Goal: Task Accomplishment & Management: Complete application form

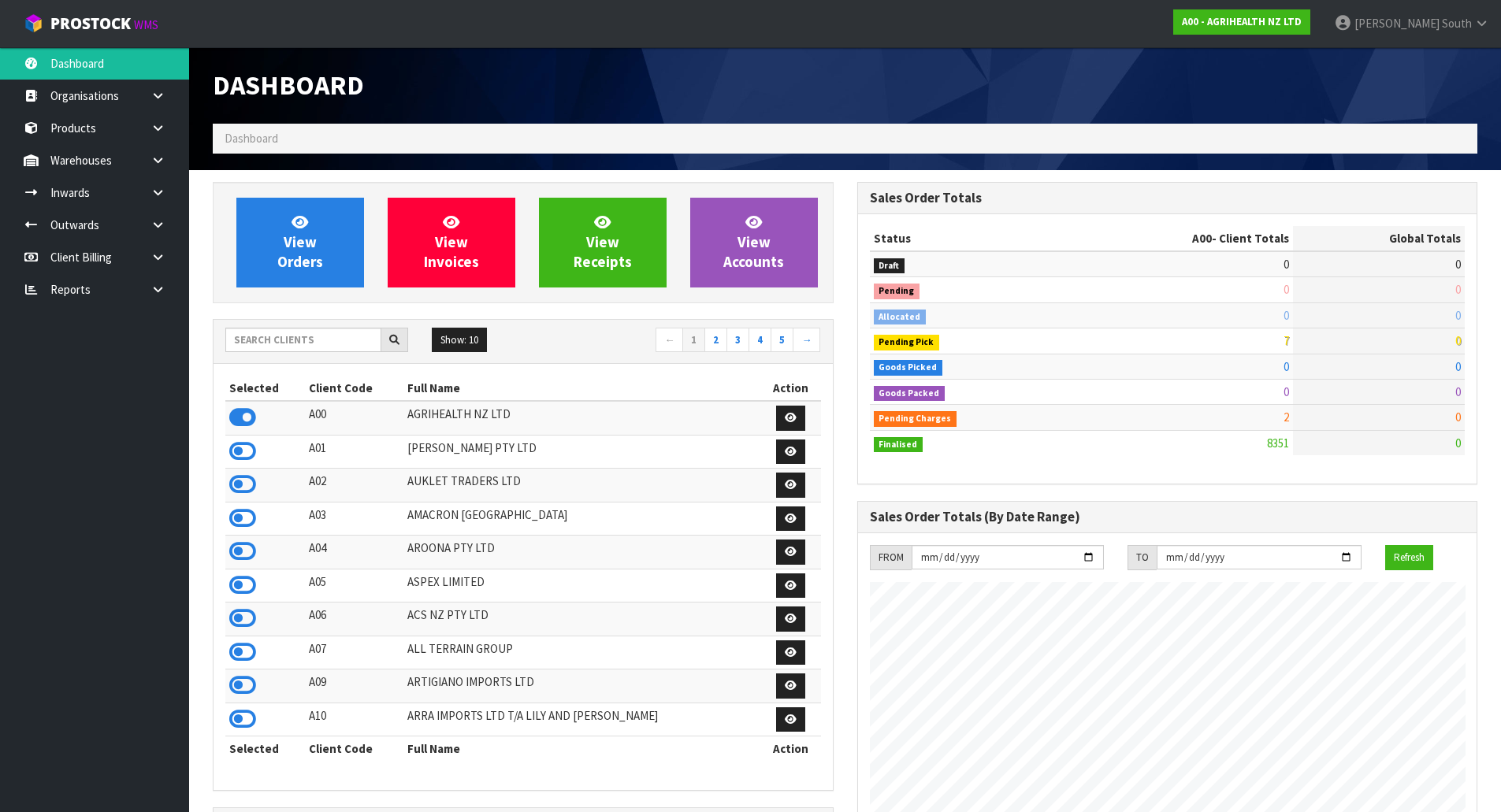
scroll to position [1194, 643]
click at [317, 333] on input "text" at bounding box center [302, 340] width 156 height 24
type input "+"
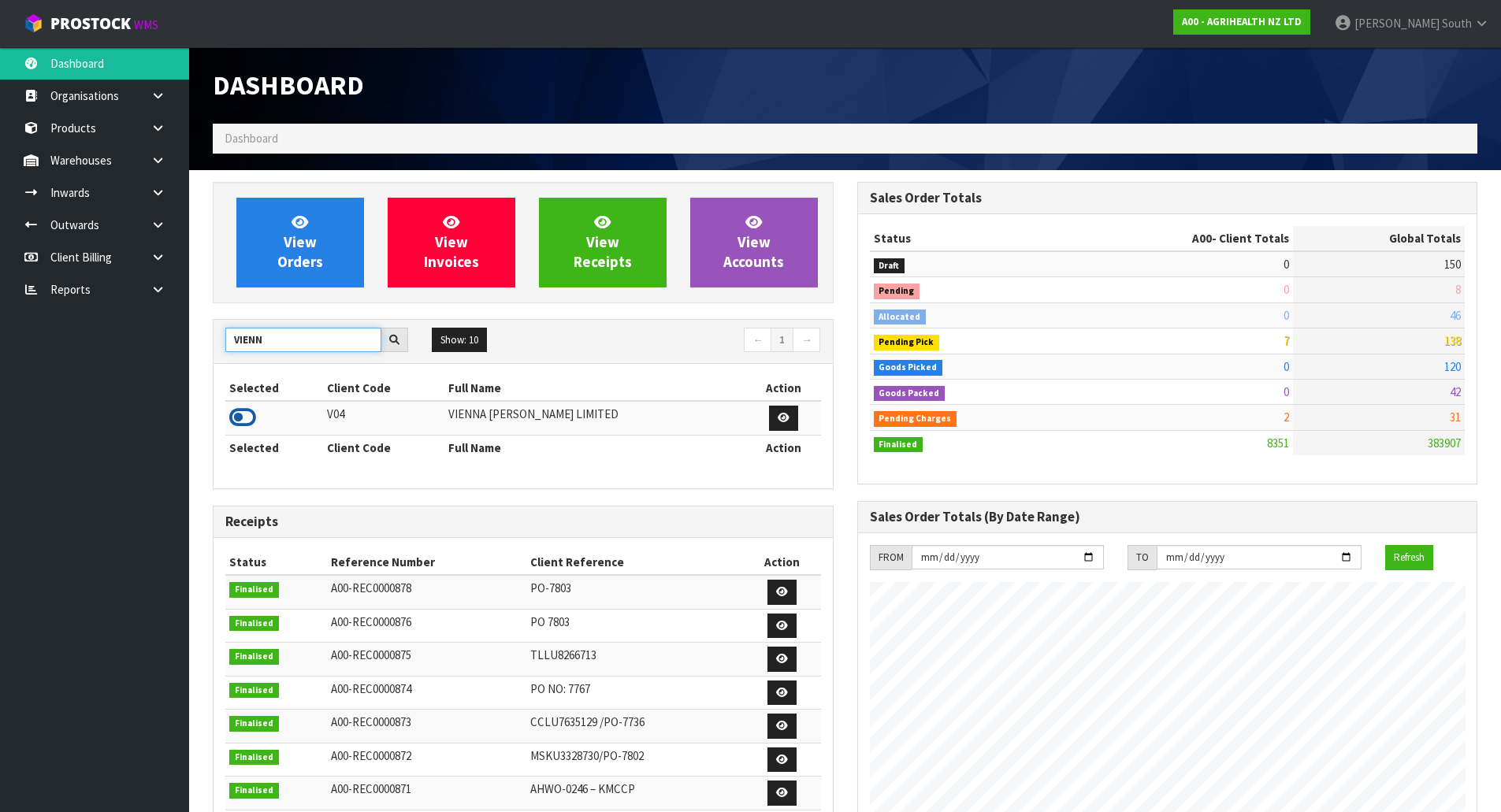
type input "VIENN"
click at [242, 415] on icon at bounding box center [242, 417] width 27 height 24
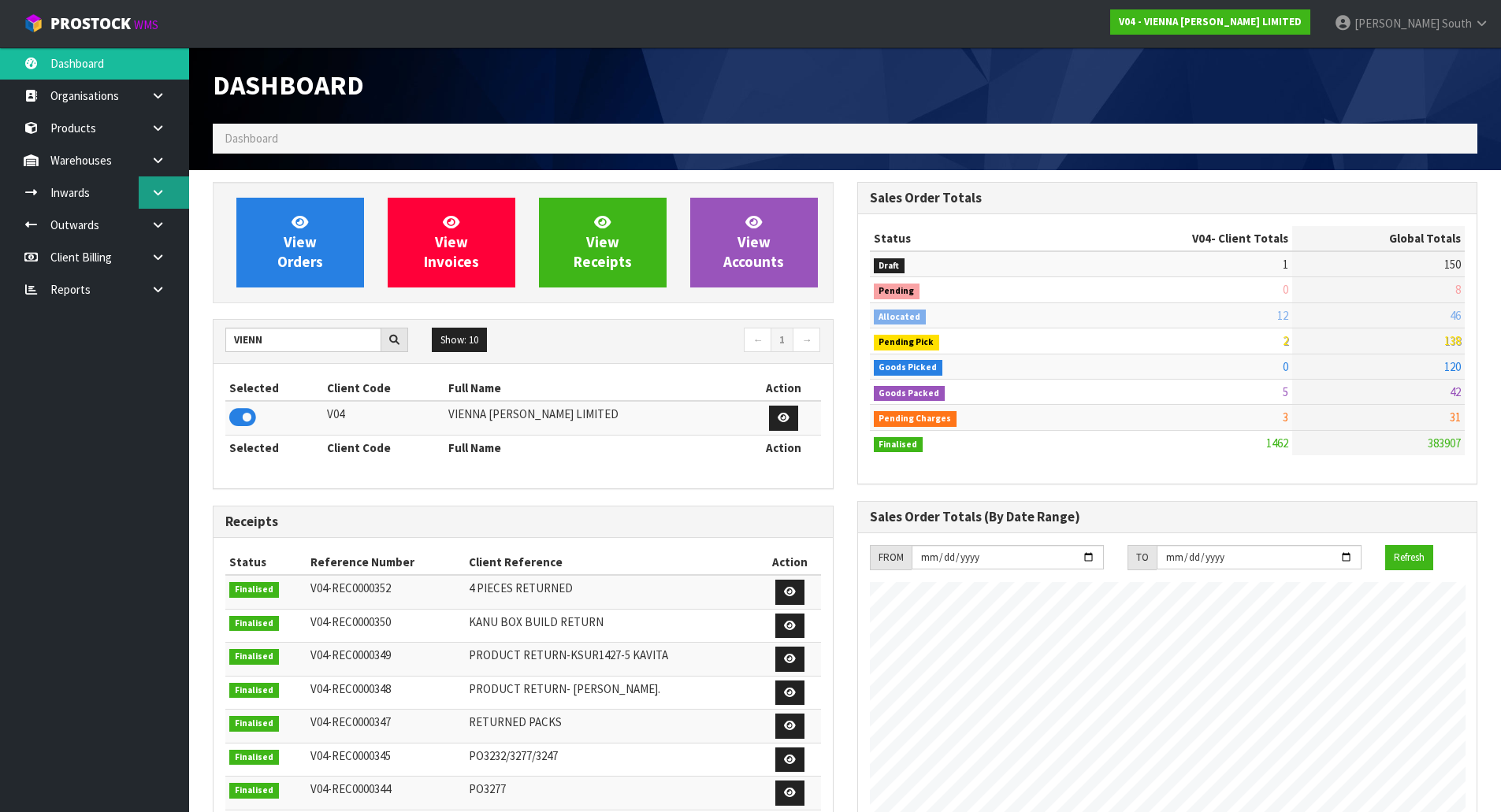
click at [183, 197] on link at bounding box center [164, 192] width 51 height 33
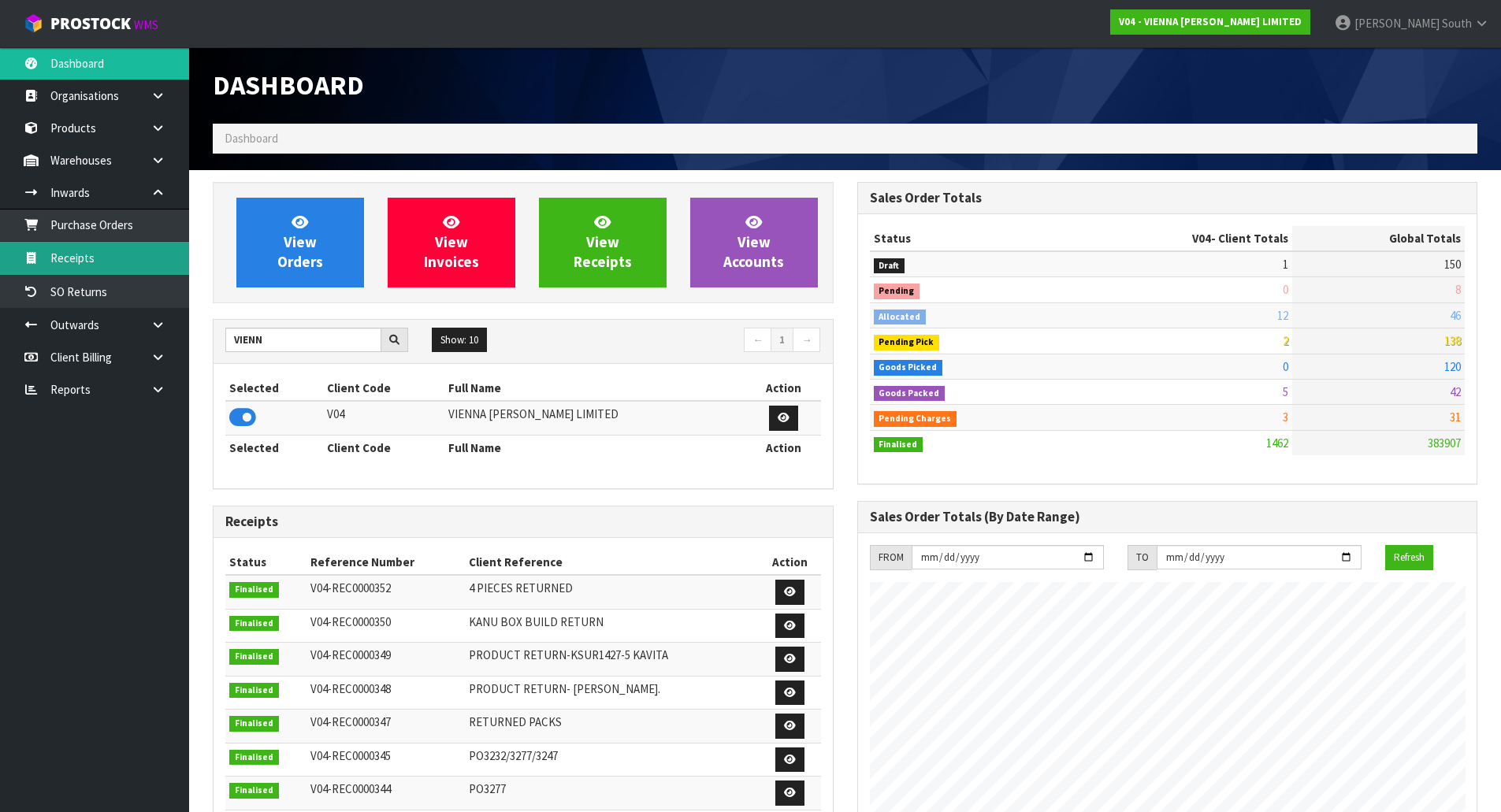
click at [107, 246] on link "Receipts" at bounding box center [95, 258] width 189 height 33
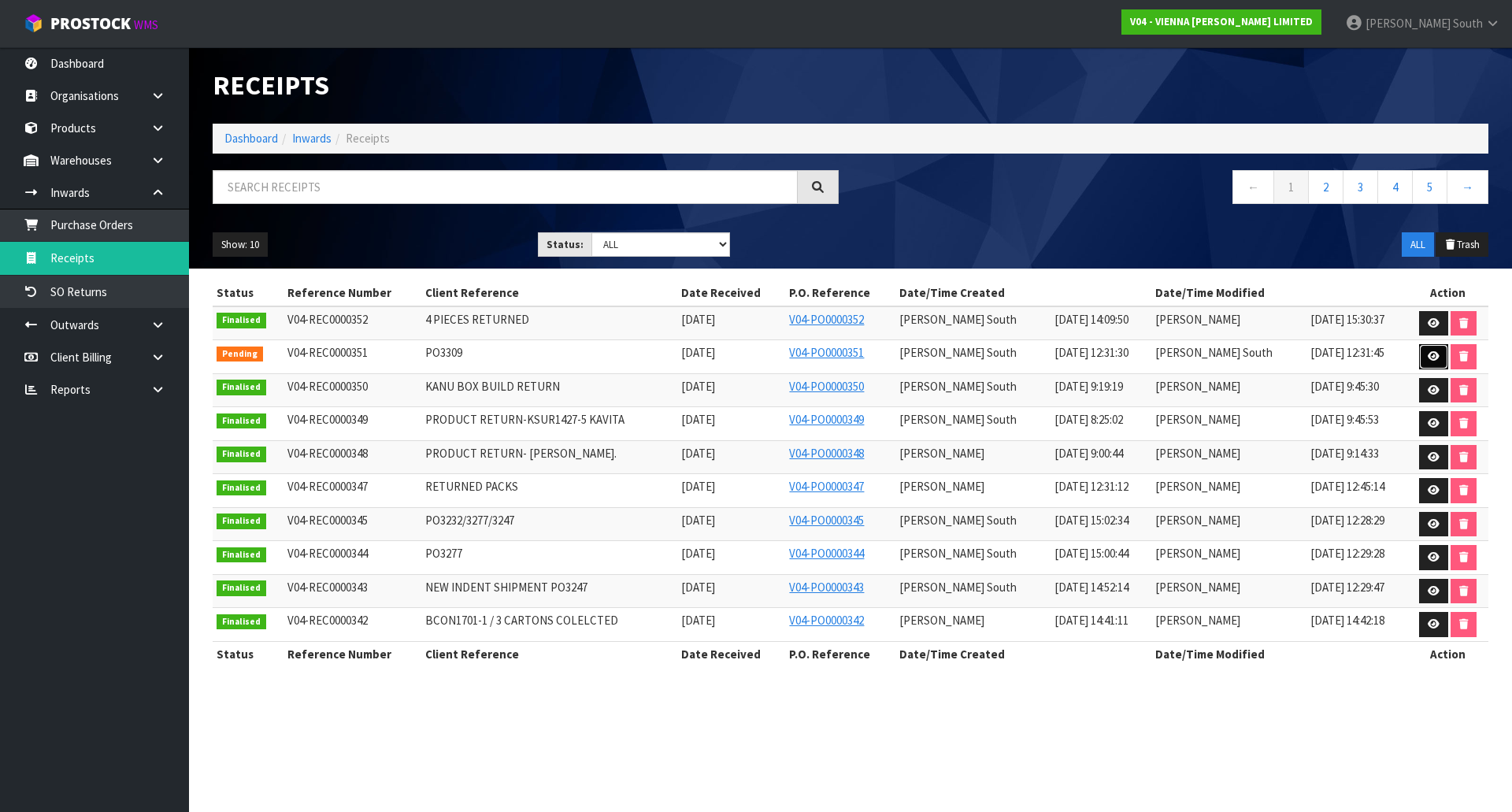
click at [1426, 351] on link at bounding box center [1434, 356] width 29 height 25
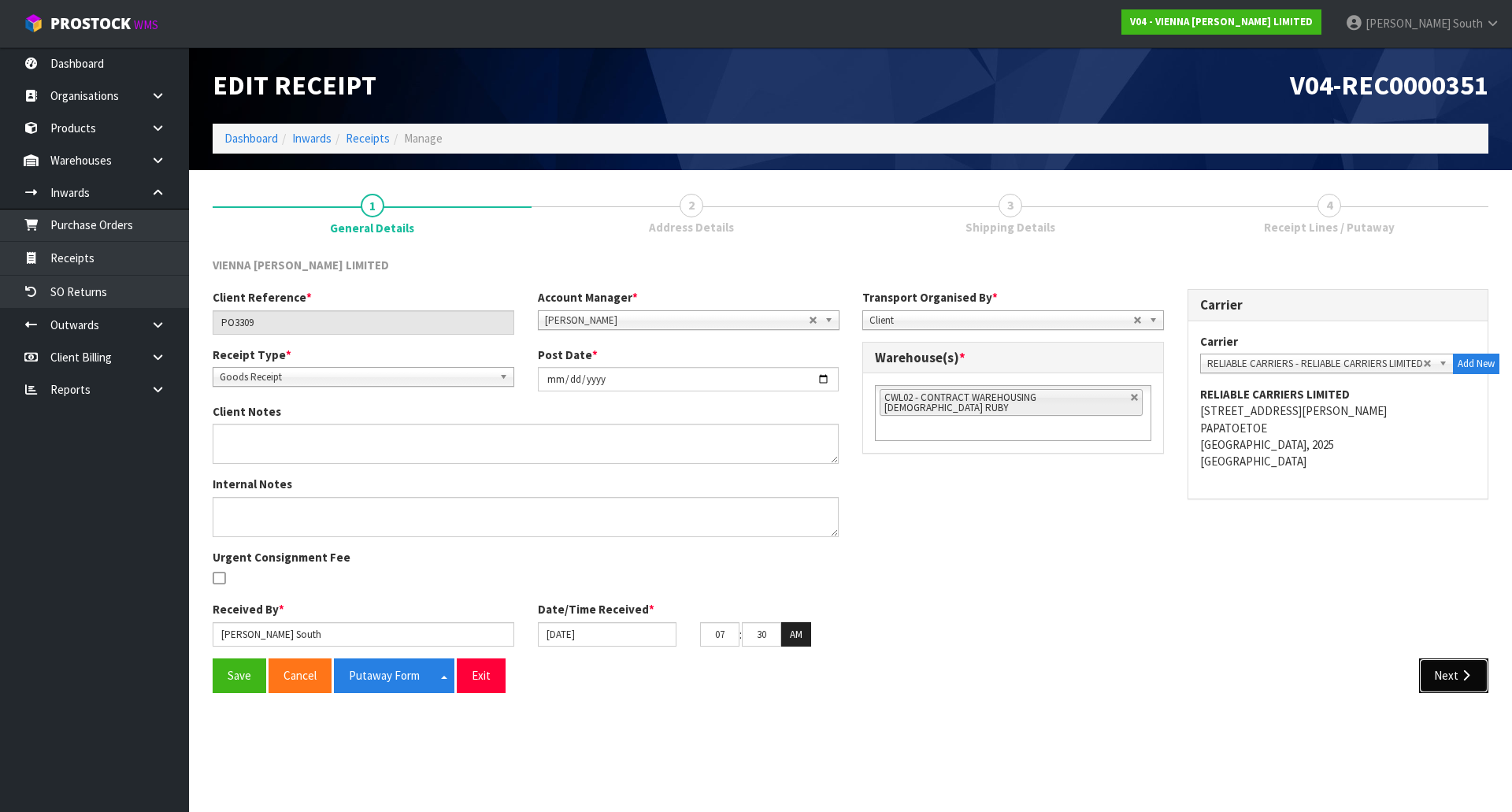
click at [1469, 682] on icon "button" at bounding box center [1466, 675] width 15 height 11
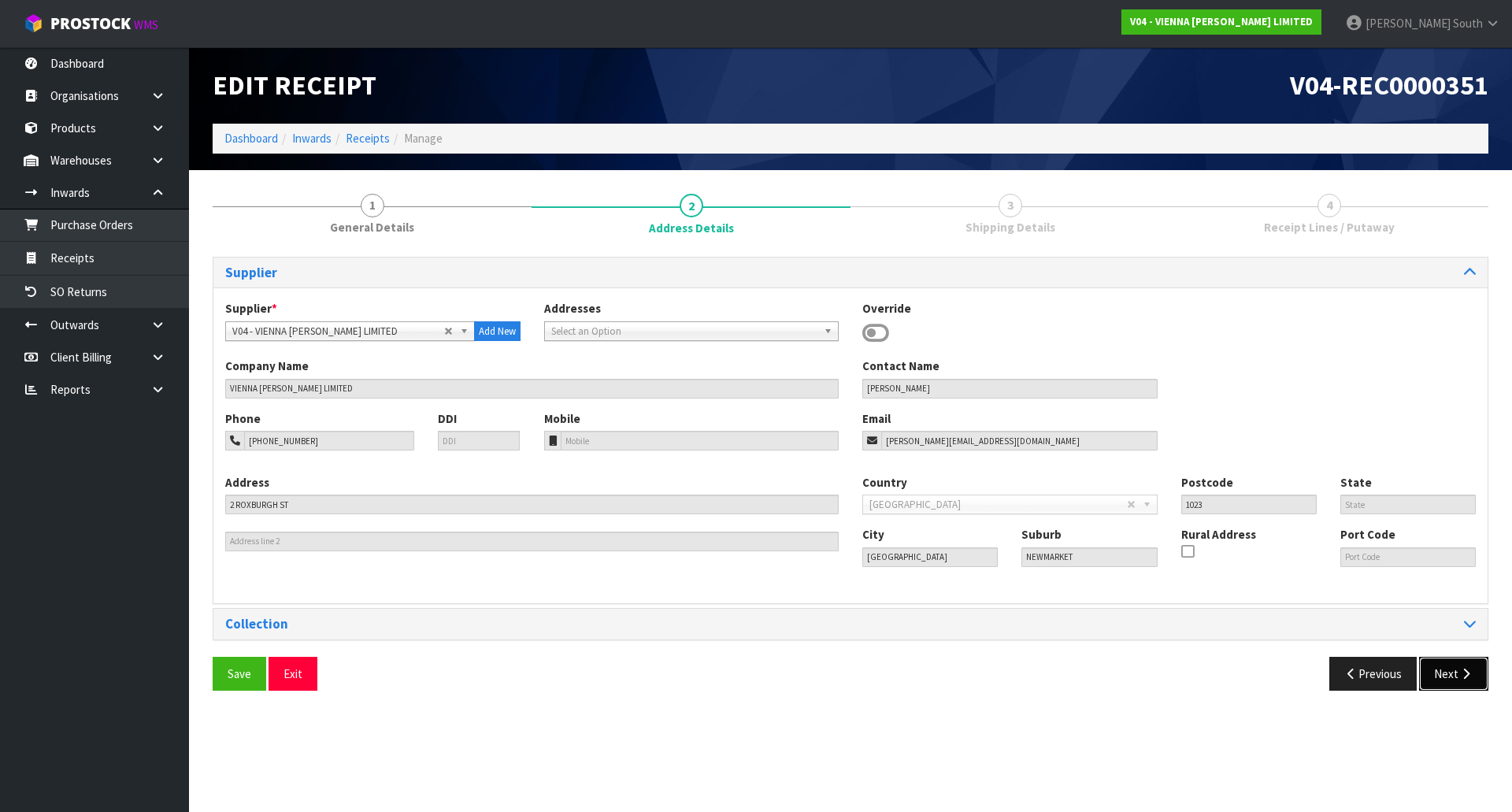
click at [1464, 677] on icon "button" at bounding box center [1466, 673] width 15 height 11
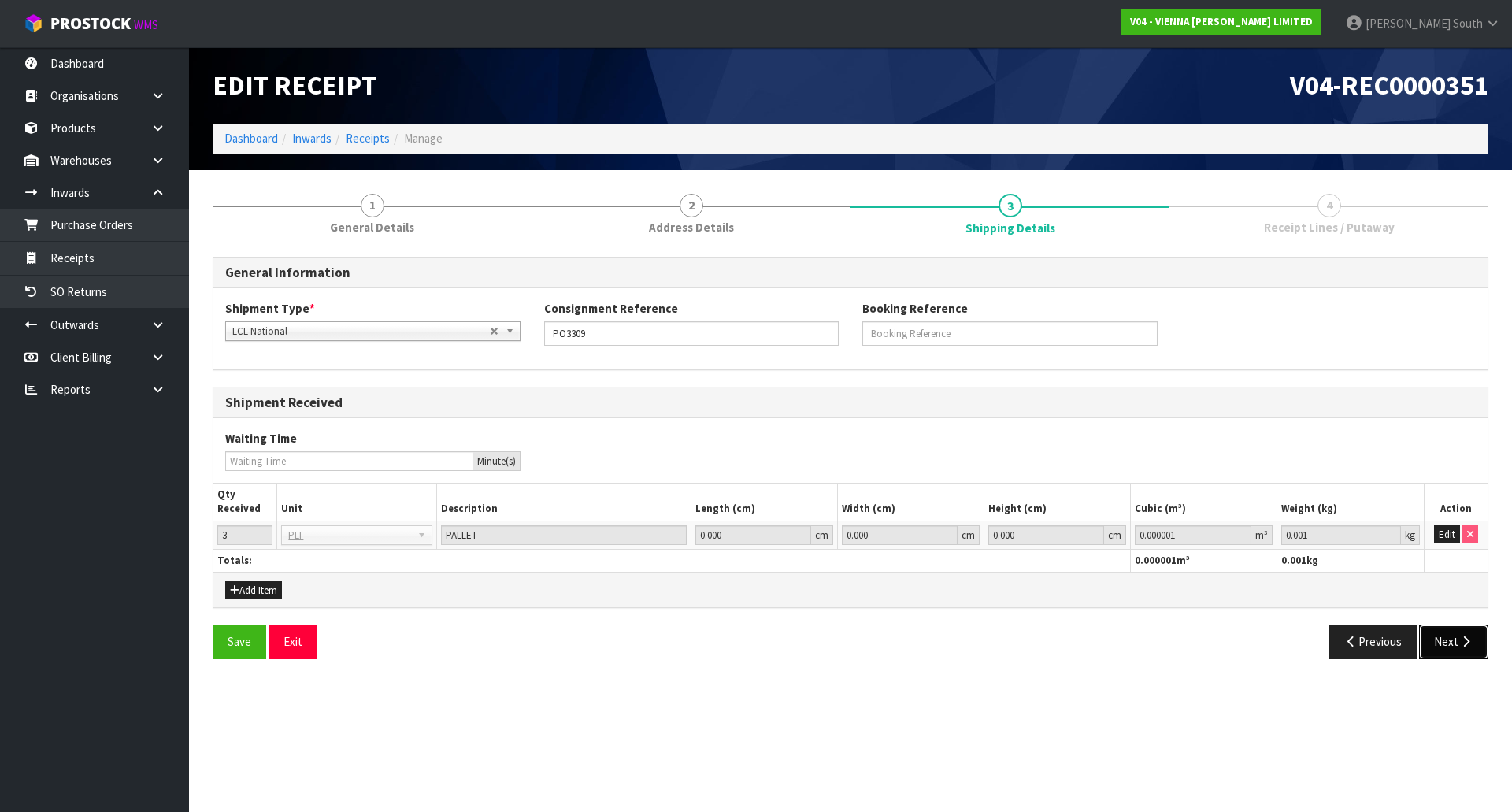
click at [1470, 658] on button "Next" at bounding box center [1453, 642] width 69 height 34
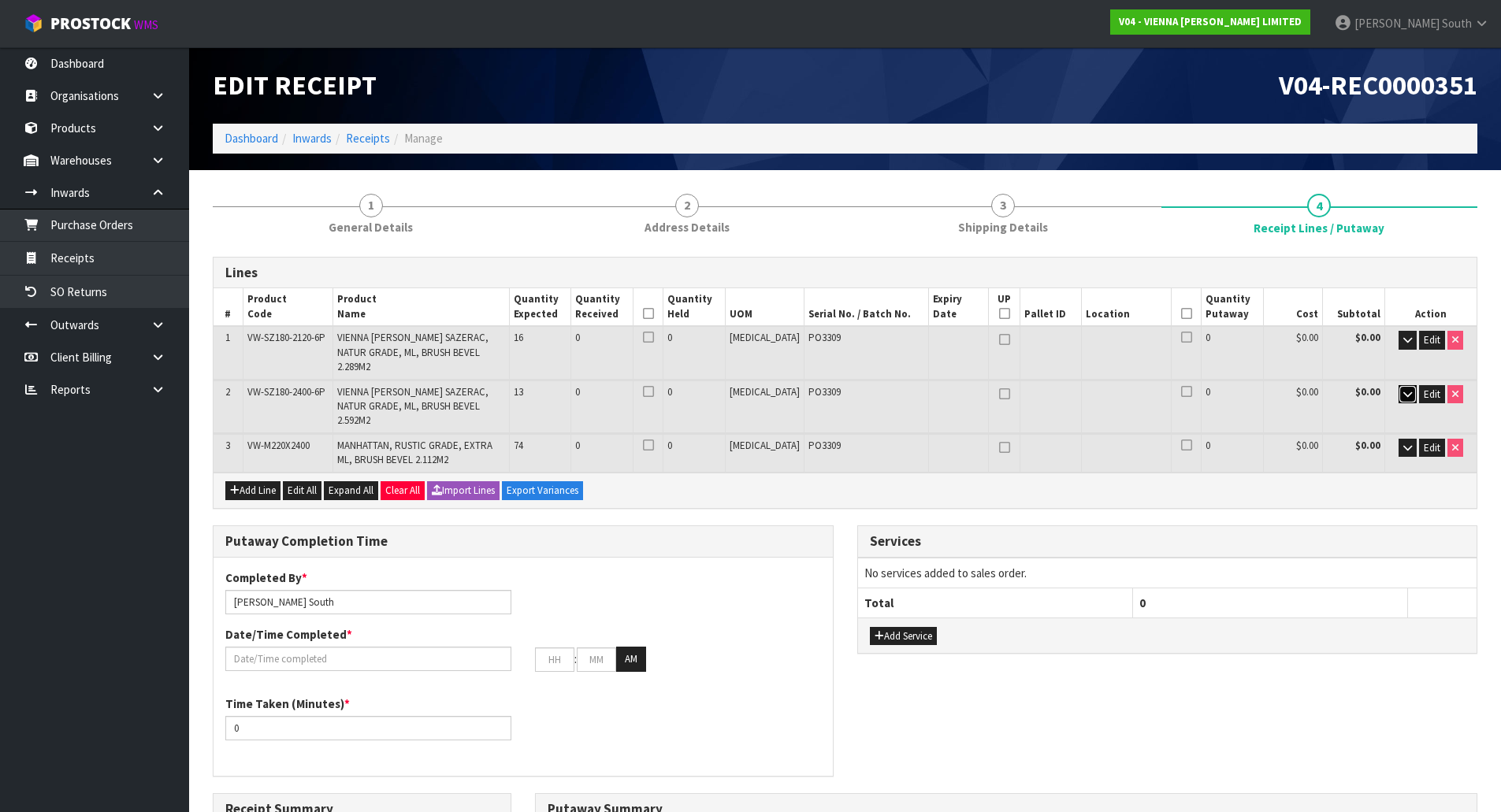
click at [1411, 385] on button "button" at bounding box center [1407, 394] width 18 height 19
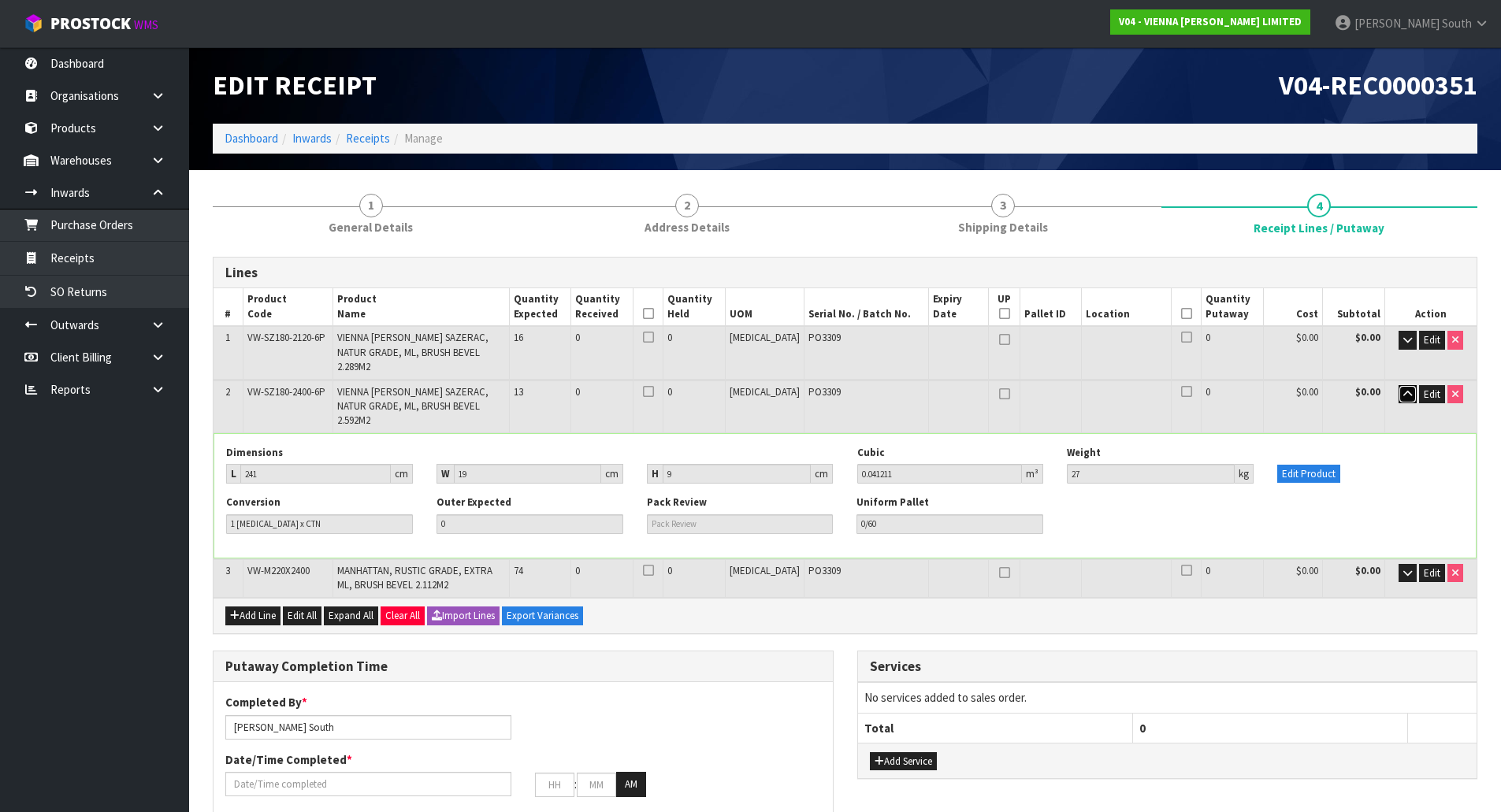
click at [1403, 389] on icon "button" at bounding box center [1407, 394] width 9 height 11
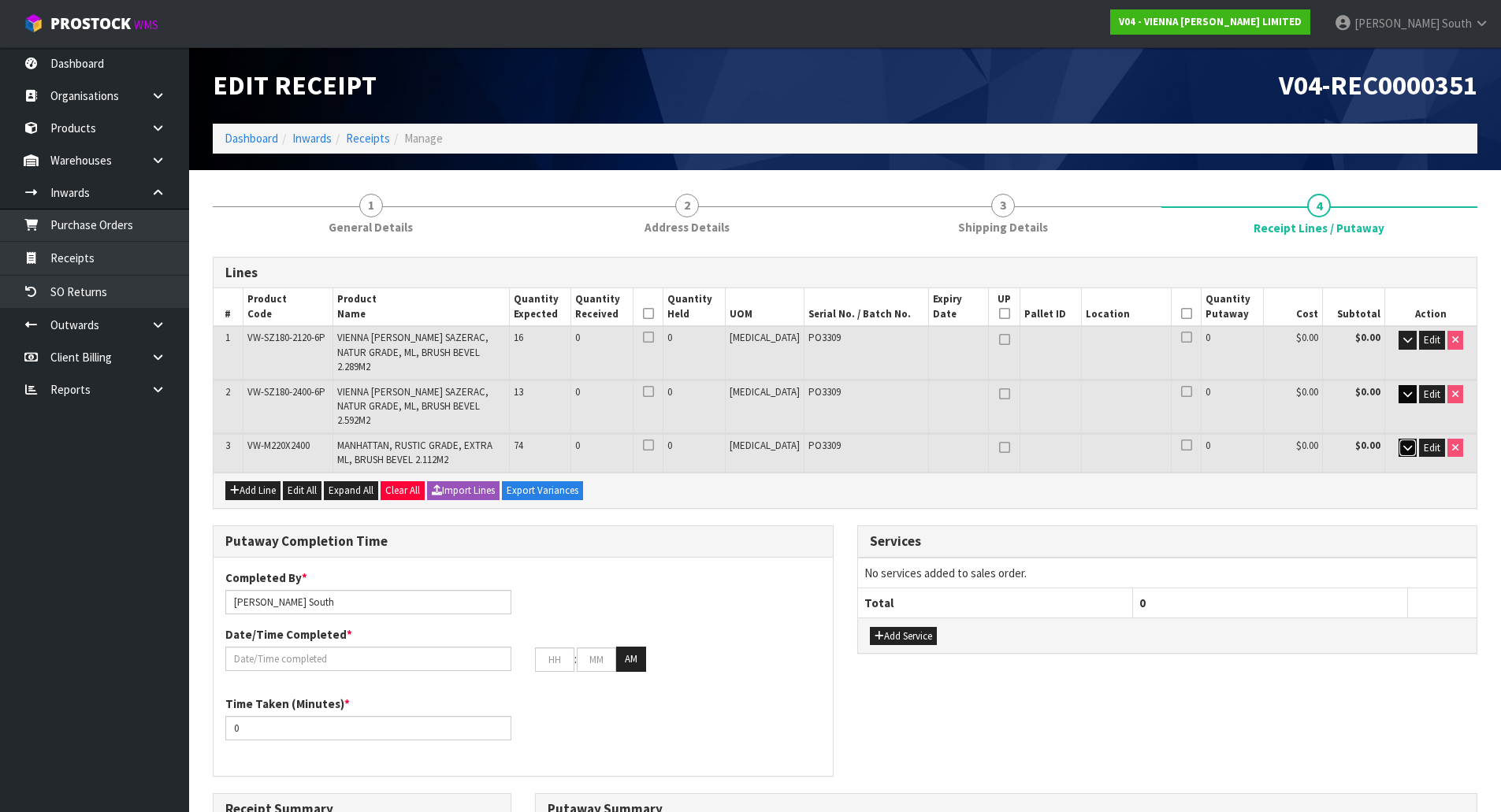
click at [1398, 439] on button "button" at bounding box center [1407, 448] width 18 height 19
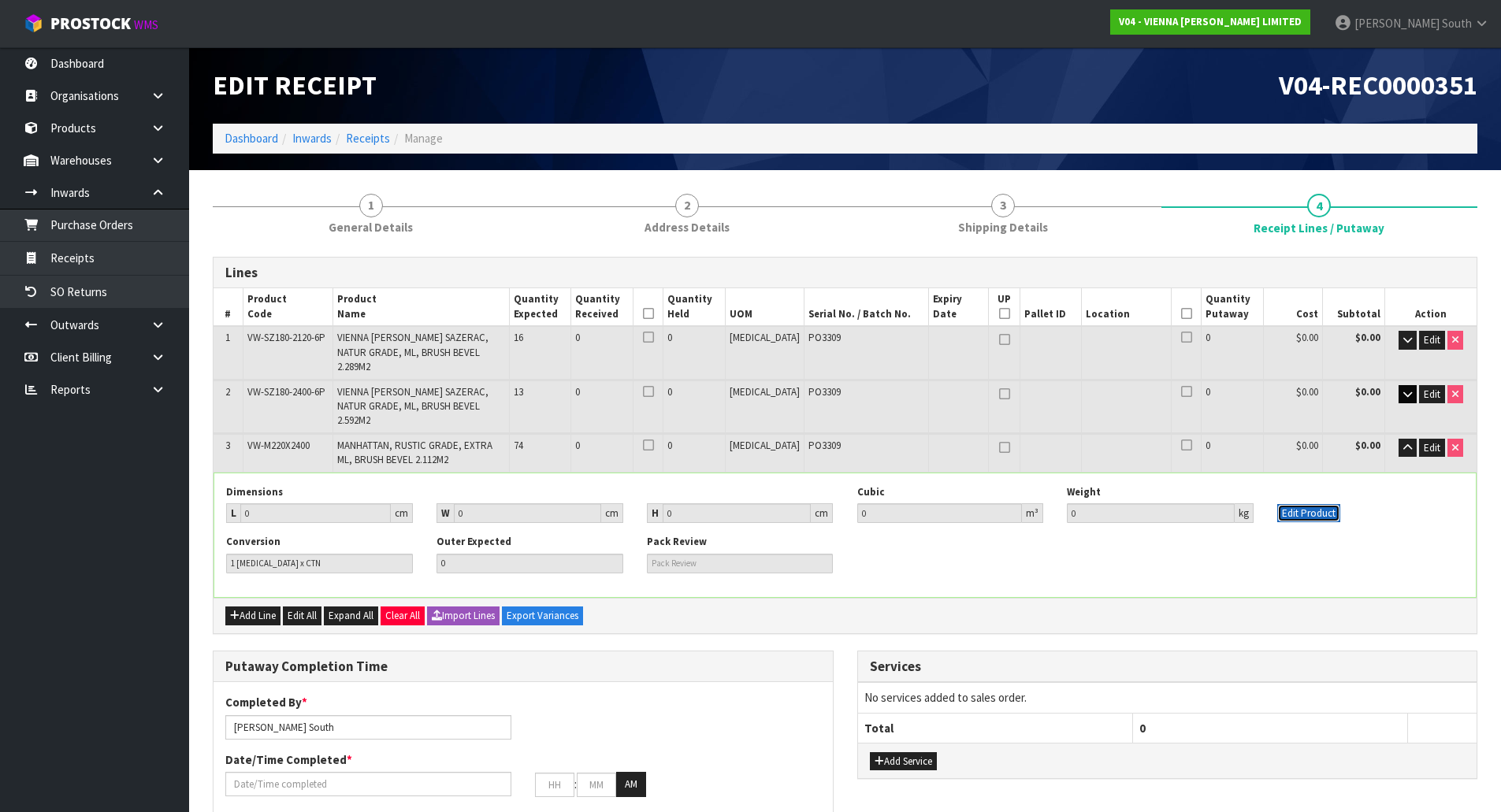
click at [1307, 504] on button "Edit Product" at bounding box center [1308, 513] width 63 height 19
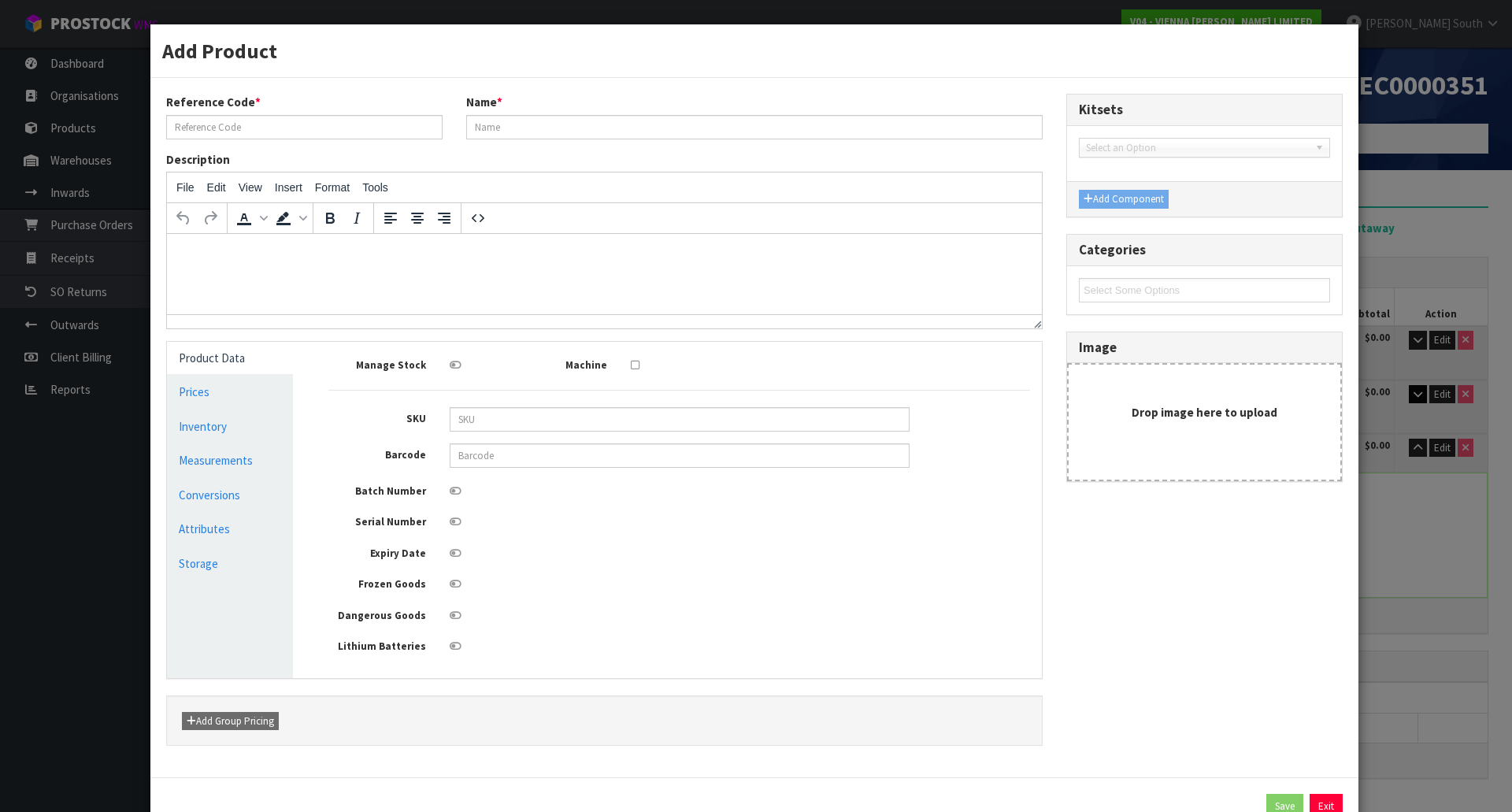
type input "VW-M220X2400"
type input "MANHATTAN, RUSTIC GRADE, EXTRA ML, BRUSH BEVEL 2.112M2"
type input "0"
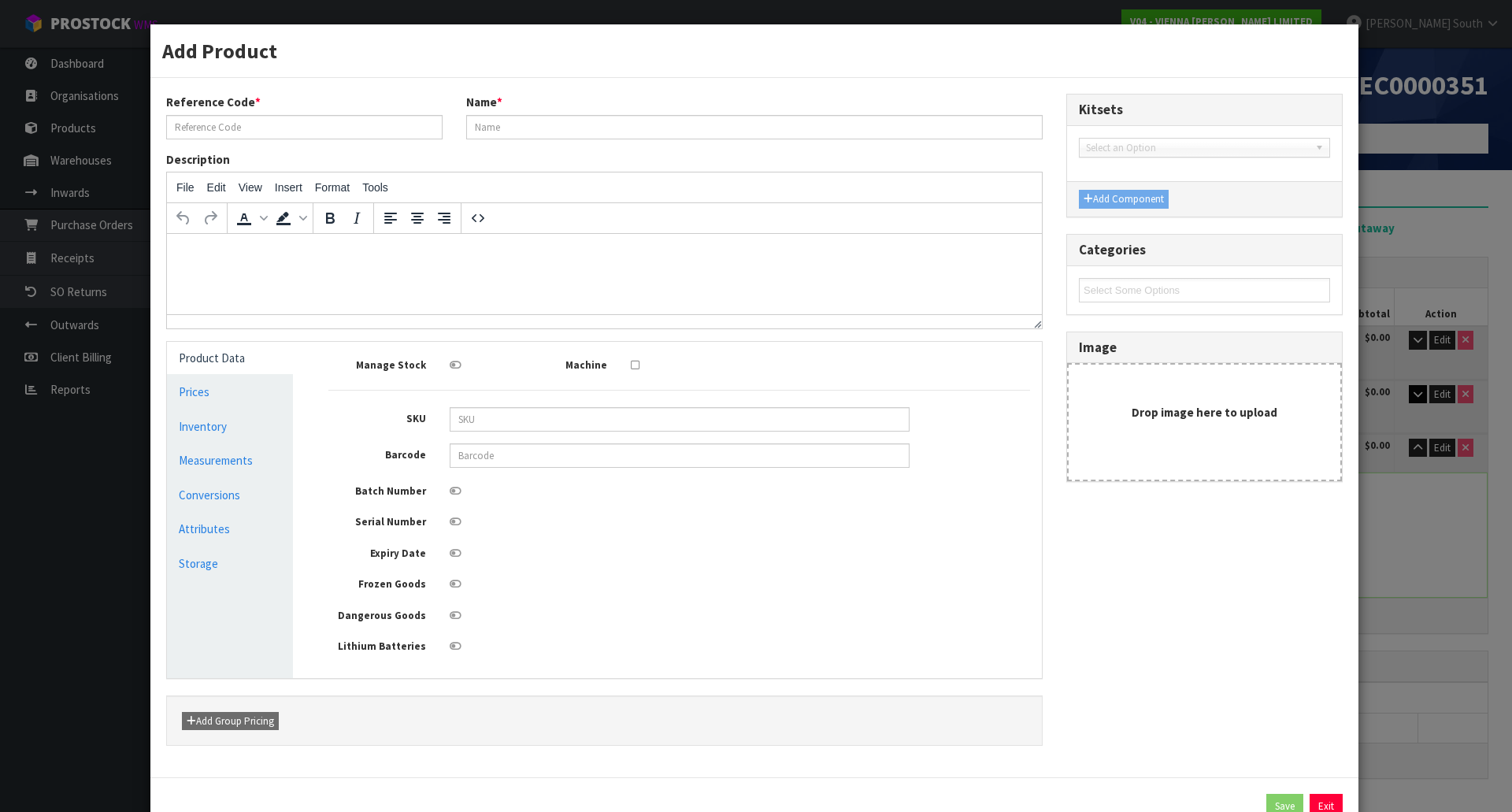
type input "0"
click at [251, 455] on link "Measurements" at bounding box center [230, 461] width 126 height 33
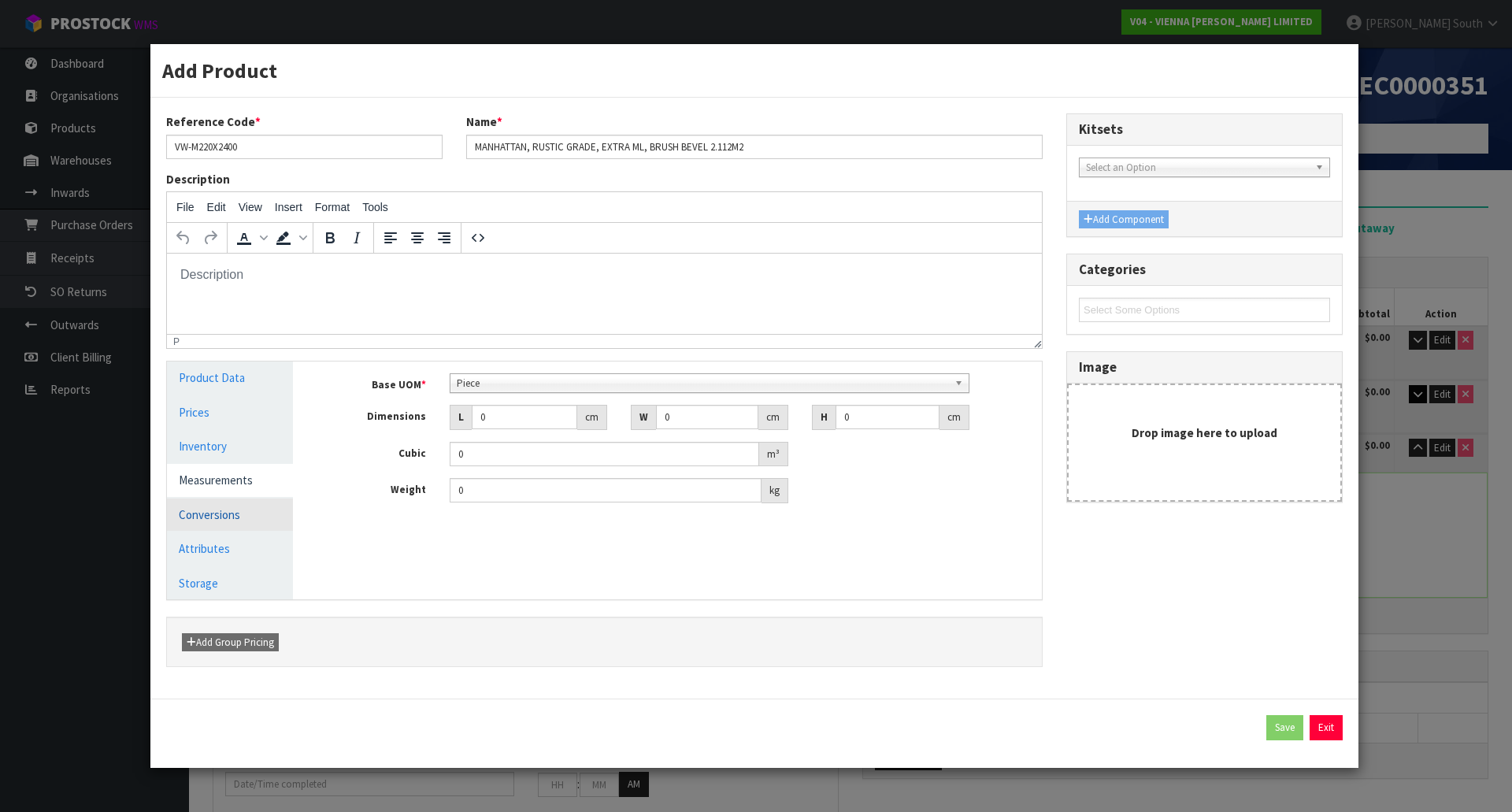
click at [250, 502] on link "Conversions" at bounding box center [230, 515] width 126 height 33
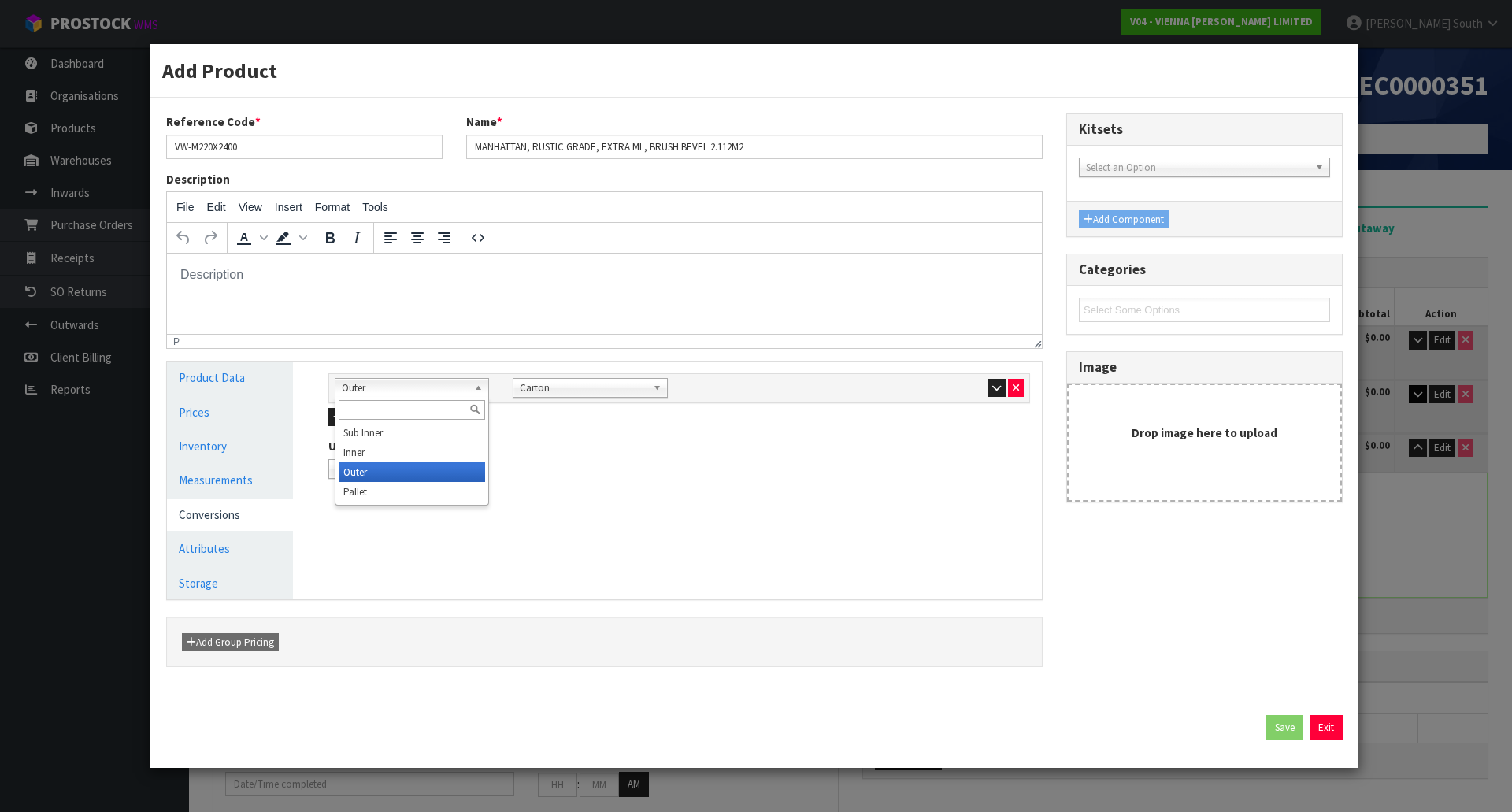
click at [431, 390] on span "Outer" at bounding box center [404, 388] width 126 height 19
click at [992, 389] on icon "button" at bounding box center [996, 388] width 9 height 11
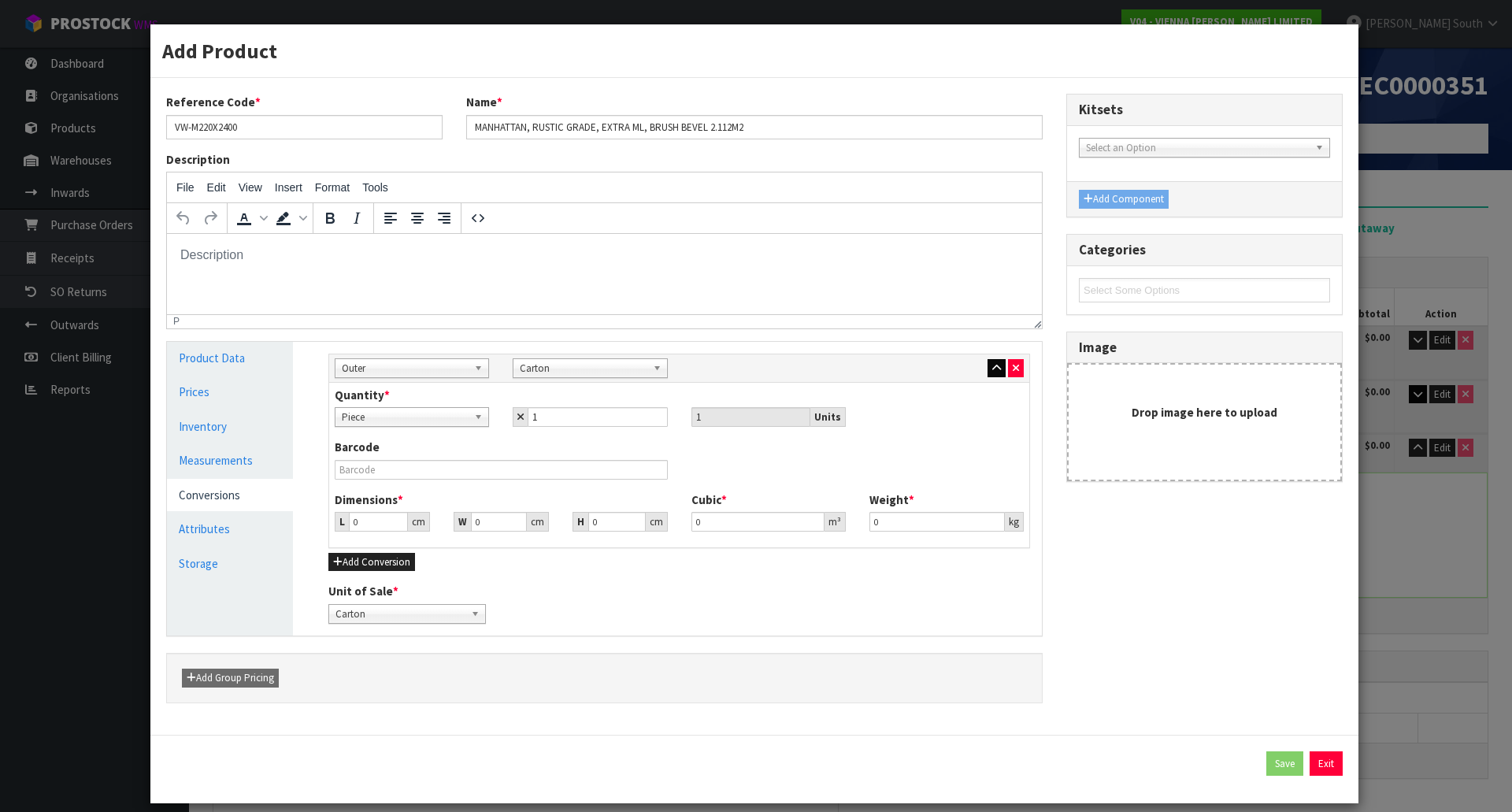
click at [992, 389] on div "Quantity * Piece Carton Piece 1 1 Units" at bounding box center [679, 406] width 712 height 40
click at [992, 371] on icon "button" at bounding box center [996, 368] width 9 height 11
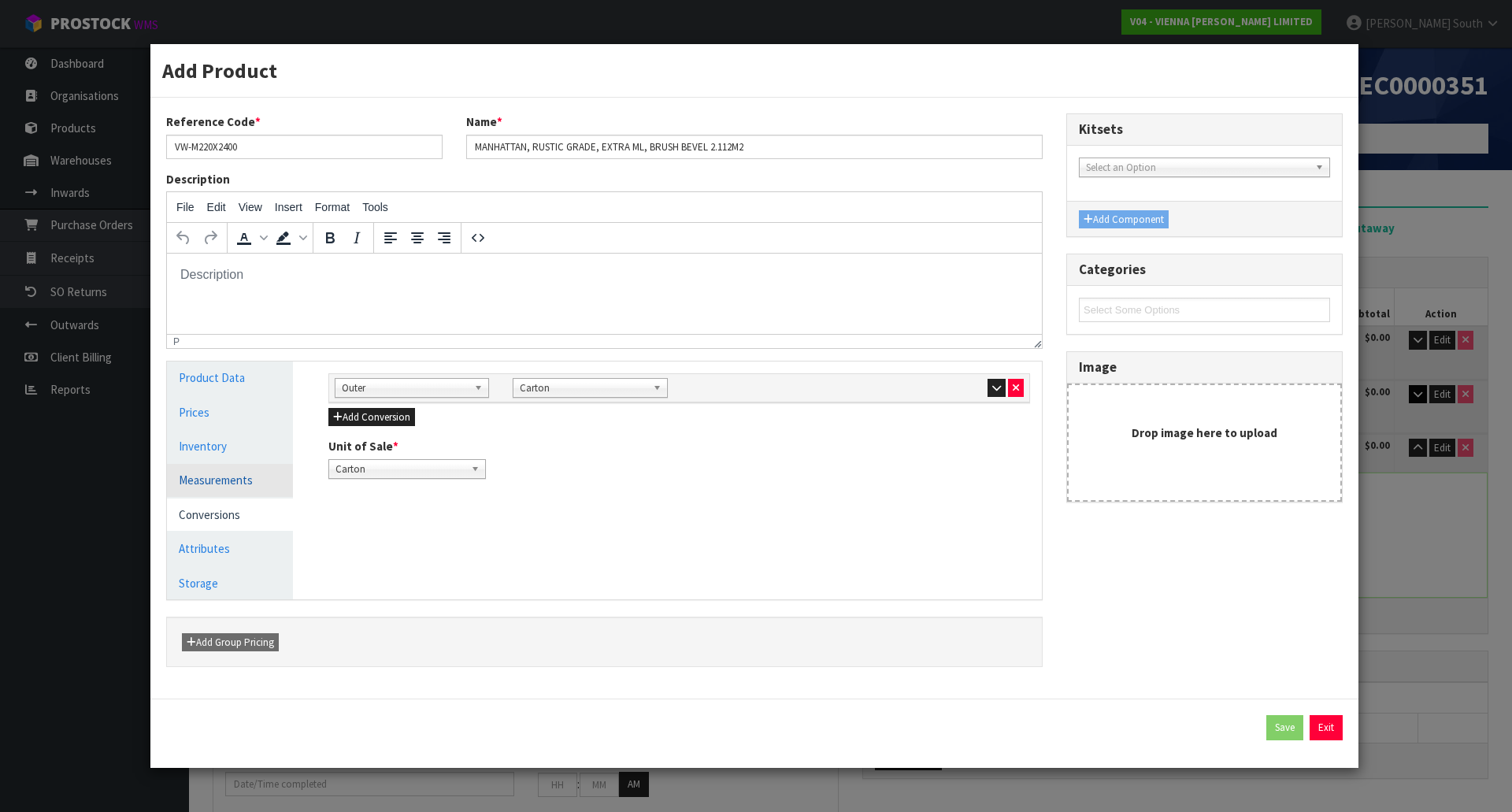
click at [247, 485] on link "Measurements" at bounding box center [230, 480] width 126 height 33
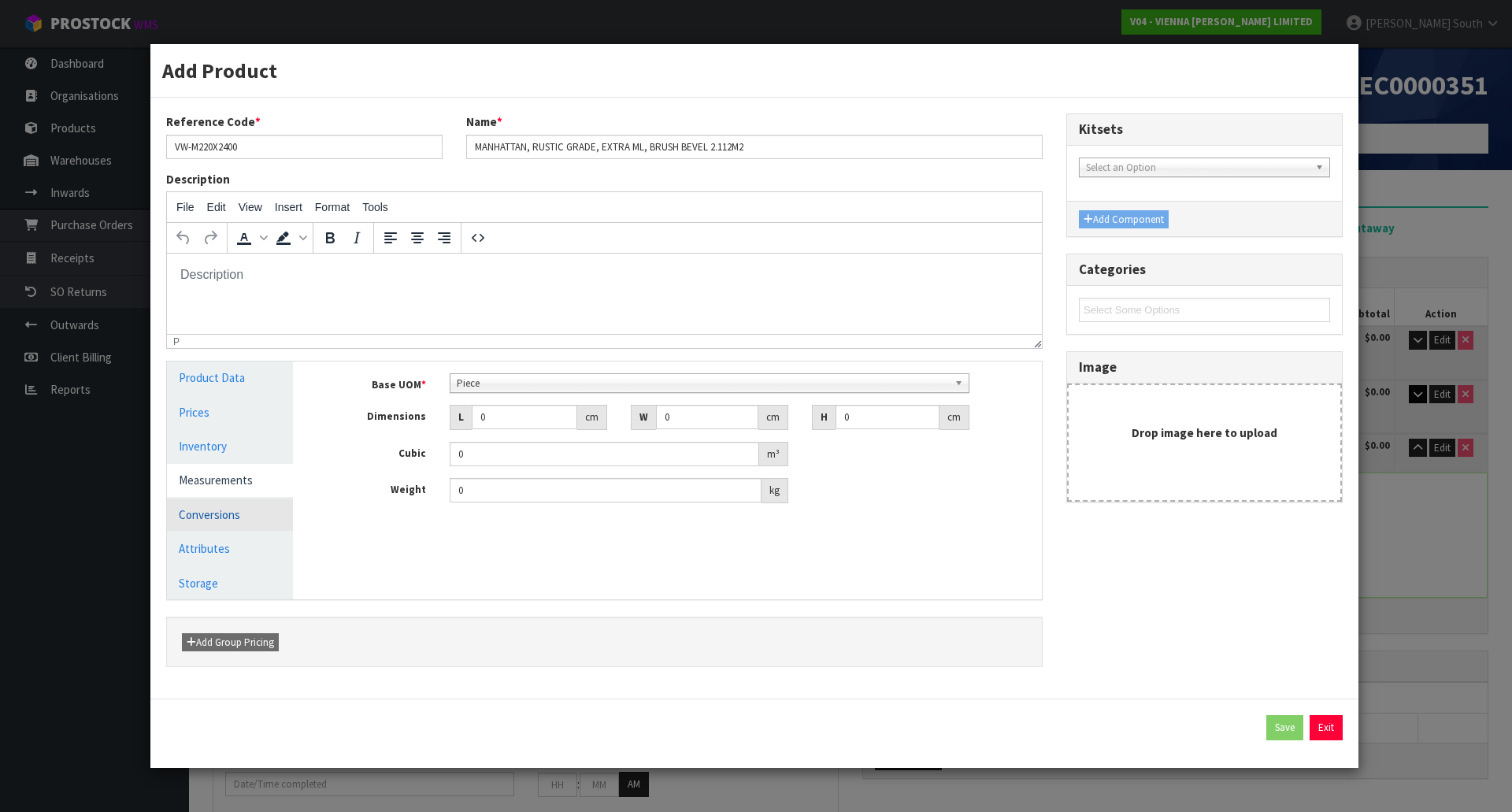
click at [215, 504] on link "Conversions" at bounding box center [230, 515] width 126 height 33
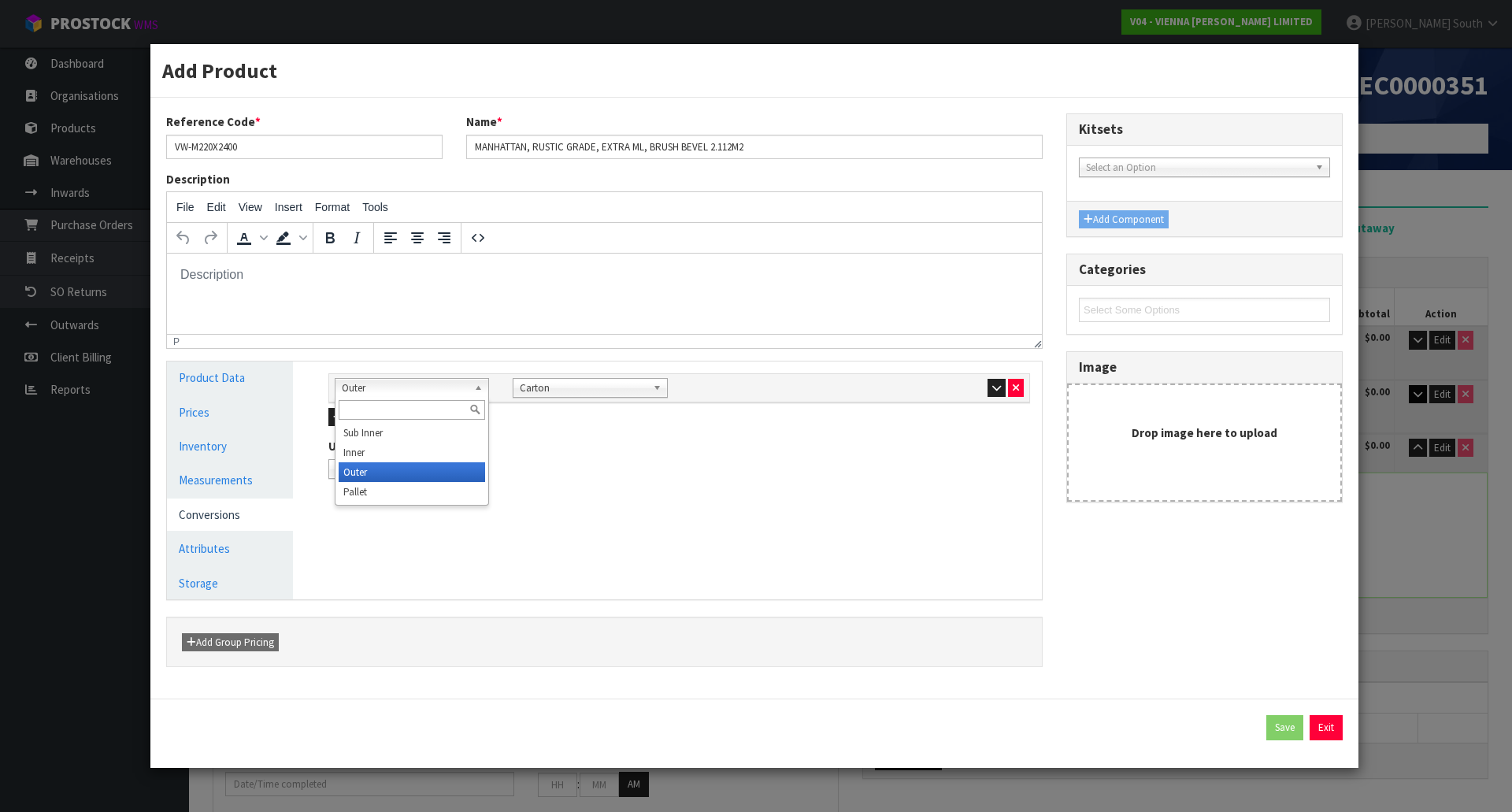
click at [385, 398] on div "Outer Sub Inner Inner Outer Pallet" at bounding box center [412, 388] width 154 height 20
type input "PALL"
click at [422, 438] on li "Pall et" at bounding box center [412, 433] width 147 height 20
click at [364, 412] on button "Add Conversion" at bounding box center [372, 417] width 86 height 19
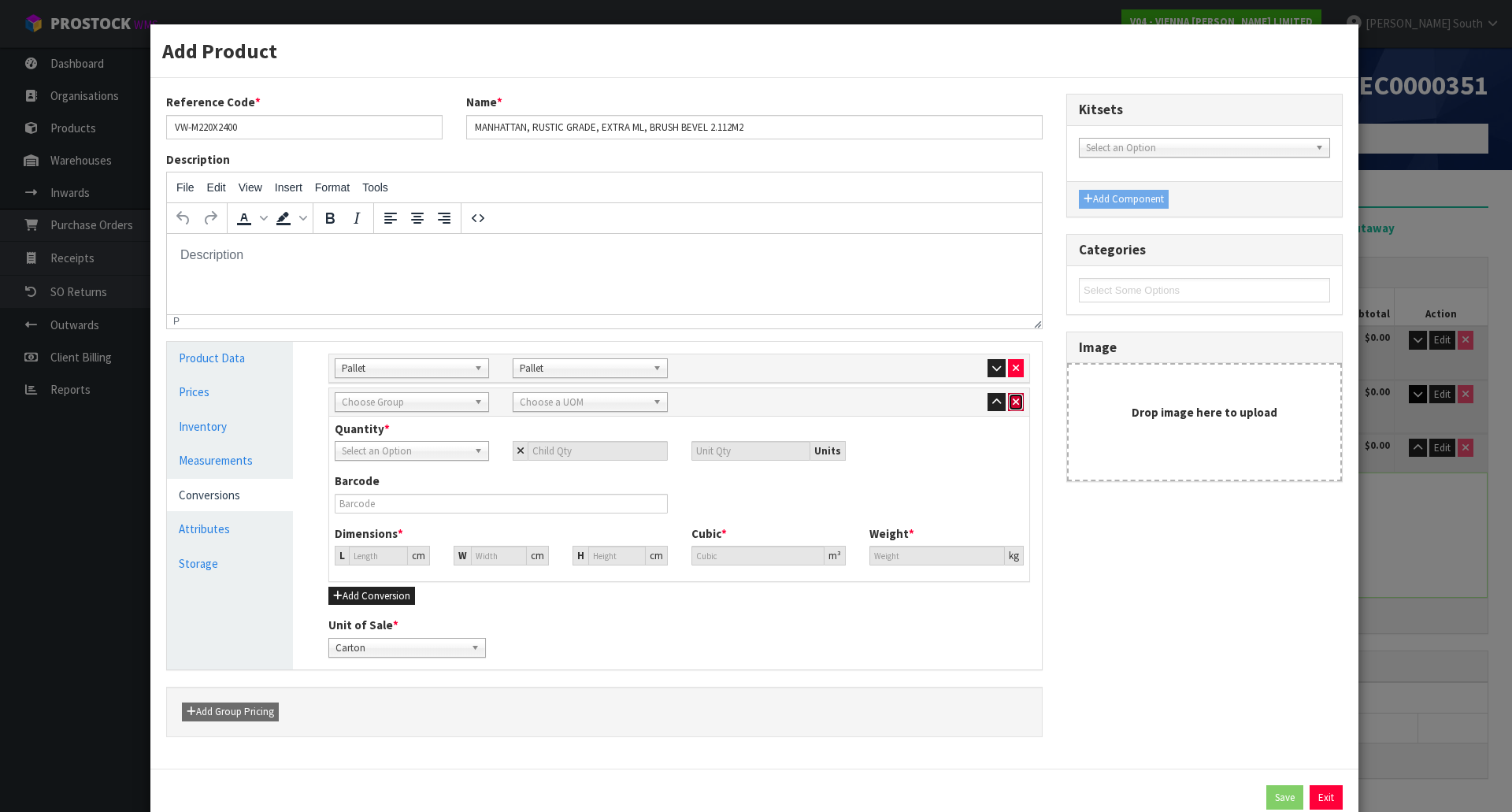
click at [1013, 404] on icon "button" at bounding box center [1016, 402] width 7 height 11
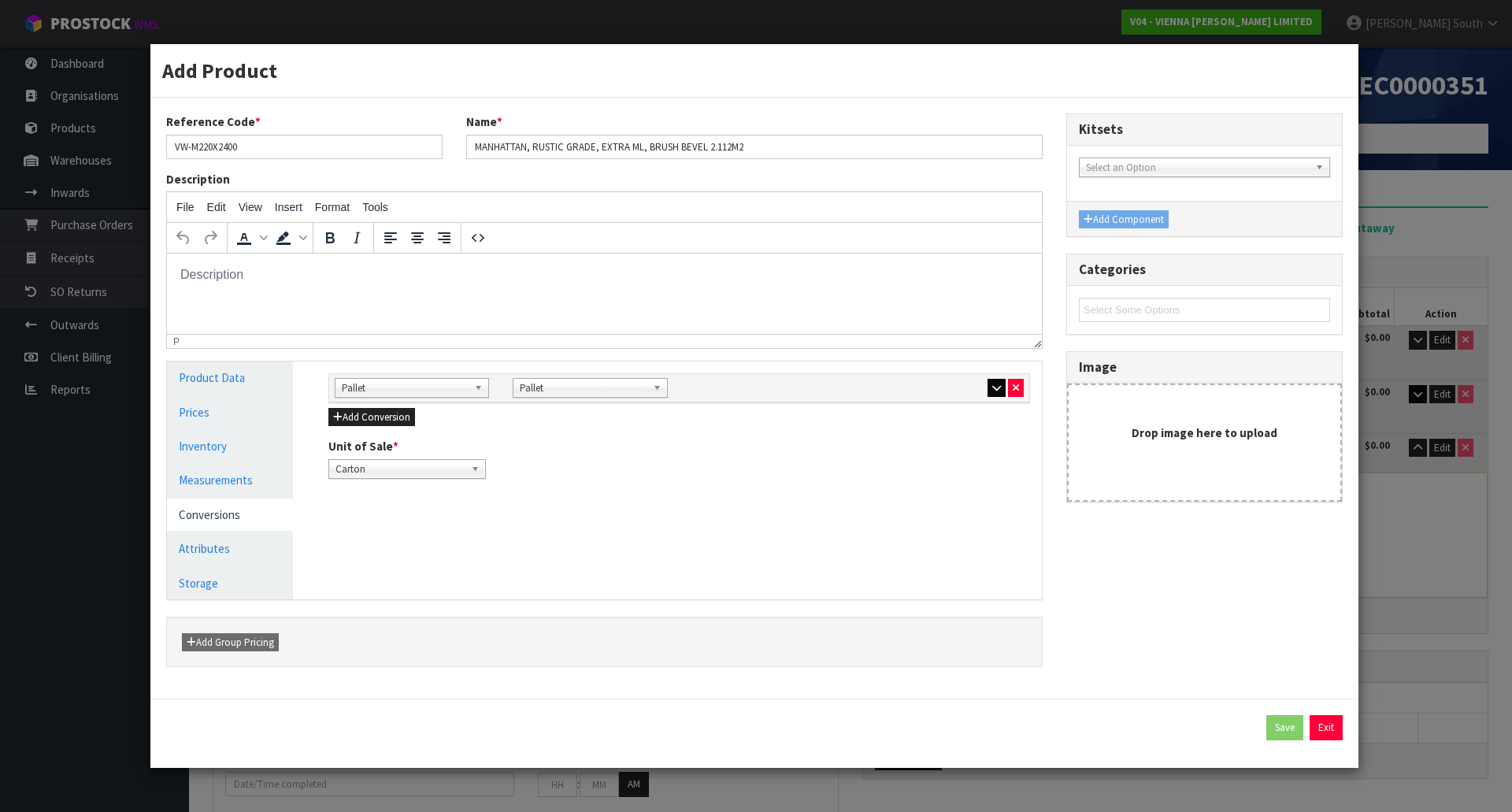
click at [986, 386] on div at bounding box center [946, 387] width 154 height 19
click at [992, 386] on icon "button" at bounding box center [996, 388] width 9 height 11
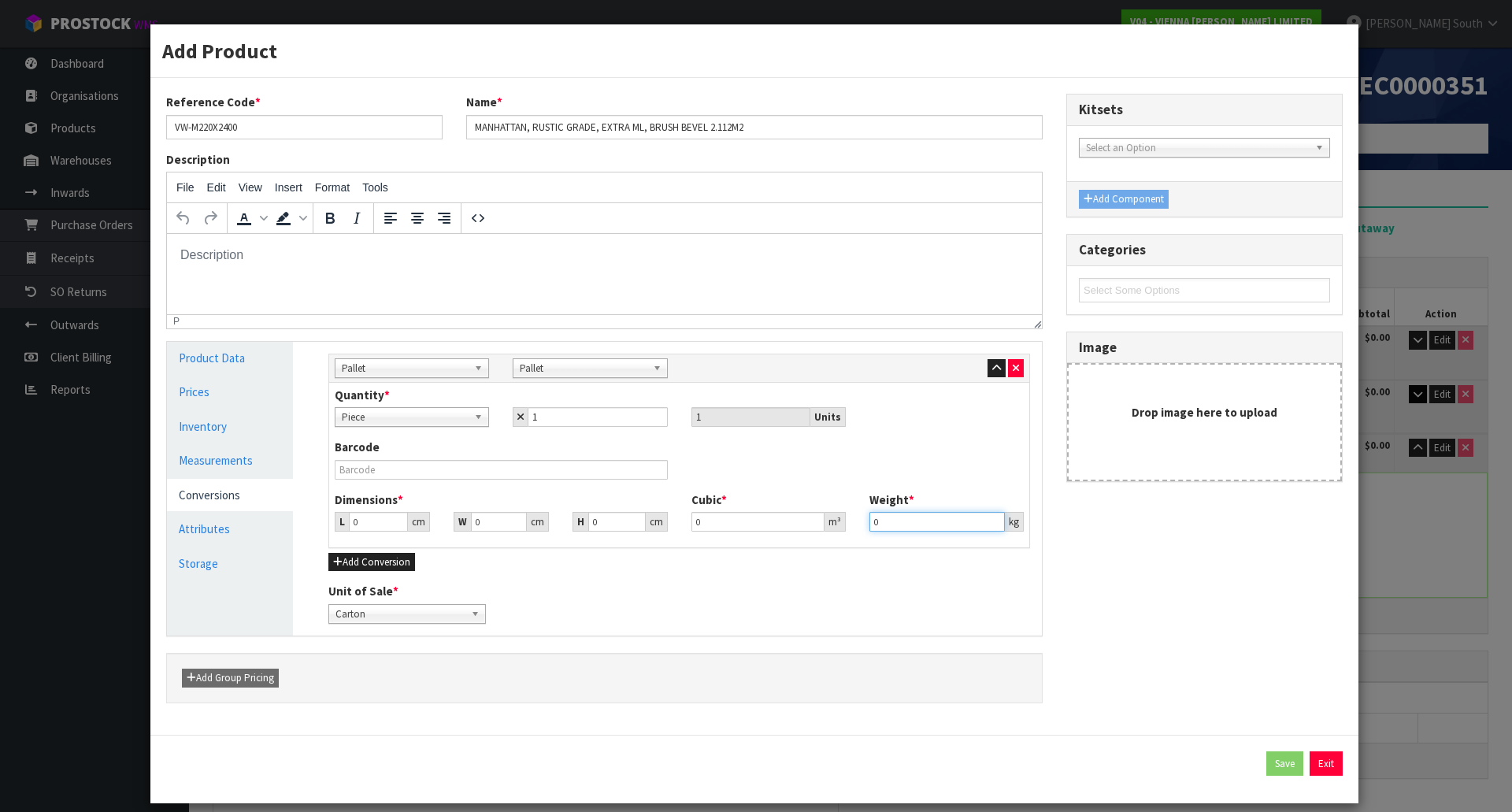
drag, startPoint x: 908, startPoint y: 521, endPoint x: 795, endPoint y: 536, distance: 114.0
click at [795, 536] on div "Dimensions * L 0 cm W 0 cm H 0 cm Cubic * 0 m³ Weight * 0 kg" at bounding box center [679, 518] width 712 height 52
type input "1007"
drag, startPoint x: 366, startPoint y: 524, endPoint x: 269, endPoint y: 525, distance: 97.0
click at [270, 525] on div "Product Data Prices Inventory Measurements Conversions Attributes Storage Manag…" at bounding box center [604, 488] width 898 height 293
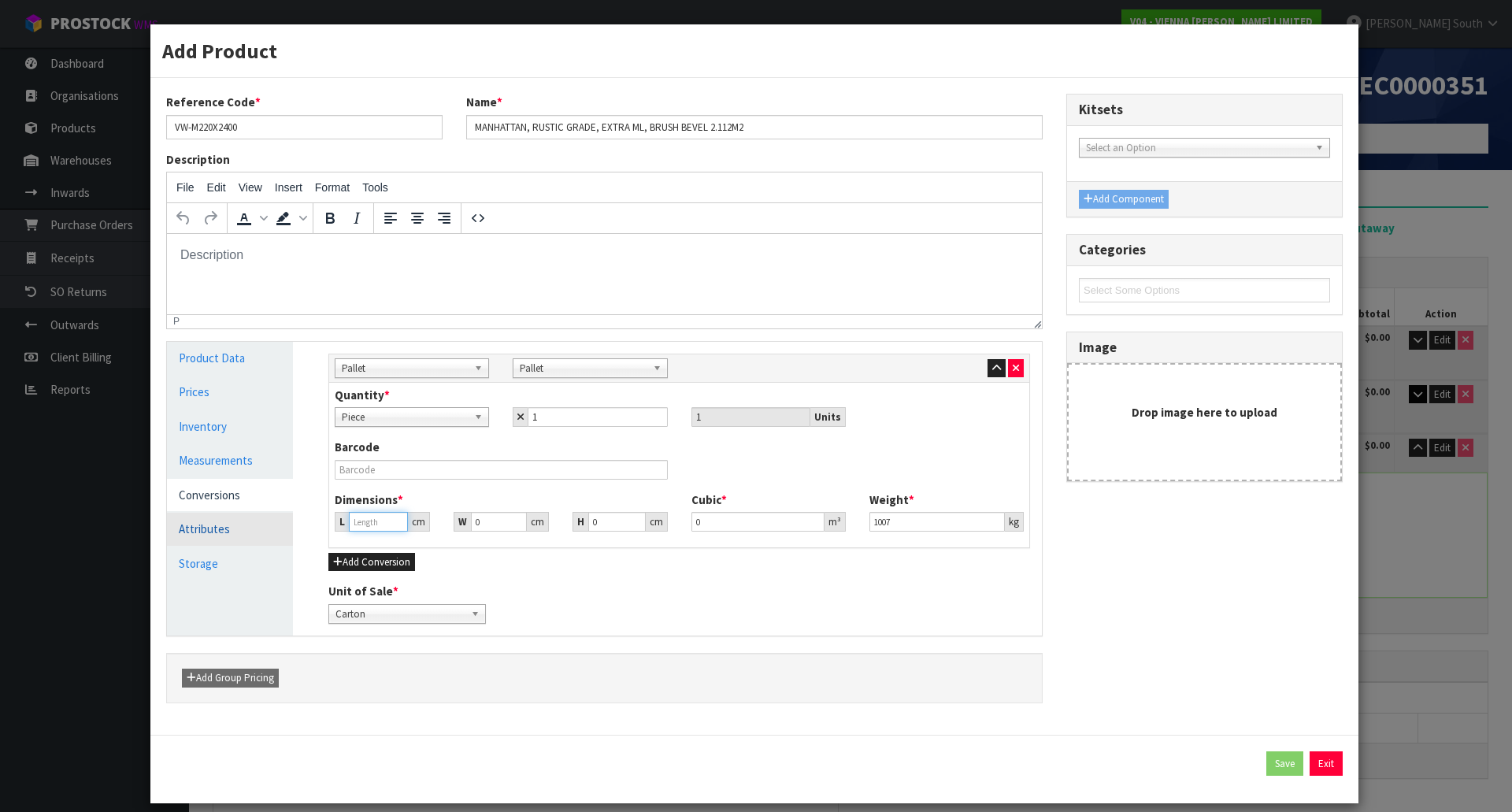
type input "0.000001"
type input "241"
type input "91"
type input "7"
type input "0.153517"
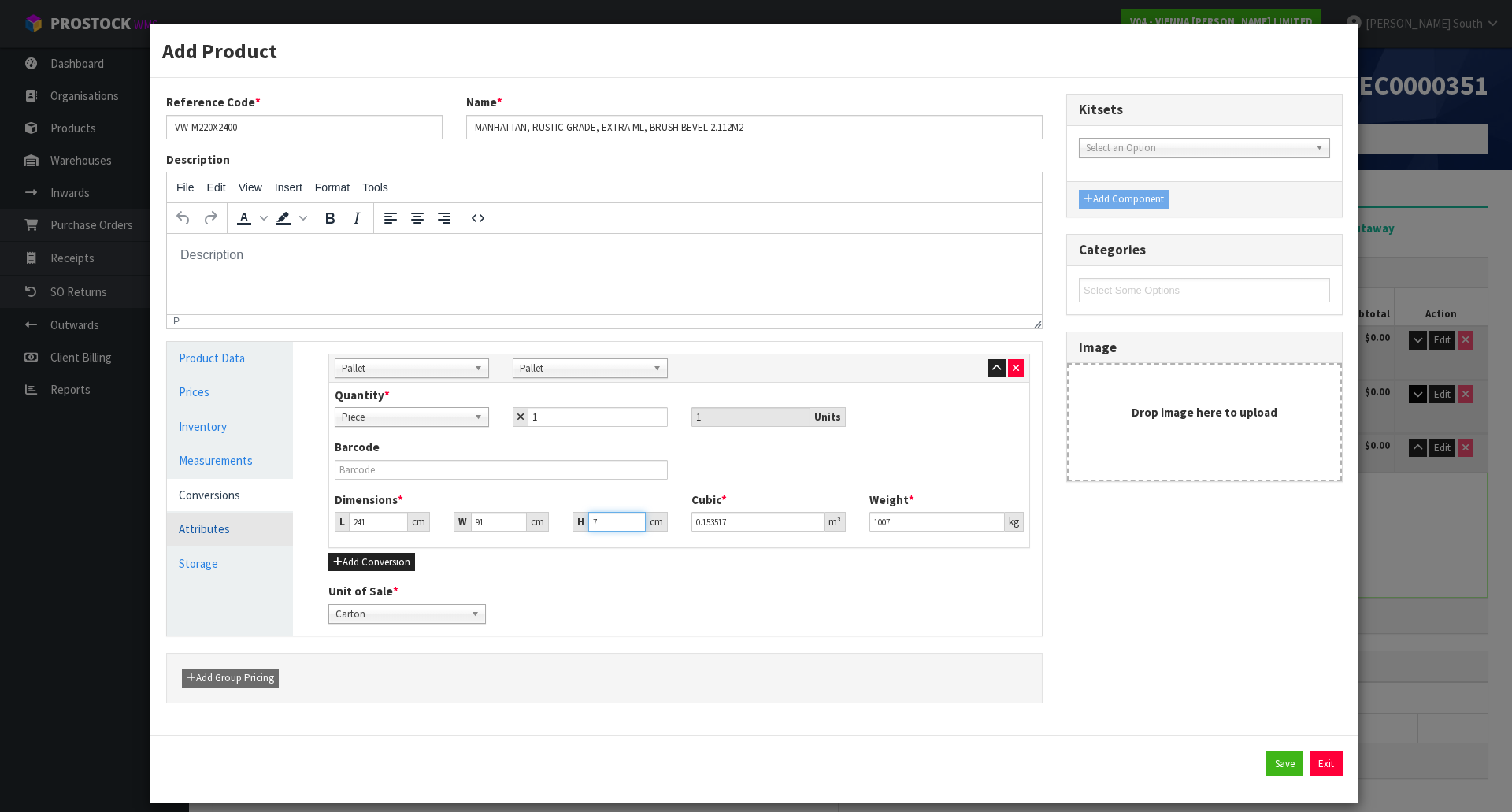
type input "77"
type input "1.688687"
type input "77"
click at [1289, 766] on button "Save" at bounding box center [1285, 764] width 37 height 25
type input "1"
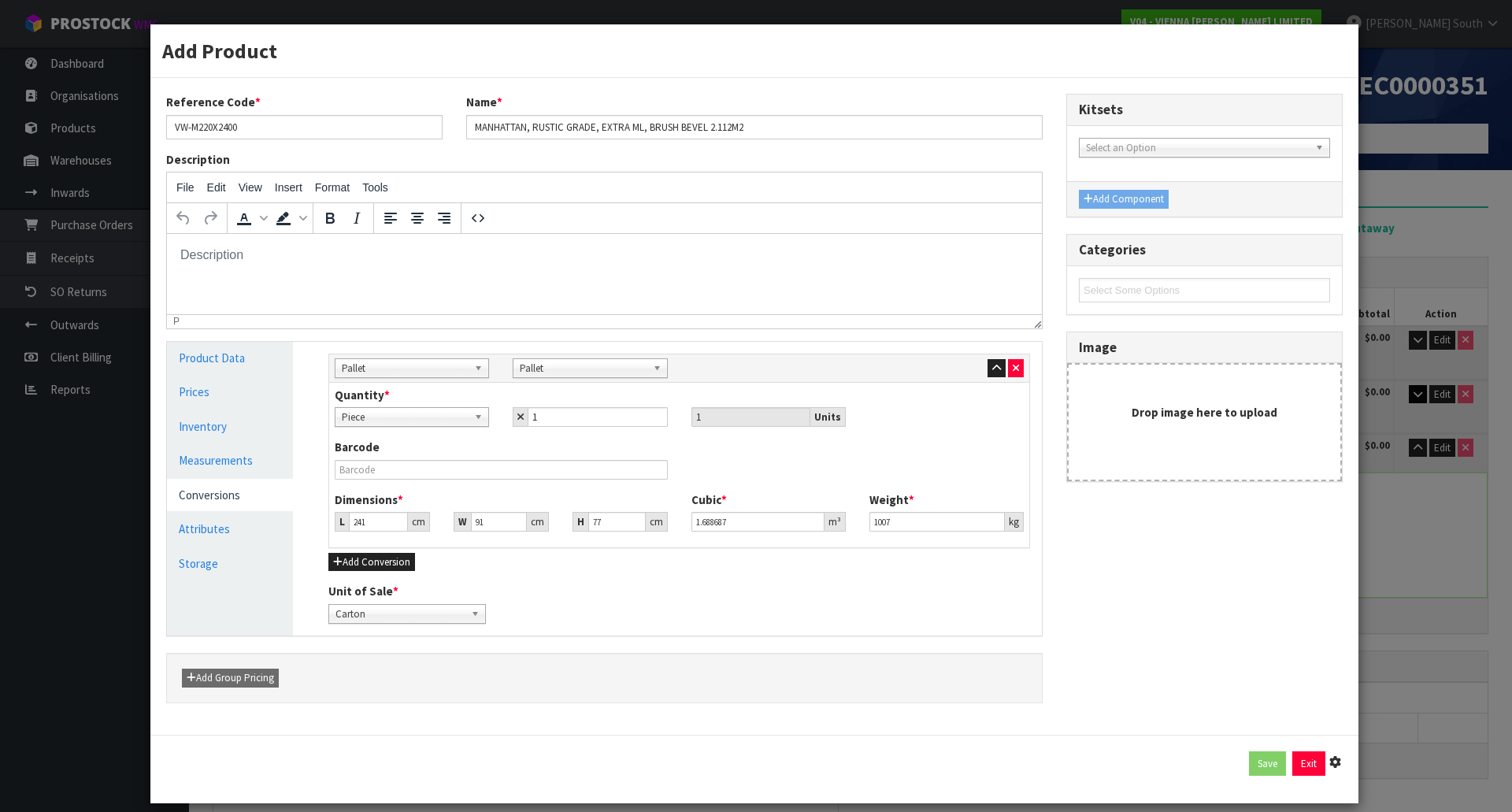
type input "1"
type input "0.000001"
type input "1007"
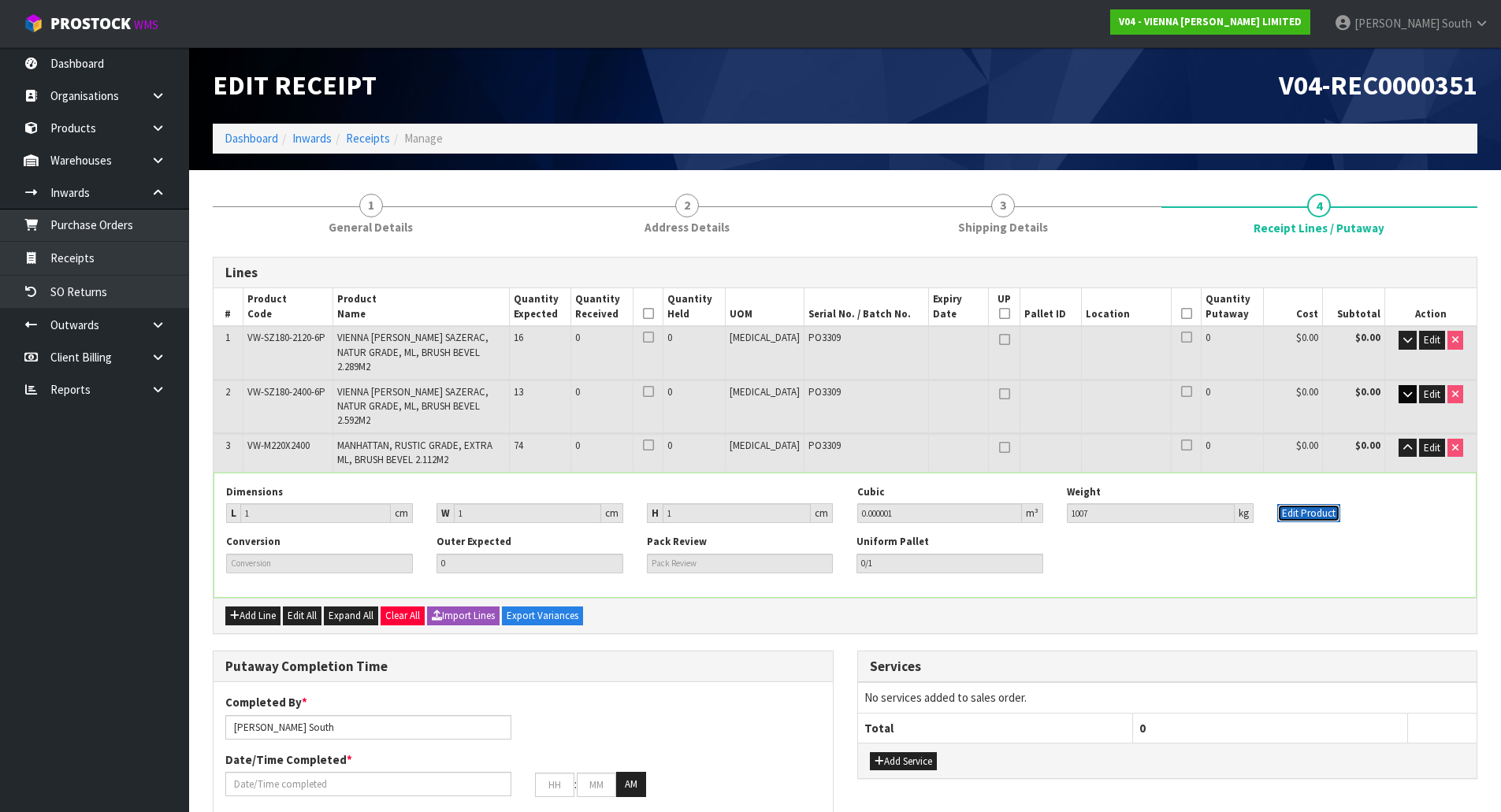
click at [1294, 504] on button "Edit Product" at bounding box center [1308, 513] width 63 height 19
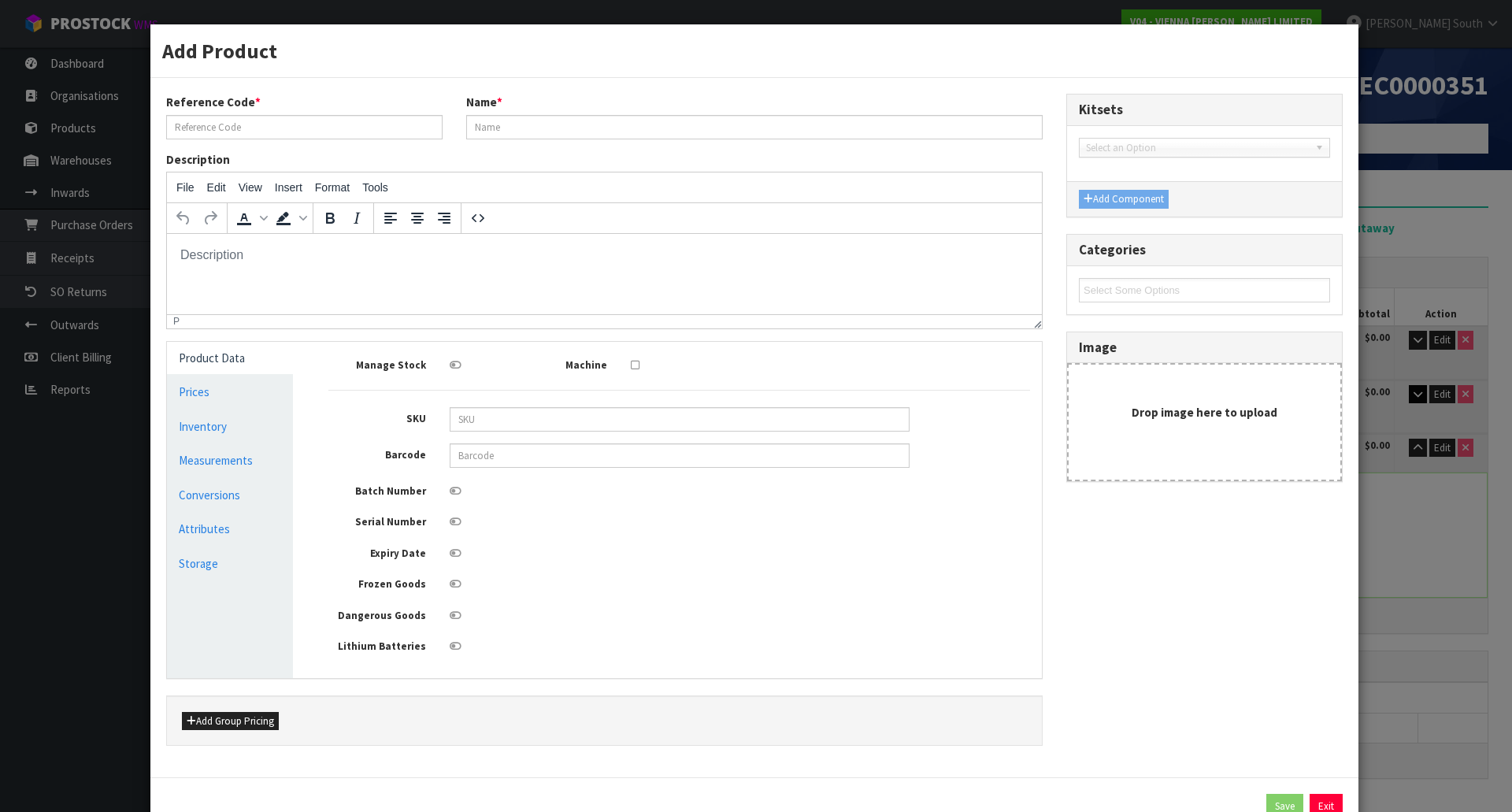
type input "VW-M220X2400"
type input "MANHATTAN, RUSTIC GRADE, EXTRA ML, BRUSH BEVEL 2.112M2"
type input "1"
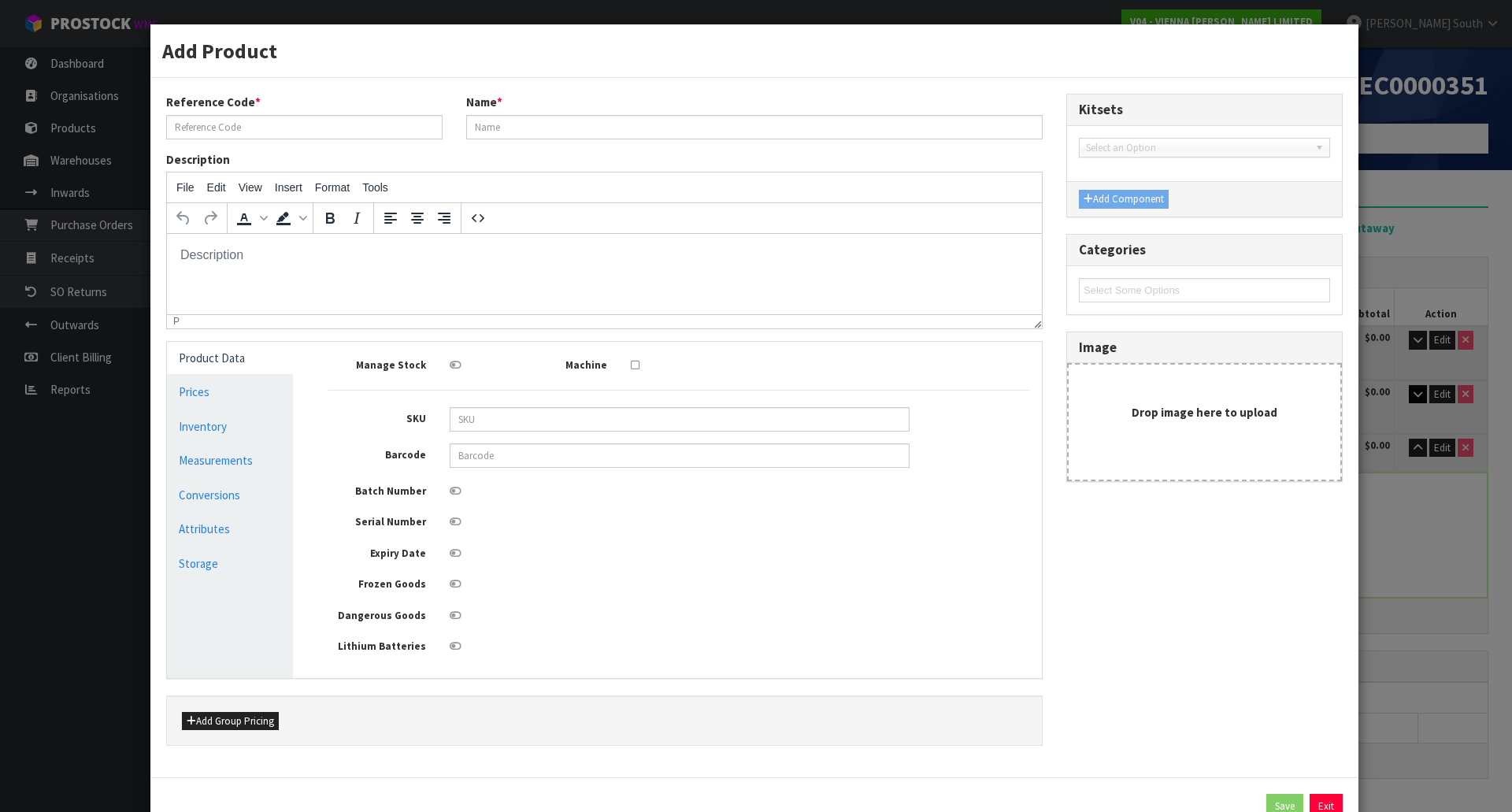
type input "0.000001"
type input "1007"
click at [219, 466] on link "Measurements" at bounding box center [230, 461] width 126 height 33
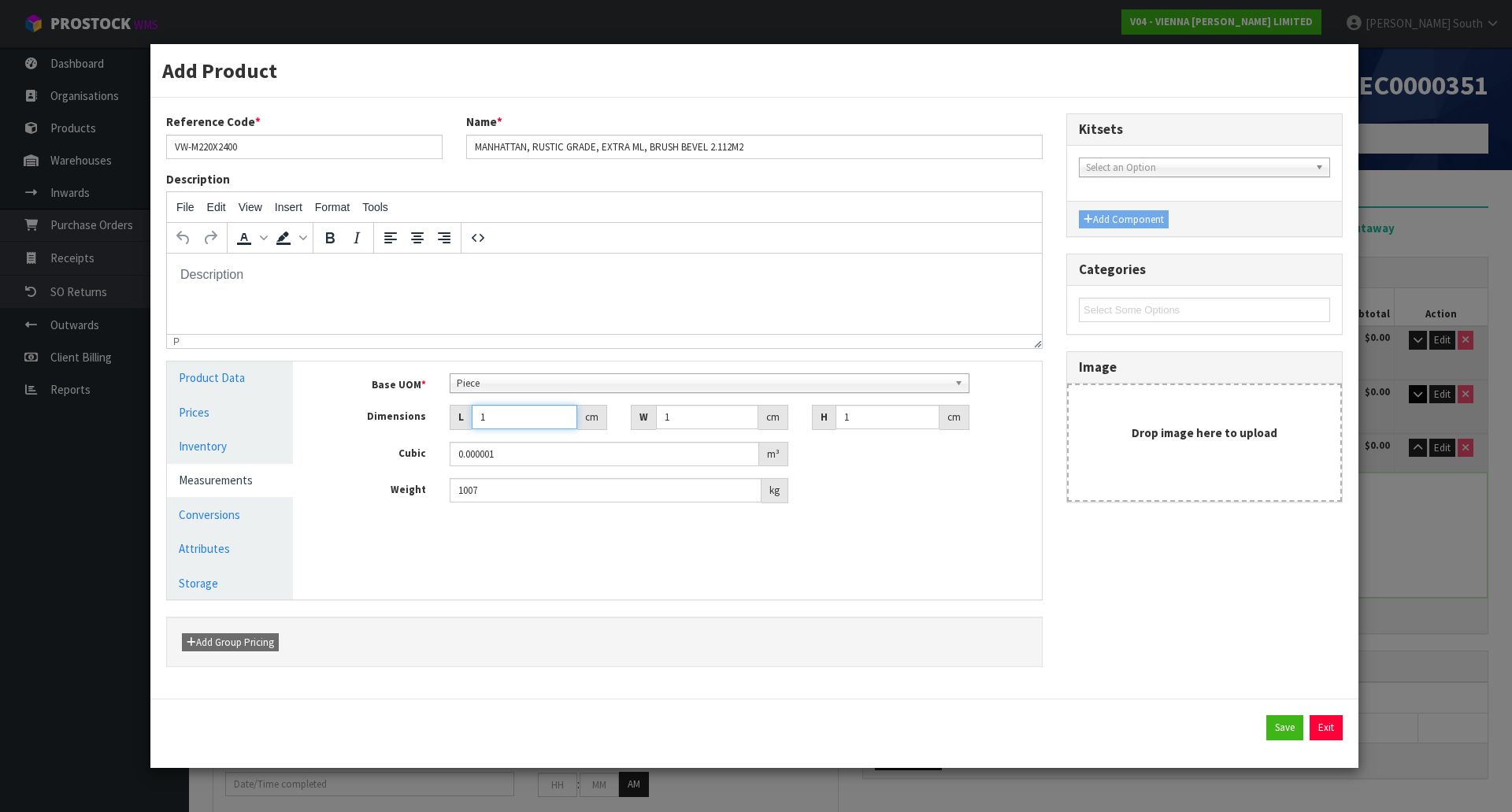
drag, startPoint x: 508, startPoint y: 417, endPoint x: 430, endPoint y: 421, distance: 78.1
click at [430, 421] on div "Dimensions L 1 cm W 1 cm H 1 cm" at bounding box center [679, 417] width 725 height 25
click at [521, 413] on input "number" at bounding box center [524, 417] width 105 height 24
type input "2"
type input "0.000002"
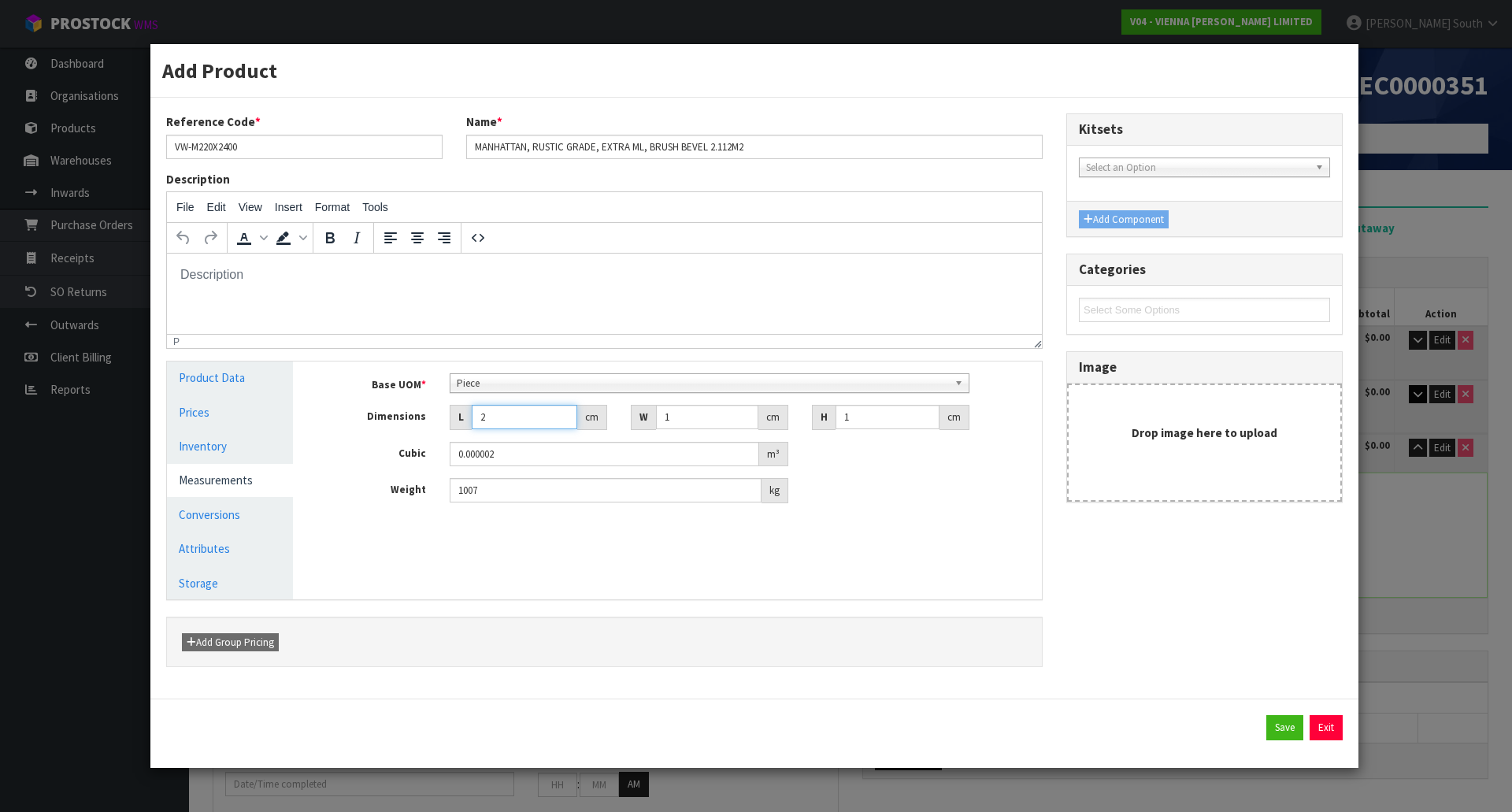
type input "24"
type input "0.000024"
type input "241"
type input "0.000241"
type input "241"
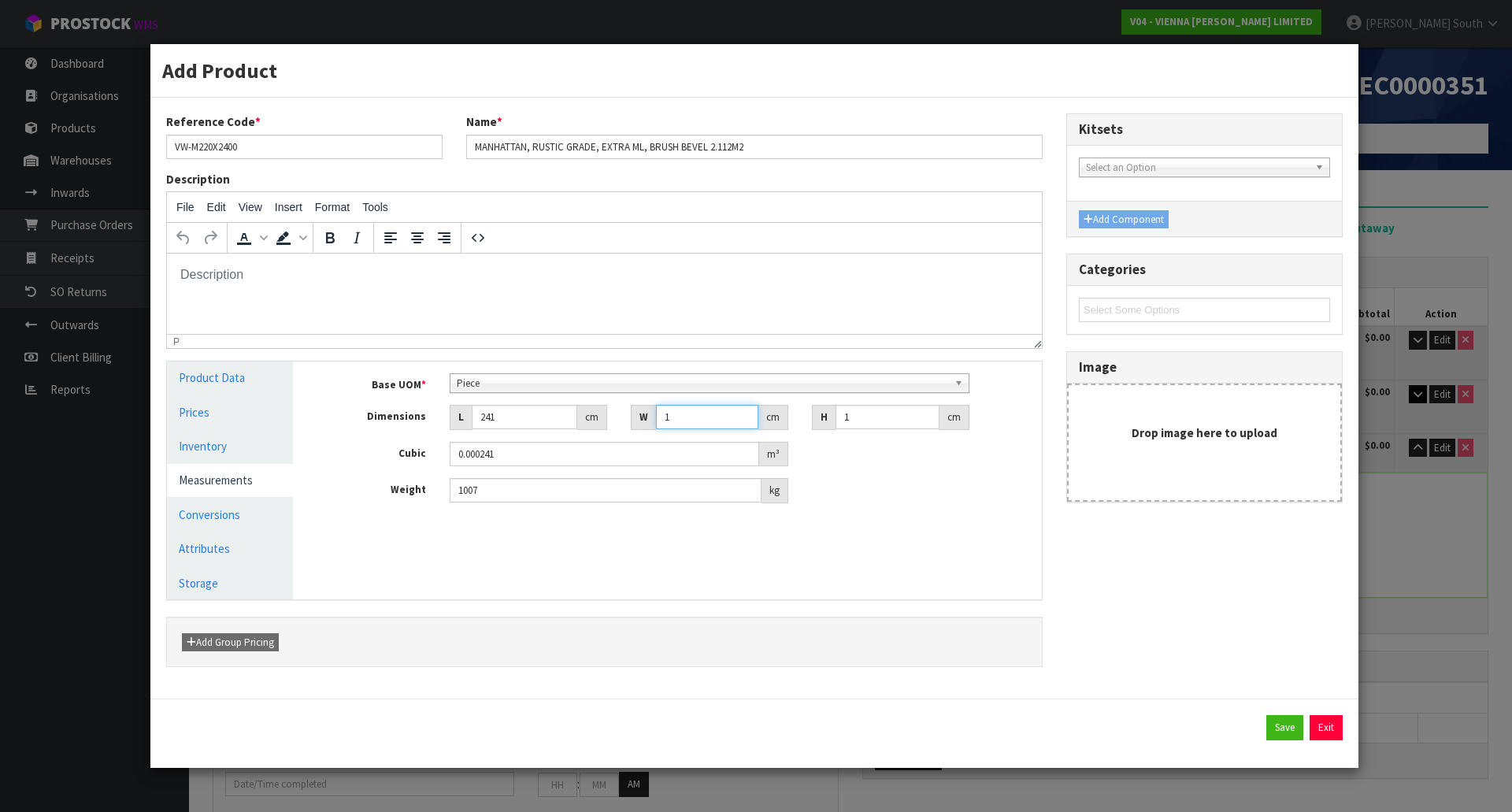
type input "2"
type input "0.000482"
type input "23"
type input "0.005543"
type input "23"
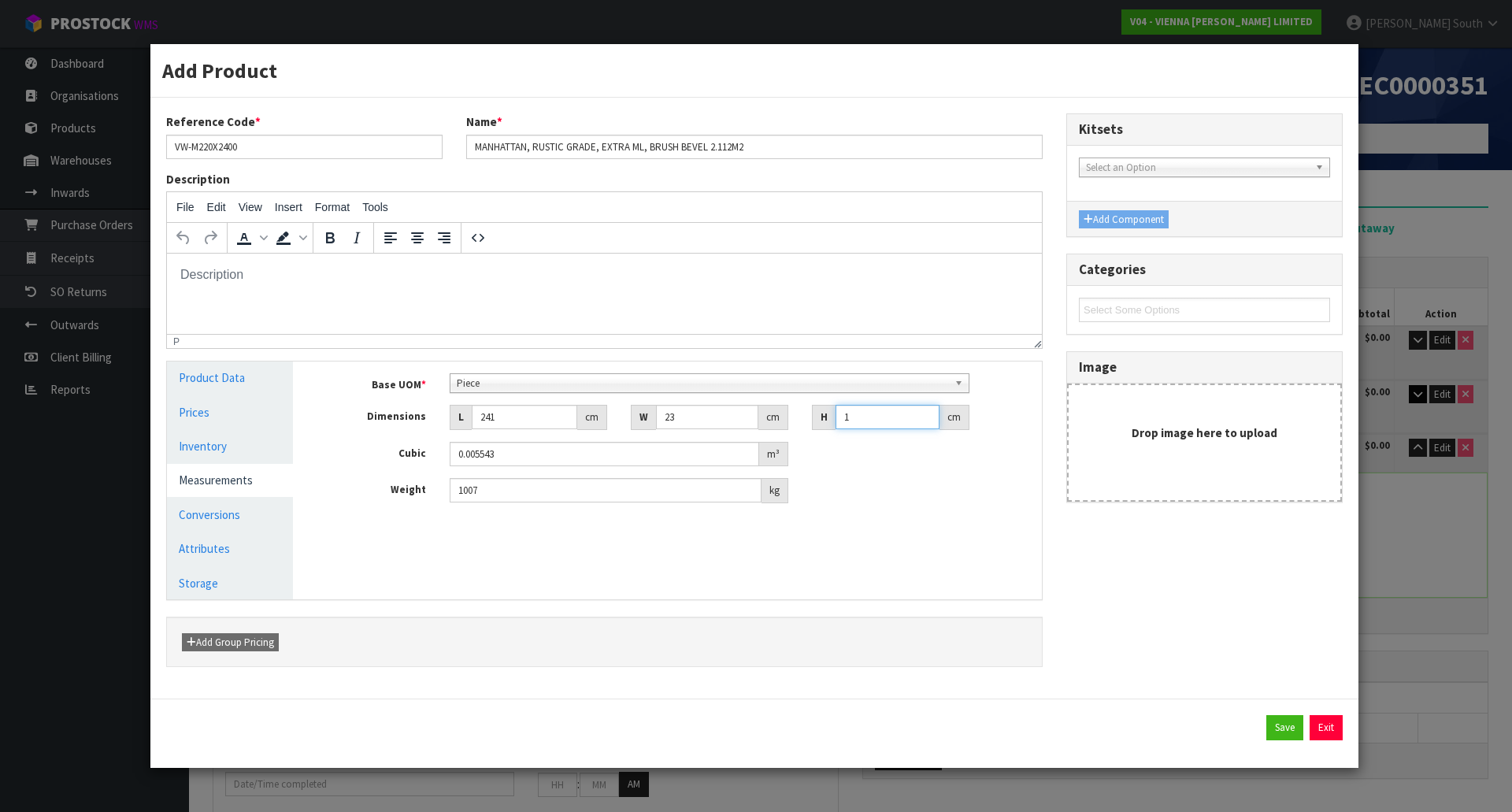
type input "7"
type input "0.038801"
type input "7"
click at [1278, 731] on button "Save" at bounding box center [1285, 727] width 37 height 25
type input "241"
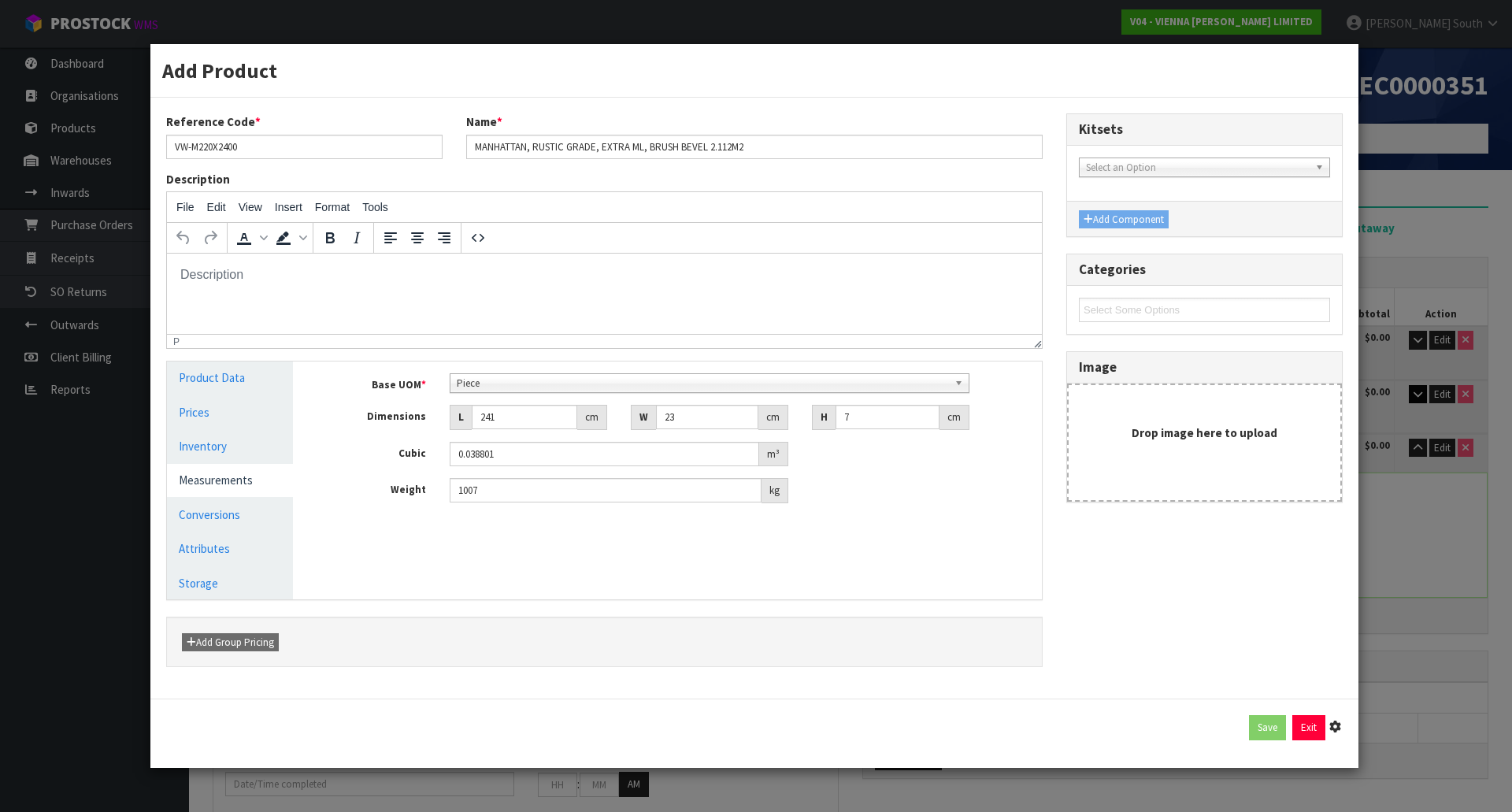
type input "23"
type input "7"
type input "0.038801"
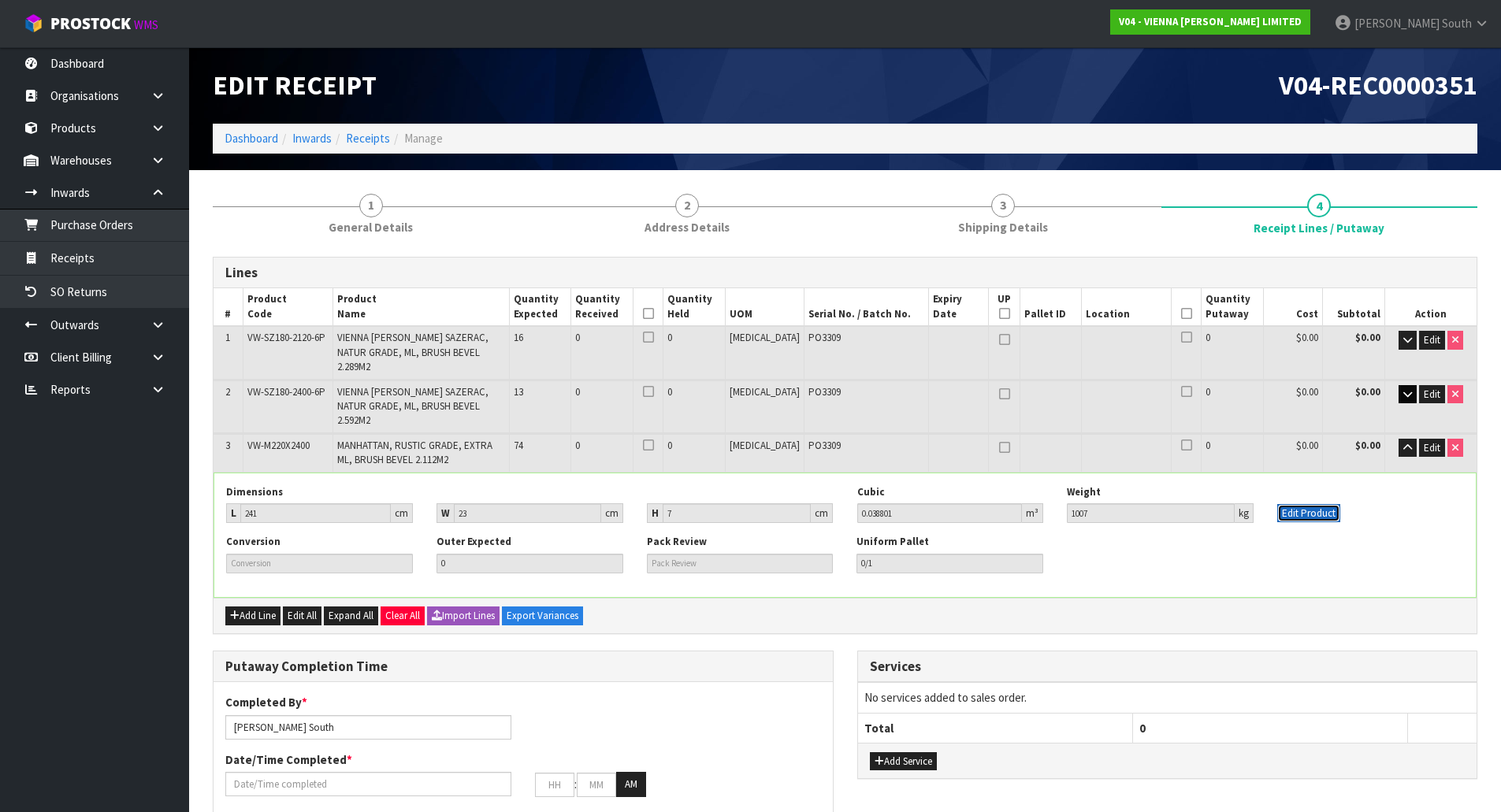
click at [1311, 504] on button "Edit Product" at bounding box center [1308, 513] width 63 height 19
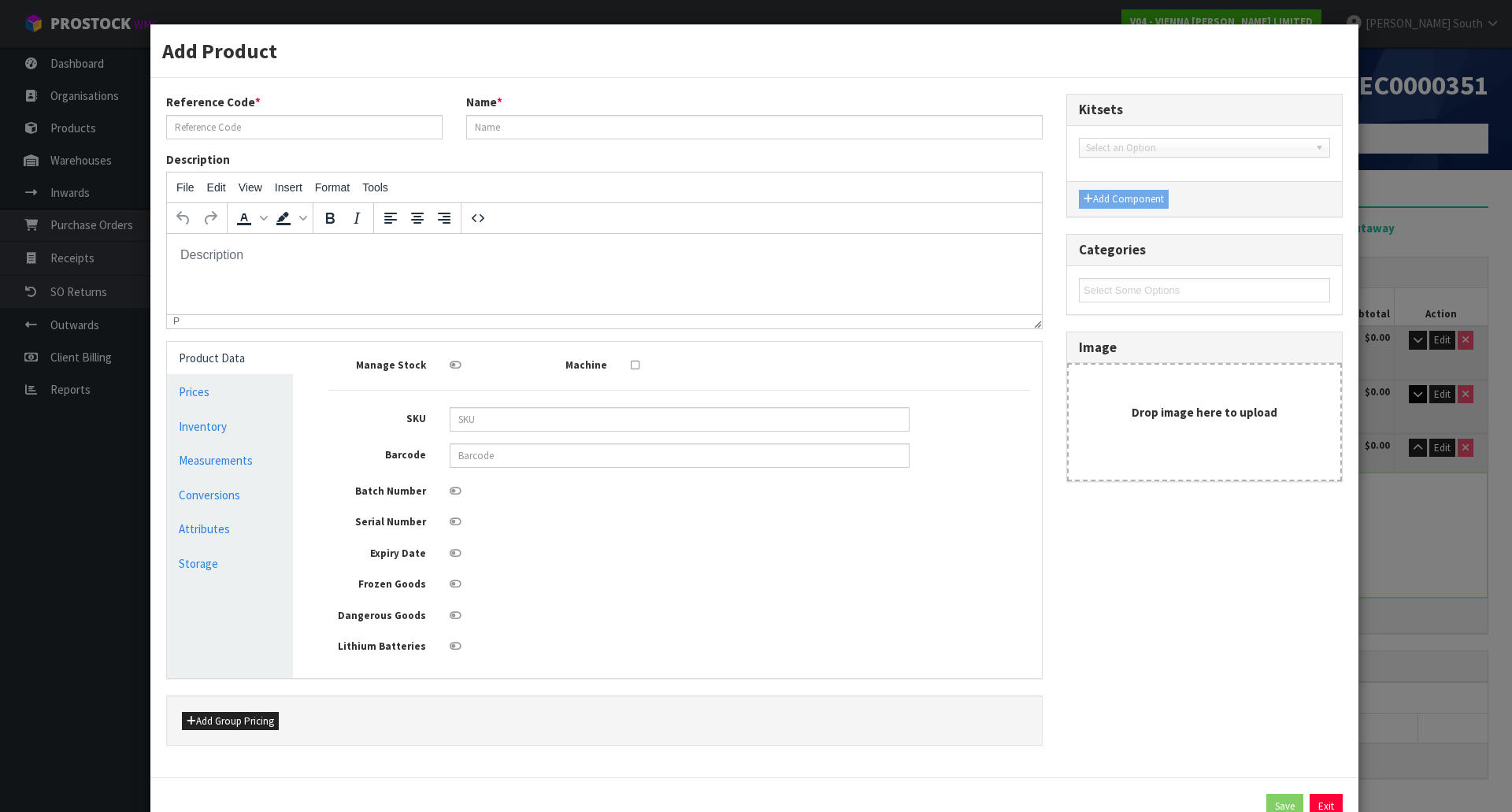
type input "VW-M220X2400"
type input "MANHATTAN, RUSTIC GRADE, EXTRA ML, BRUSH BEVEL 2.112M2"
click at [202, 494] on link "Conversions" at bounding box center [230, 495] width 126 height 33
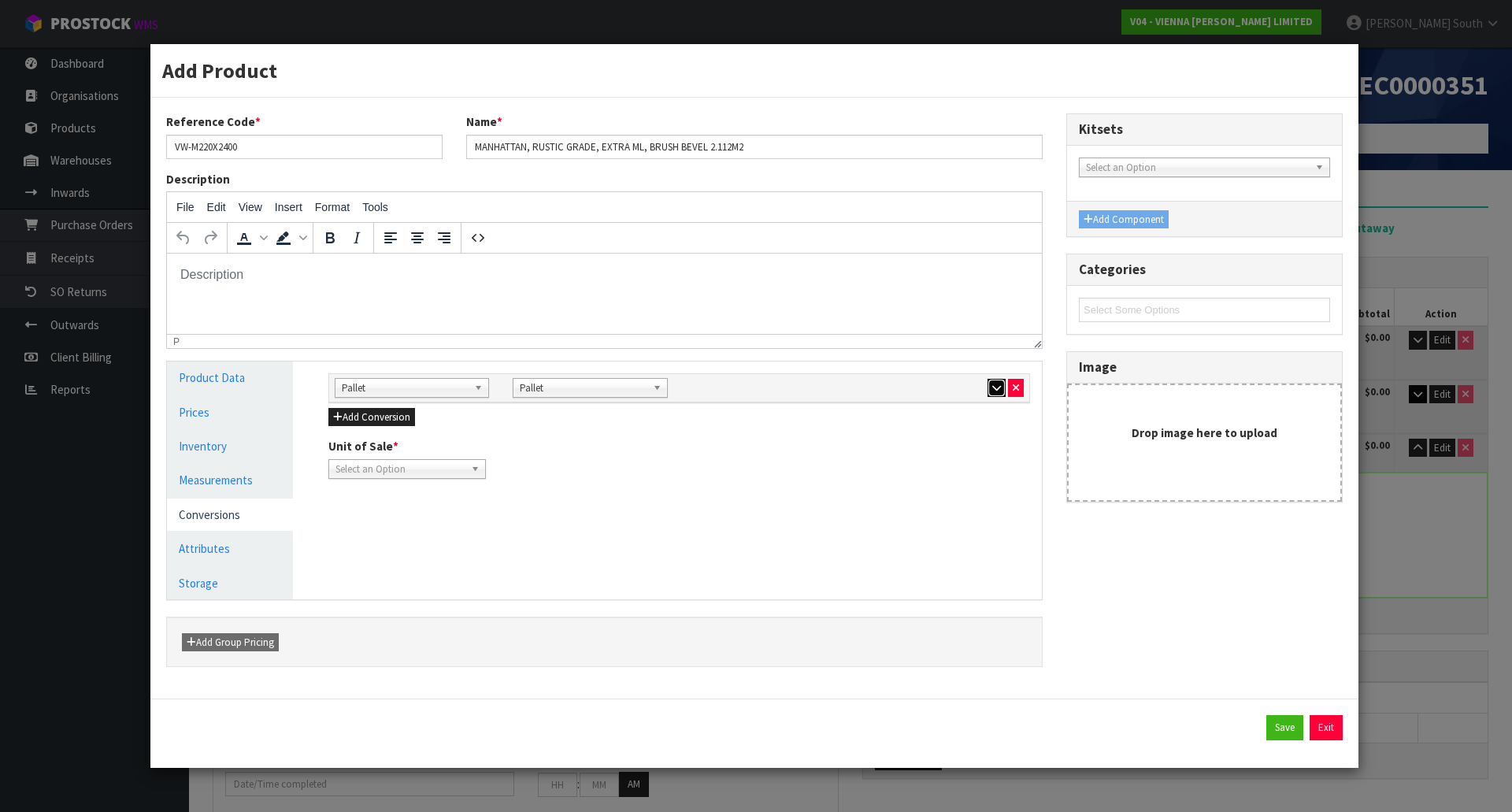
click at [994, 392] on icon "button" at bounding box center [996, 388] width 9 height 11
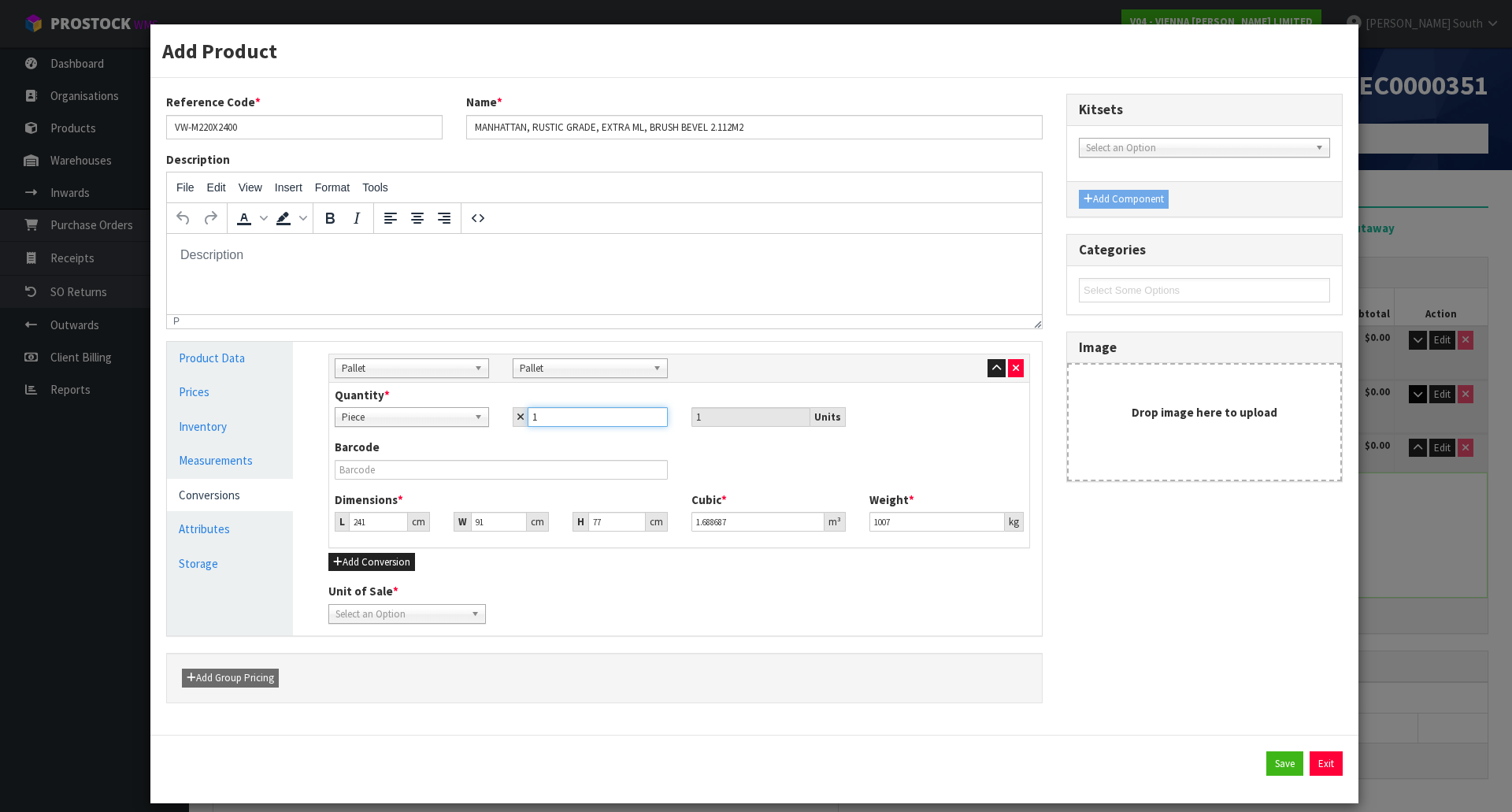
drag, startPoint x: 572, startPoint y: 414, endPoint x: 454, endPoint y: 424, distance: 118.4
click at [430, 422] on div "Piece Pallet Piece 1 1 Units" at bounding box center [679, 417] width 712 height 20
type input "4"
type input "40"
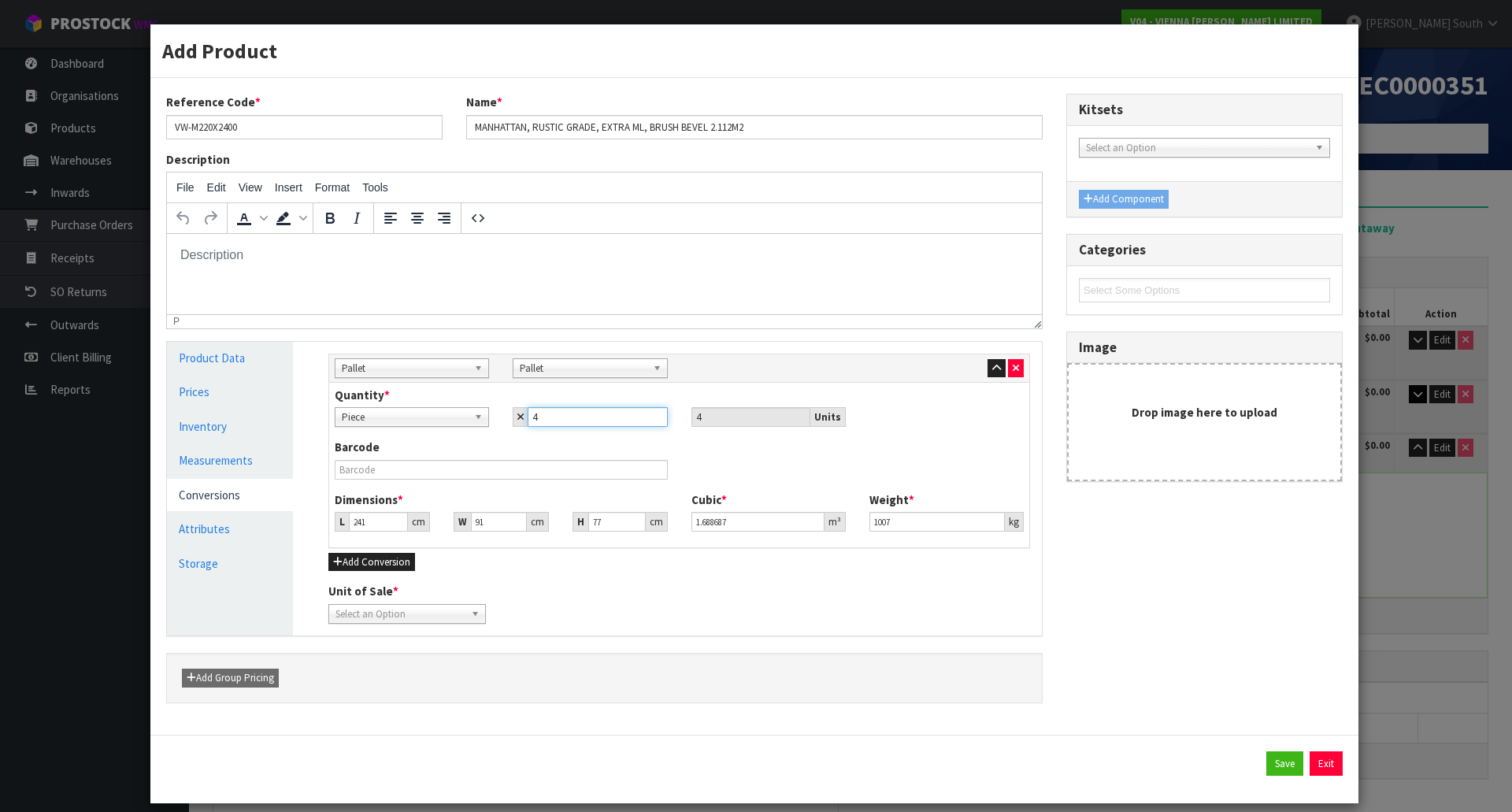
type input "40"
click at [1276, 758] on button "Save" at bounding box center [1285, 764] width 37 height 25
type input "0/40"
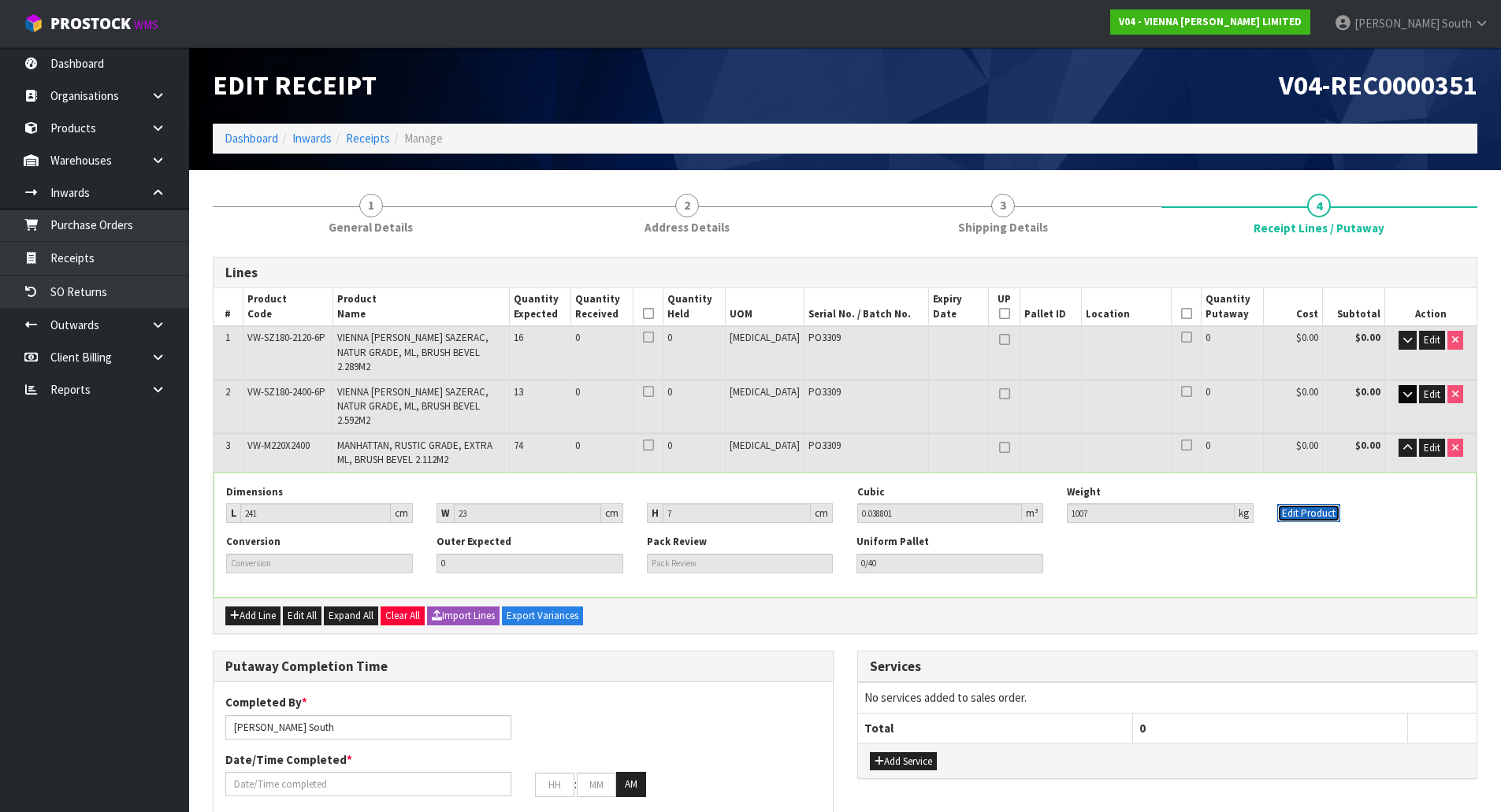
click at [1312, 504] on button "Edit Product" at bounding box center [1308, 513] width 63 height 19
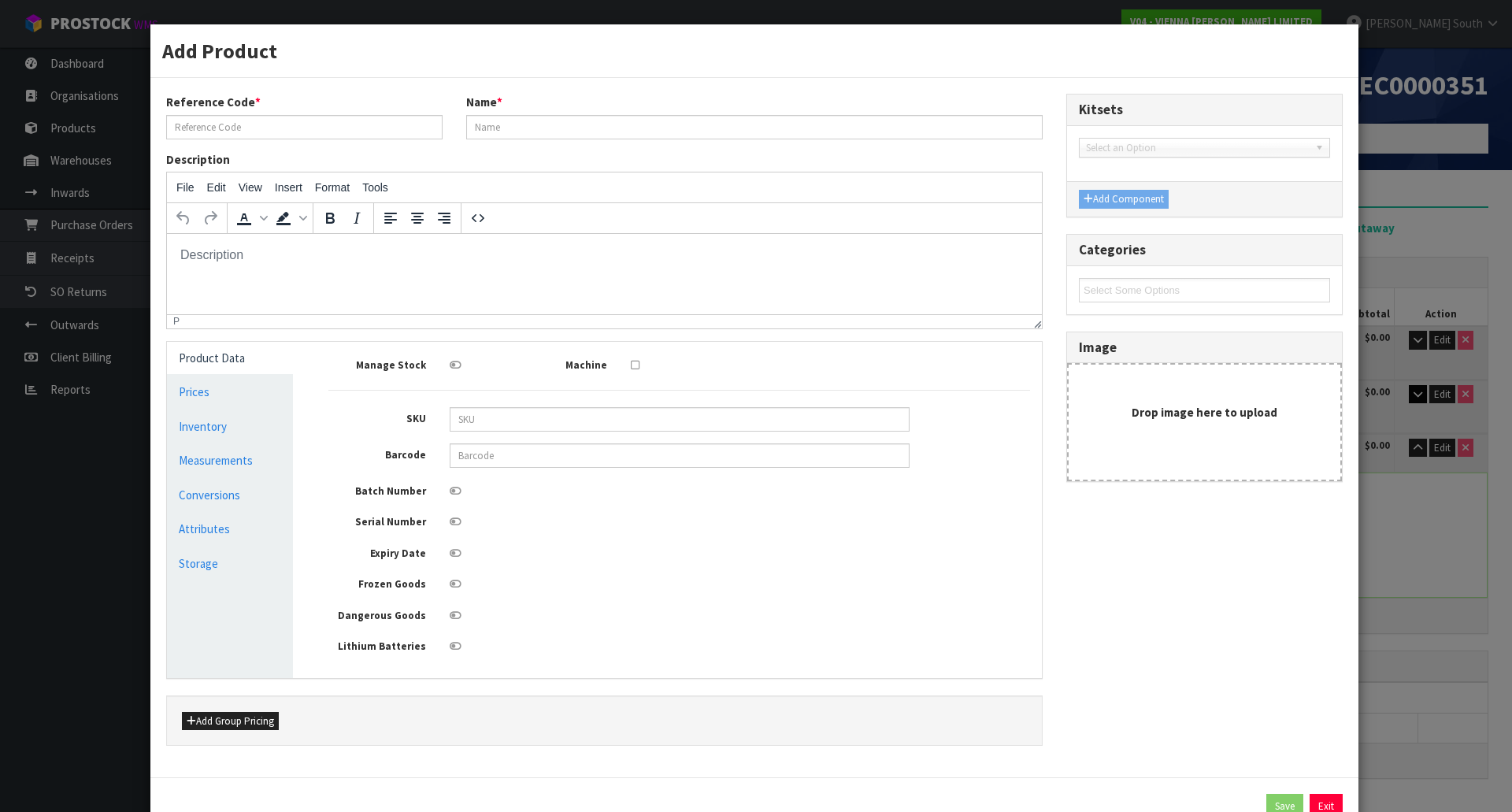
type input "VW-M220X2400"
type input "MANHATTAN, RUSTIC GRADE, EXTRA ML, BRUSH BEVEL 2.112M2"
type input "241"
type input "23"
type input "7"
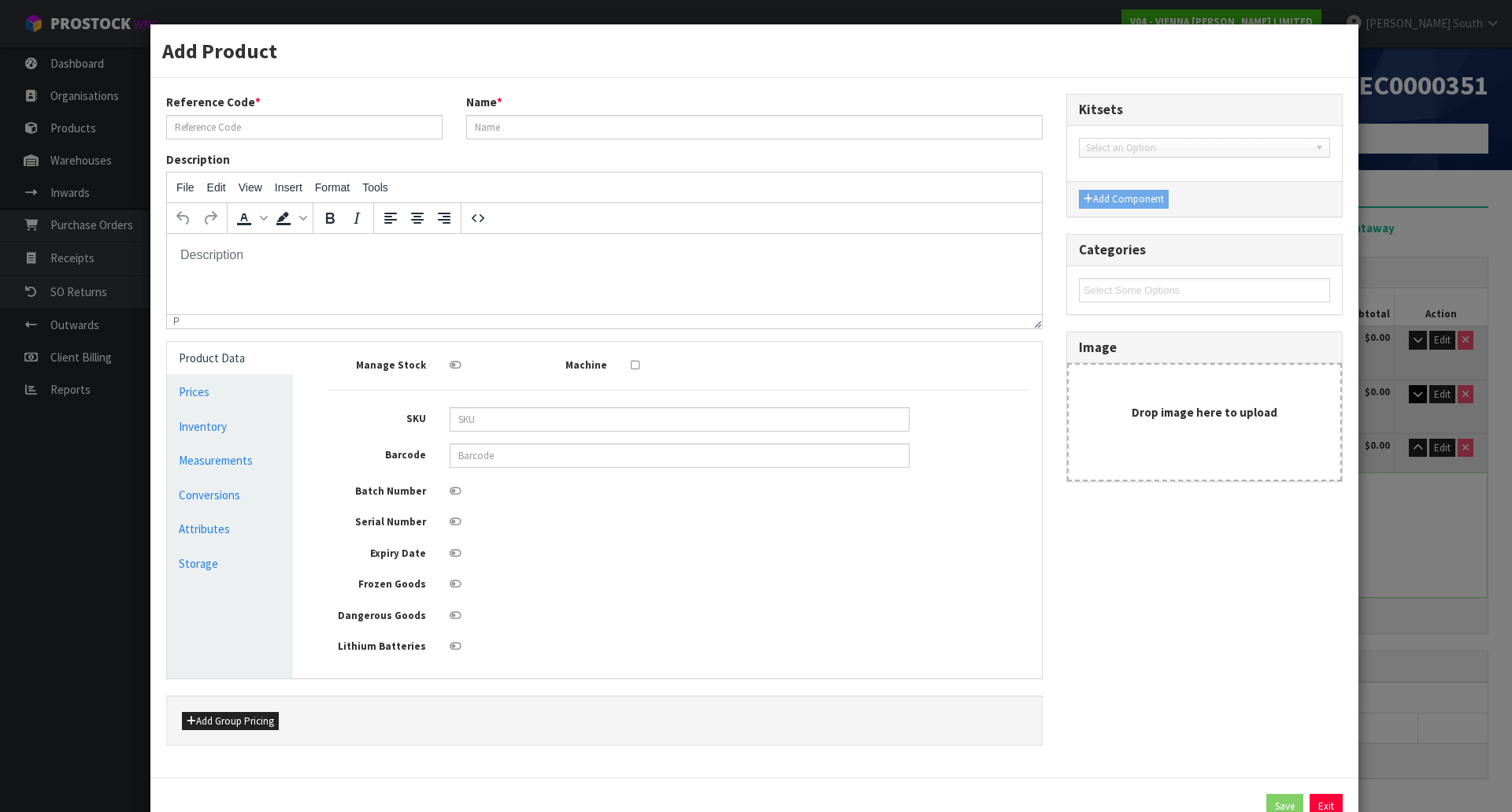
type input "0.038801"
type input "1007"
click at [240, 457] on link "Measurements" at bounding box center [230, 461] width 126 height 33
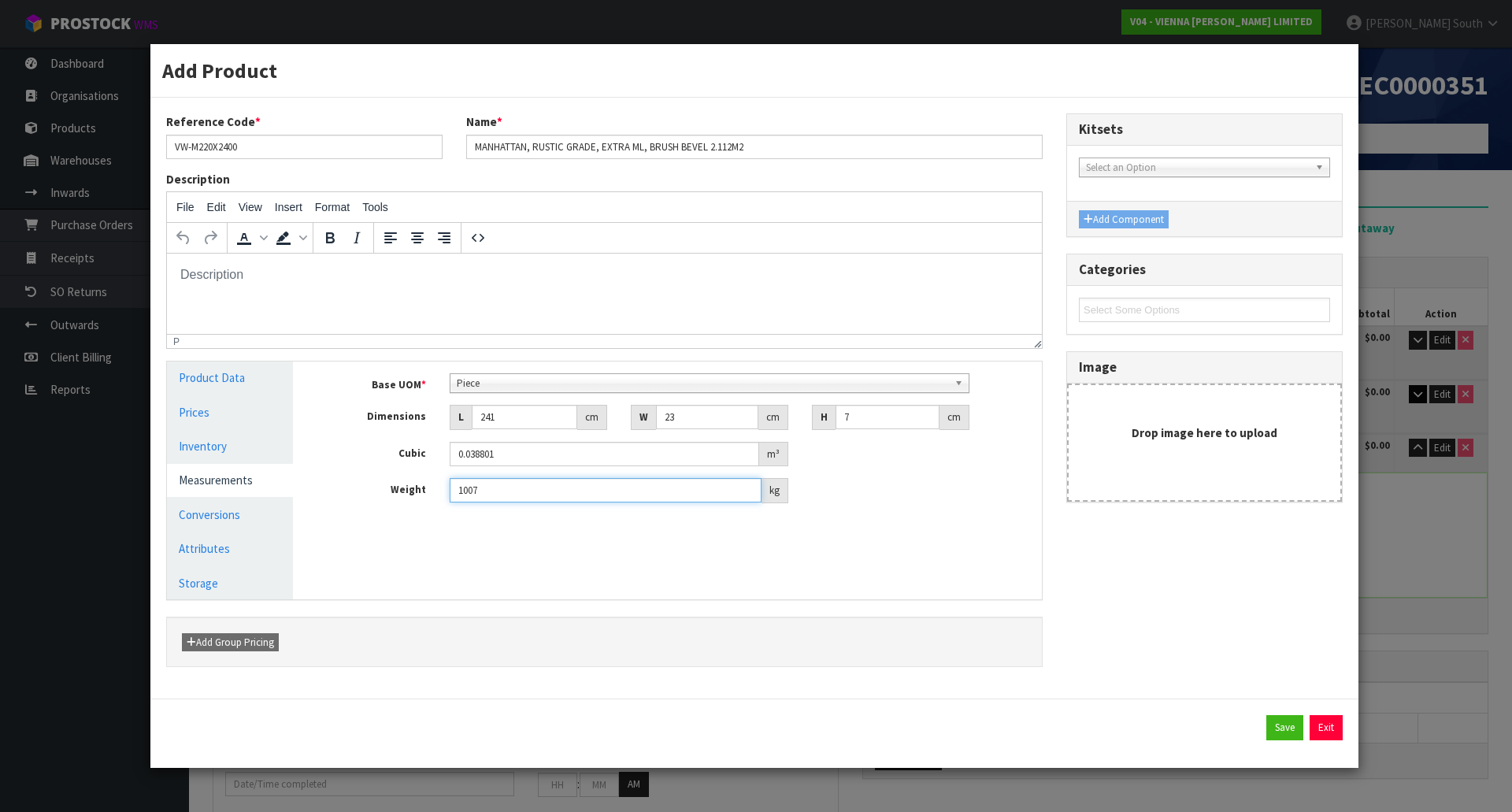
drag, startPoint x: 576, startPoint y: 493, endPoint x: 377, endPoint y: 473, distance: 200.0
click at [371, 473] on div "Base UOM * Bag Bar Basket Bin Bottle Box Bundle Cabinet Cage Carton Case Coil C…" at bounding box center [679, 438] width 702 height 130
click at [686, 0] on html "Add Product Reference Code * VW-M220X2400 Name * MANHATTAN, RUSTIC GRADE, EXTRA…" at bounding box center [756, 406] width 1512 height 812
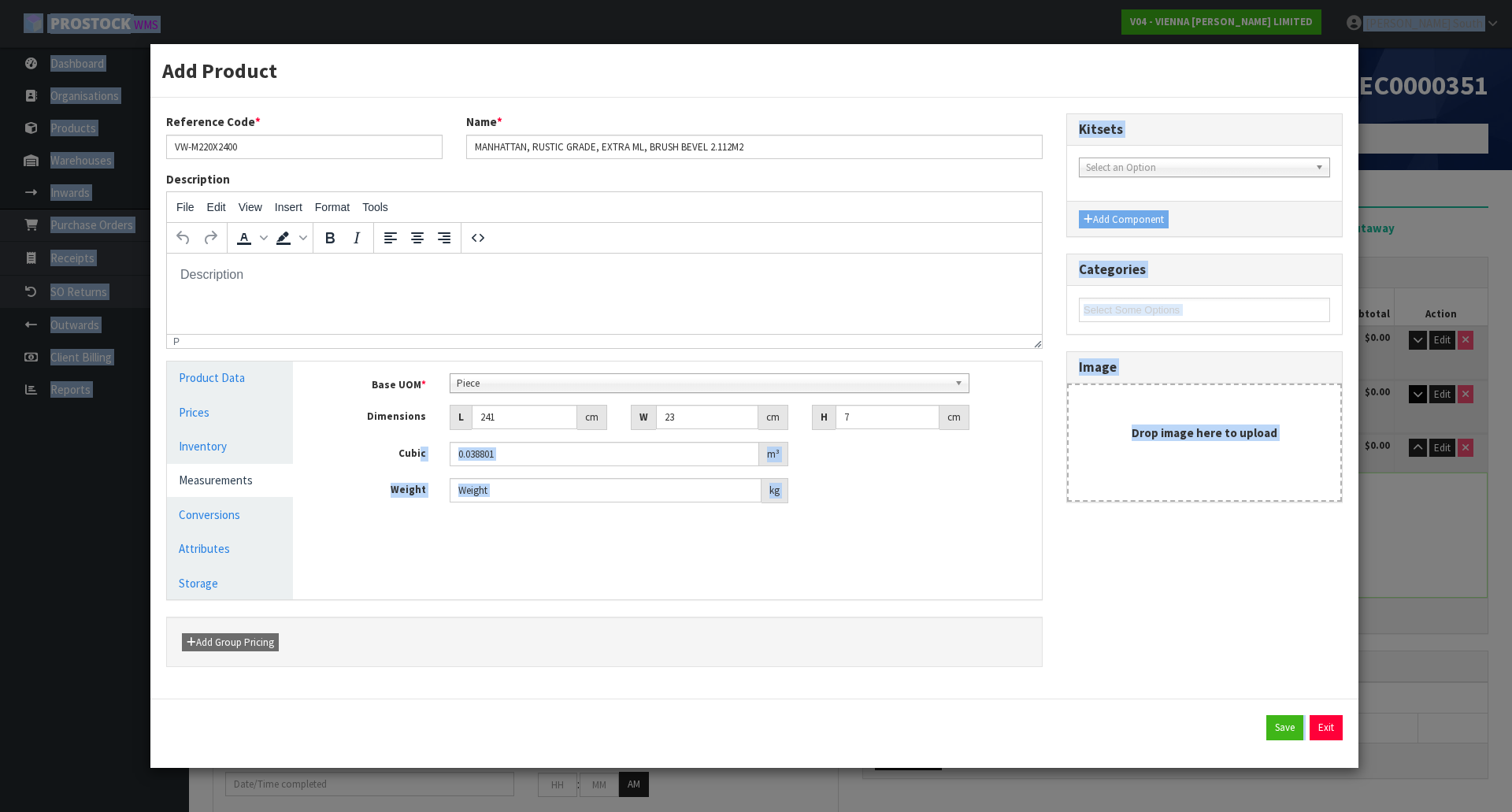
click at [557, 569] on div "Manage Stock Machine SKU Barcode Batch Number Serial Number Expiry Date Frozen …" at bounding box center [679, 481] width 749 height 238
click at [562, 487] on input "number" at bounding box center [606, 491] width 312 height 24
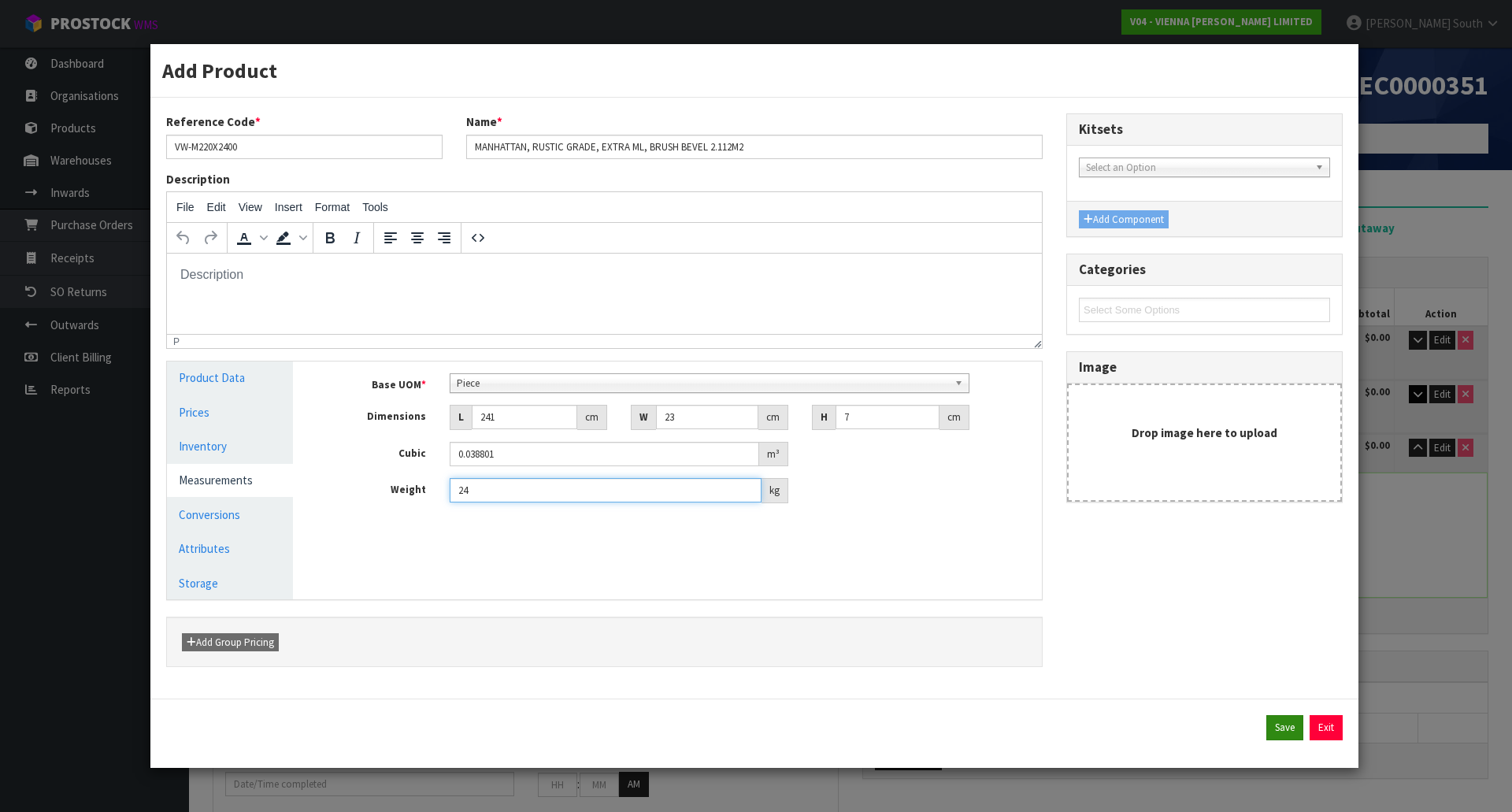
type input "24"
click at [1277, 733] on button "Save" at bounding box center [1285, 727] width 37 height 25
type input "24"
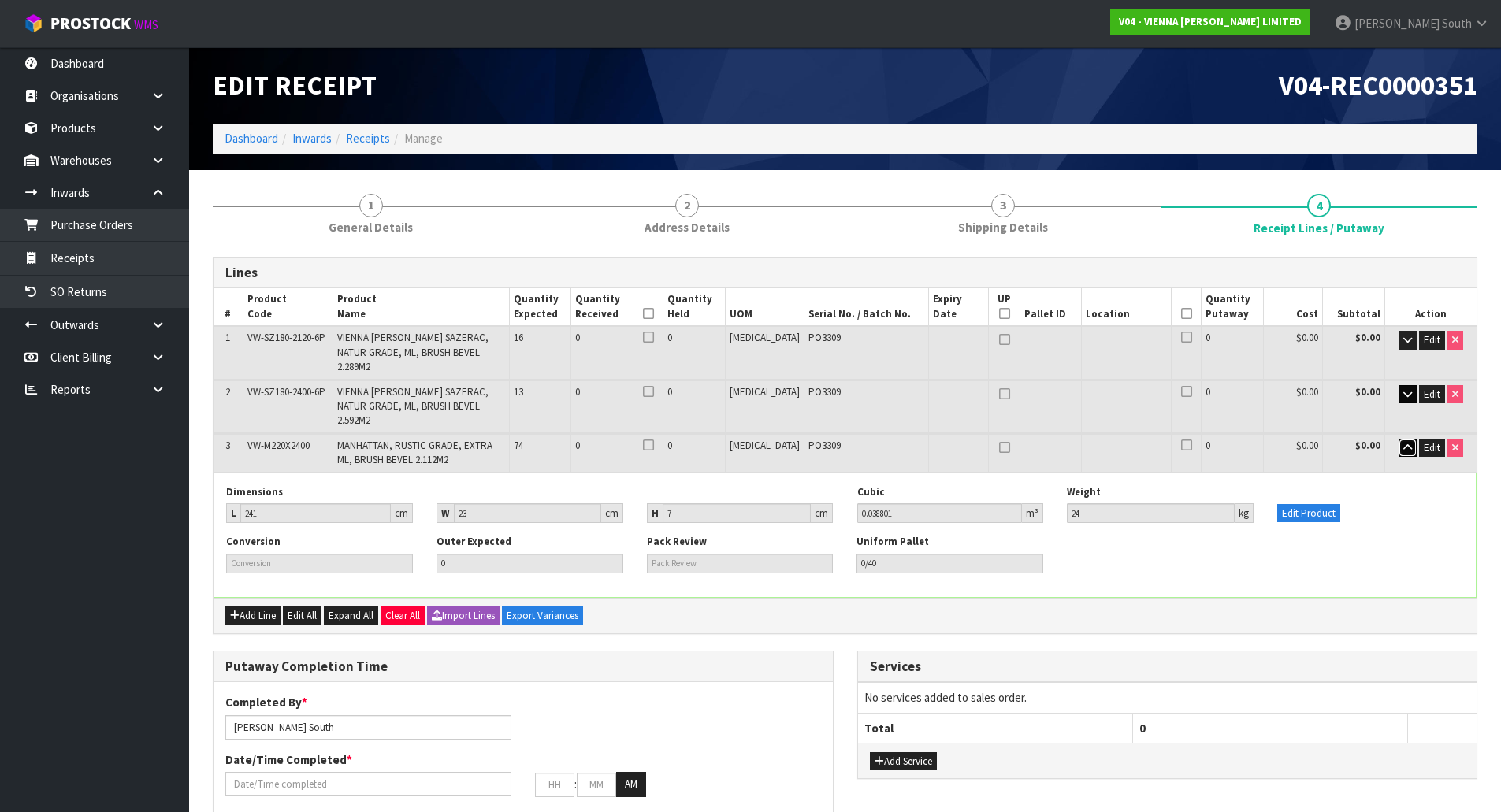
click at [1404, 443] on icon "button" at bounding box center [1407, 448] width 9 height 11
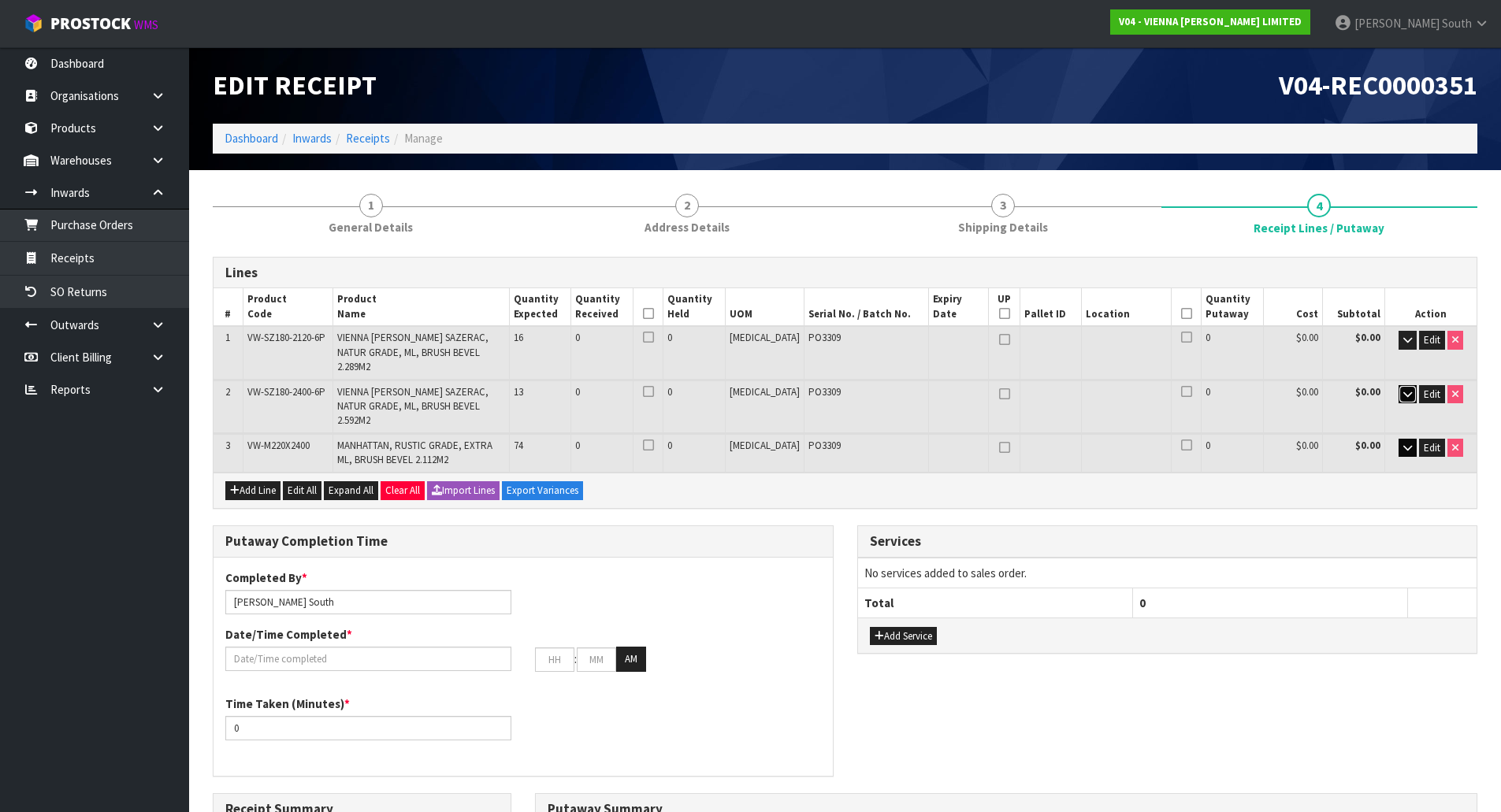
click at [1405, 389] on icon "button" at bounding box center [1407, 394] width 9 height 11
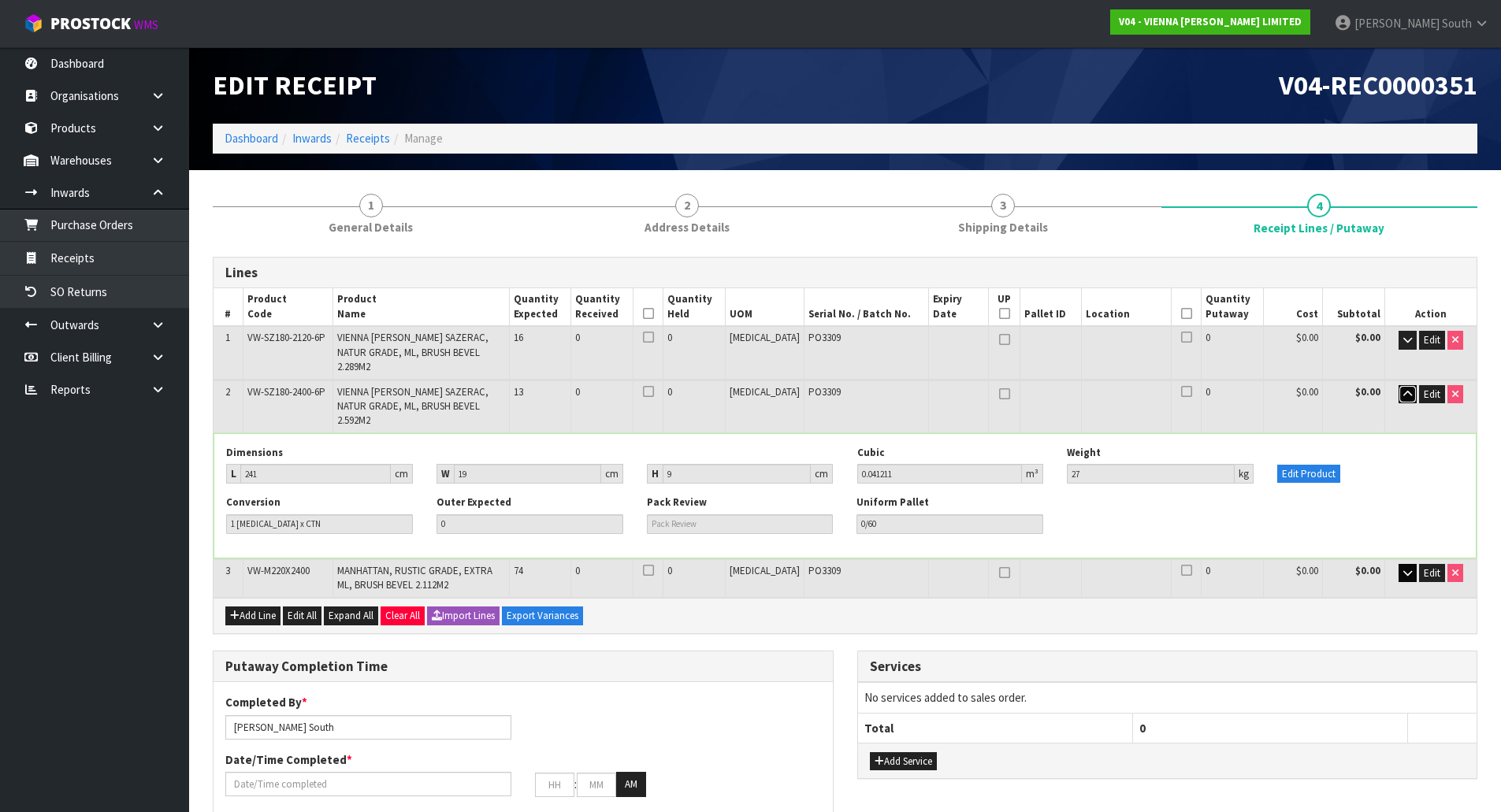
click at [1405, 389] on icon "button" at bounding box center [1407, 394] width 9 height 11
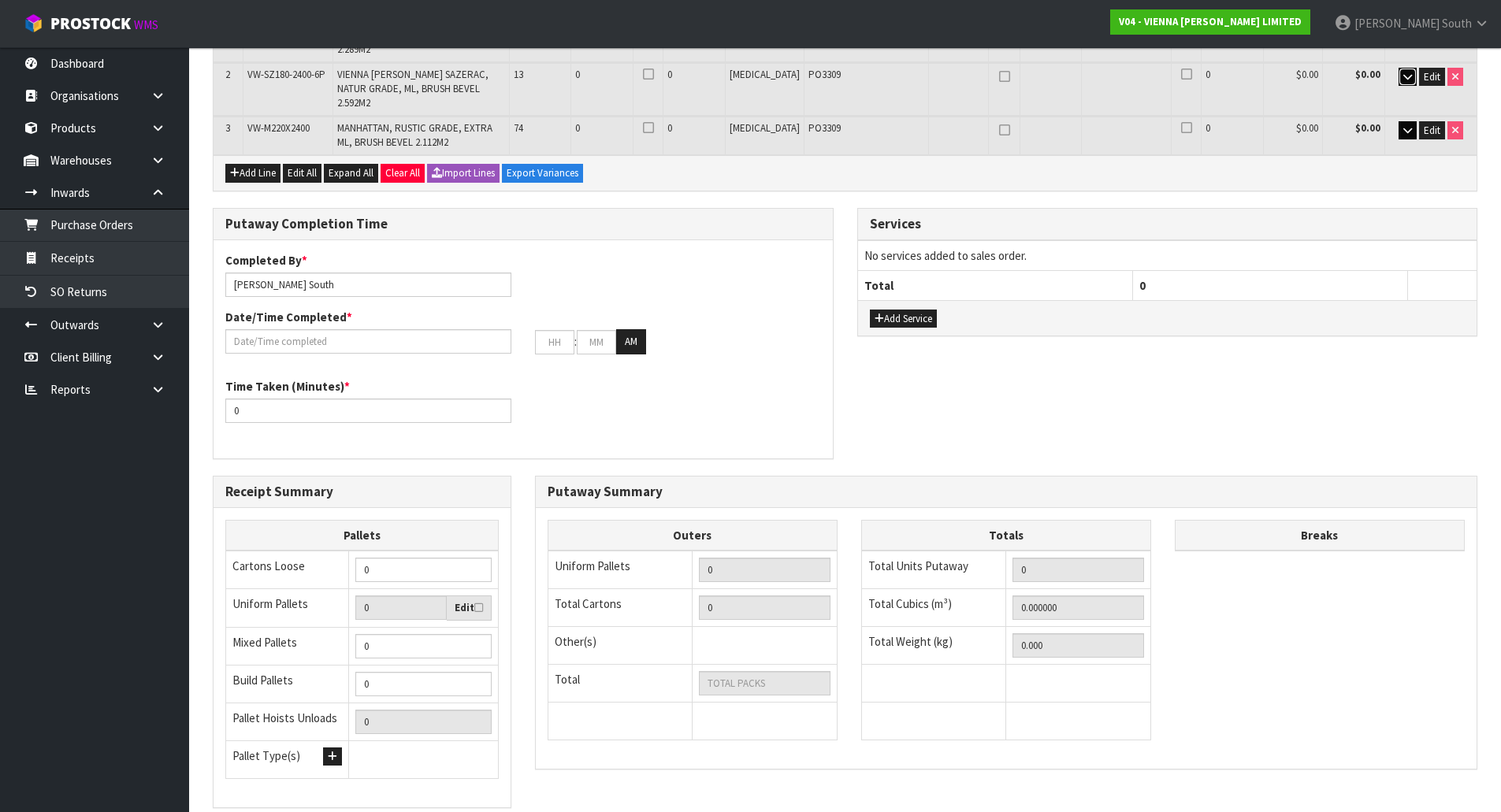
scroll to position [395, 0]
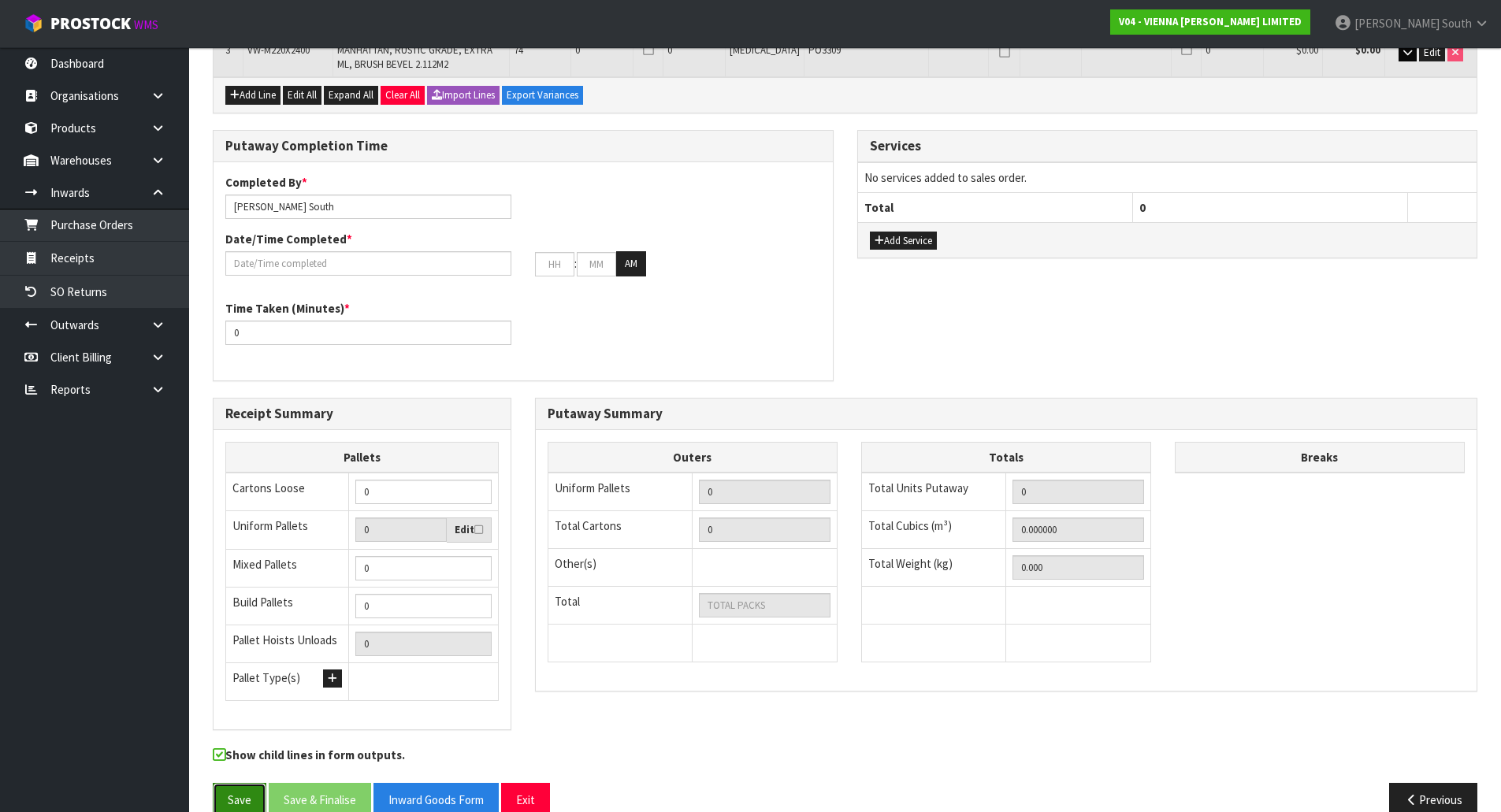
drag, startPoint x: 245, startPoint y: 766, endPoint x: 255, endPoint y: 758, distance: 12.8
click at [245, 783] on button "Save" at bounding box center [240, 800] width 54 height 34
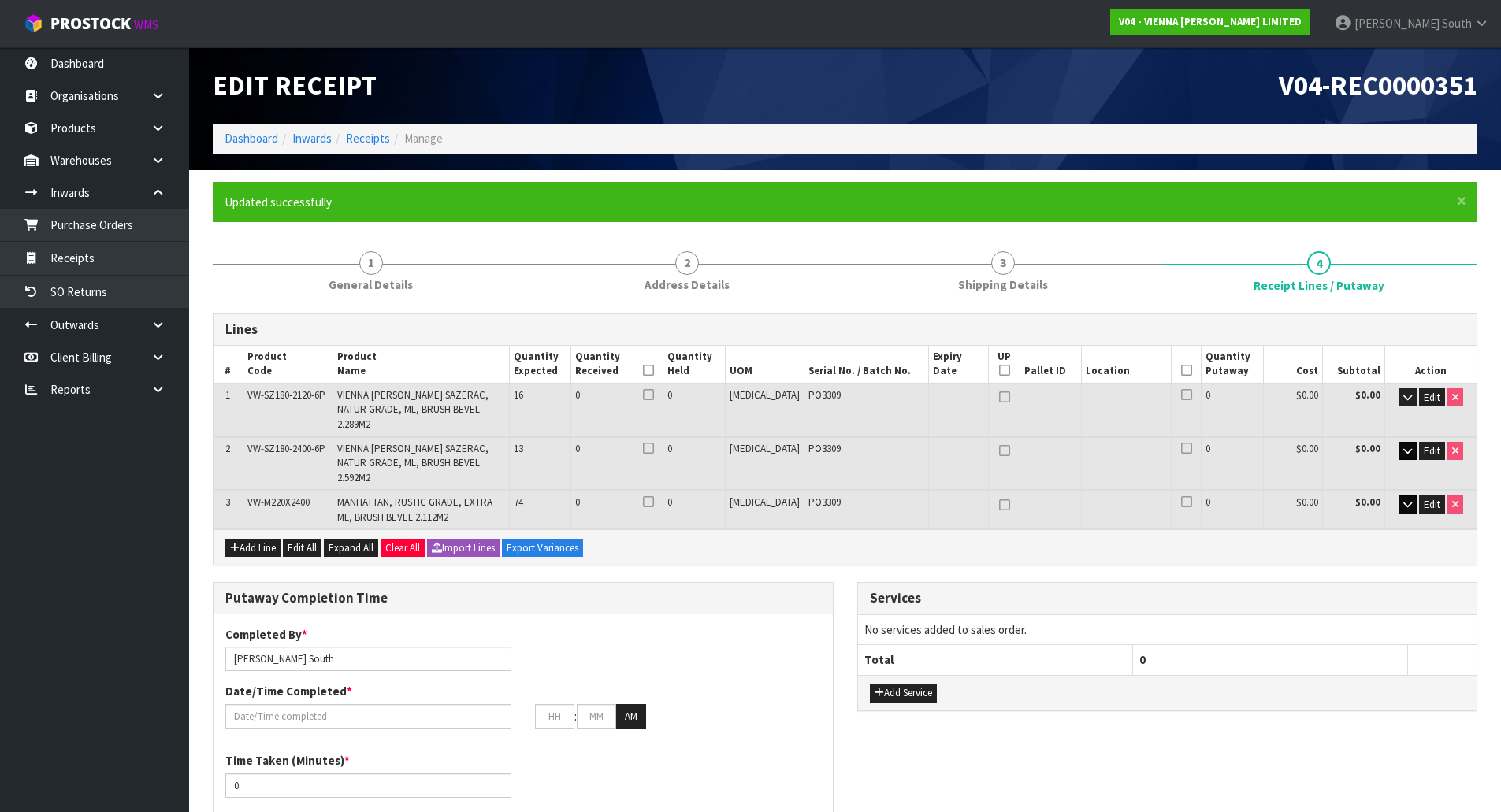
type input "0"
click at [101, 114] on link "Products" at bounding box center [95, 128] width 189 height 33
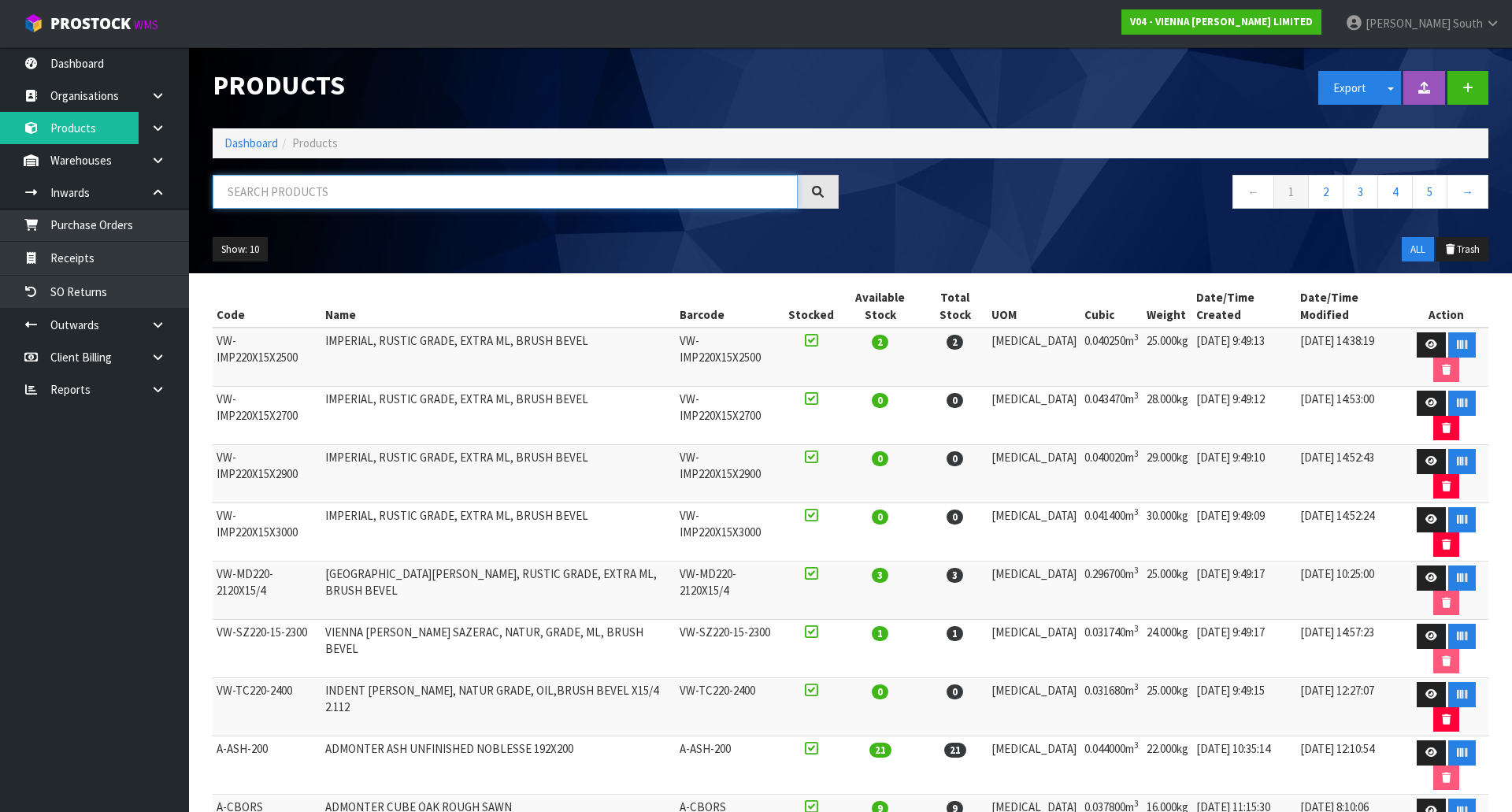
click at [342, 184] on input "text" at bounding box center [505, 192] width 585 height 34
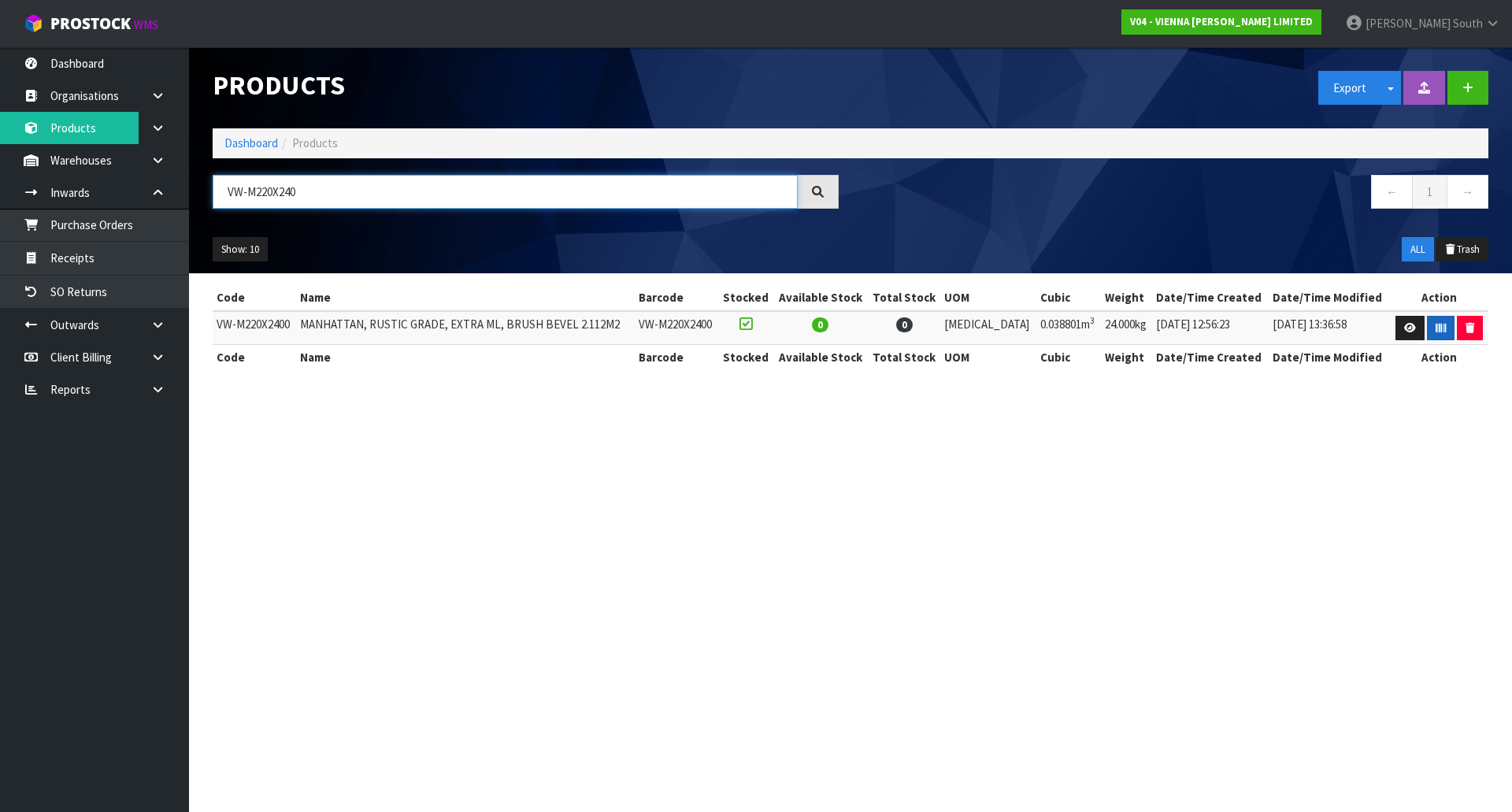
type input "VW-M220X240"
click at [1430, 326] on button "button" at bounding box center [1441, 328] width 28 height 25
drag, startPoint x: 422, startPoint y: 198, endPoint x: 134, endPoint y: 206, distance: 288.1
click at [134, 206] on body "Toggle navigation ProStock WMS V04 - VIENNA WOODS LIMITED Zachary South Logout …" at bounding box center [756, 406] width 1512 height 812
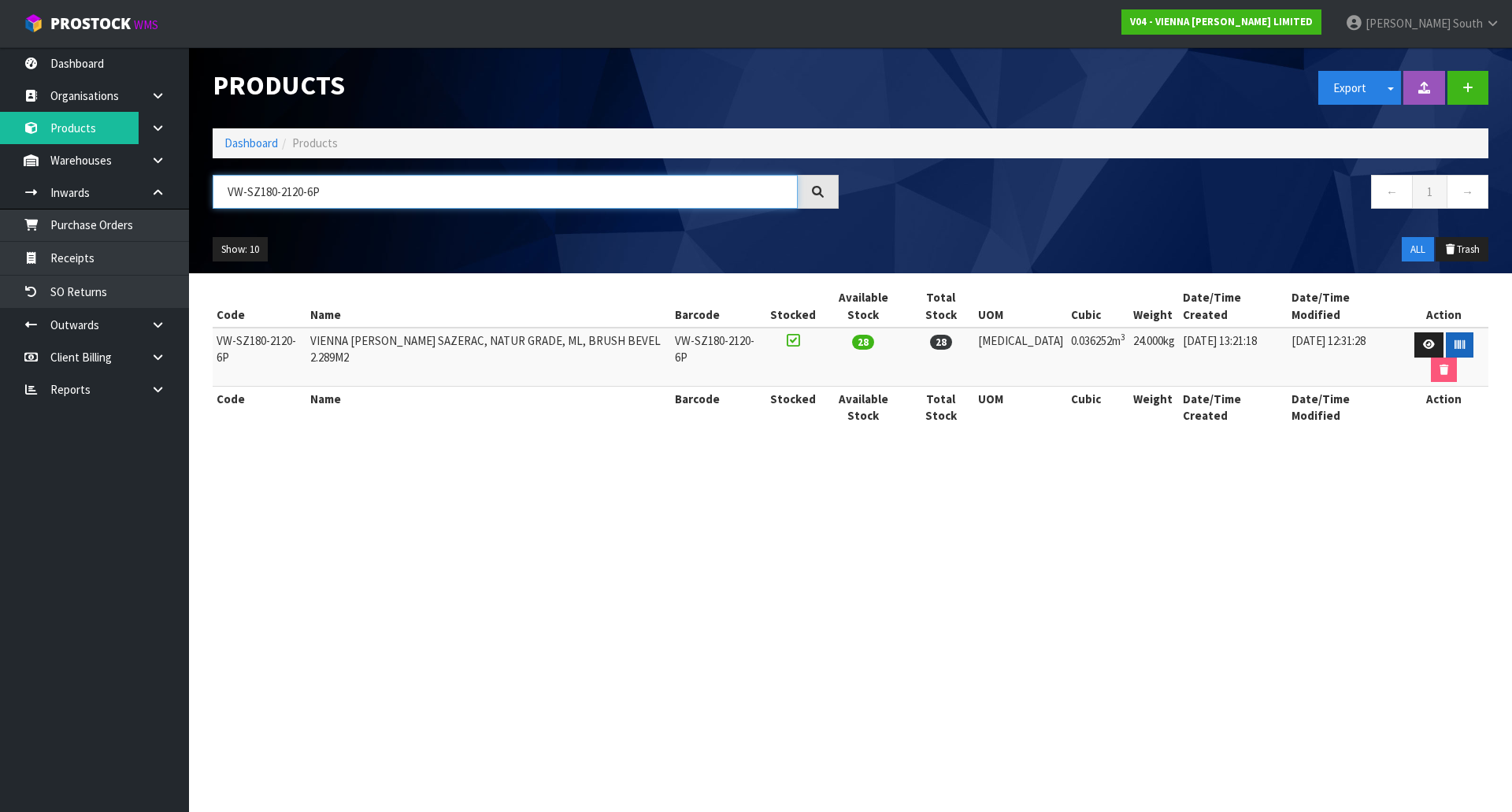
type input "VW-SZ180-2120-6P"
click at [1446, 333] on button "button" at bounding box center [1460, 345] width 28 height 25
drag, startPoint x: 354, startPoint y: 192, endPoint x: 8, endPoint y: 246, distance: 350.2
click at [8, 246] on body "Toggle navigation ProStock WMS V04 - VIENNA WOODS LIMITED Zachary South Logout …" at bounding box center [756, 406] width 1512 height 812
type input "SZ180-2400-"
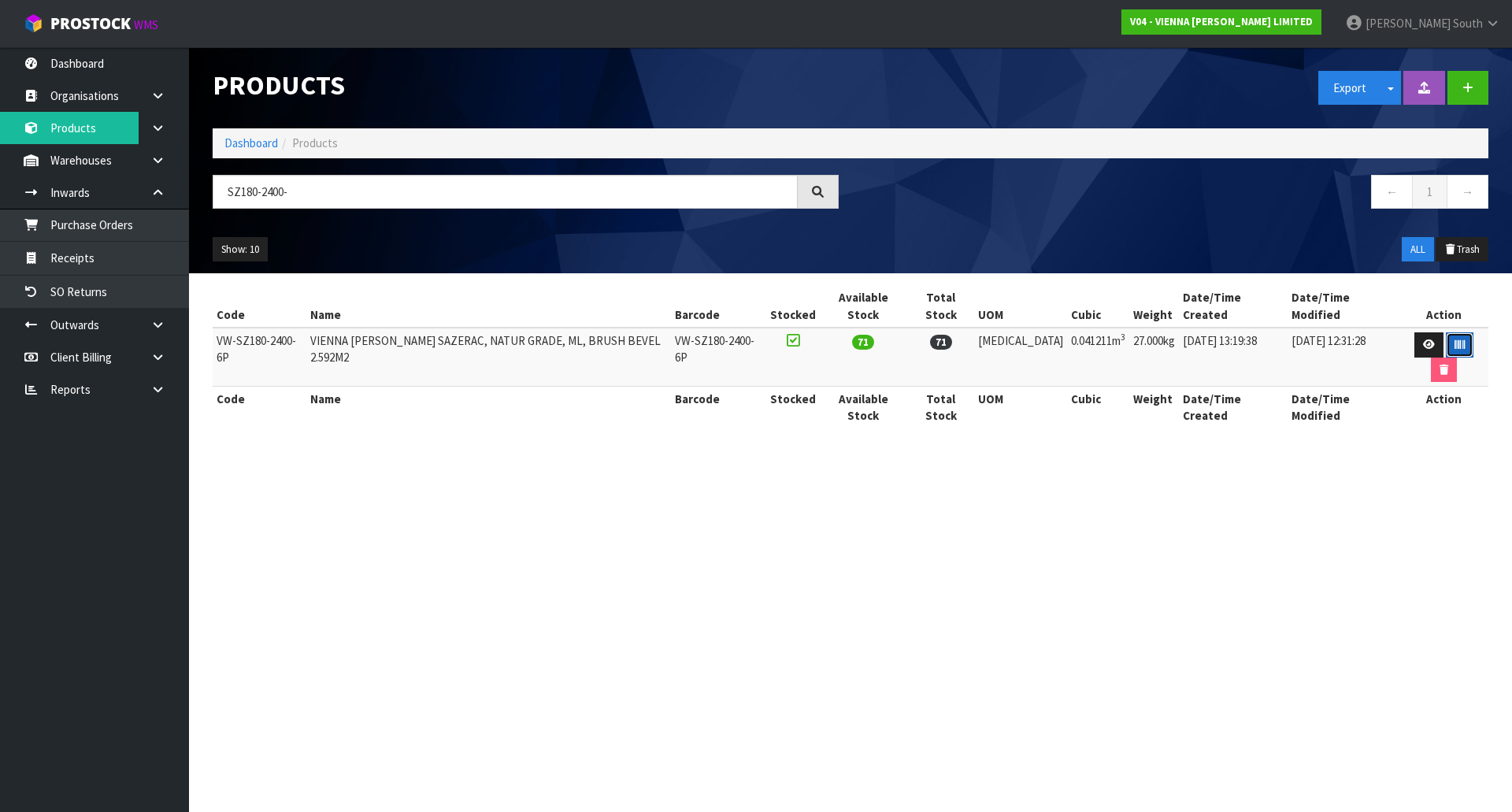
click at [1446, 333] on button "button" at bounding box center [1460, 345] width 28 height 25
click at [108, 237] on link "Purchase Orders" at bounding box center [95, 225] width 189 height 33
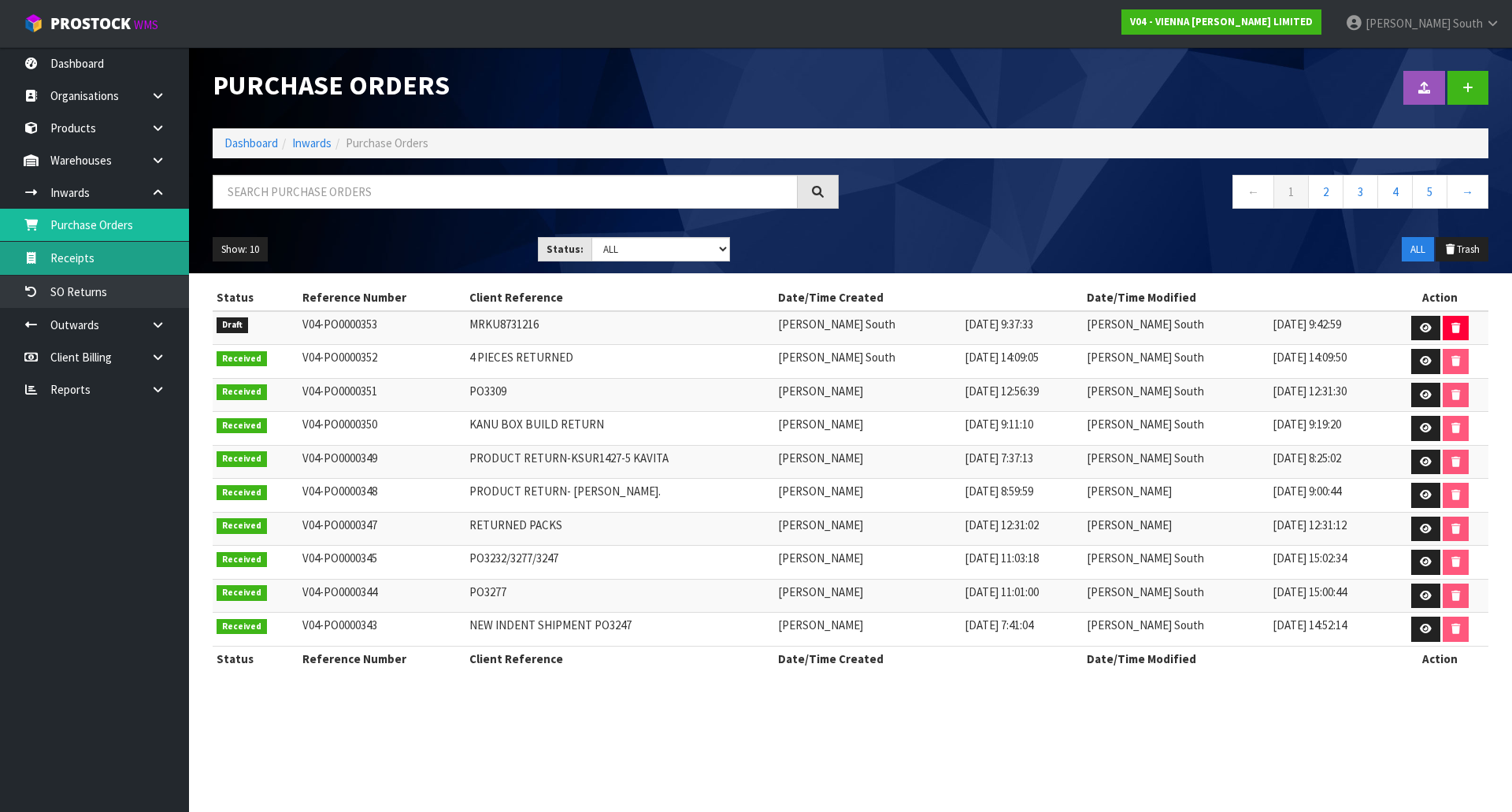
click at [108, 266] on link "Receipts" at bounding box center [95, 258] width 189 height 33
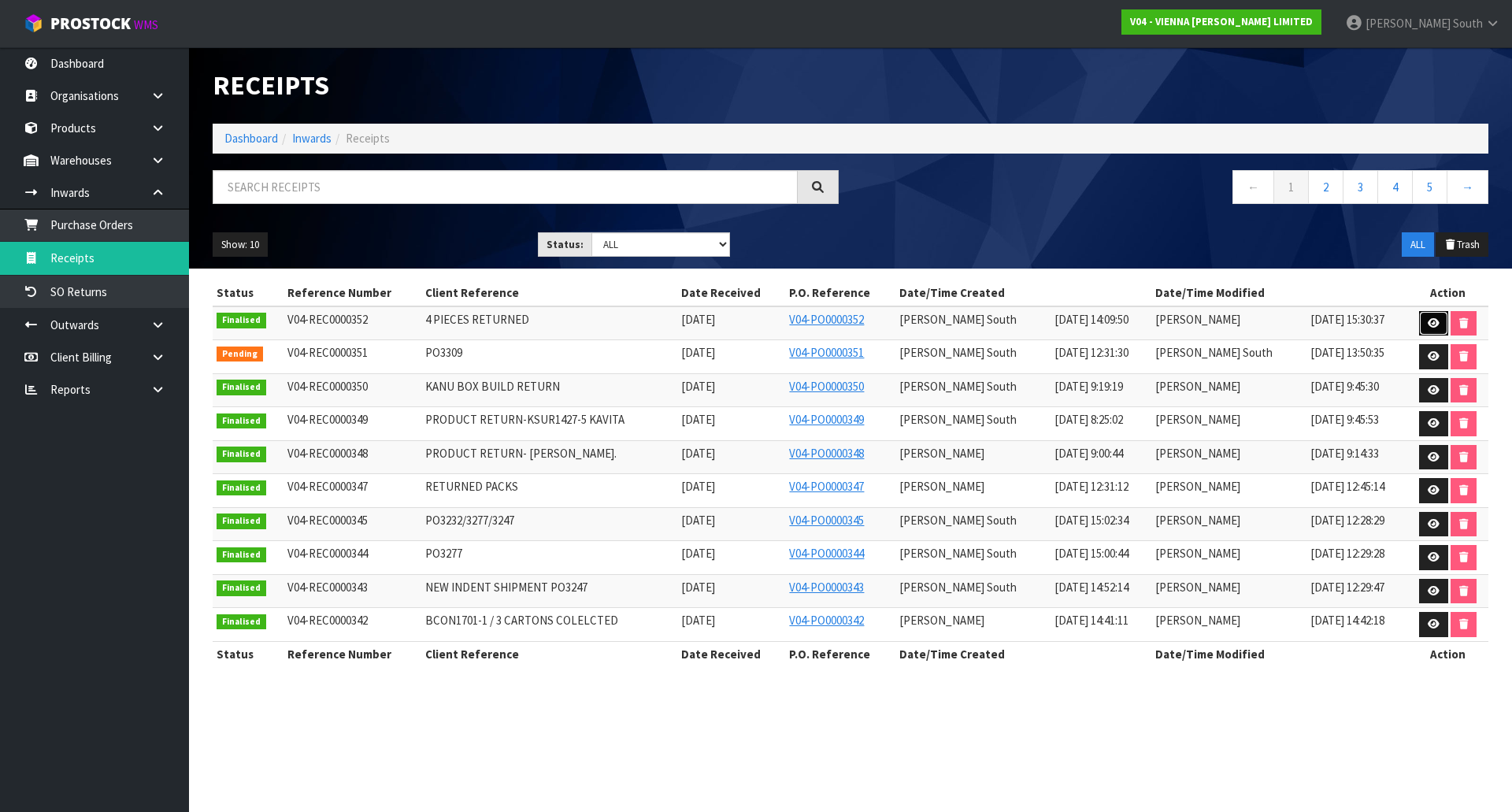
click at [1433, 316] on link at bounding box center [1434, 324] width 29 height 25
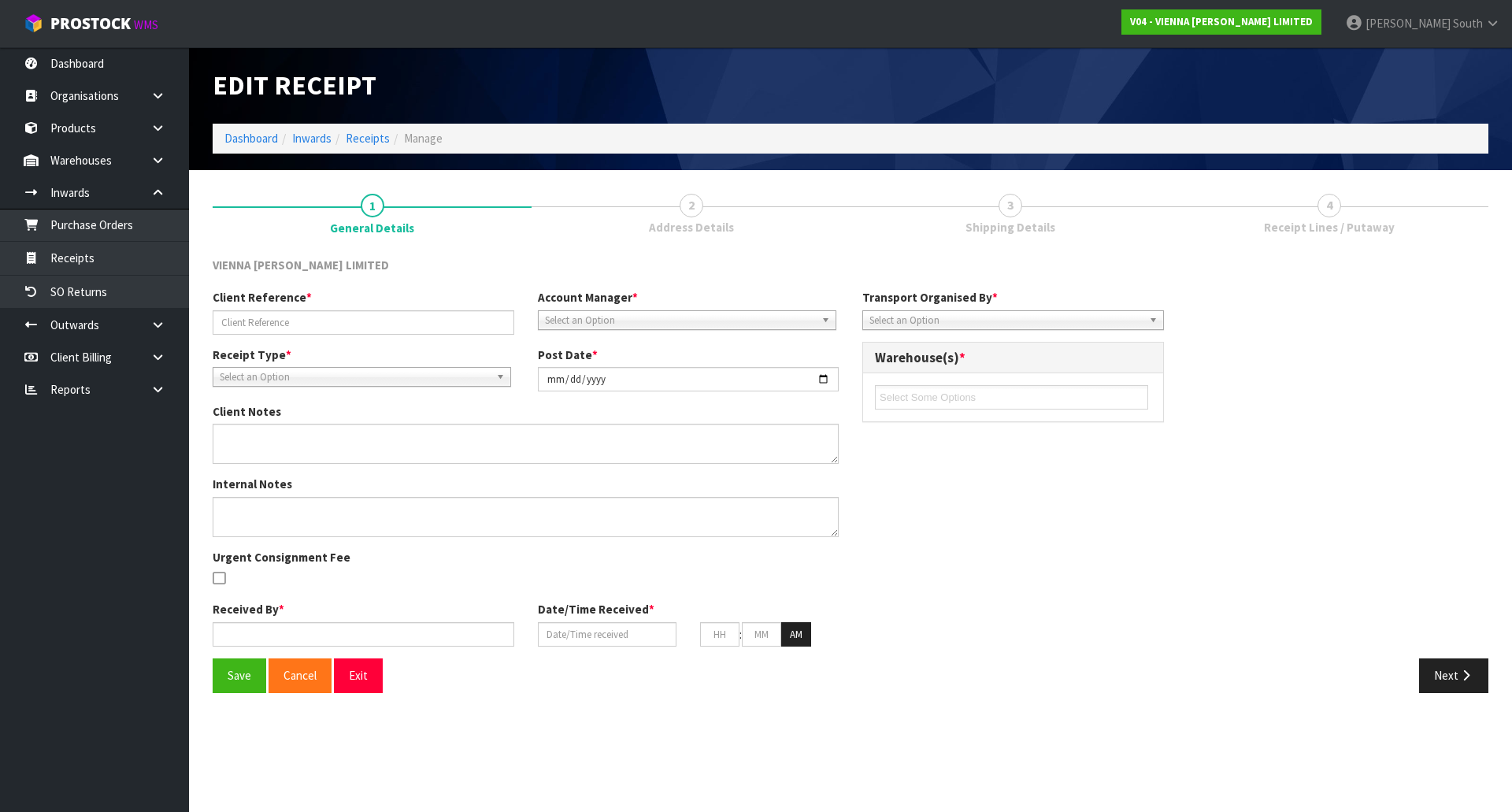
type input "4 PIECES RETURNED"
type input "2025-09-30"
type input "Zachary South"
type input "29/09/2025"
type input "03"
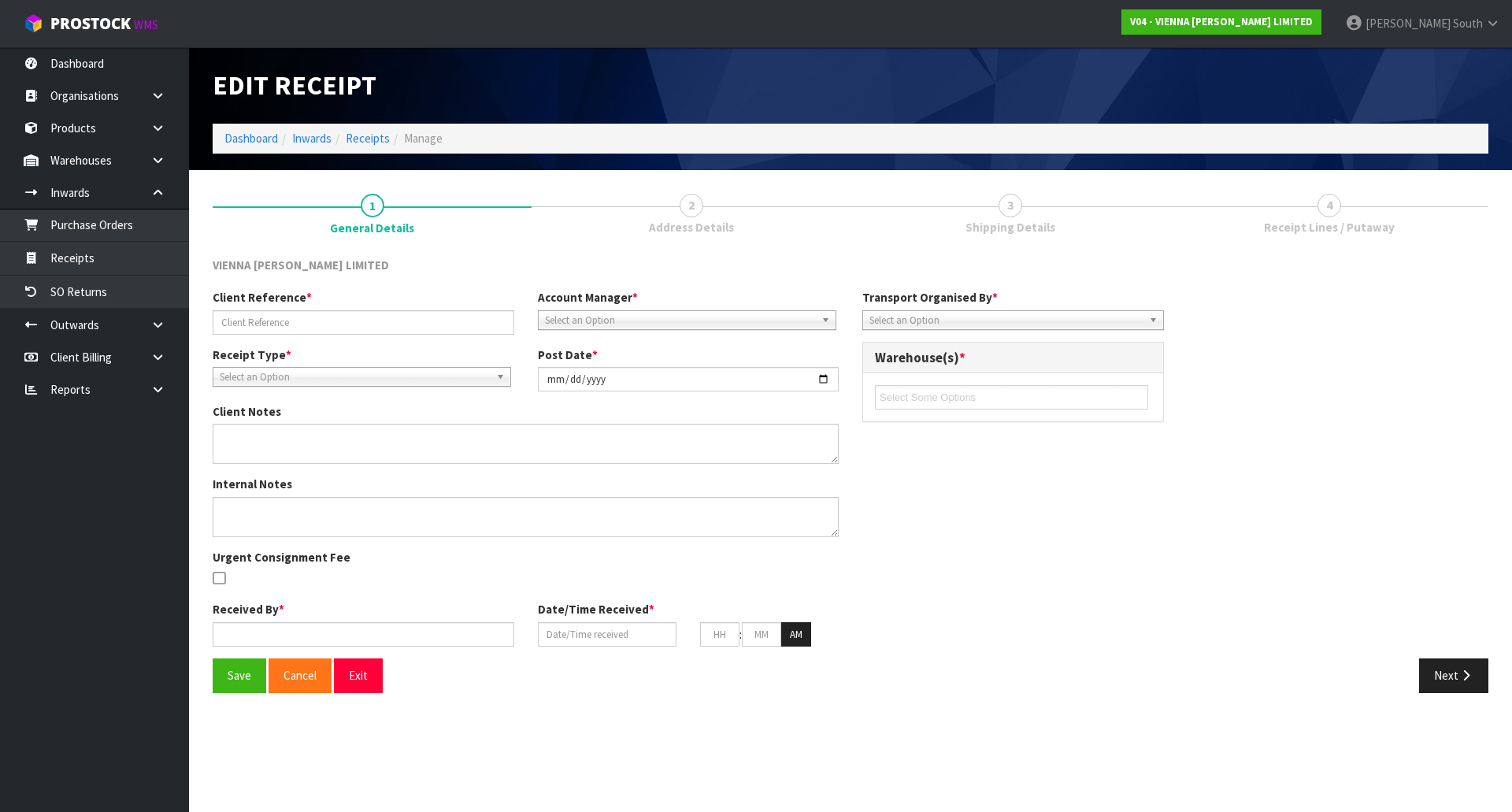
type input "00"
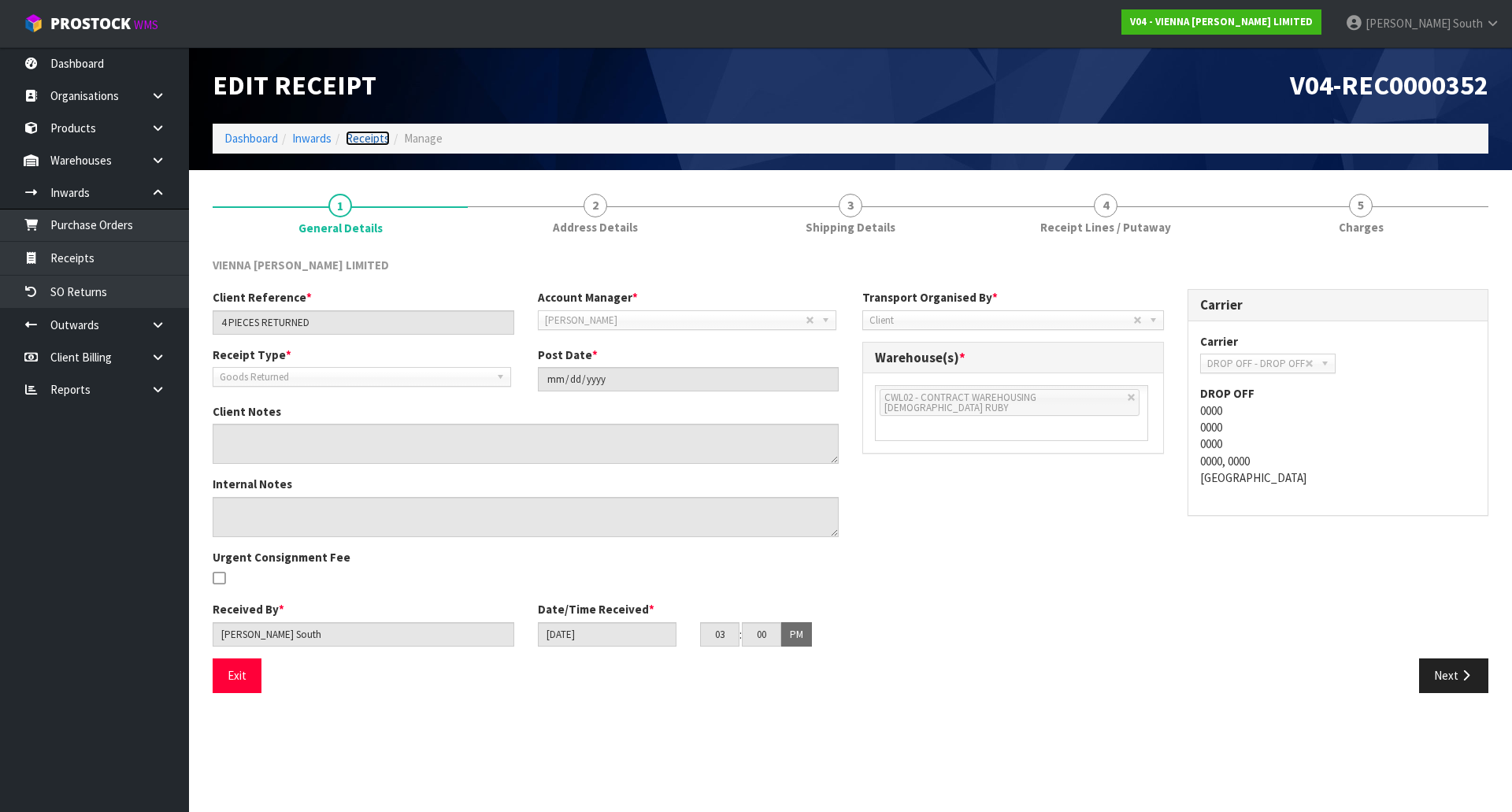
click at [355, 134] on link "Receipts" at bounding box center [368, 138] width 44 height 15
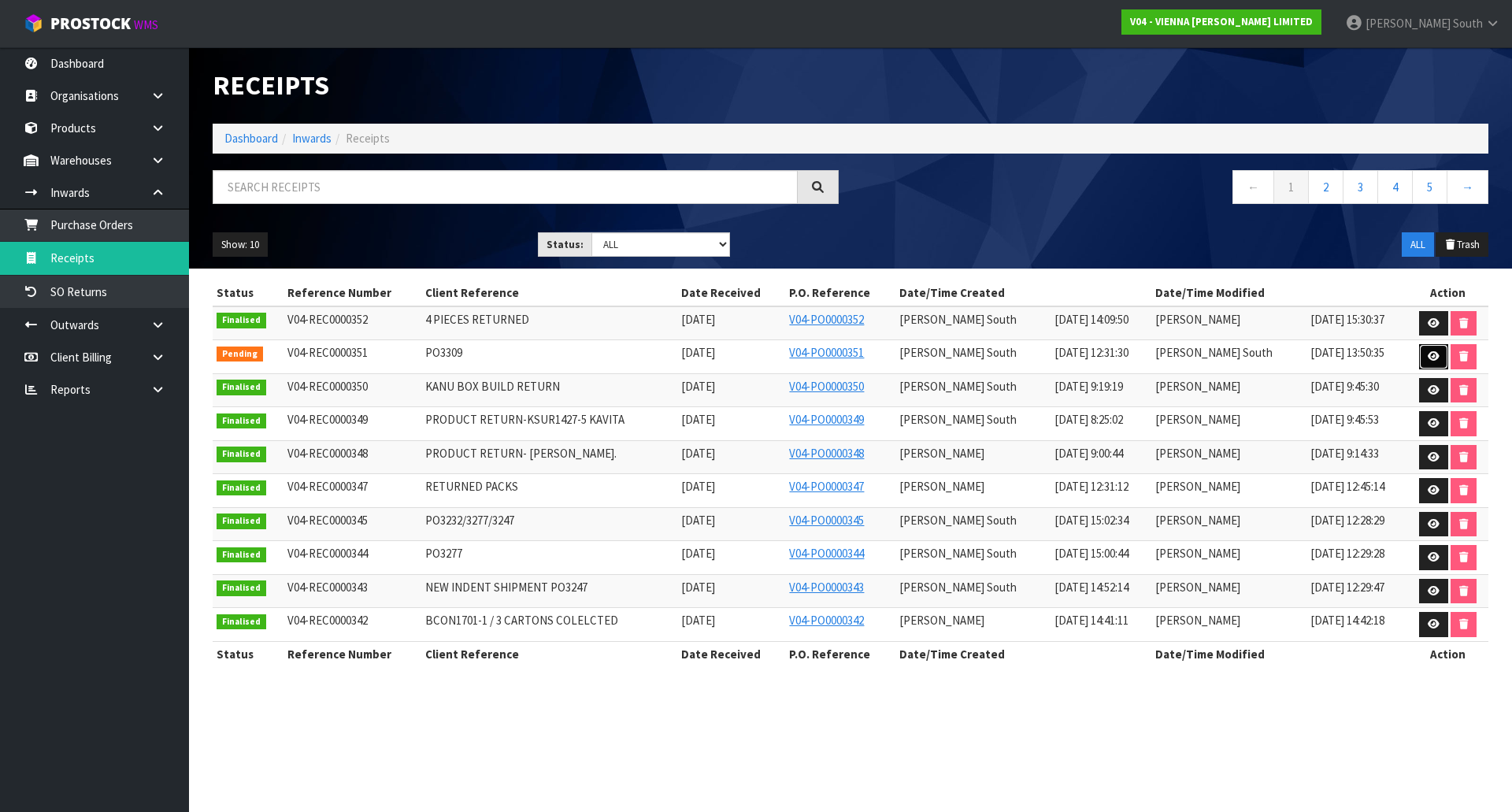
click at [1422, 359] on link at bounding box center [1434, 356] width 29 height 25
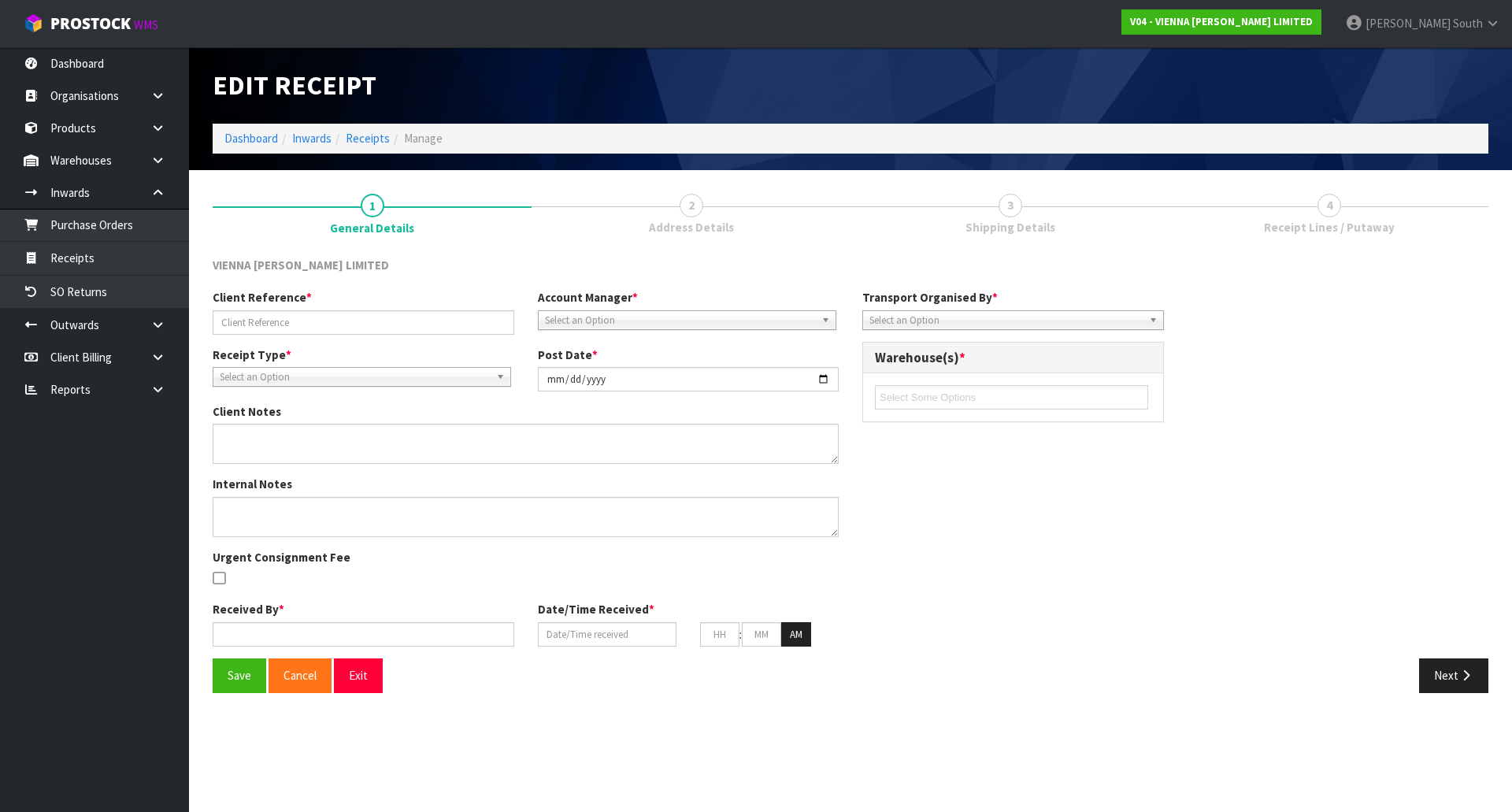
type input "PO3309"
type input "2025-10-02"
type input "Zachary South"
type input "02/10/2025"
type input "07"
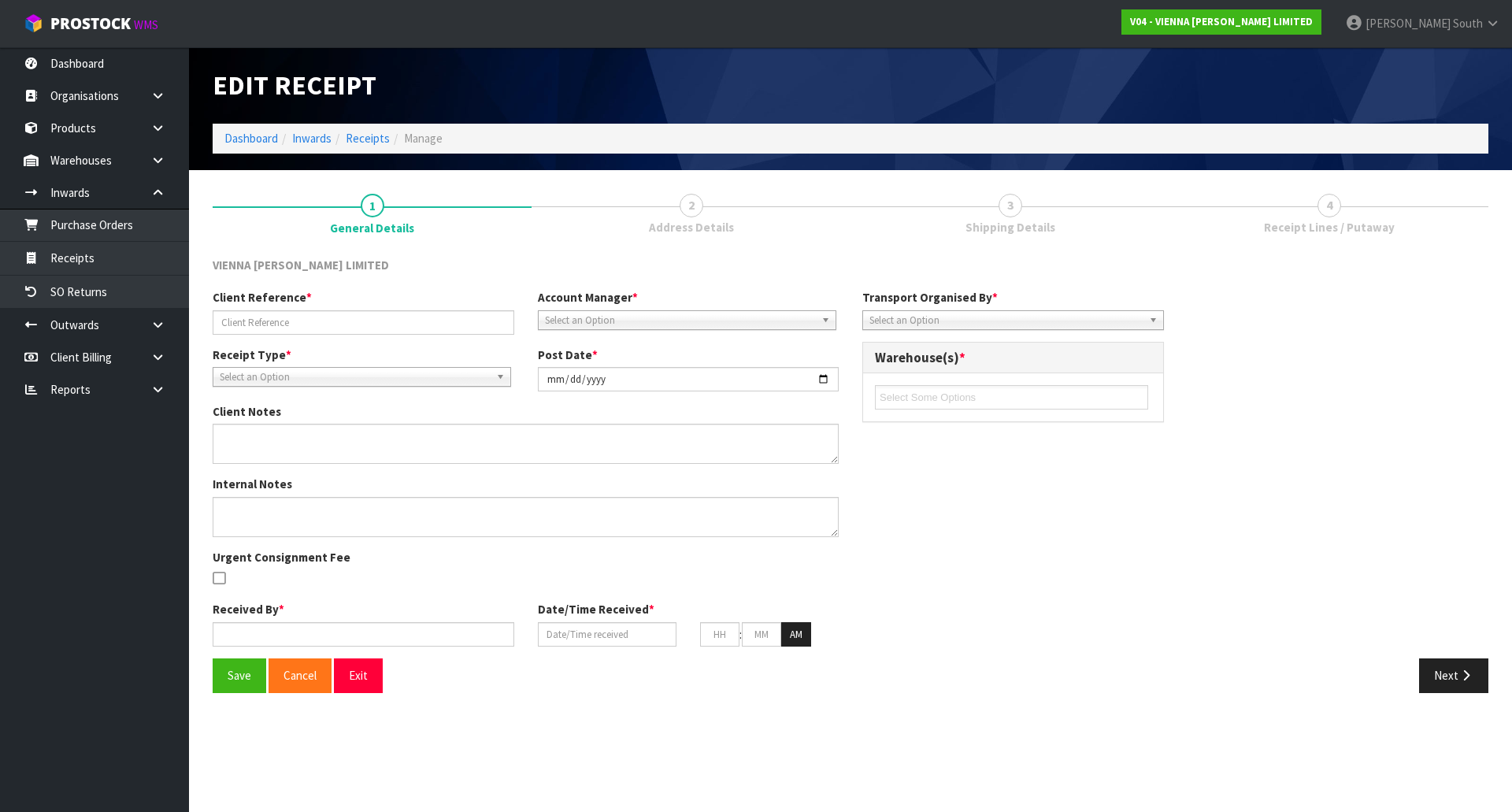
type input "30"
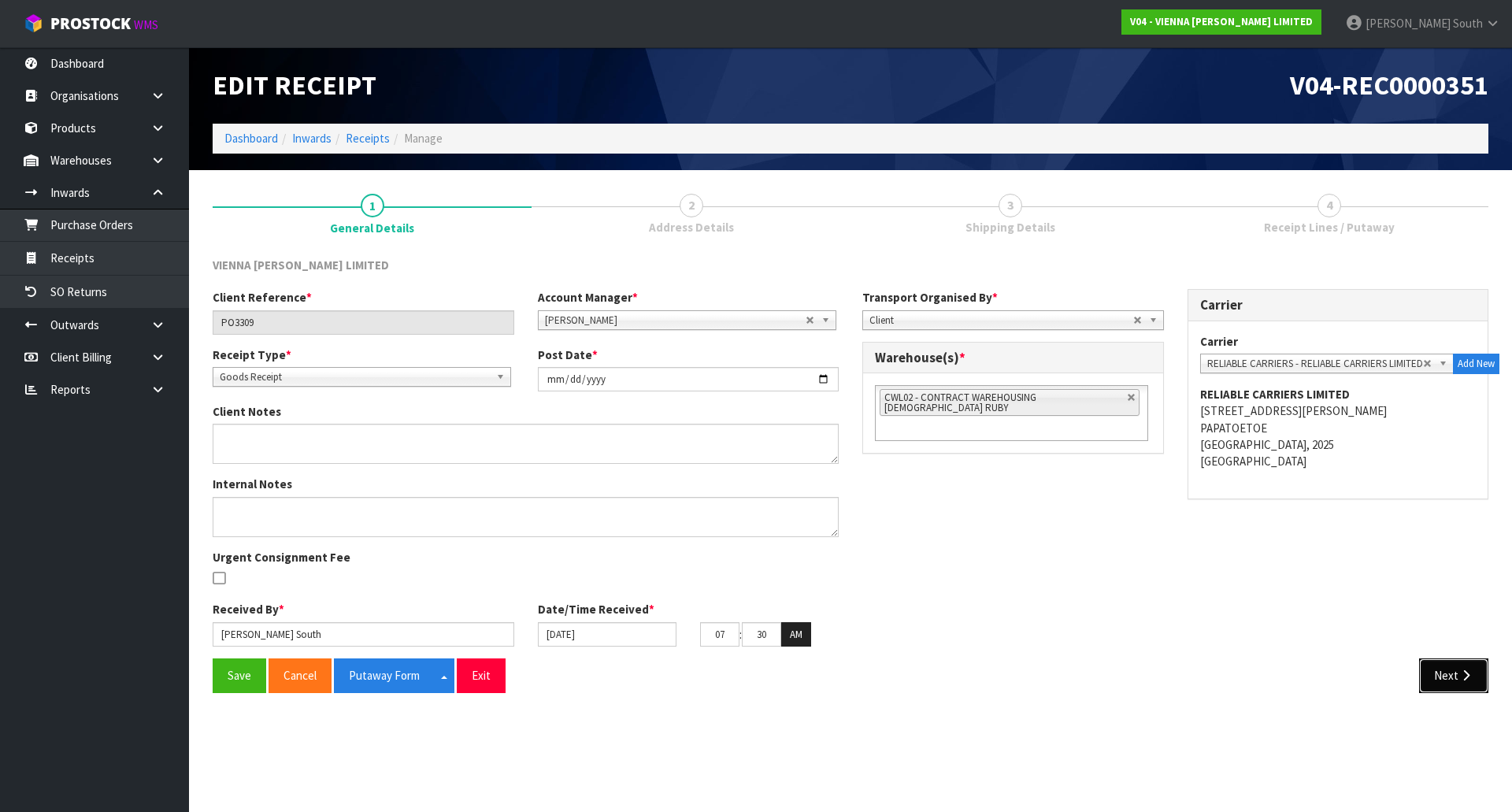
click at [1467, 685] on button "Next" at bounding box center [1453, 676] width 69 height 34
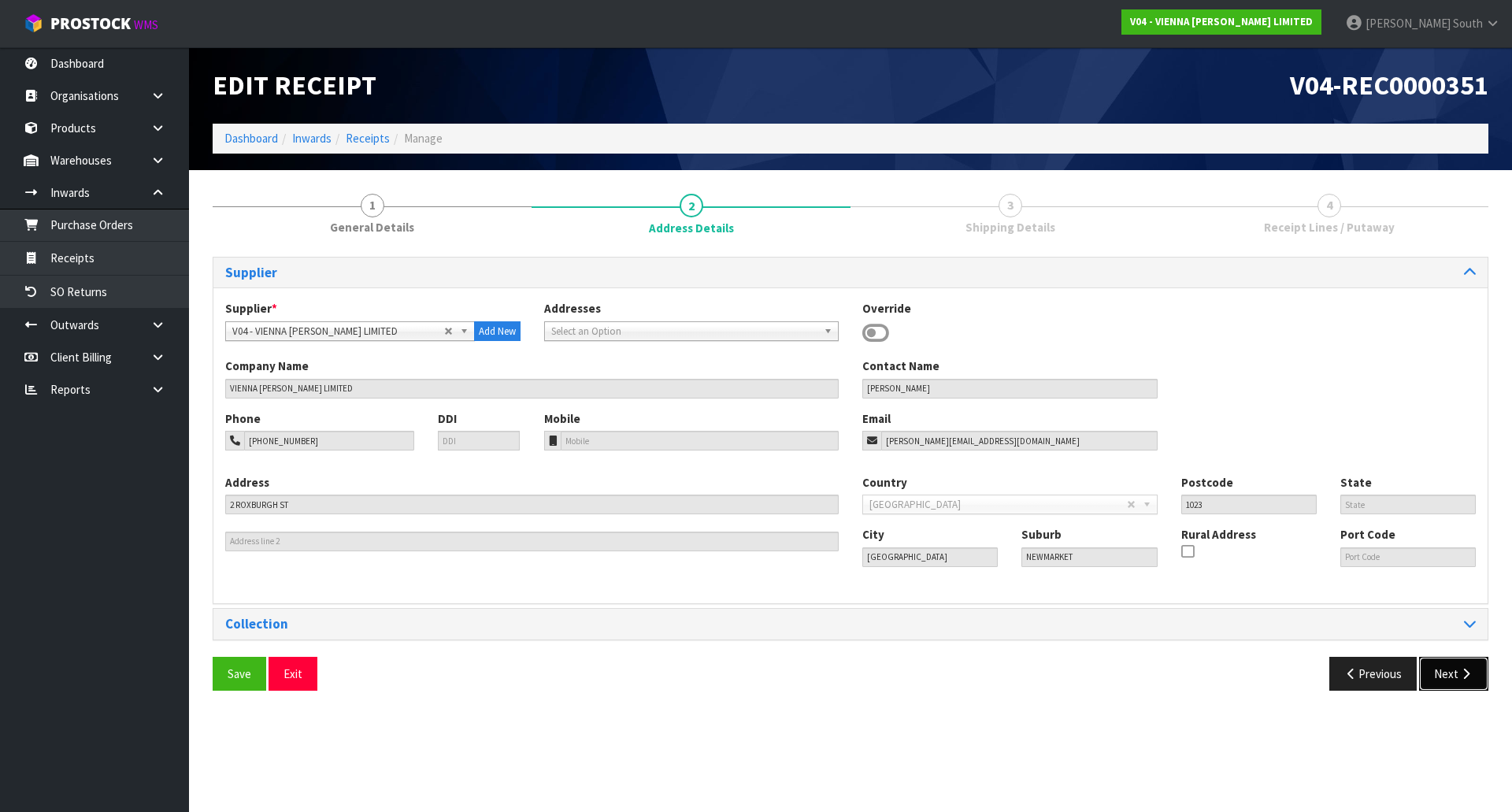
click at [1470, 676] on icon "button" at bounding box center [1466, 673] width 15 height 11
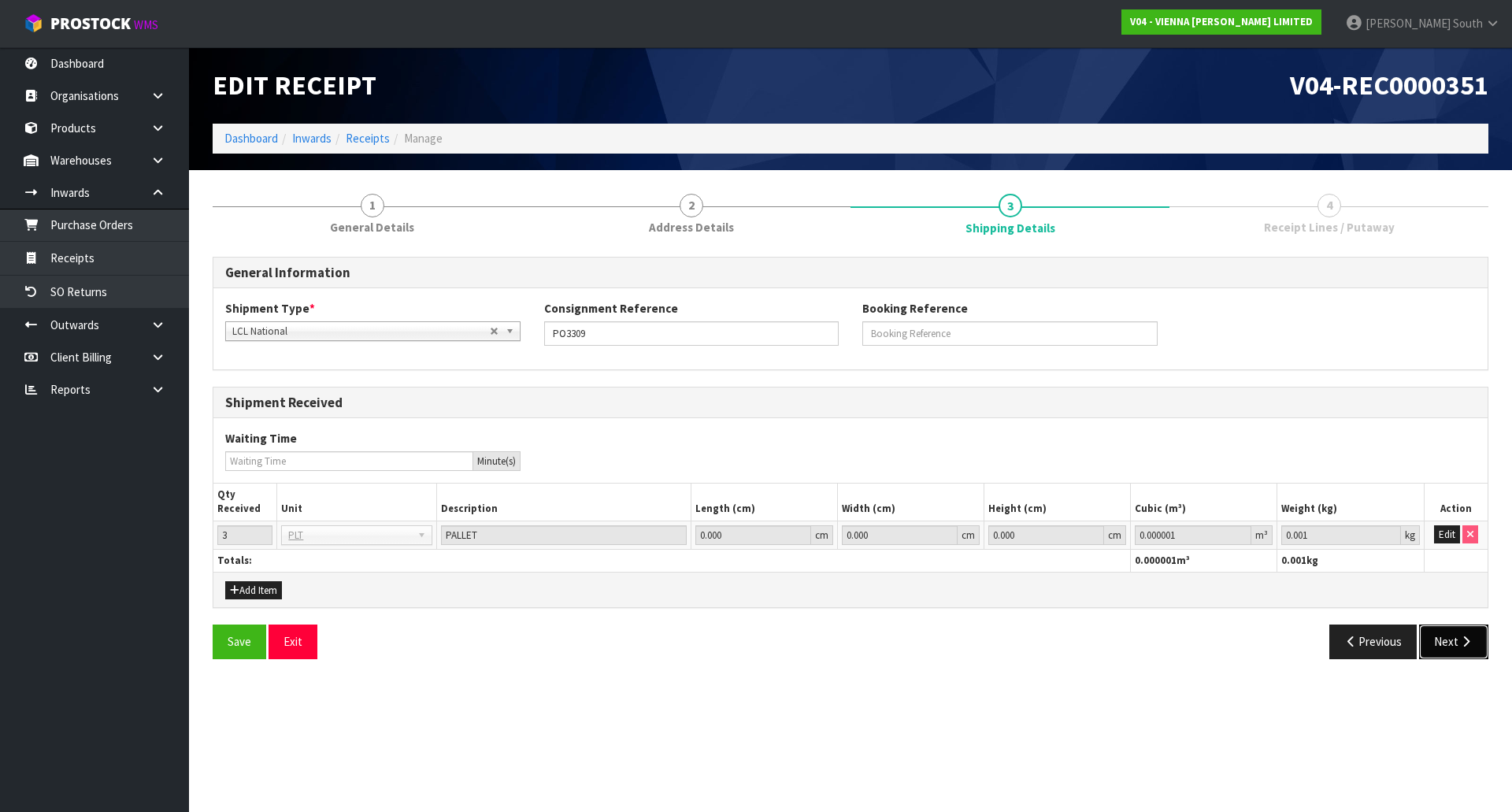
click at [1471, 658] on button "Next" at bounding box center [1453, 642] width 69 height 34
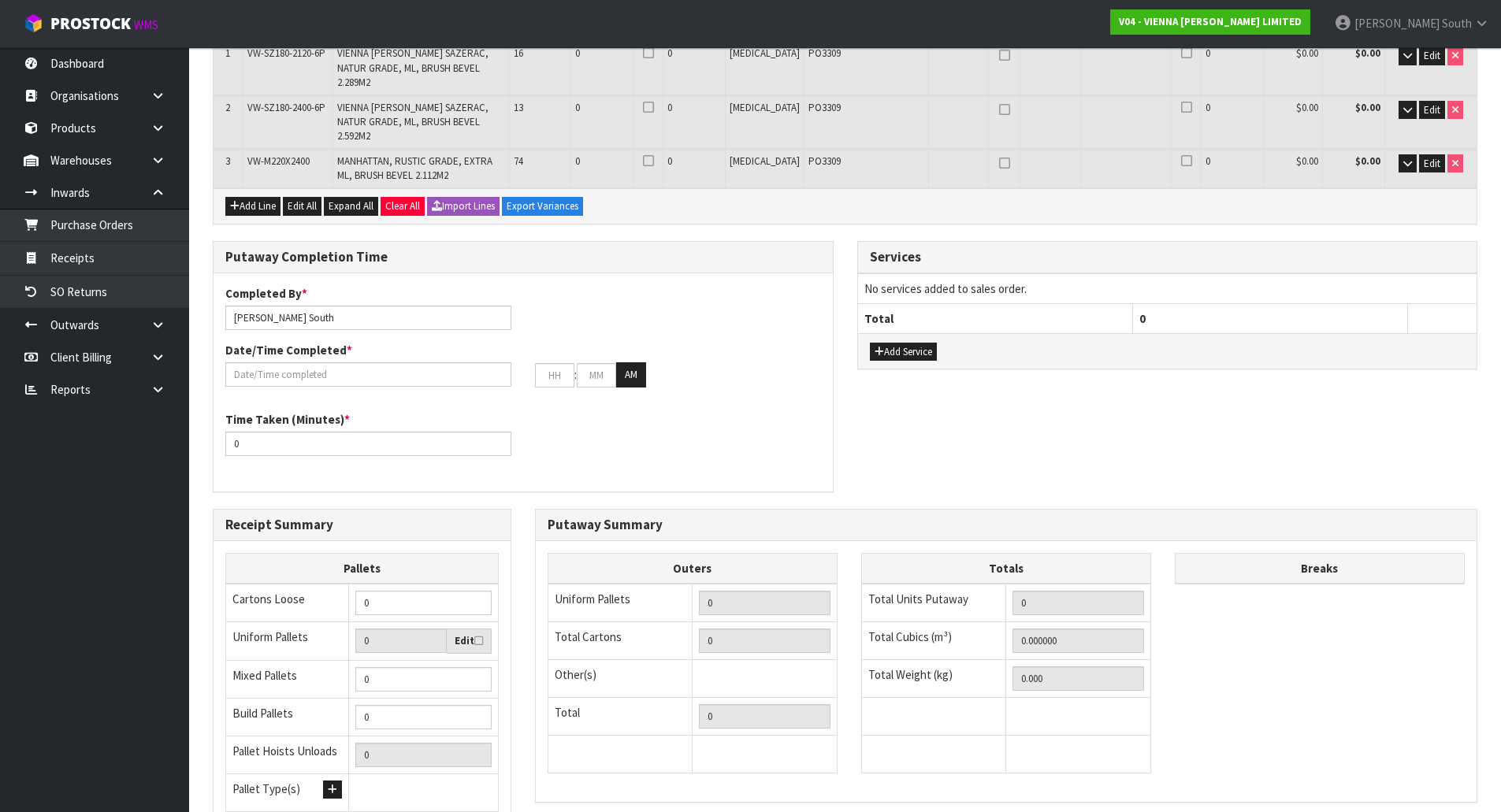
scroll to position [236, 0]
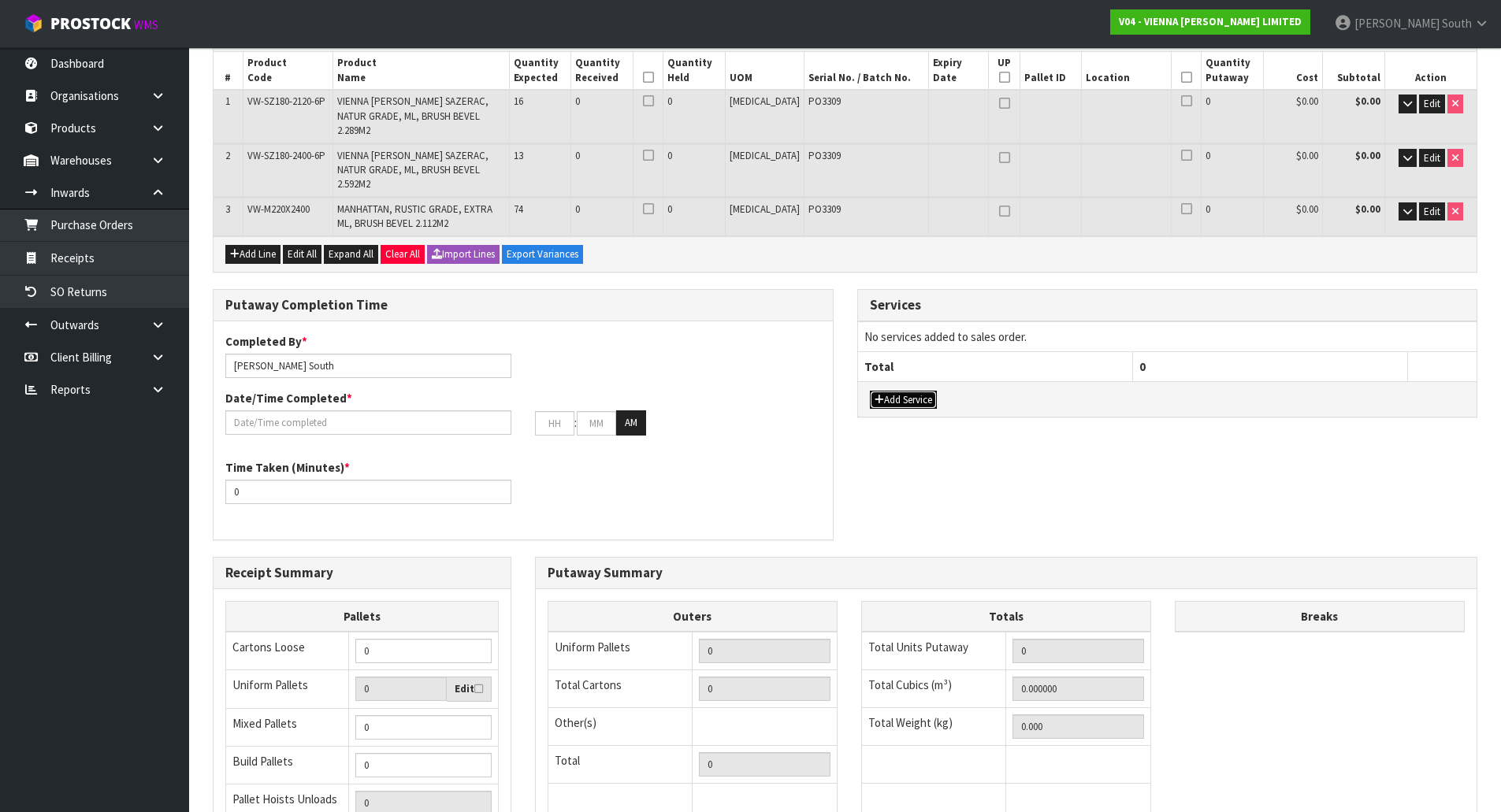
click at [927, 391] on button "Add Service" at bounding box center [903, 399] width 67 height 19
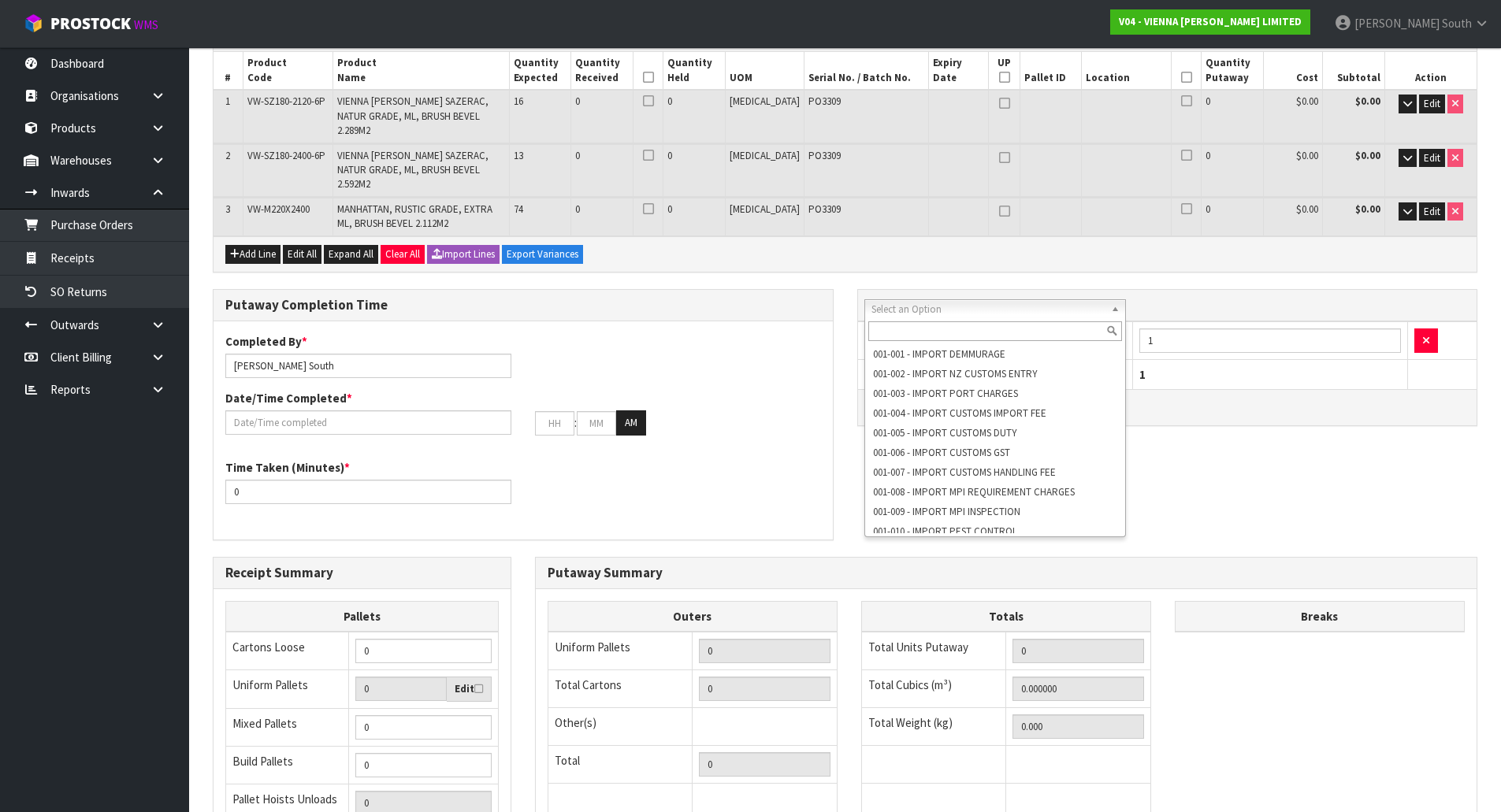
click at [947, 338] on input "text" at bounding box center [996, 331] width 254 height 20
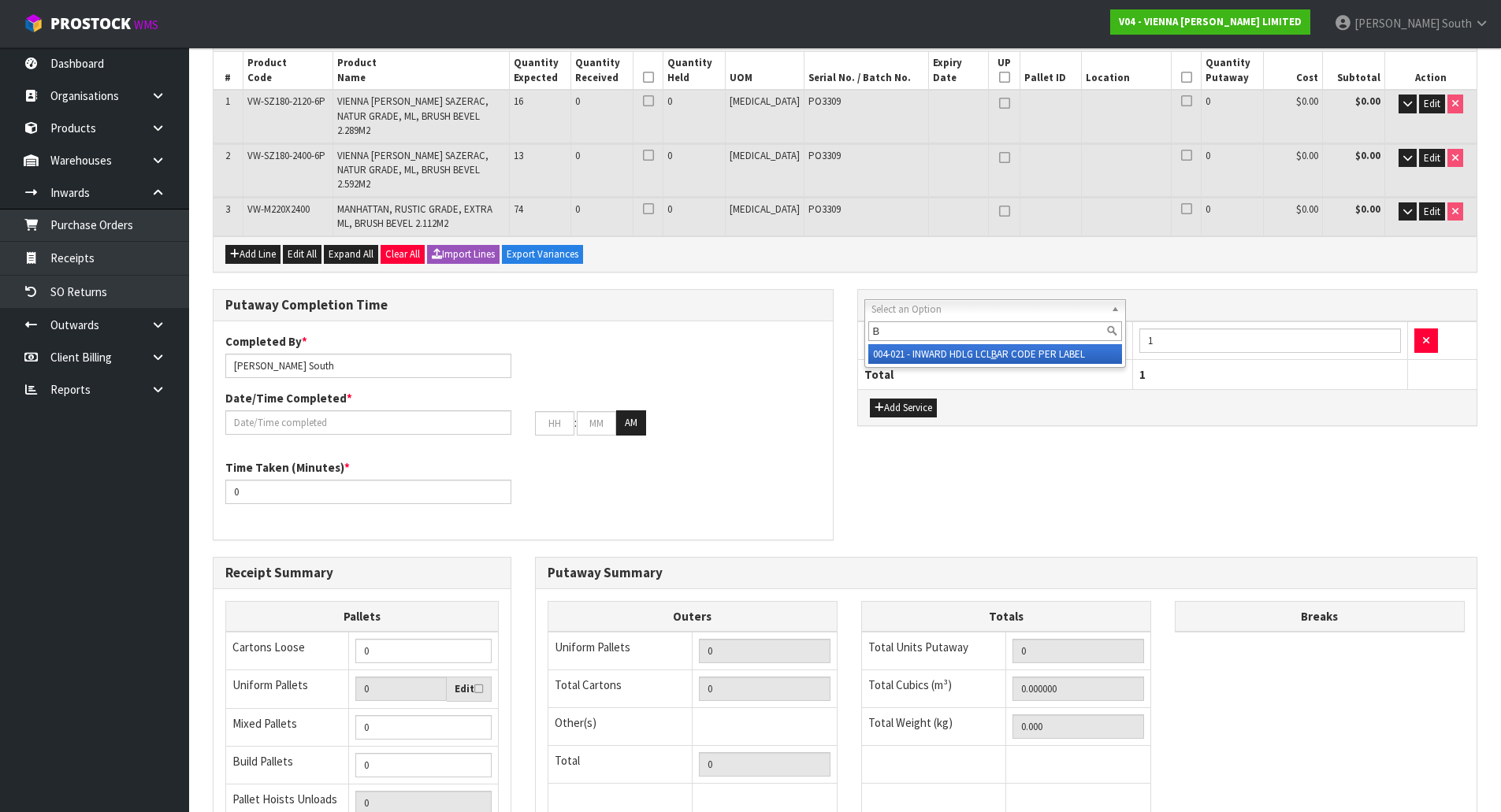
type input "B"
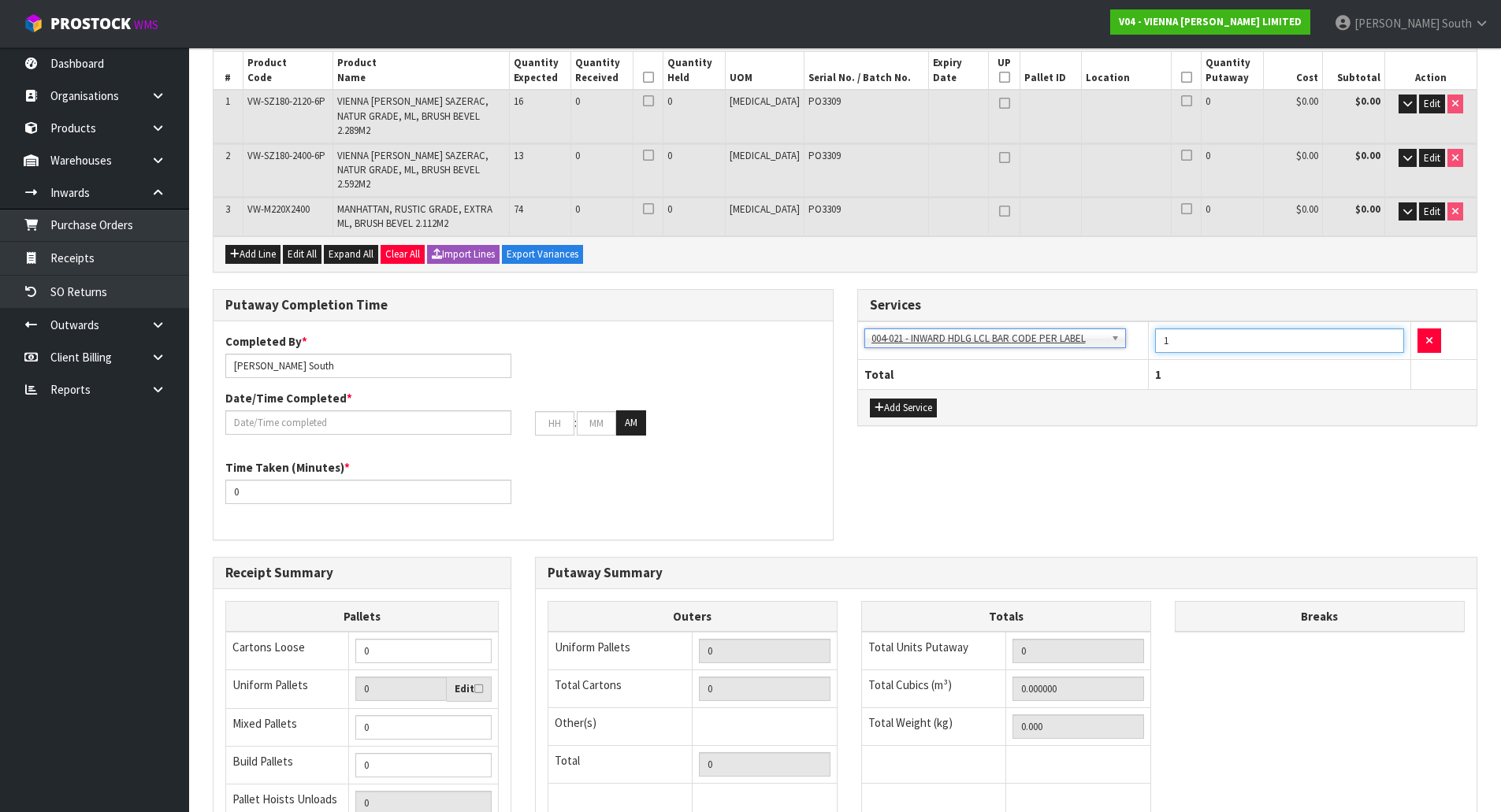
drag, startPoint x: 1194, startPoint y: 311, endPoint x: 1109, endPoint y: 314, distance: 85.1
click at [1109, 321] on tr "001-001 - IMPORT DEMMURAGE 001-002 - IMPORT NZ CUSTOMS ENTRY 001-003 - IMPORT P…" at bounding box center [1167, 340] width 619 height 38
type input "4"
click at [1116, 419] on div "Putaway Completion Time Completed By * Zachary South Date/Time Completed * : : …" at bounding box center [845, 423] width 1288 height 268
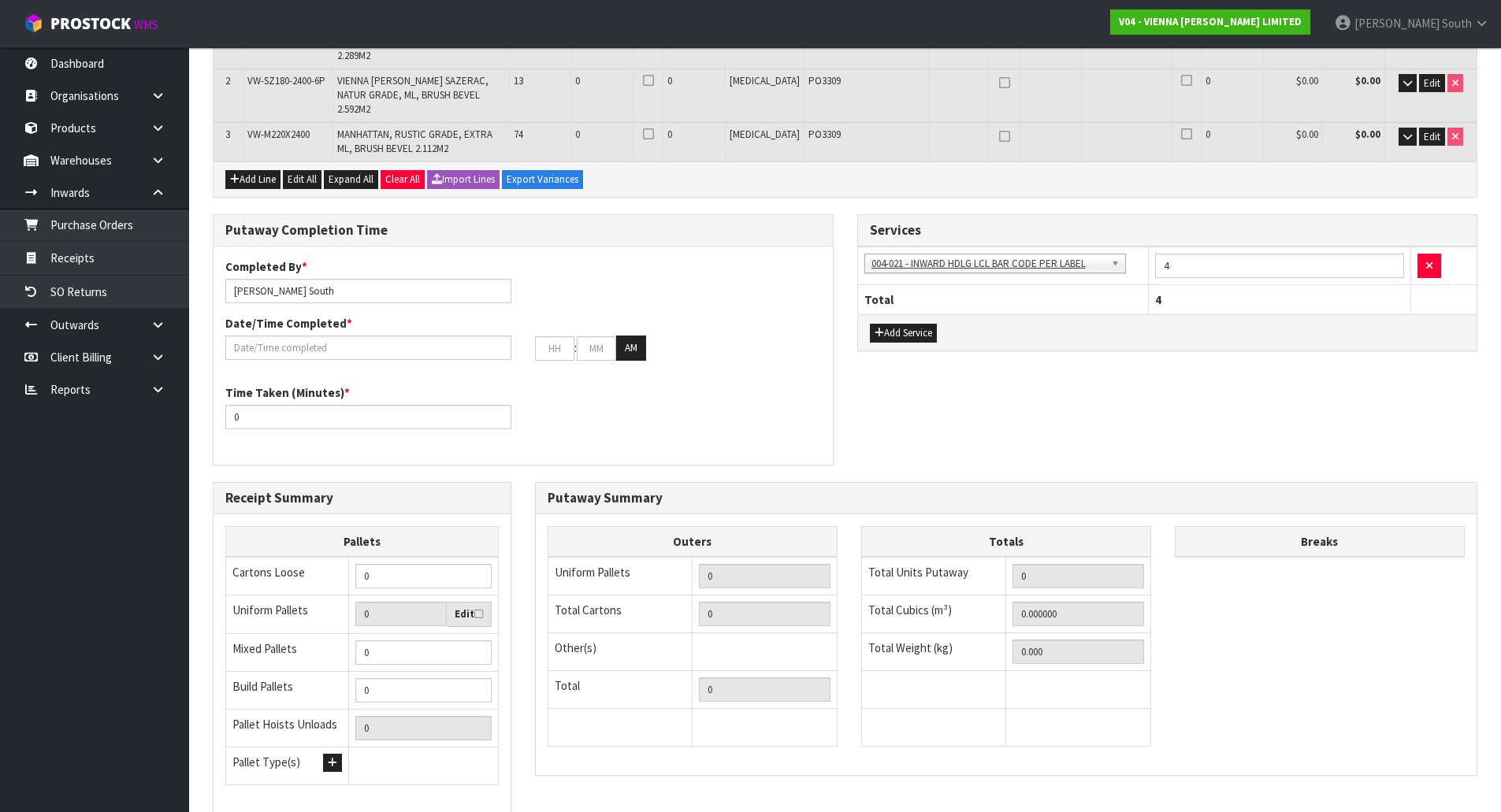
scroll to position [395, 0]
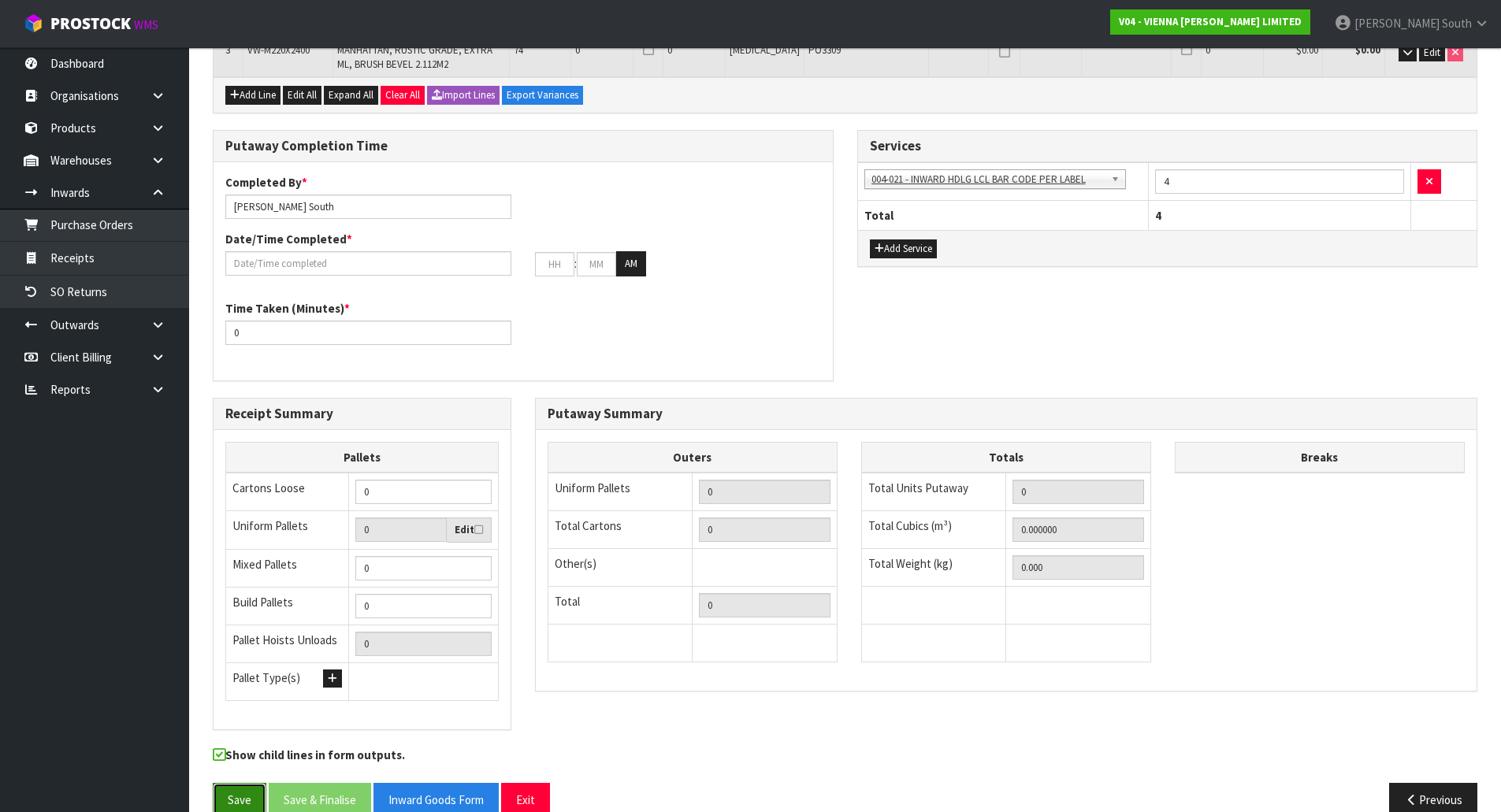
click at [241, 783] on button "Save" at bounding box center [240, 800] width 54 height 34
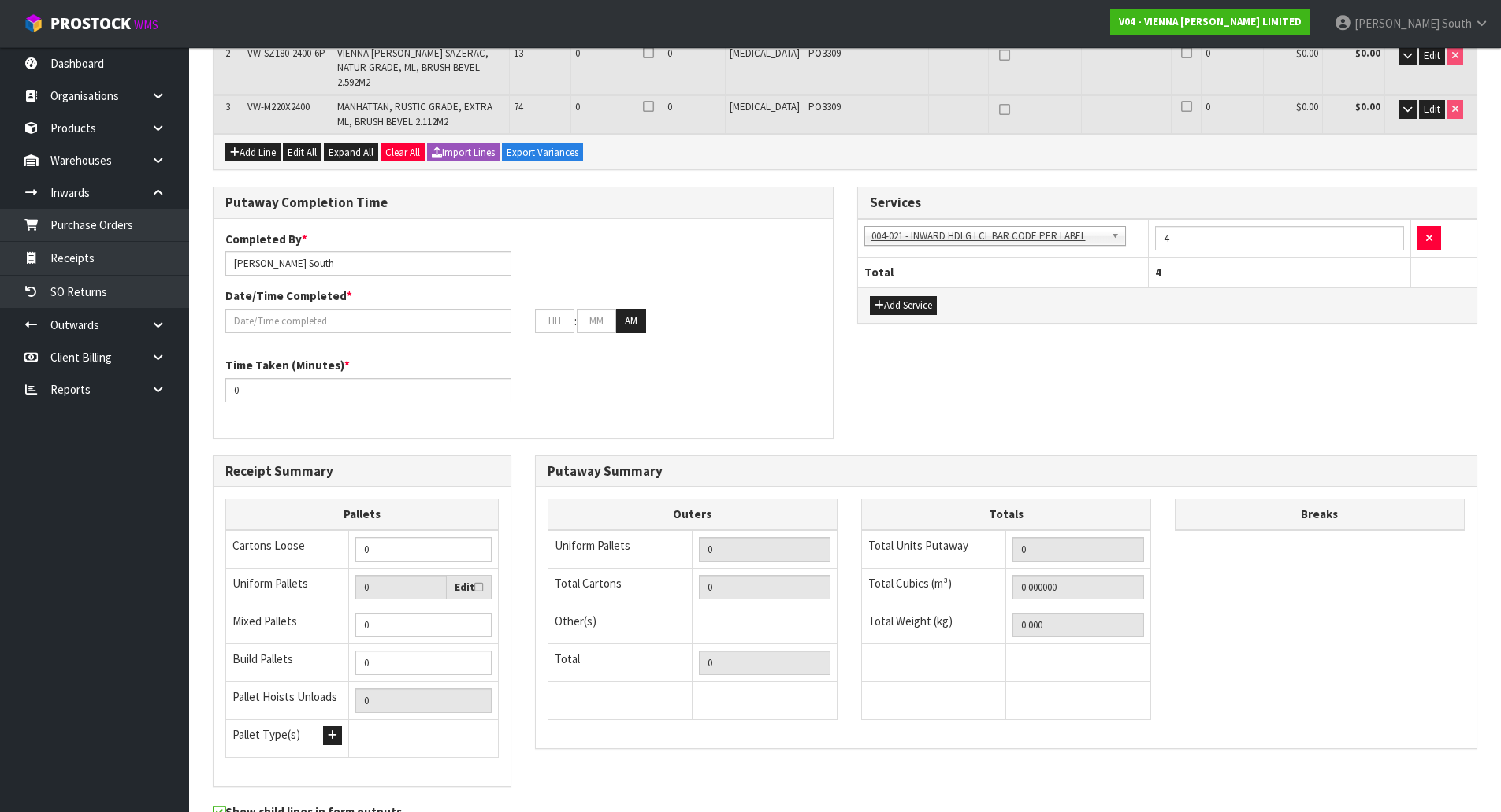
scroll to position [0, 0]
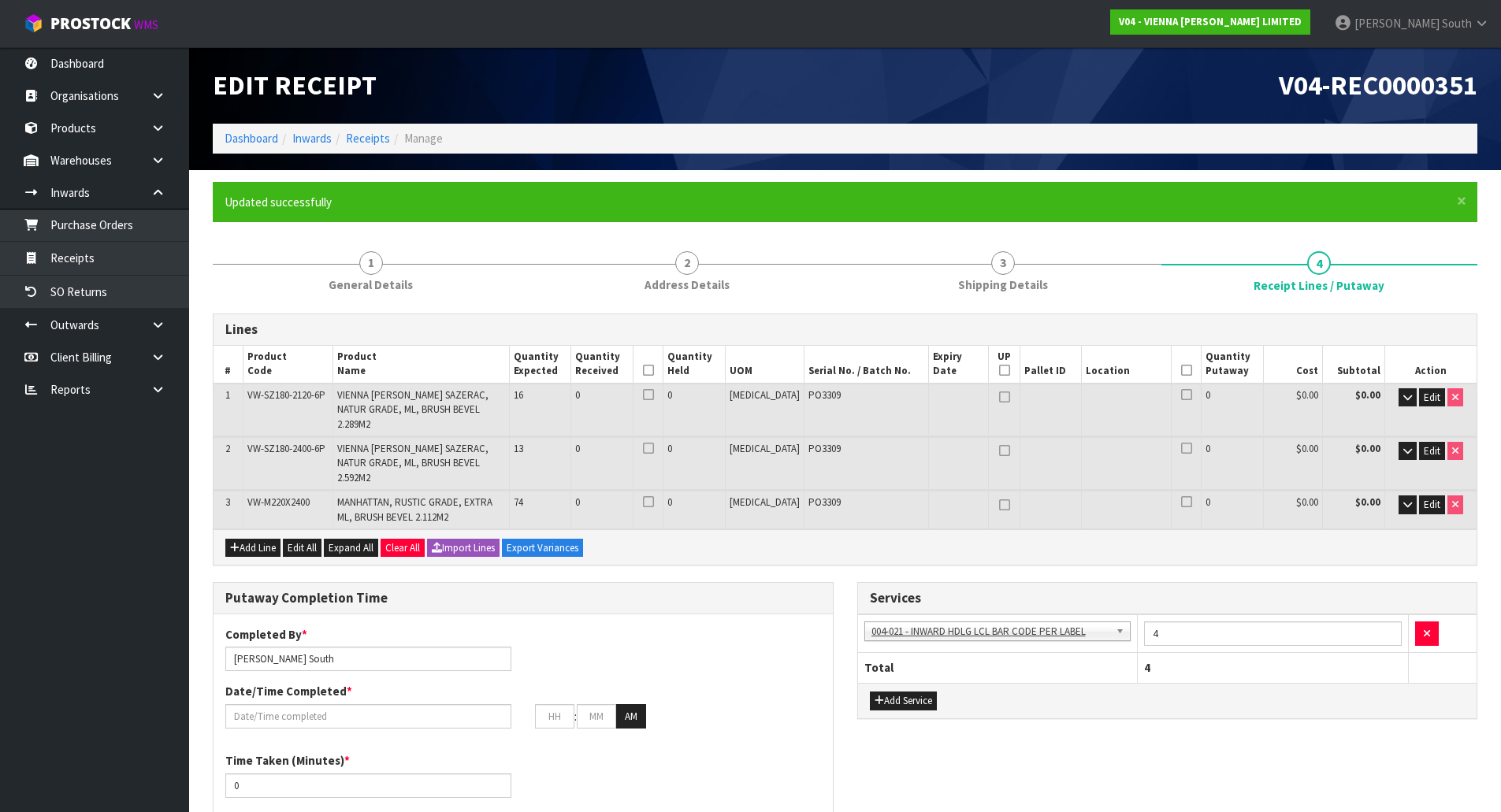
click at [473, 218] on div "× Close Updated successfully" at bounding box center [845, 201] width 1265 height 40
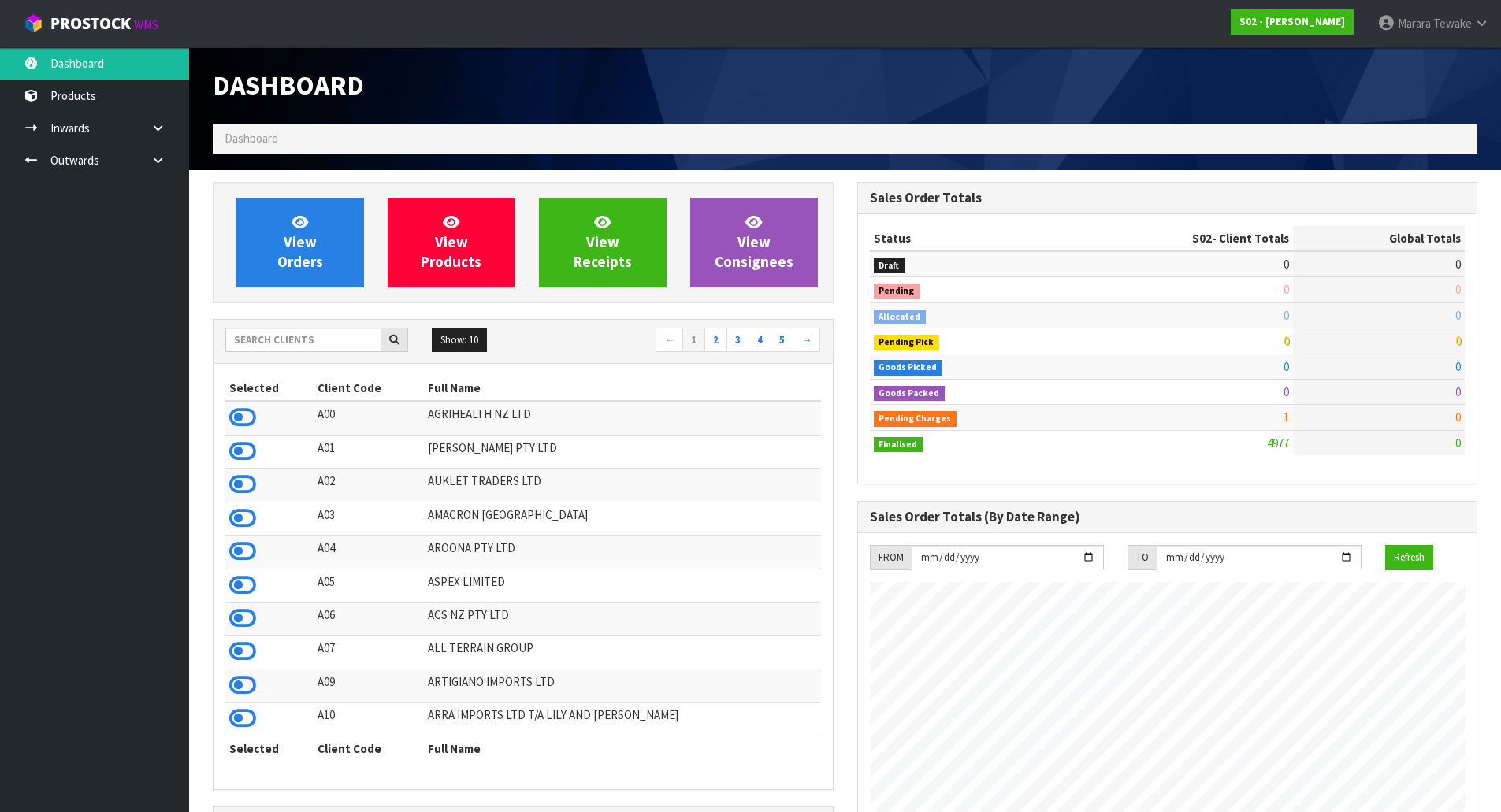
scroll to position [1142, 643]
click at [294, 347] on input "text" at bounding box center [302, 340] width 156 height 24
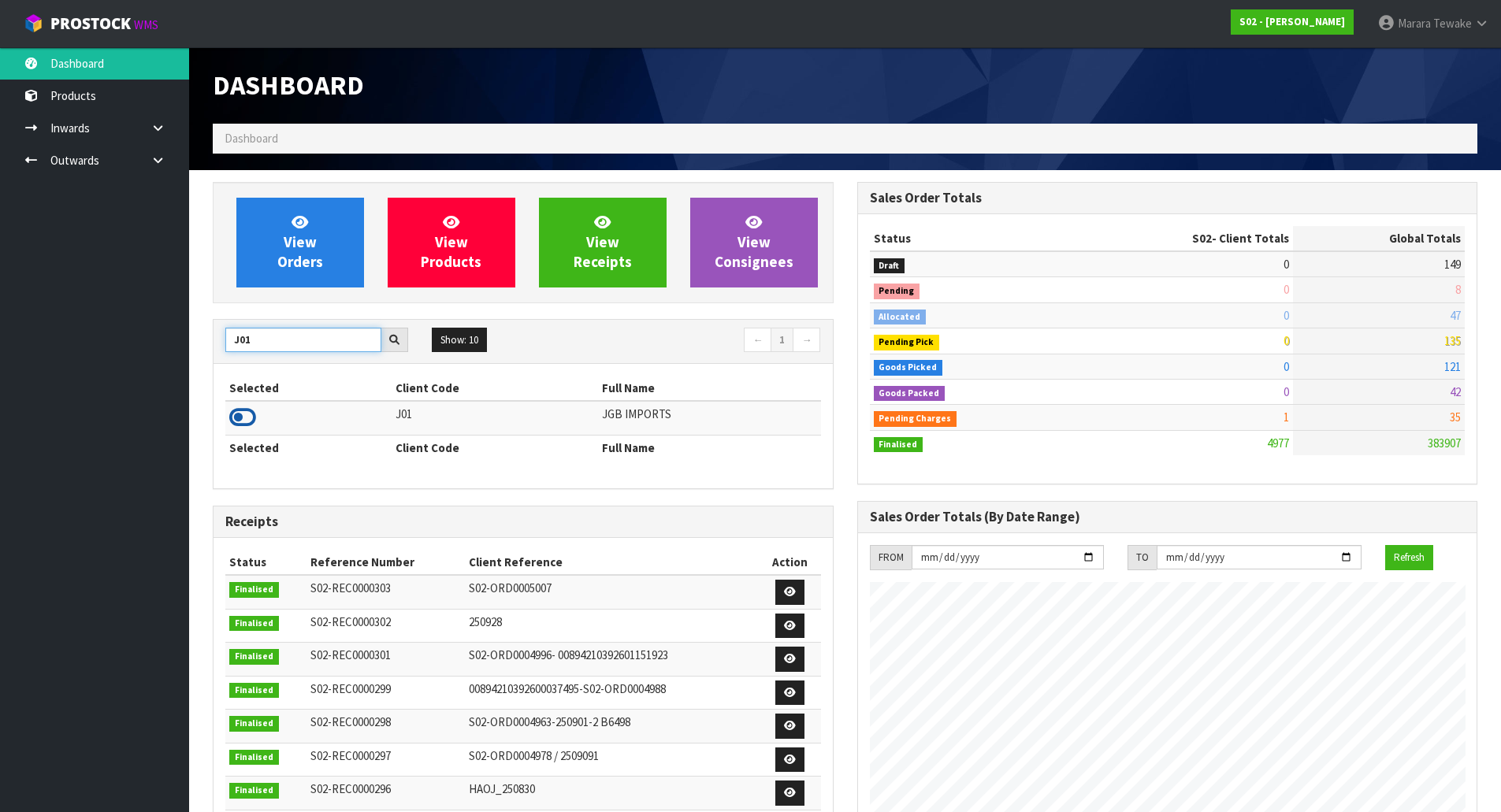
type input "J01"
click at [239, 421] on icon at bounding box center [242, 417] width 27 height 24
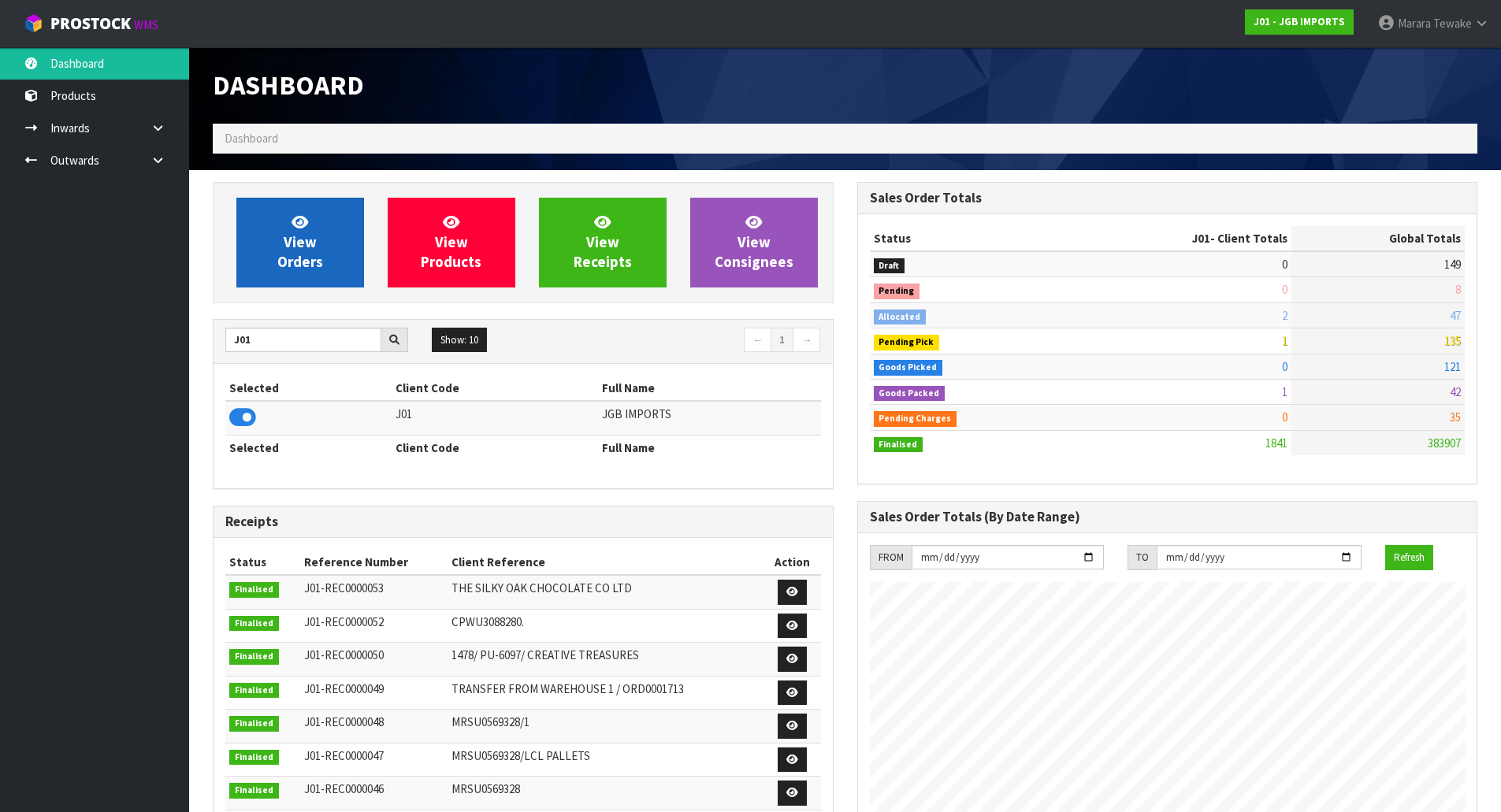
scroll to position [1194, 643]
click at [304, 226] on icon at bounding box center [300, 222] width 16 height 15
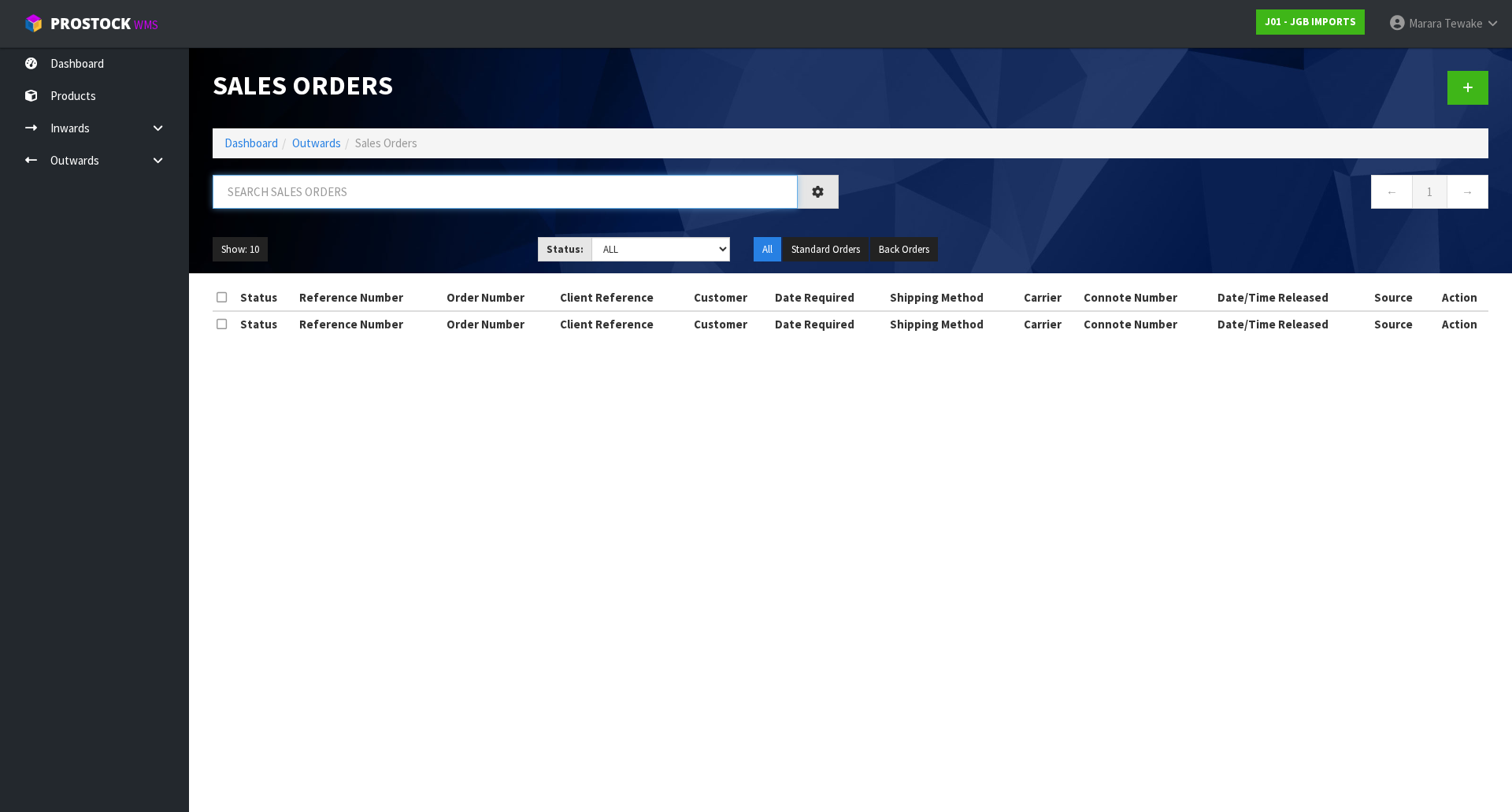
click at [307, 193] on input "text" at bounding box center [505, 192] width 585 height 34
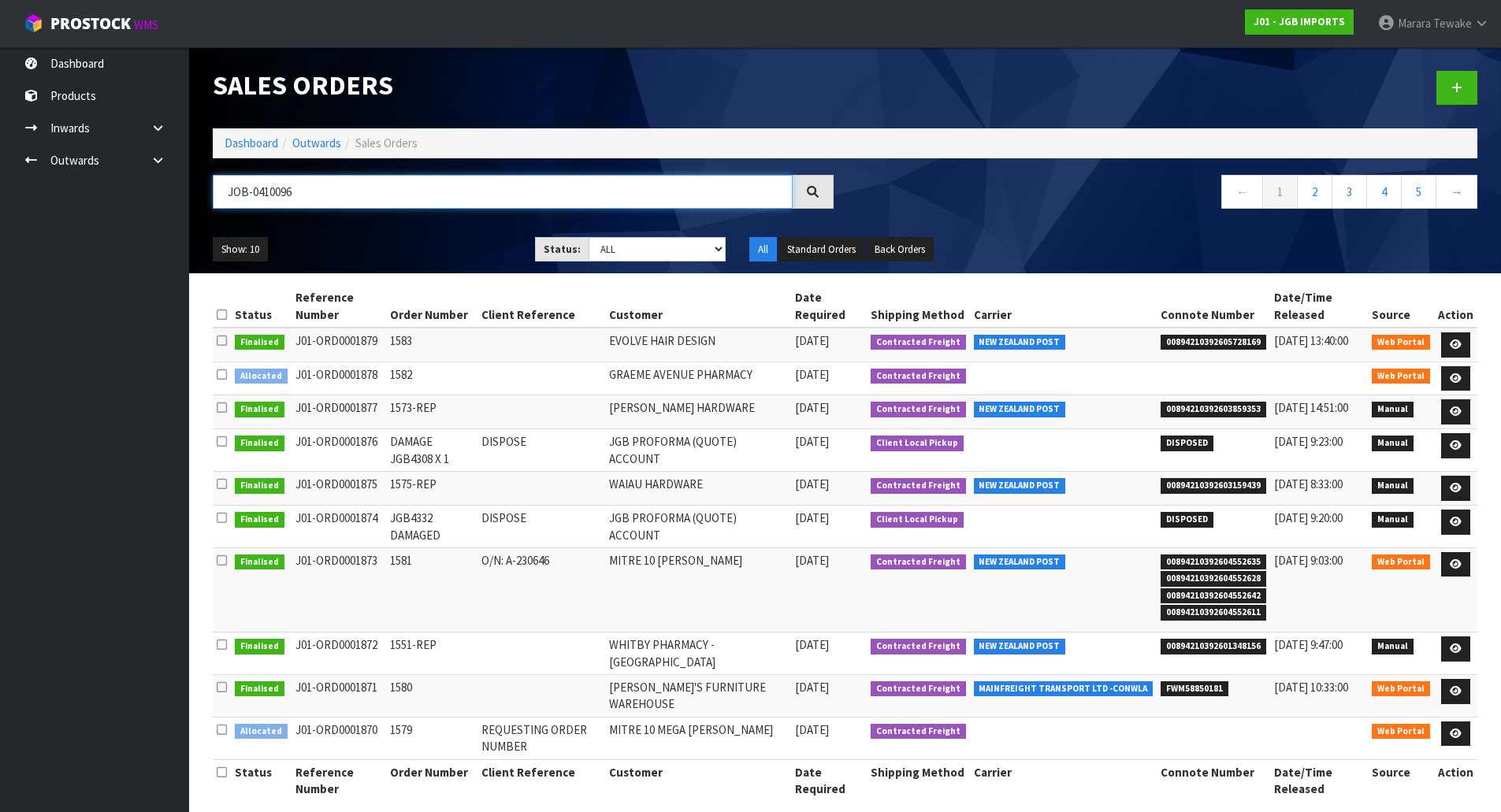
type input "JOB-0410096"
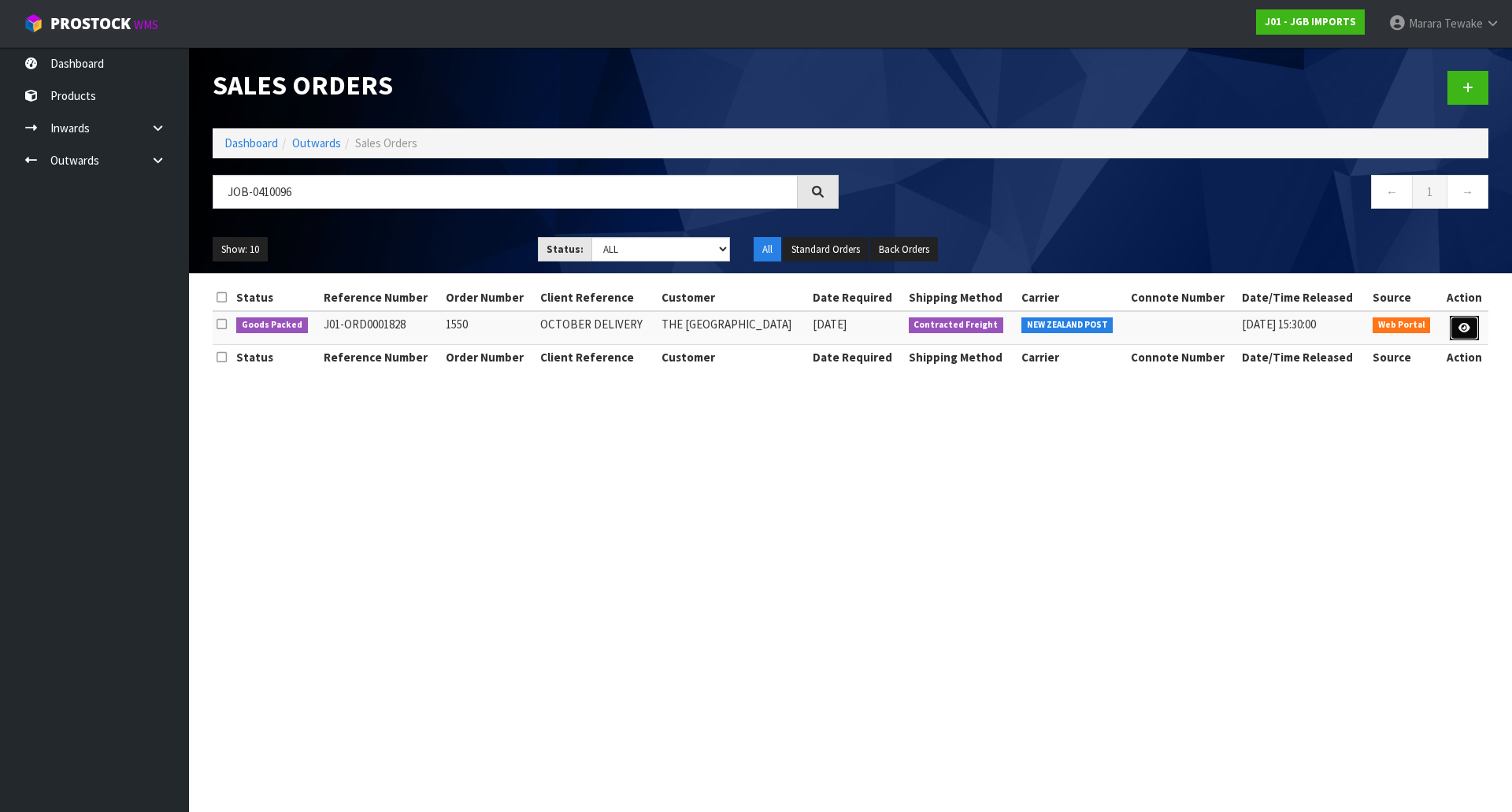
click at [1461, 332] on icon at bounding box center [1465, 328] width 11 height 11
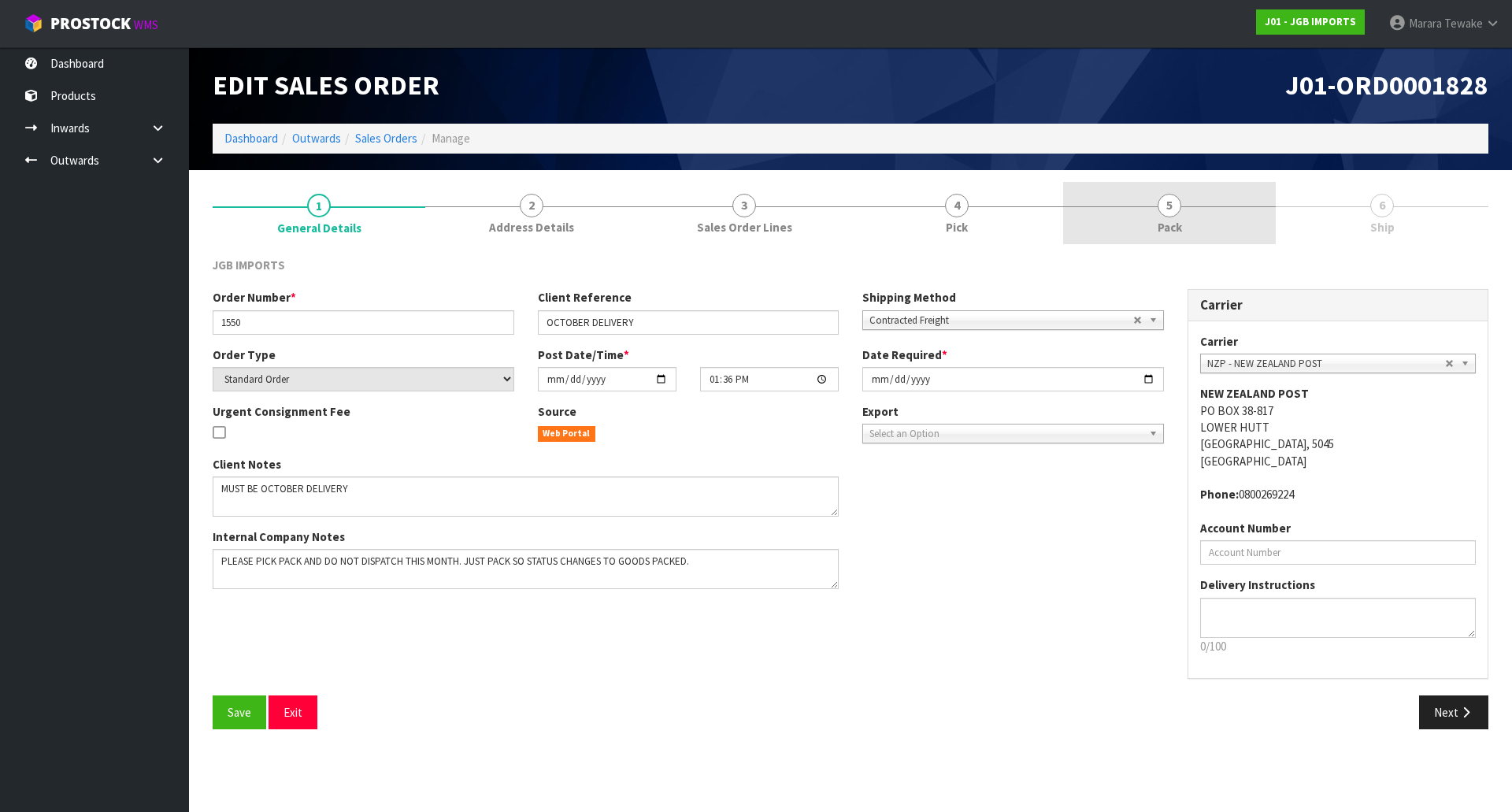
click at [1128, 227] on link "5 Pack" at bounding box center [1169, 213] width 213 height 62
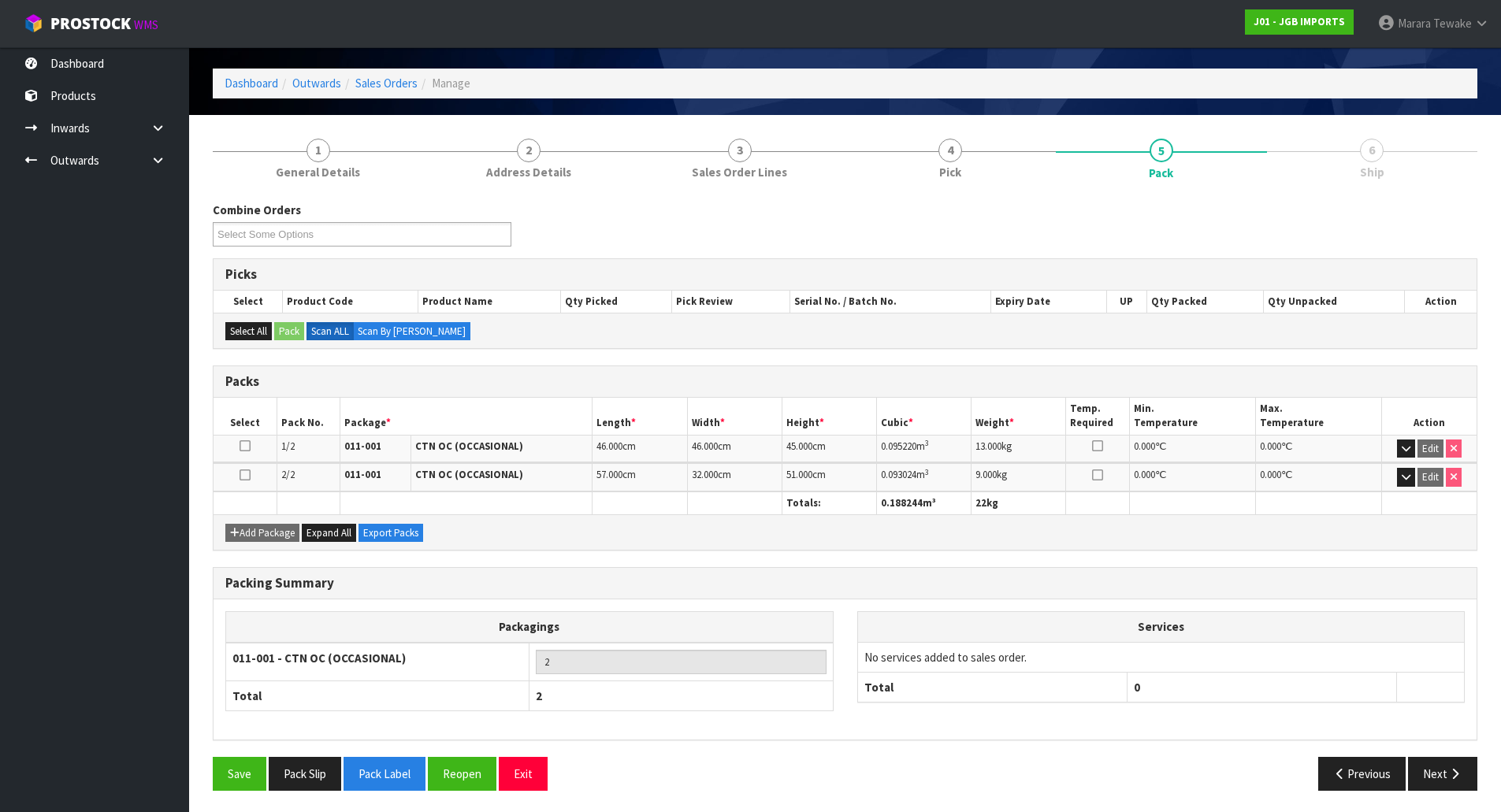
scroll to position [58, 0]
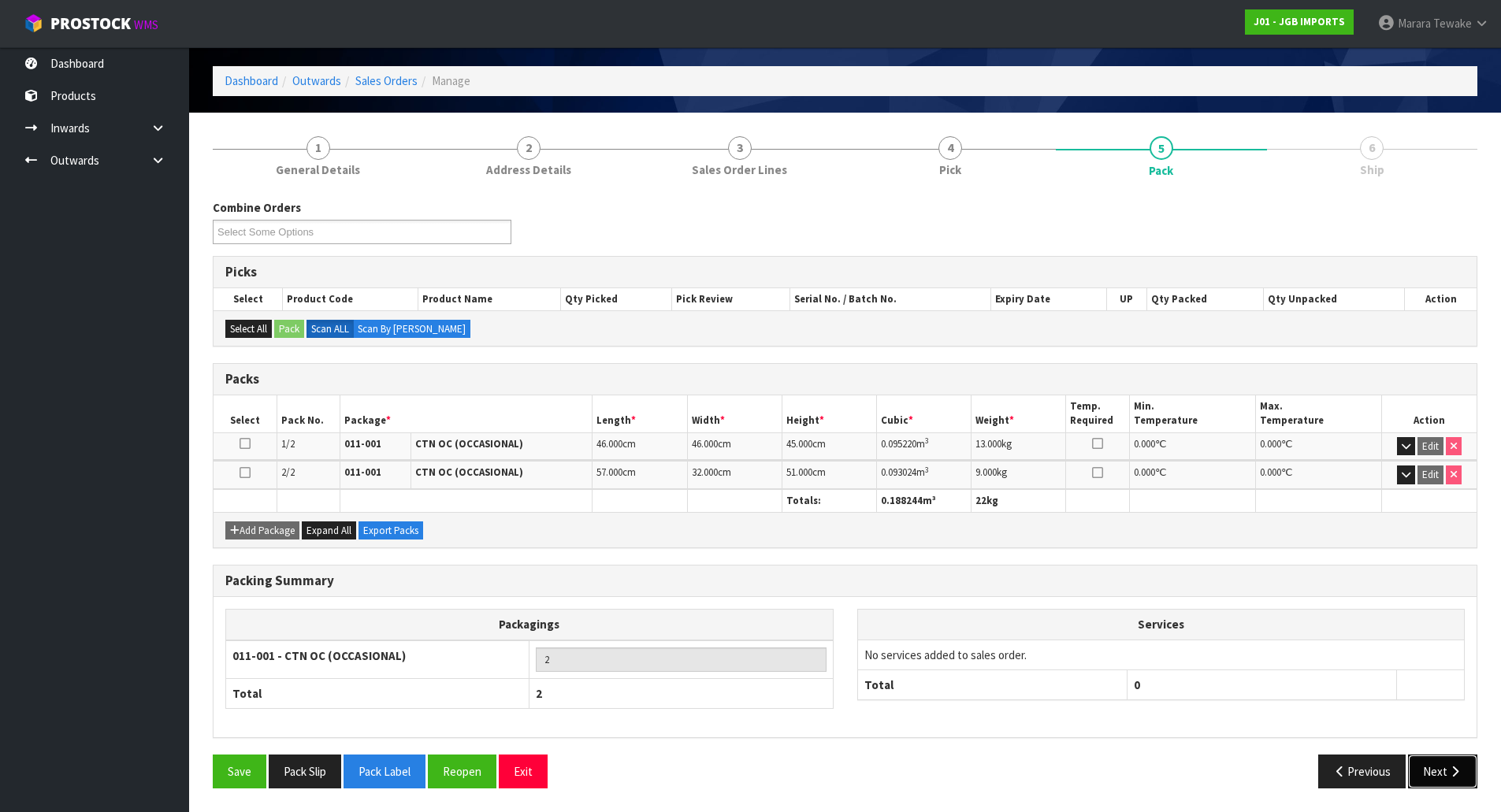
click at [1451, 773] on icon "button" at bounding box center [1455, 771] width 15 height 11
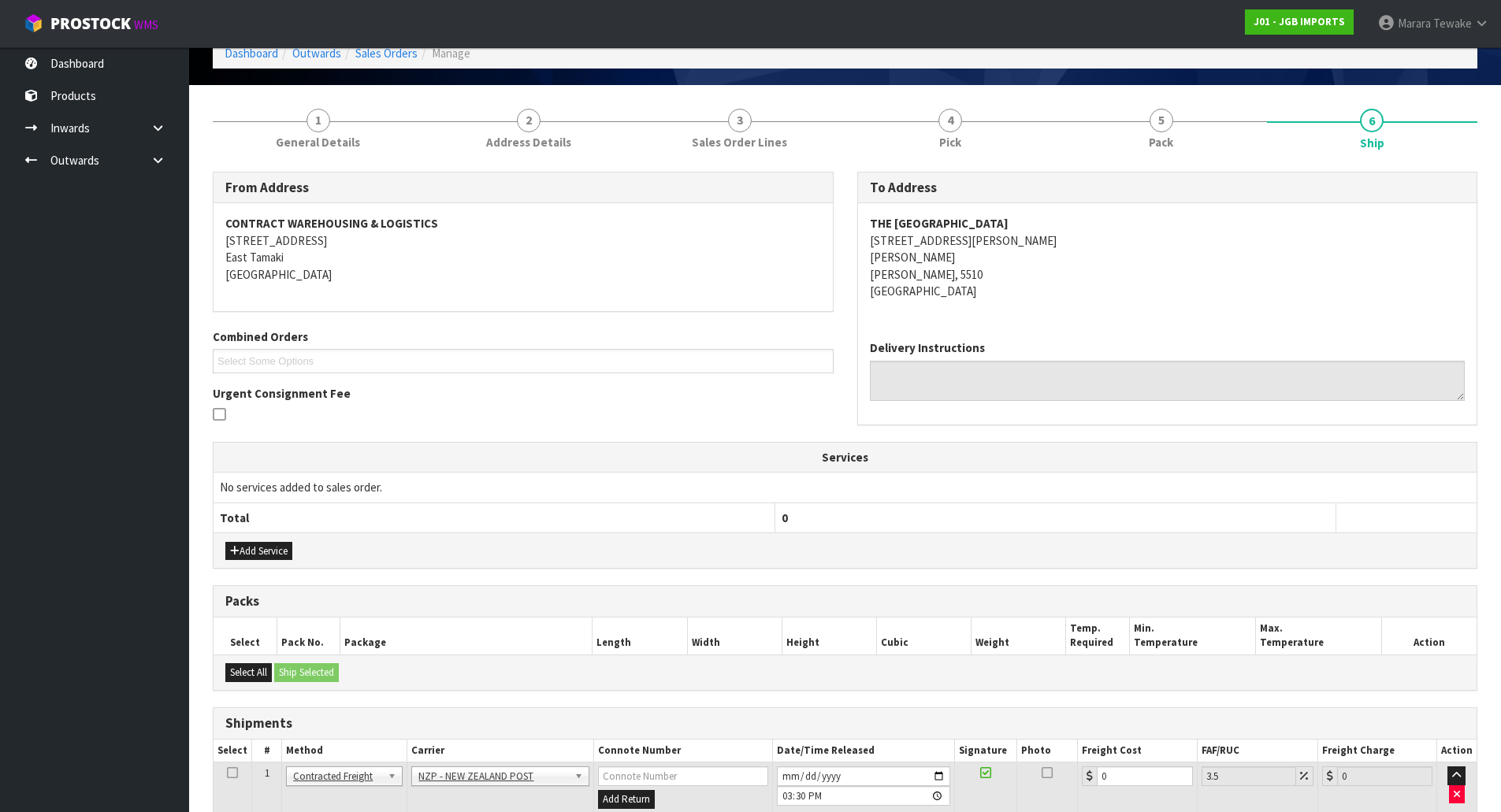
scroll to position [218, 0]
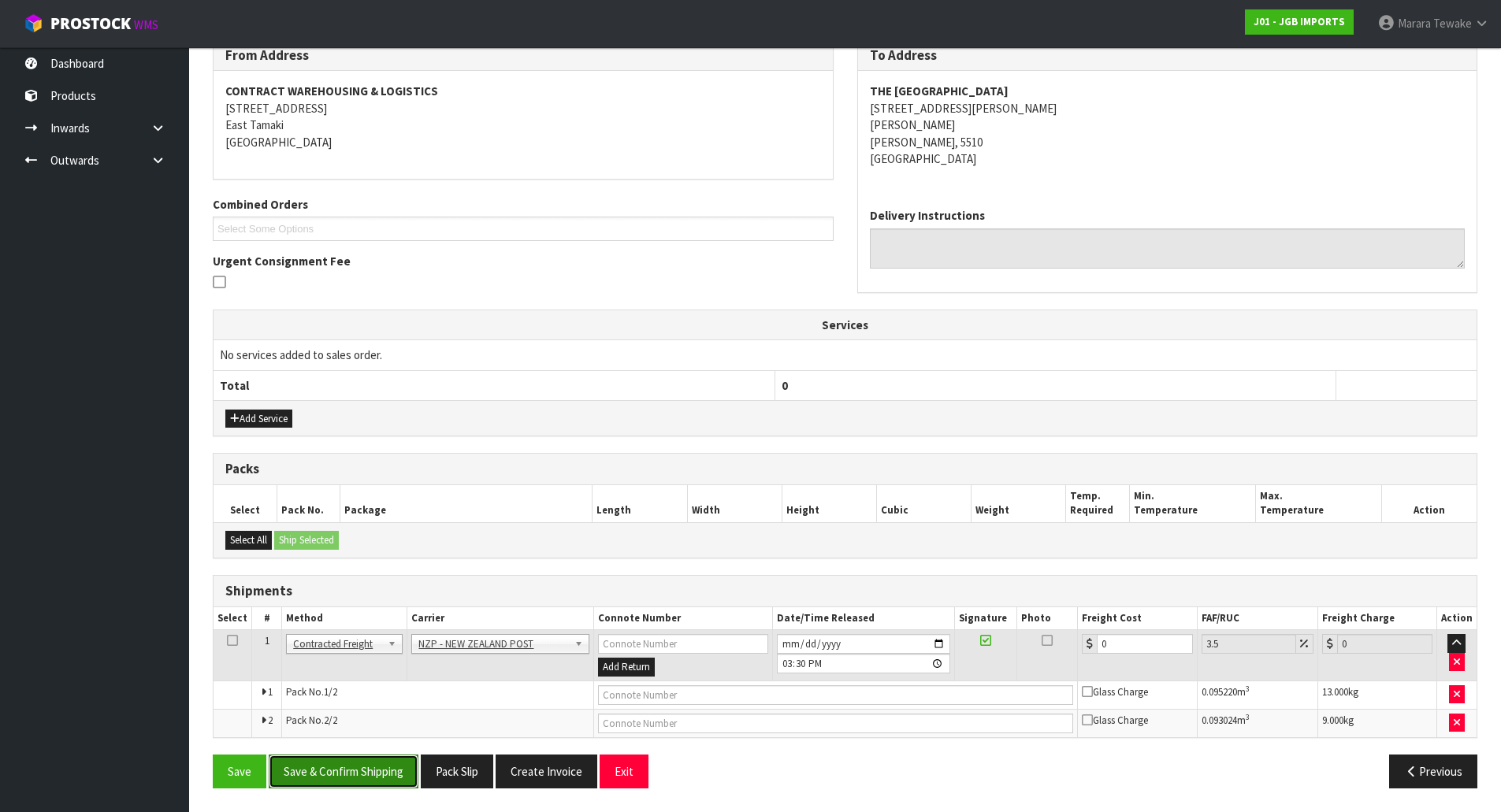
drag, startPoint x: 364, startPoint y: 767, endPoint x: 355, endPoint y: 768, distance: 9.1
click at [364, 768] on button "Save & Confirm Shipping" at bounding box center [343, 772] width 150 height 34
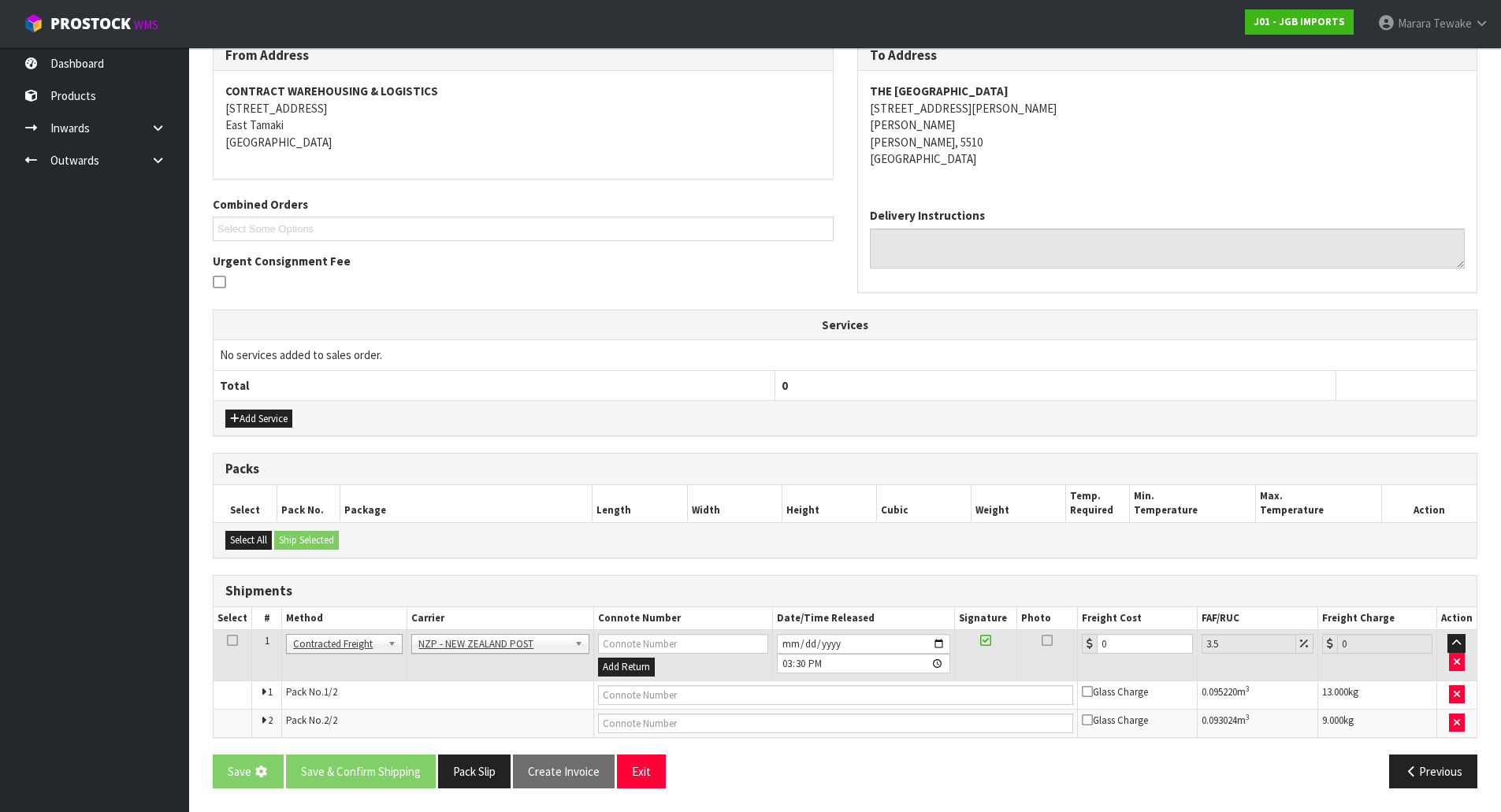
scroll to position [0, 0]
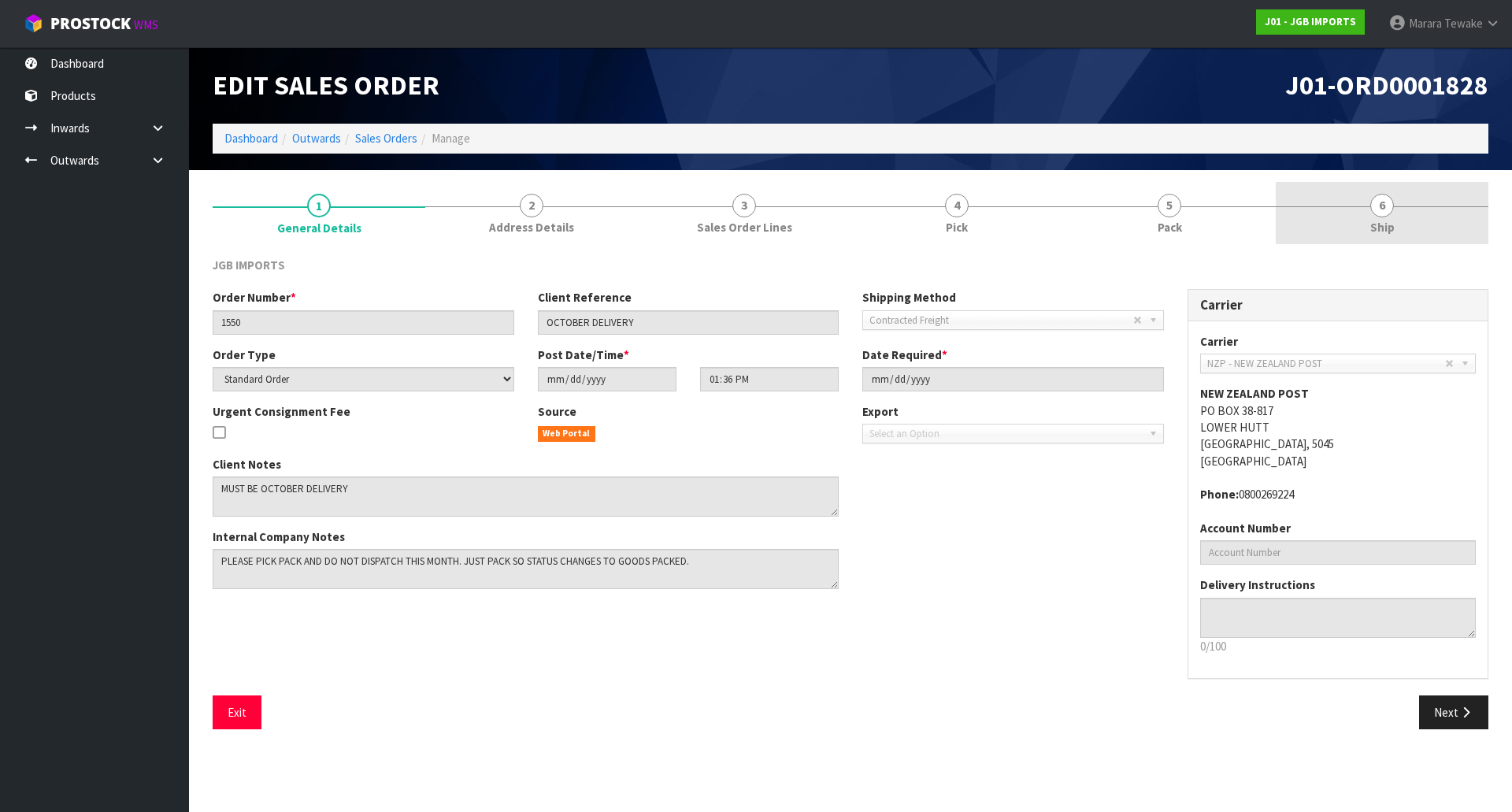
drag, startPoint x: 1391, startPoint y: 218, endPoint x: 1389, endPoint y: 209, distance: 9.2
click at [1391, 214] on link "6 Ship" at bounding box center [1382, 213] width 213 height 62
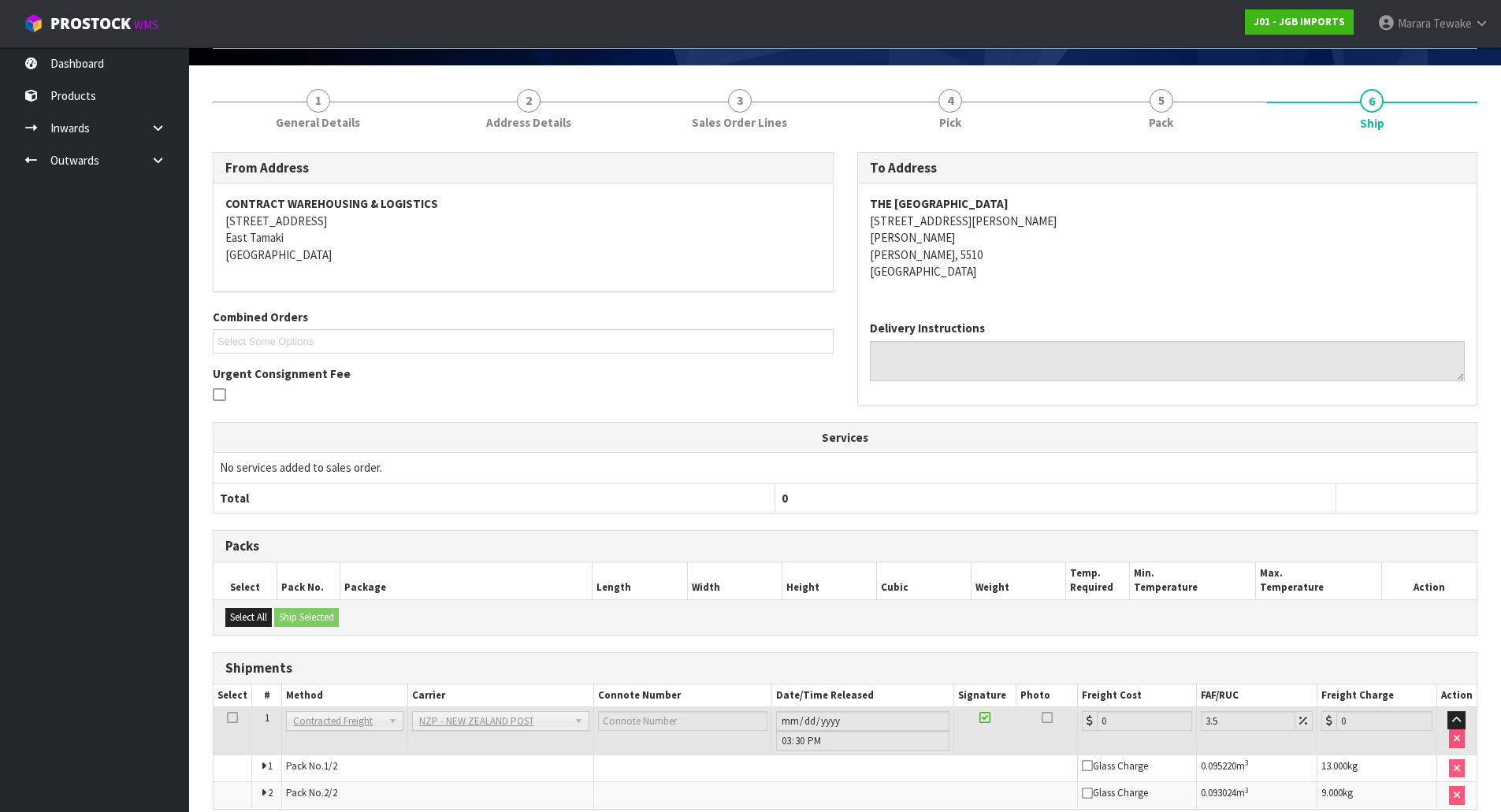
scroll to position [176, 0]
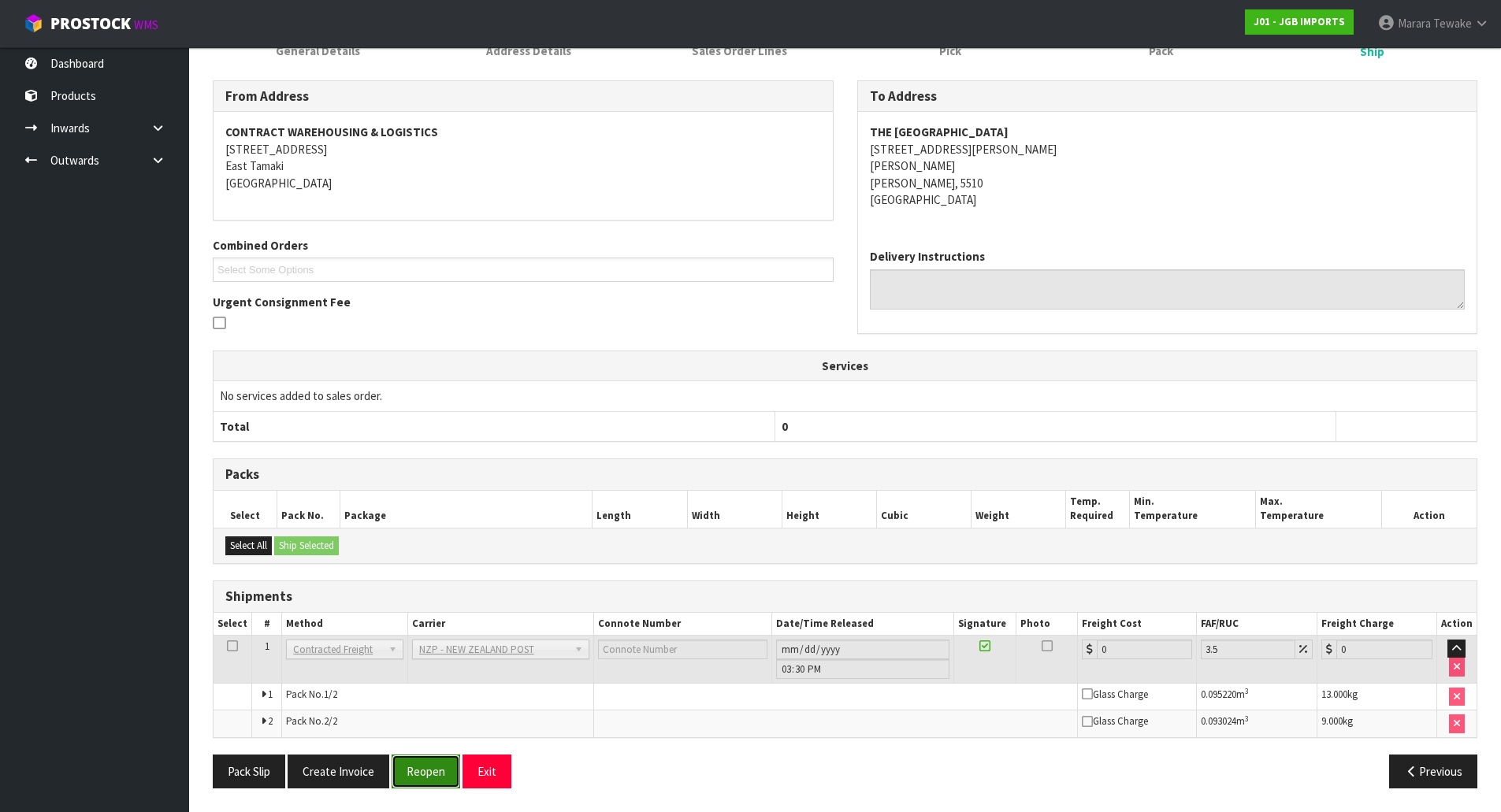
click at [432, 771] on button "Reopen" at bounding box center [426, 772] width 68 height 34
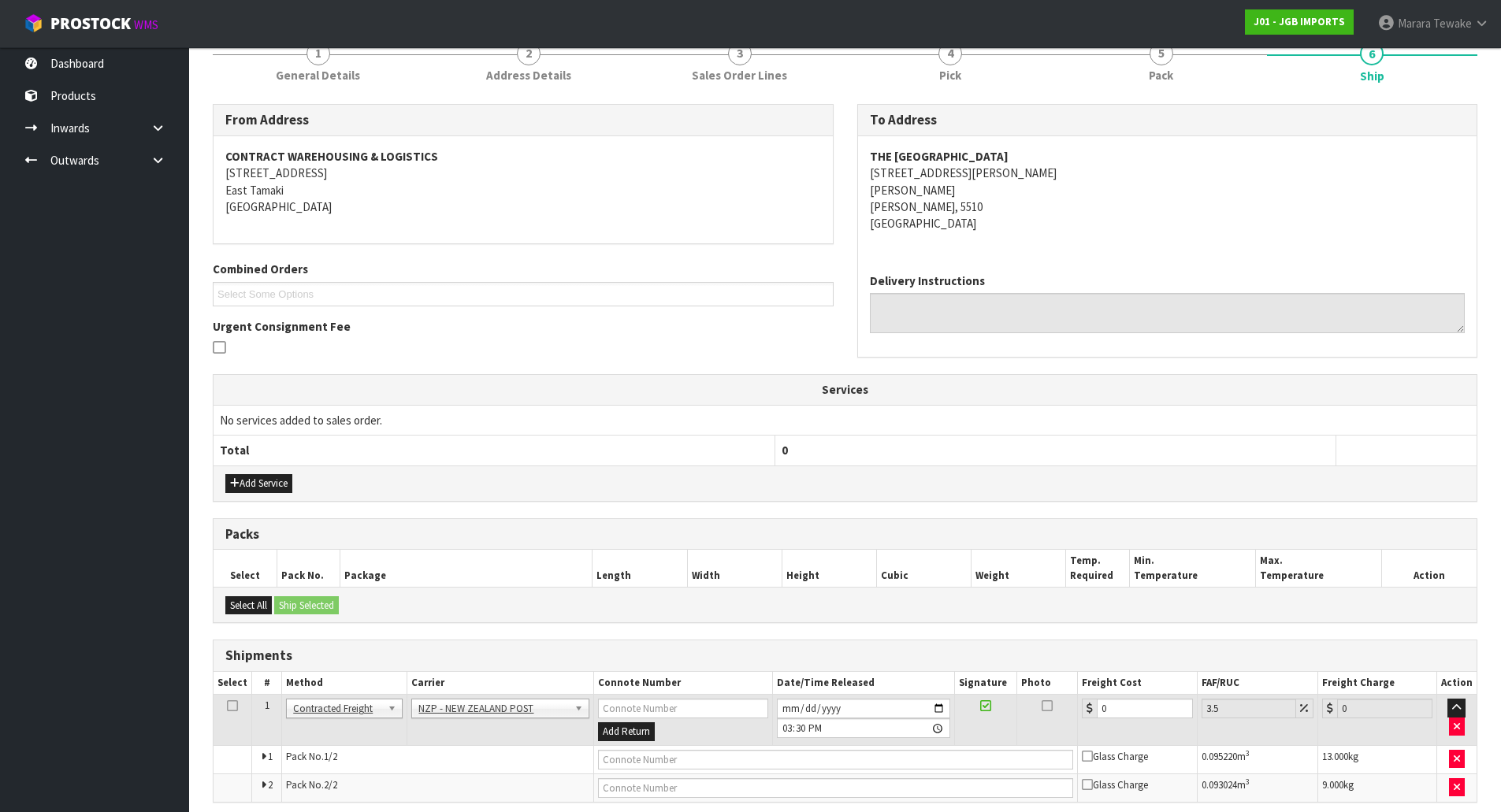
scroll to position [274, 0]
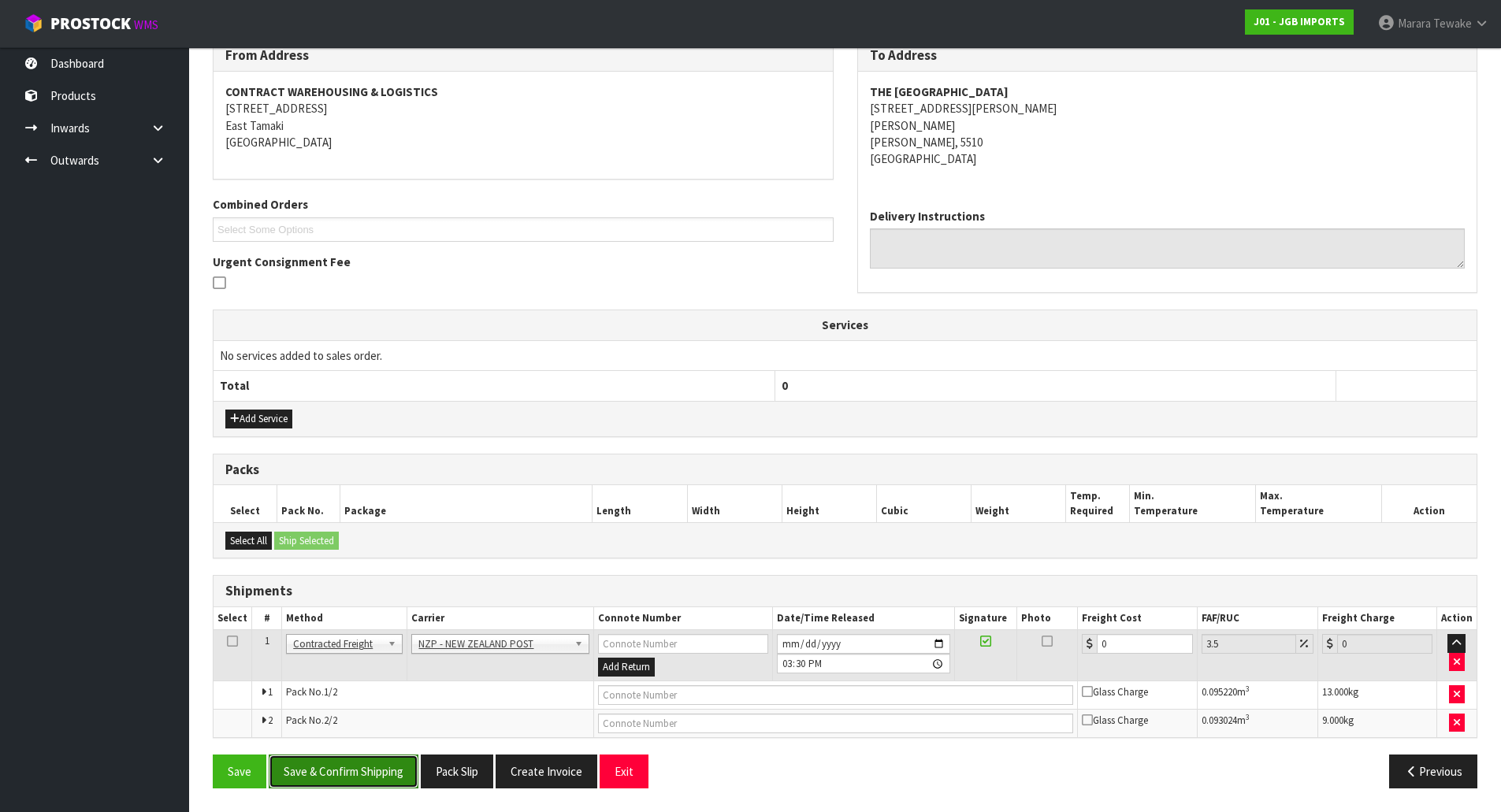
click at [375, 779] on button "Save & Confirm Shipping" at bounding box center [343, 772] width 150 height 34
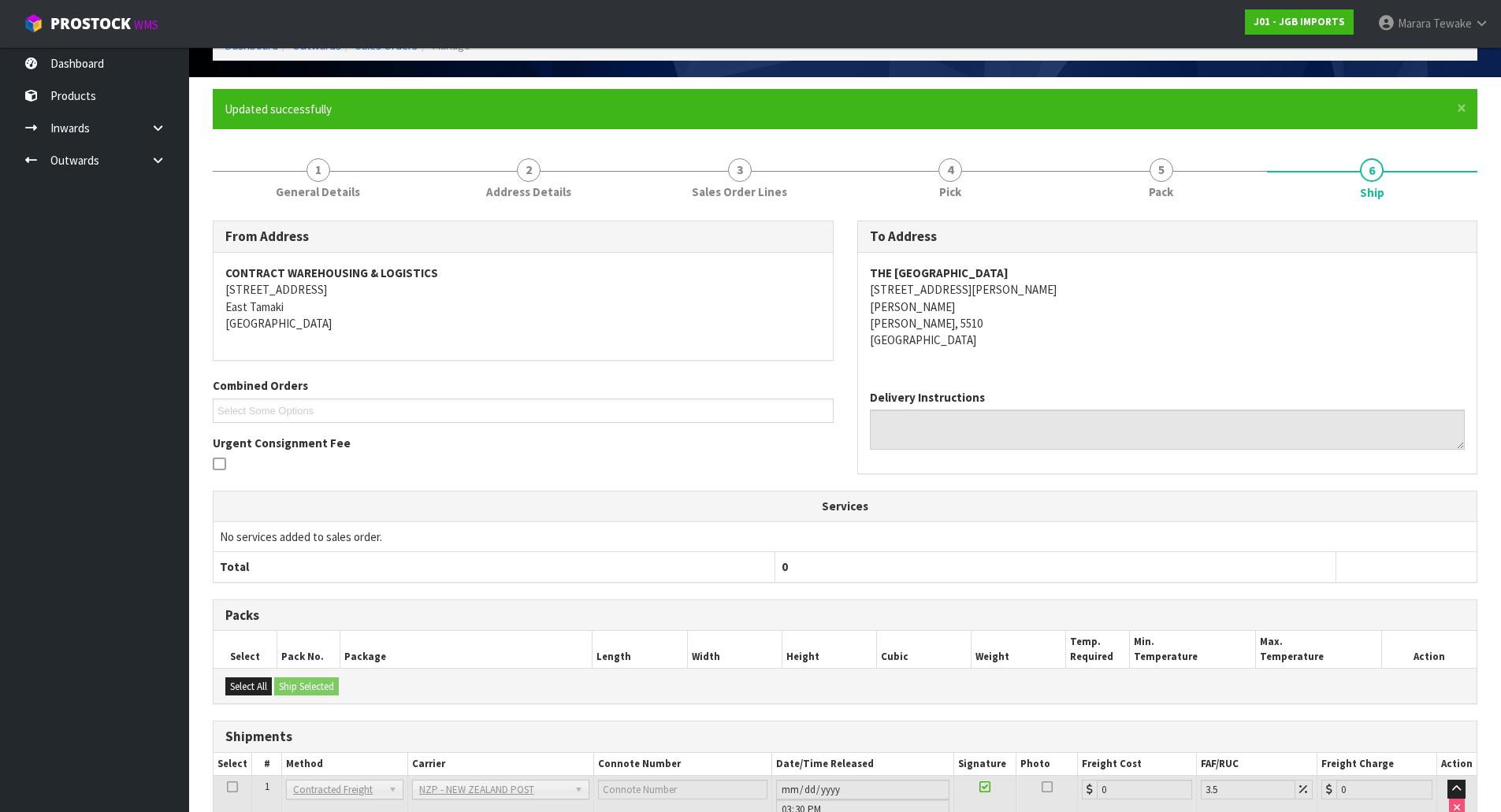
scroll to position [234, 0]
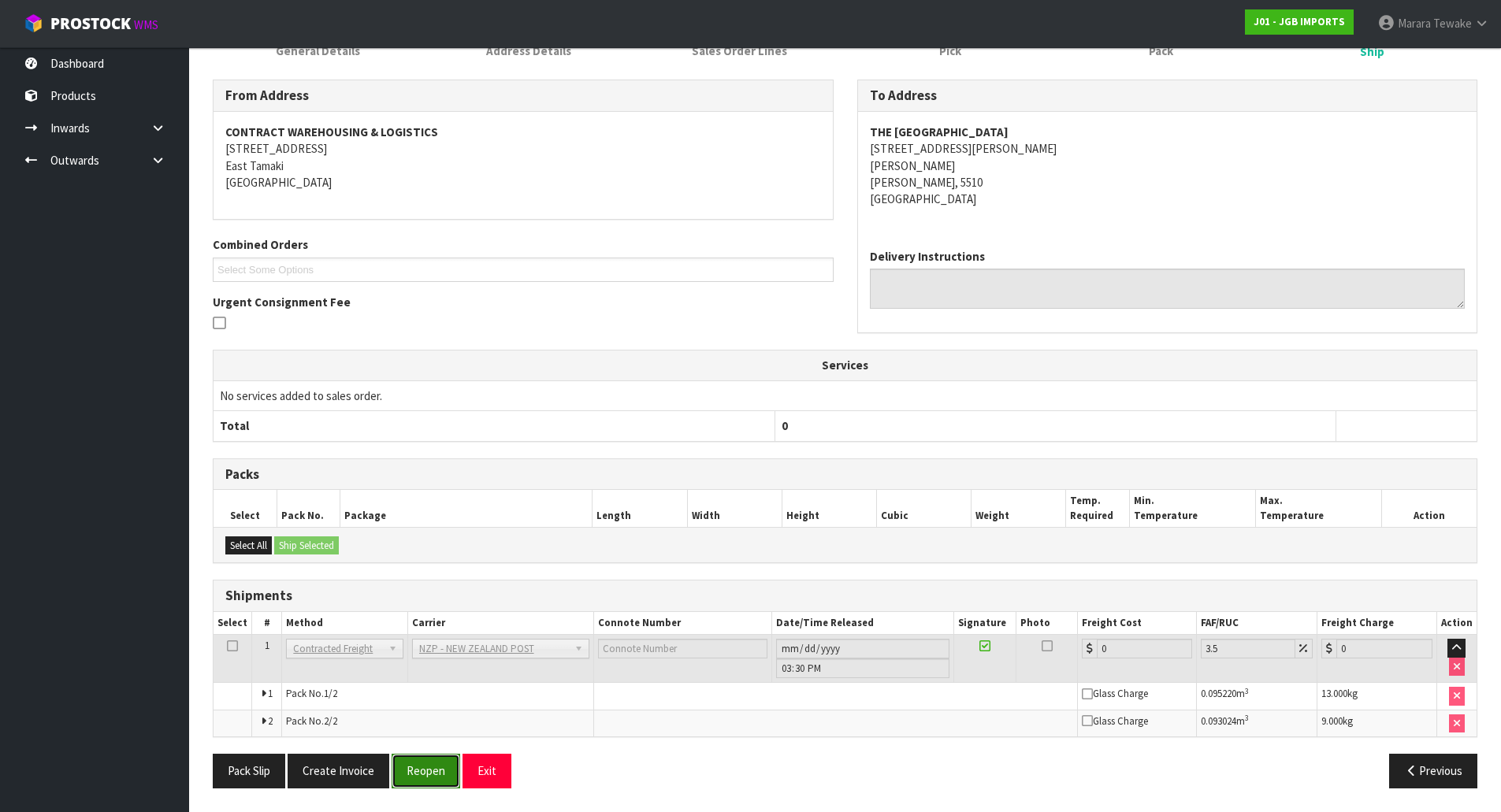
click at [422, 774] on button "Reopen" at bounding box center [426, 771] width 68 height 34
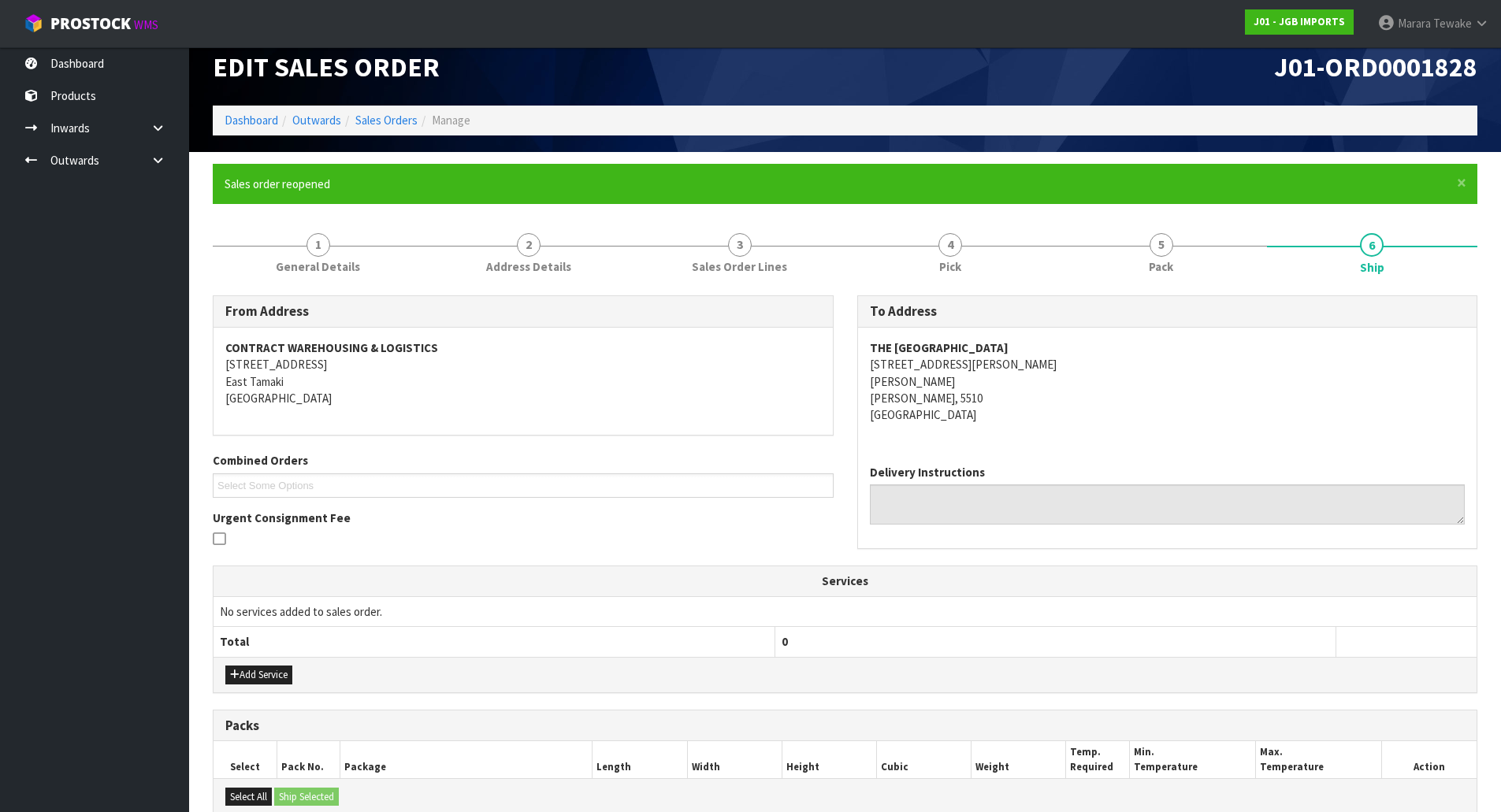
scroll to position [274, 0]
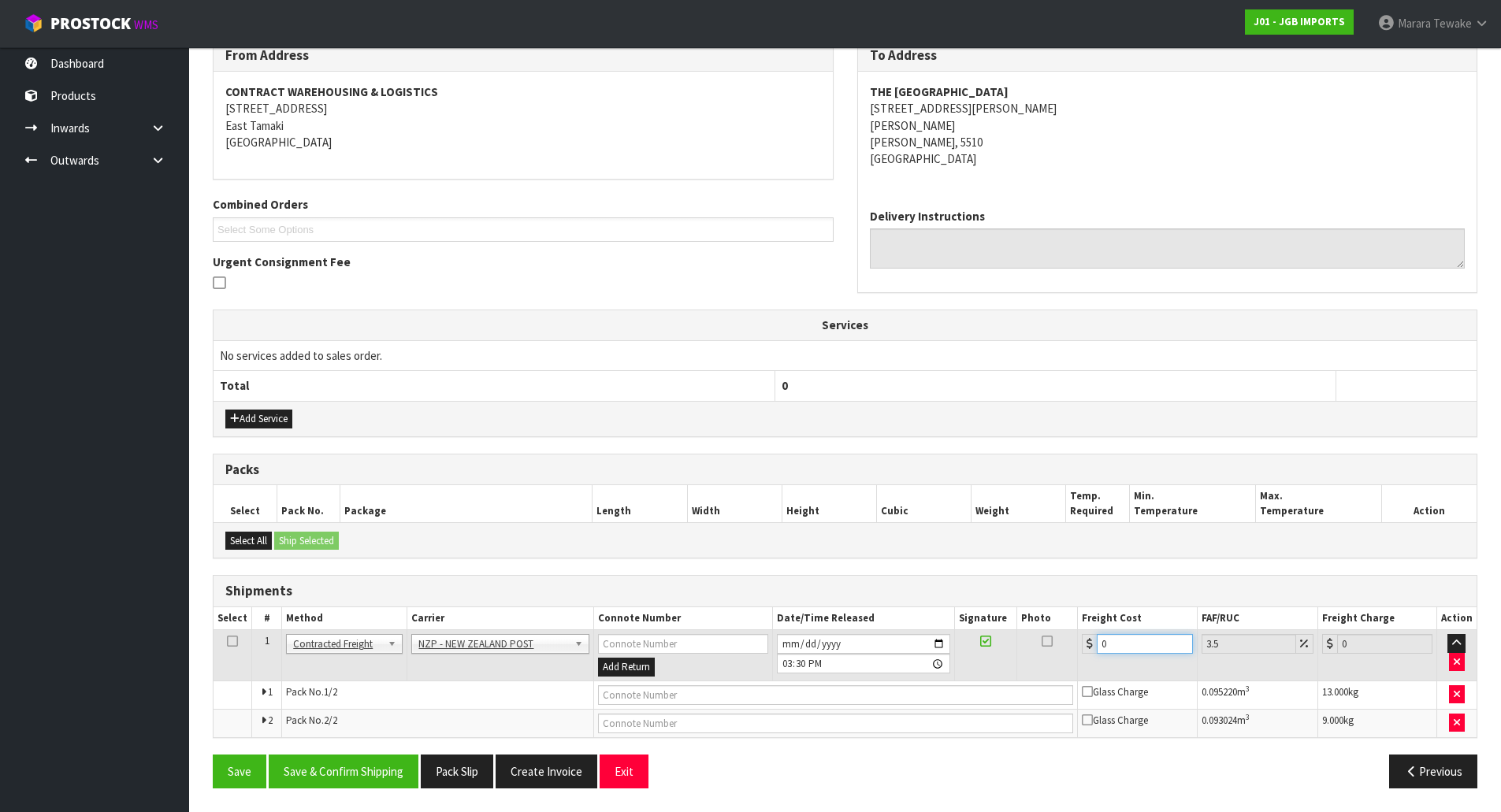
drag, startPoint x: 1150, startPoint y: 645, endPoint x: 1045, endPoint y: 634, distance: 105.6
click at [1048, 634] on tr "1 Client Local Pickup Customer Local Pickup Company Freight Contracted Freight …" at bounding box center [845, 655] width 1263 height 51
type input "3"
type input "3.1"
type input "31"
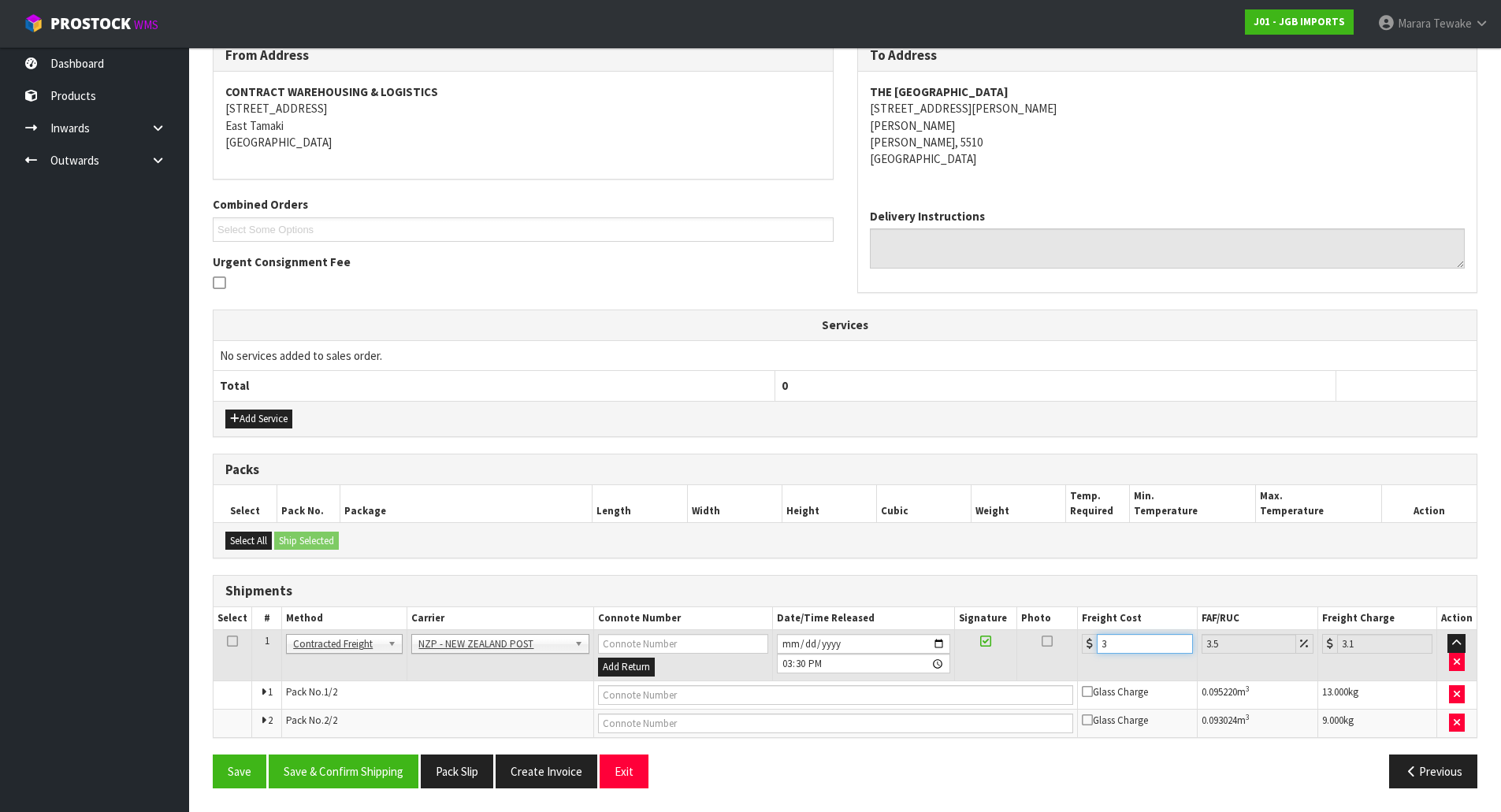
type input "32.09"
type input "31.5"
type input "32.6"
type input "31.52"
type input "32.62"
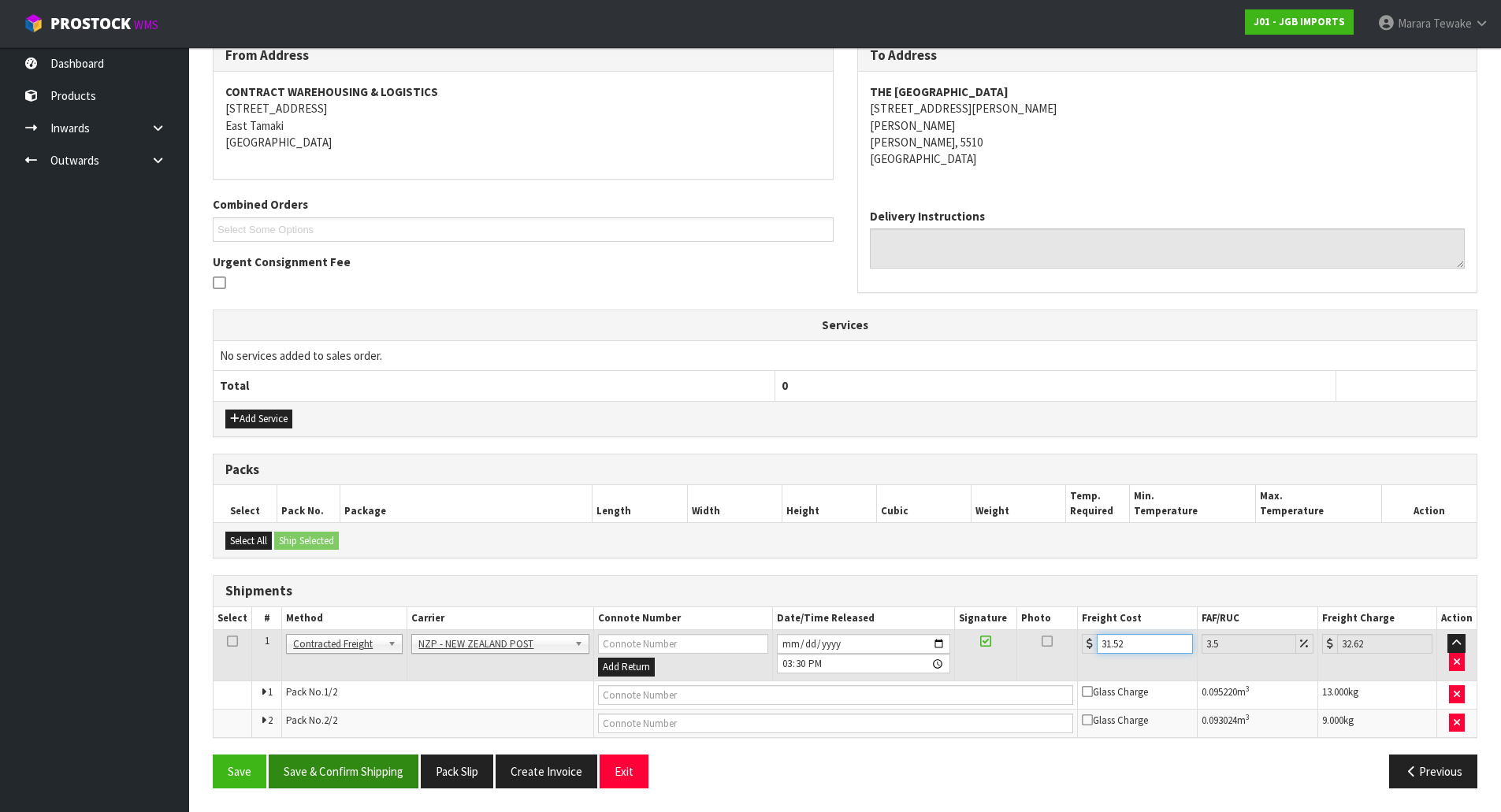
type input "31.52"
drag, startPoint x: 359, startPoint y: 782, endPoint x: 316, endPoint y: 766, distance: 45.9
click at [359, 782] on button "Save & Confirm Shipping" at bounding box center [343, 772] width 150 height 34
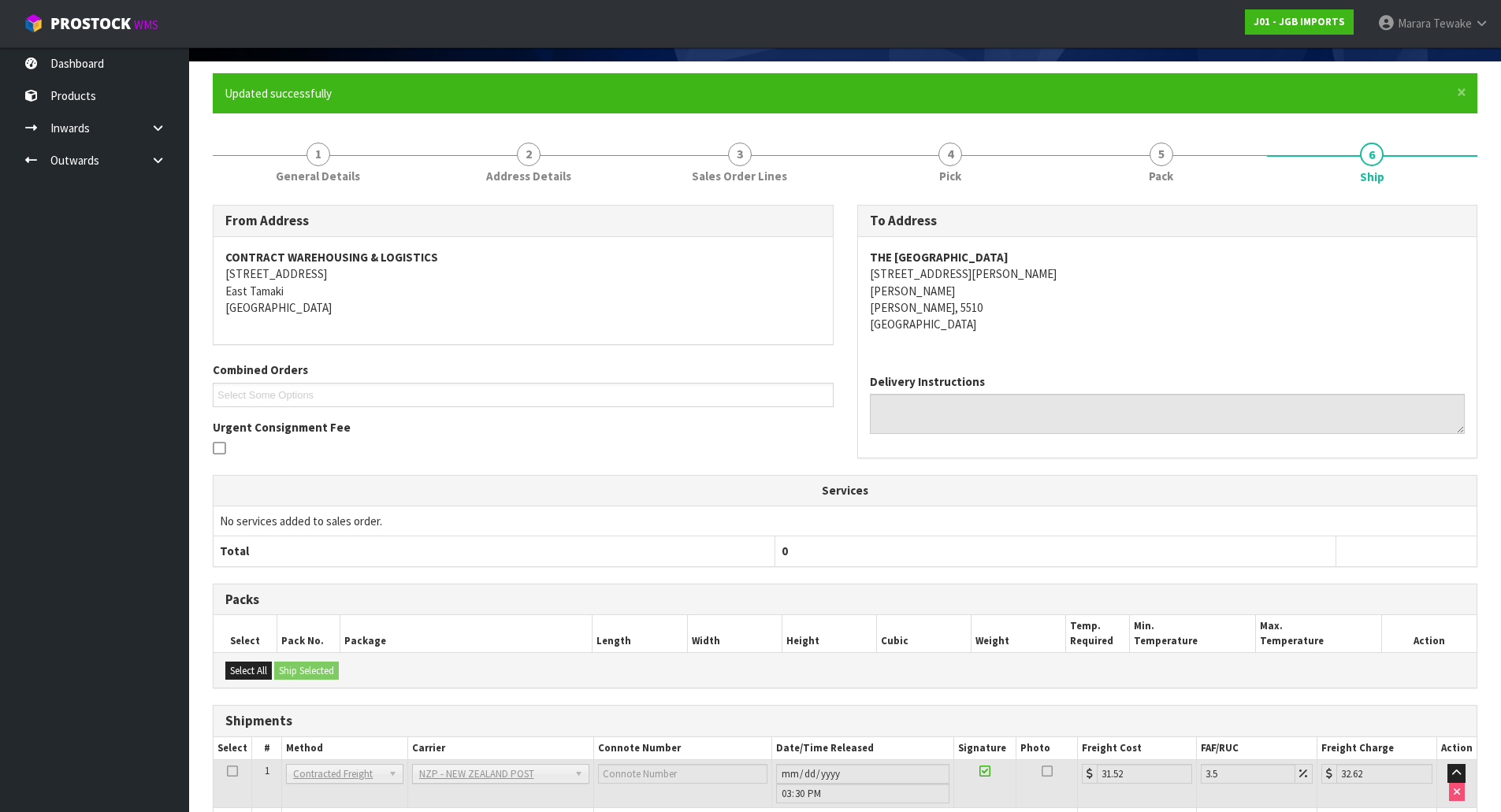
scroll to position [0, 0]
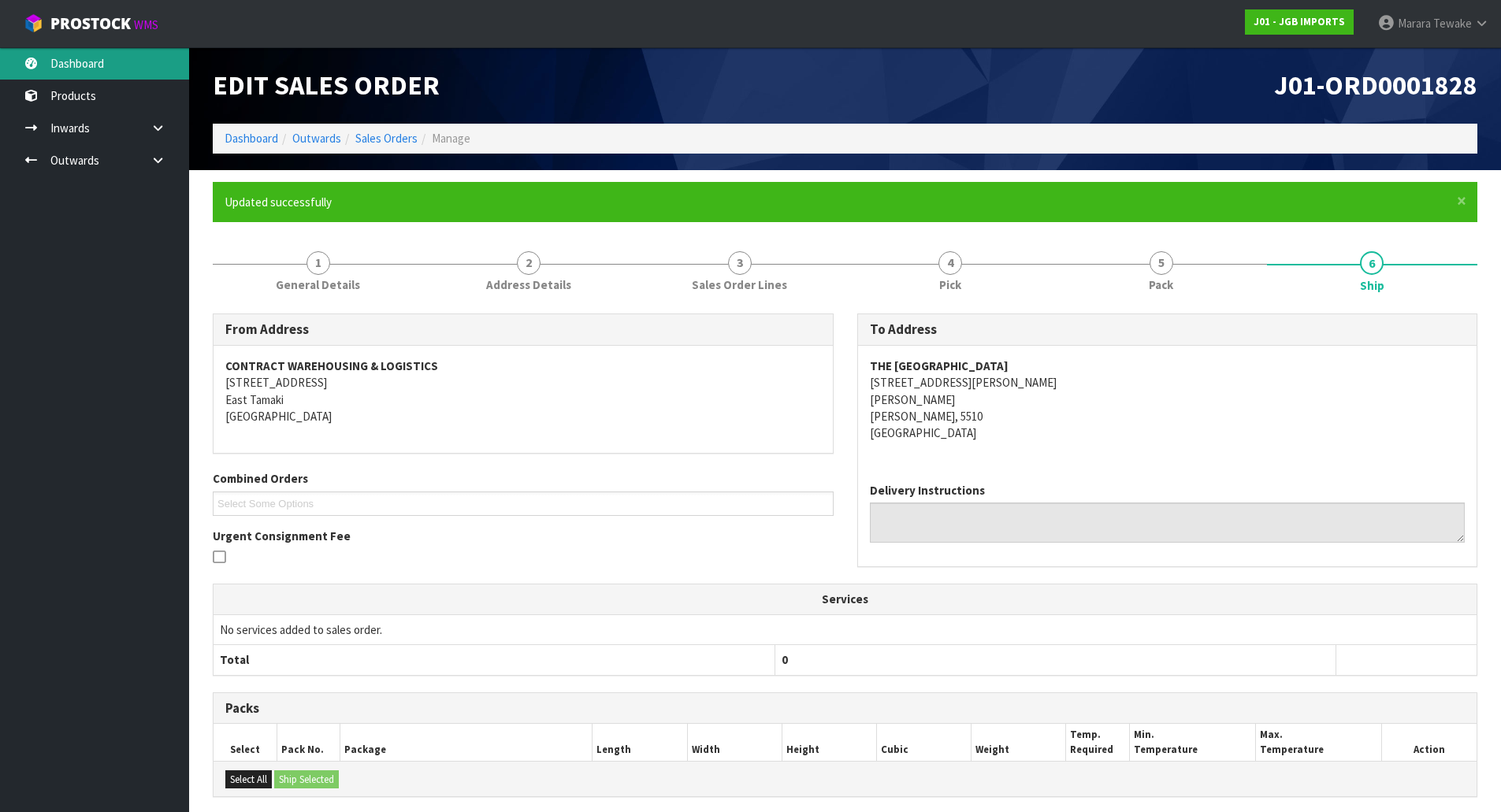
click at [117, 65] on link "Dashboard" at bounding box center [95, 64] width 189 height 33
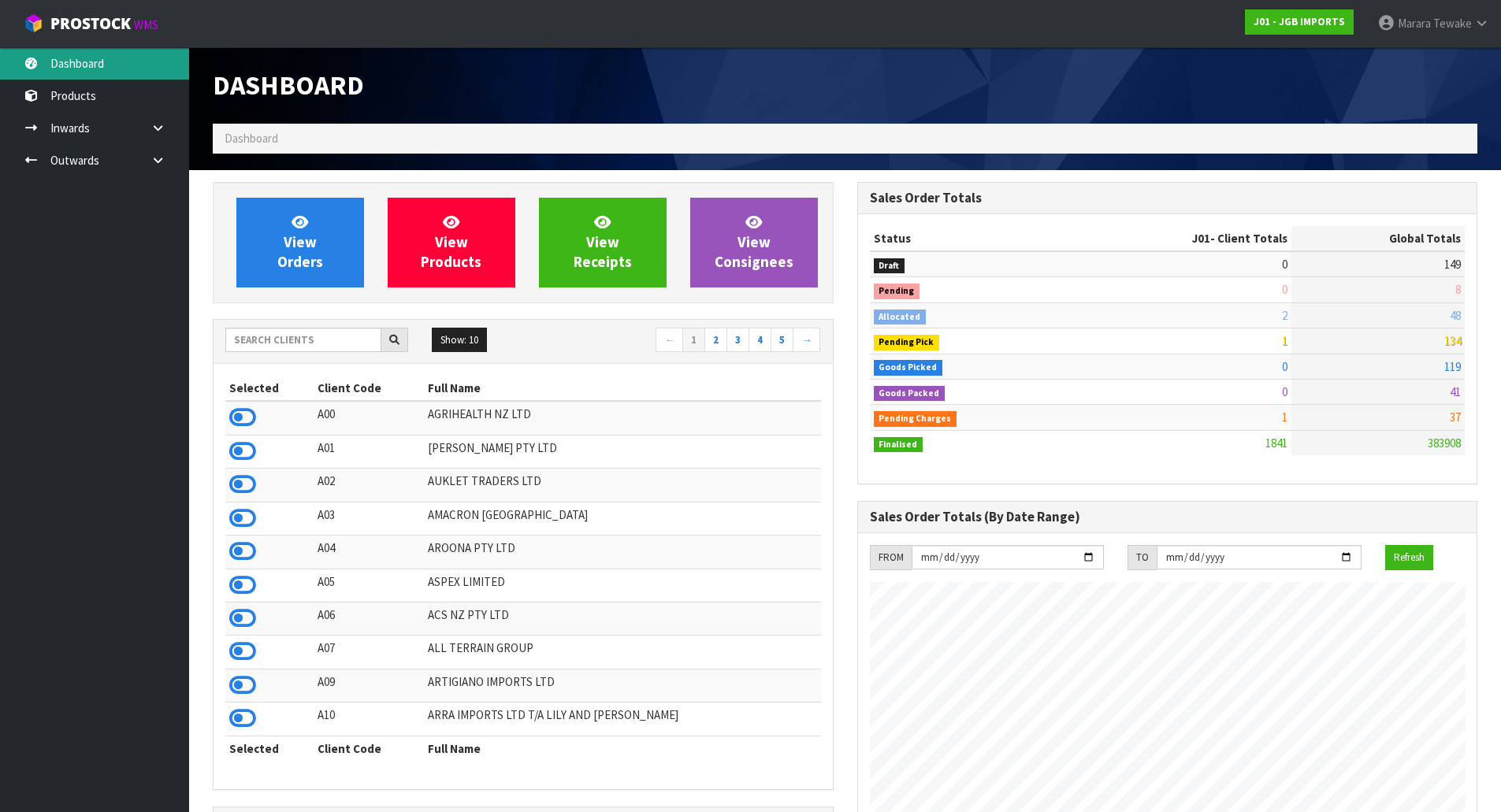
click at [141, 66] on link "Dashboard" at bounding box center [95, 64] width 189 height 33
click at [331, 343] on input "text" at bounding box center [302, 340] width 156 height 24
click at [344, 340] on input "text" at bounding box center [302, 340] width 156 height 24
click at [297, 334] on input "text" at bounding box center [302, 340] width 156 height 24
type input "J01"
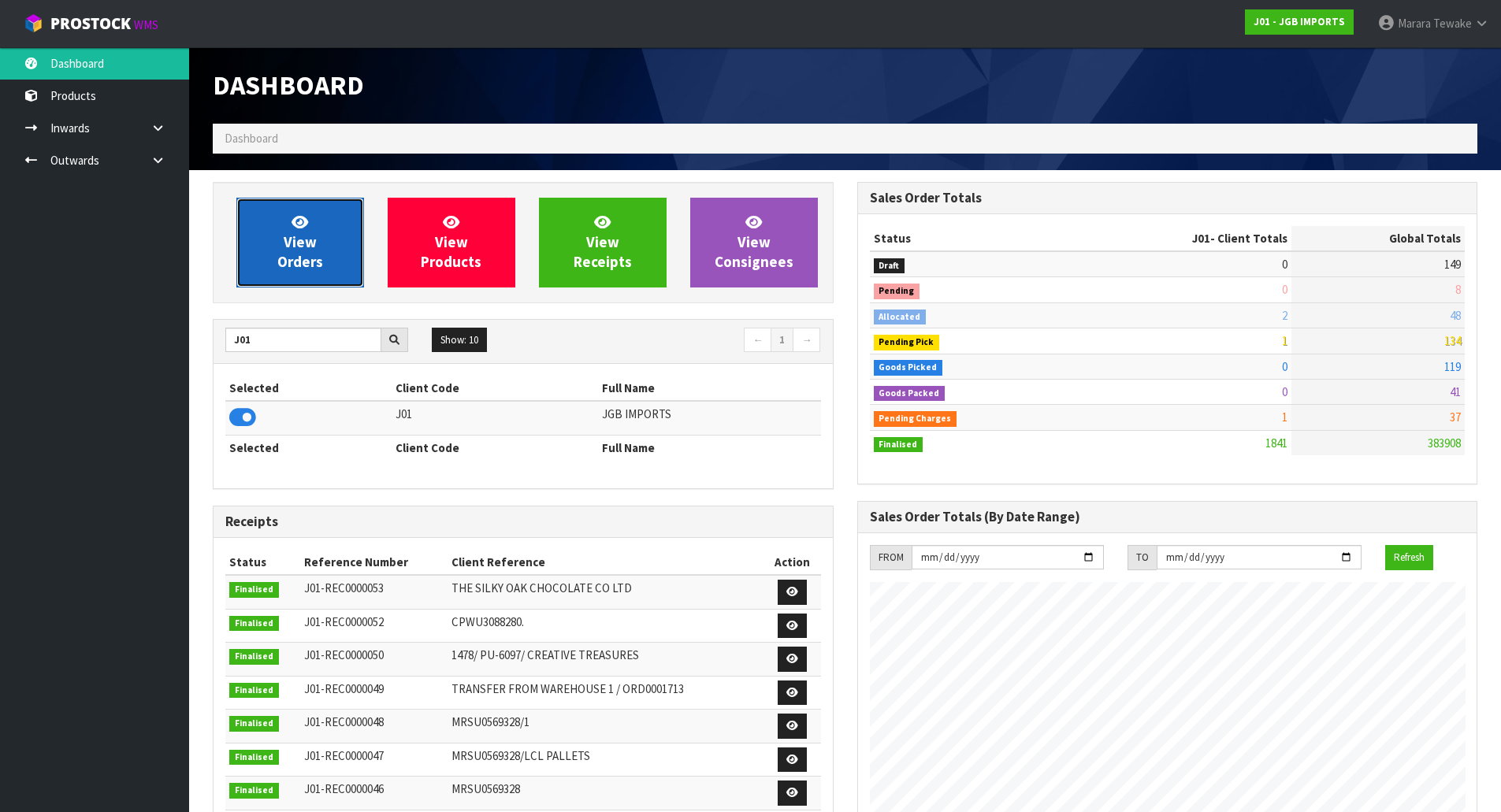
click at [292, 227] on icon at bounding box center [300, 222] width 16 height 15
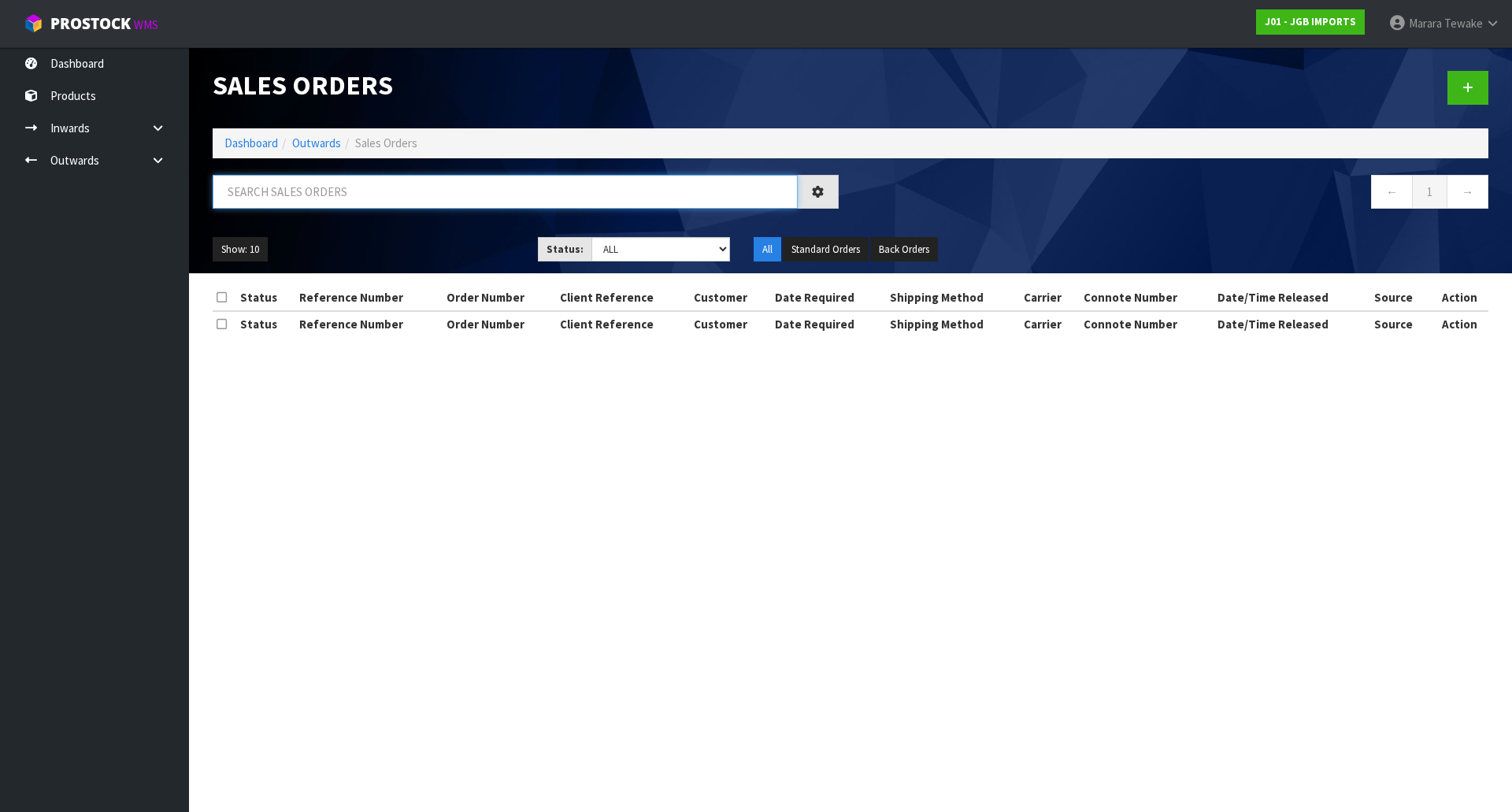
click at [300, 197] on input "text" at bounding box center [505, 192] width 585 height 34
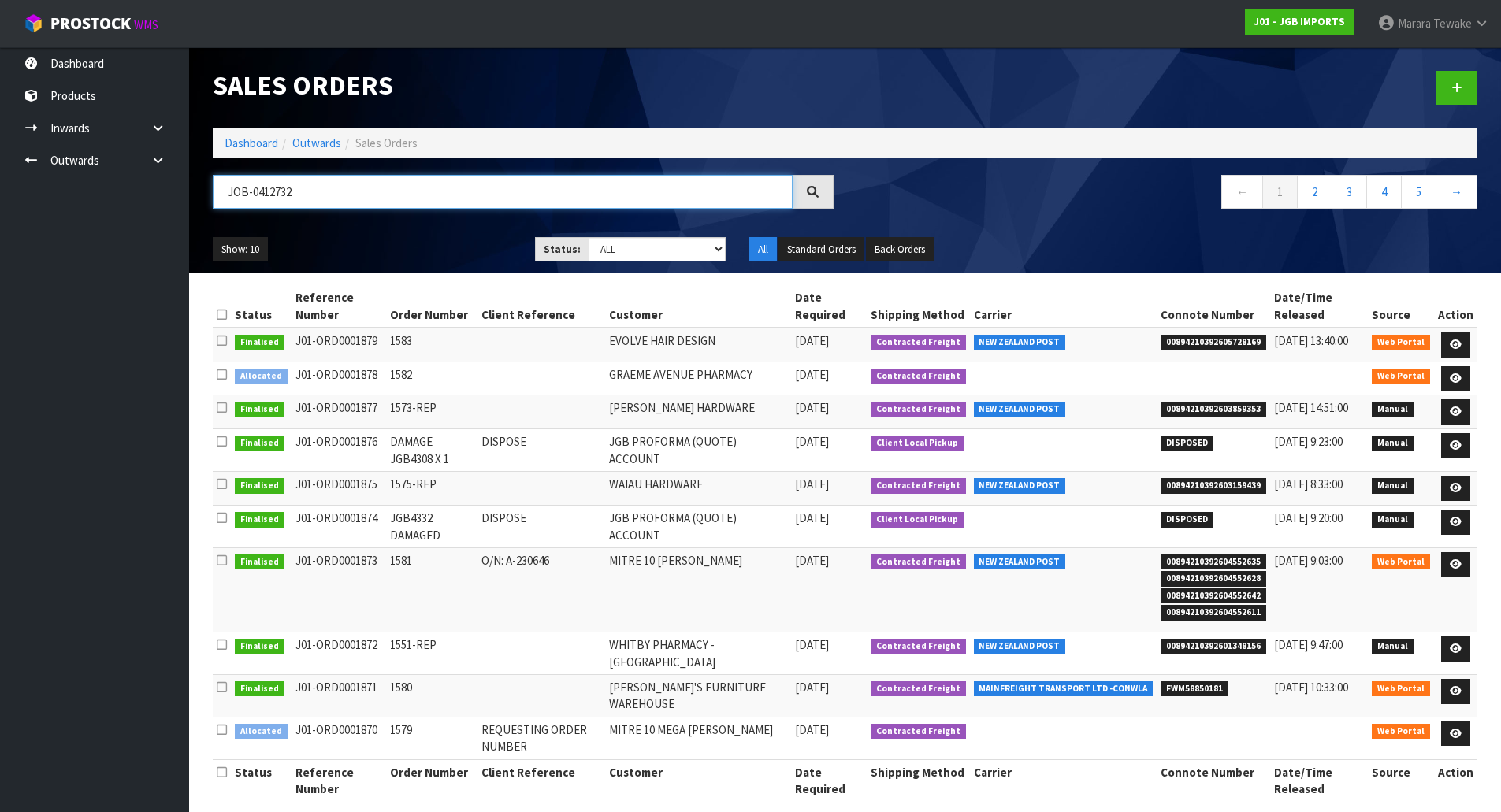
type input "JOB-0412732"
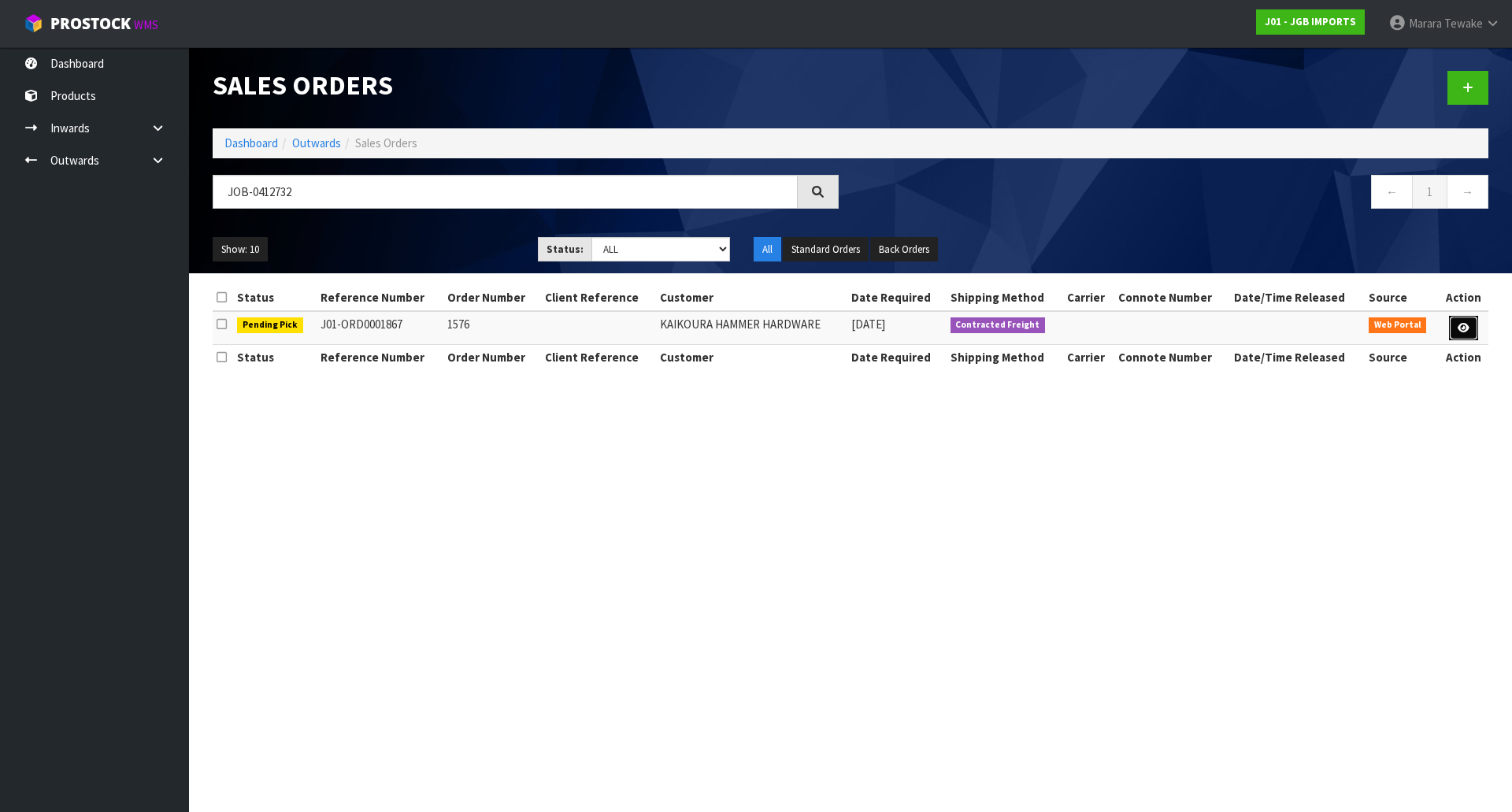
click at [1469, 323] on icon at bounding box center [1464, 328] width 11 height 11
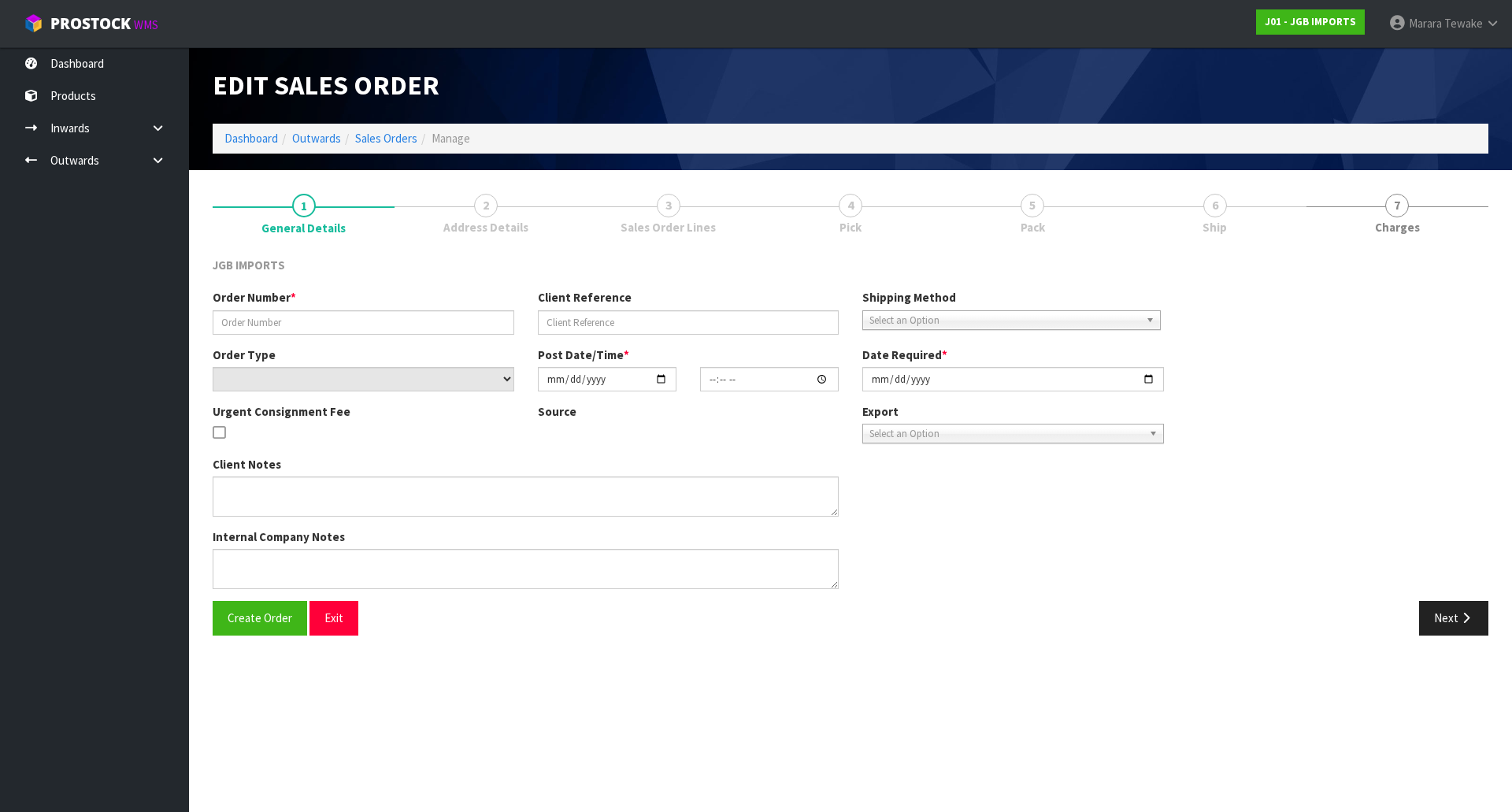
type input "1576"
select select "number:0"
type input "2025-09-16"
type input "08:36:00.000"
type input "2025-10-02"
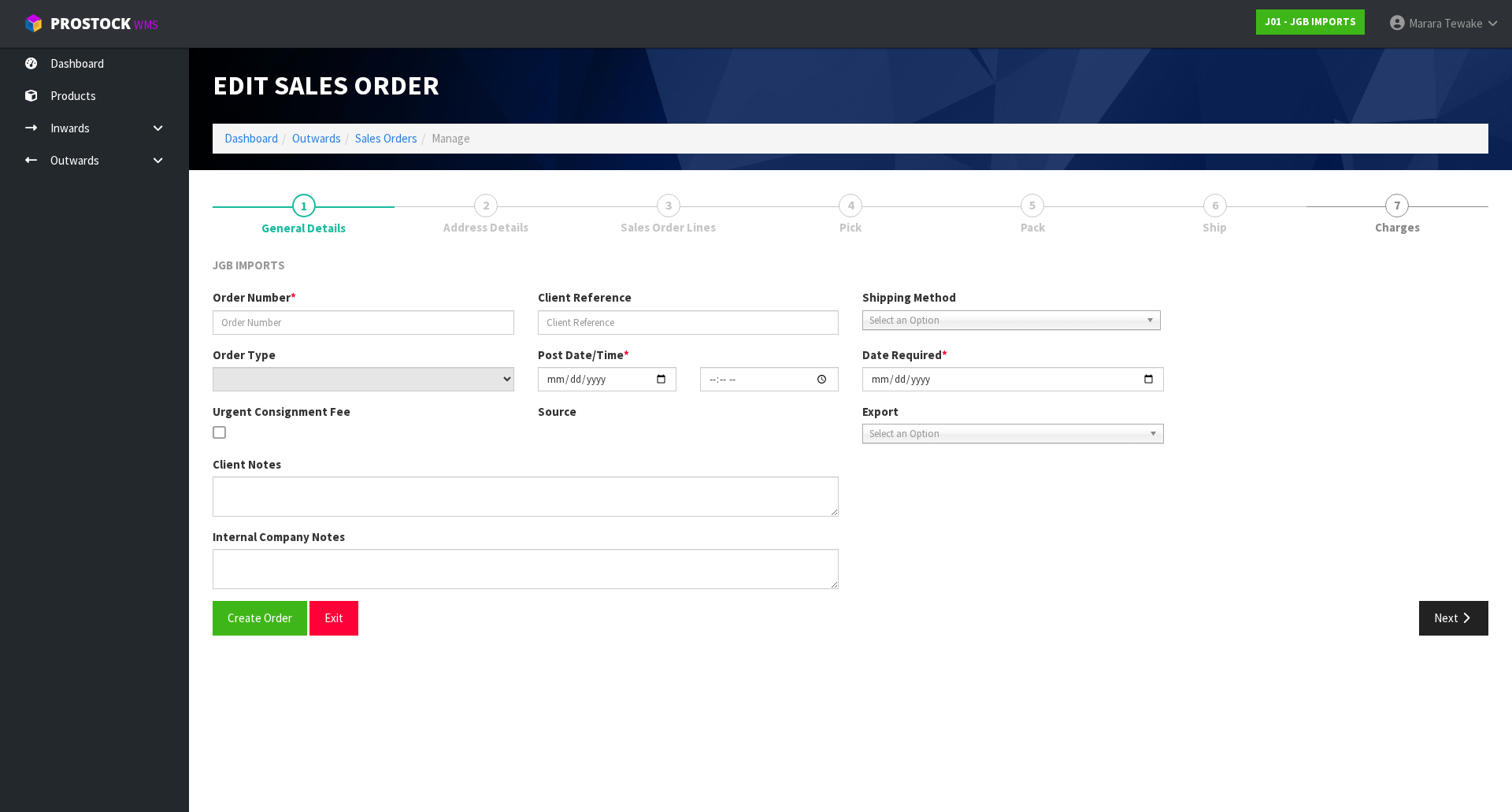
type textarea "FREIGHT FREE…FREIGHT WITH 100% DISCOUNT OCTOBER DELIVERY I’LL RE-INPUT THEIR AD…"
type textarea "QUOTE EMAILED - QUO0000236 REMOVED 1 X JGB4347: MISSING"
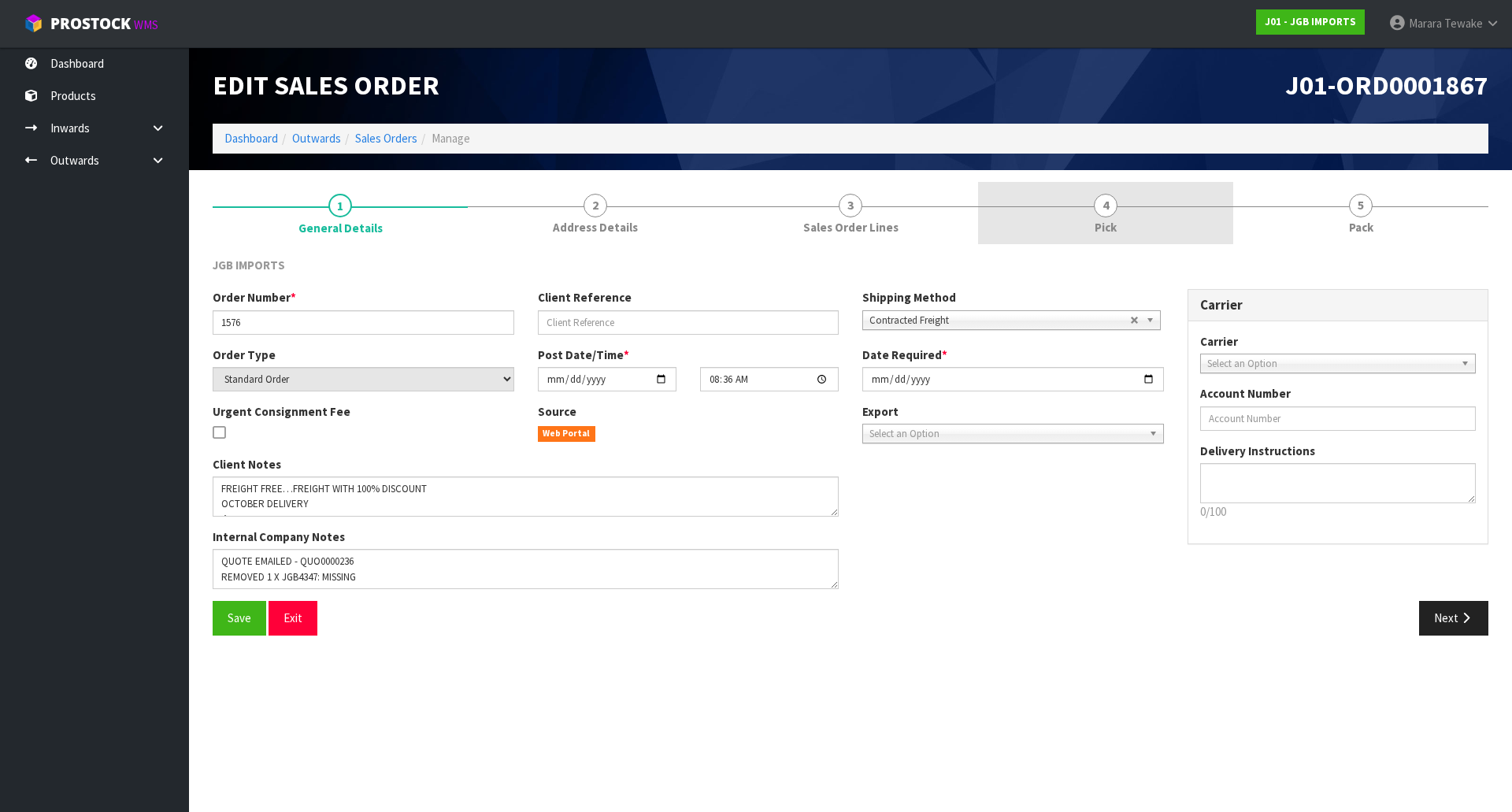
click at [1155, 205] on link "4 Pick" at bounding box center [1105, 213] width 255 height 62
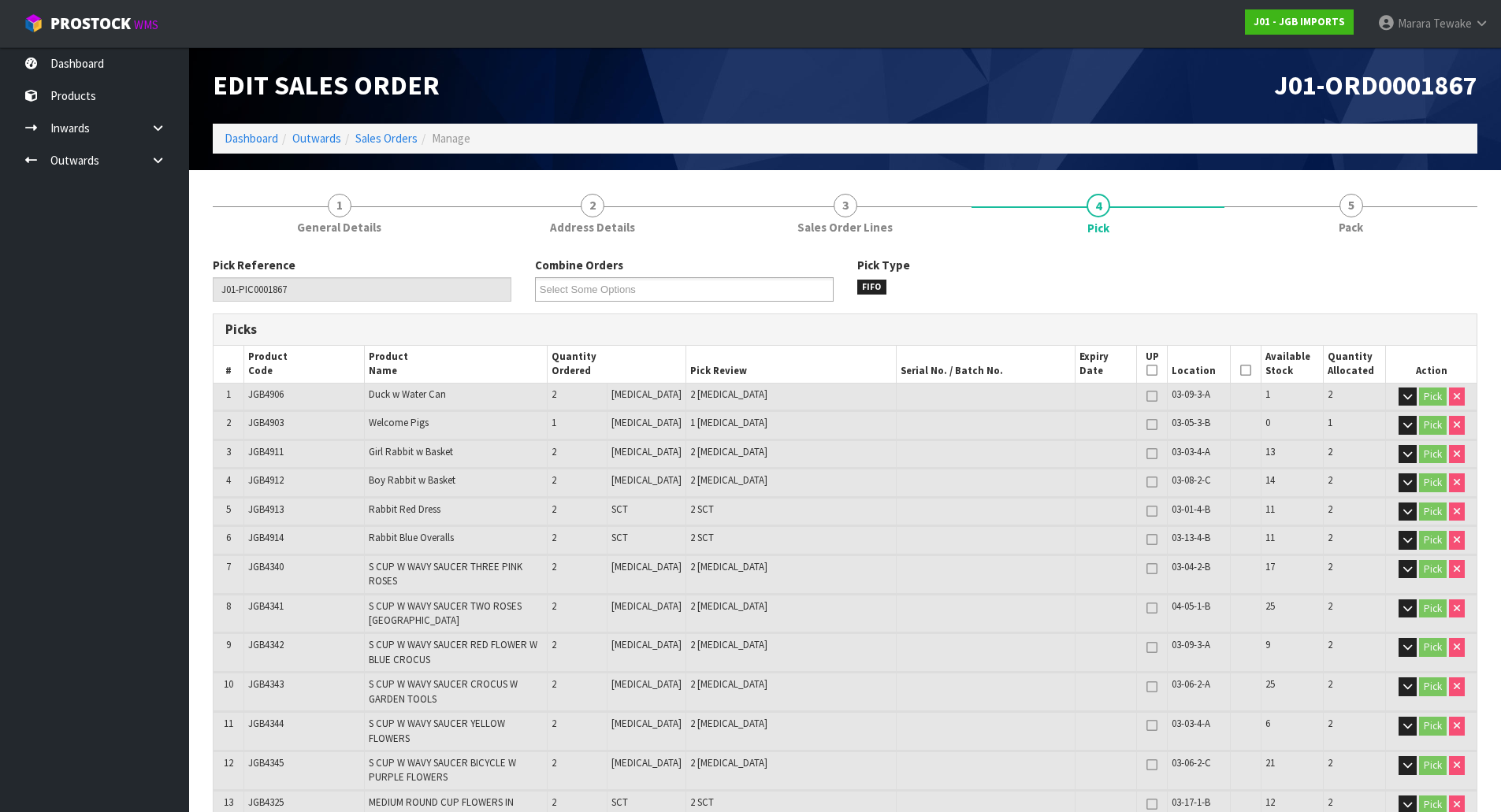
click at [1240, 370] on icon at bounding box center [1246, 370] width 11 height 1
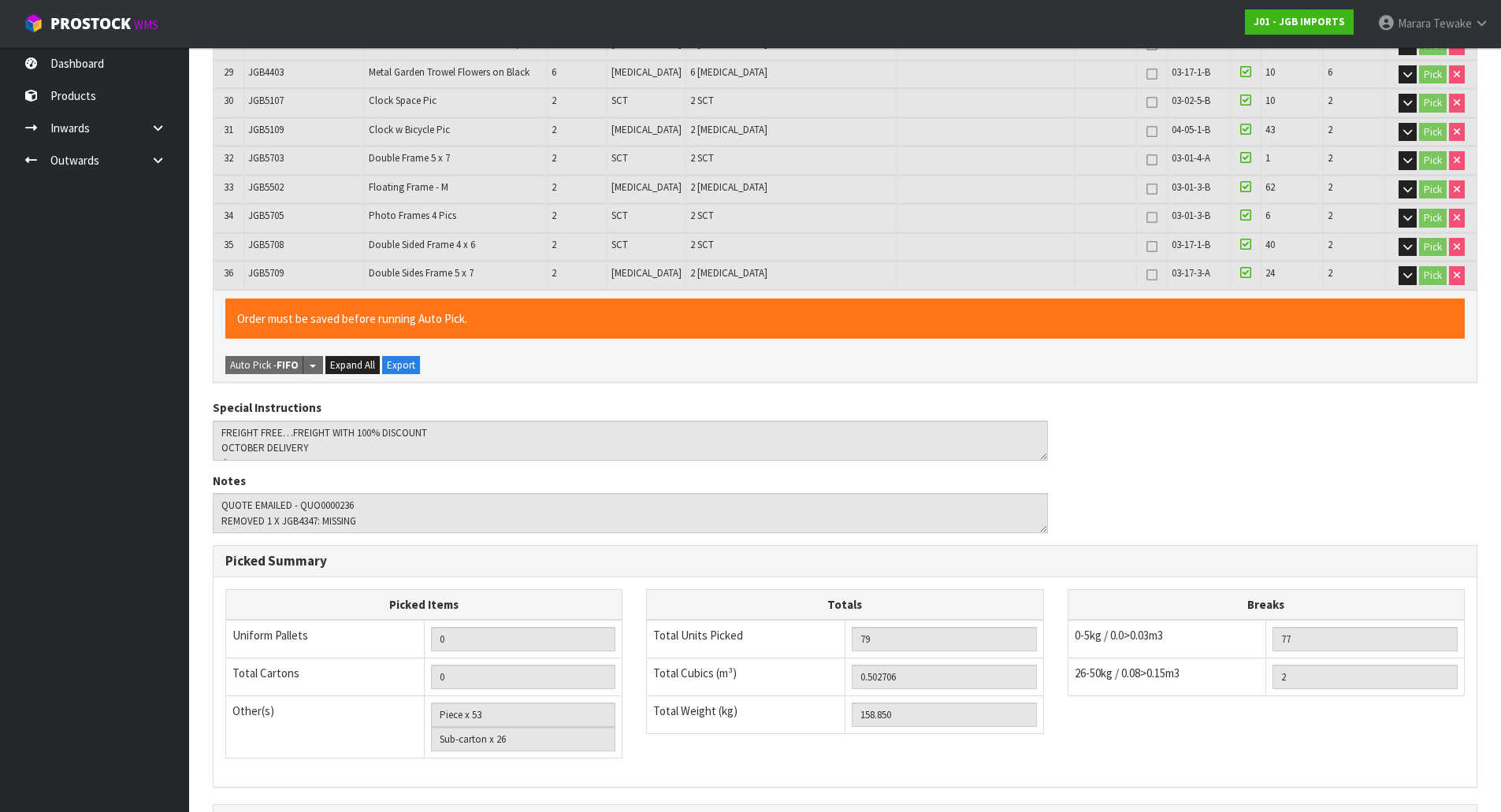
scroll to position [1445, 0]
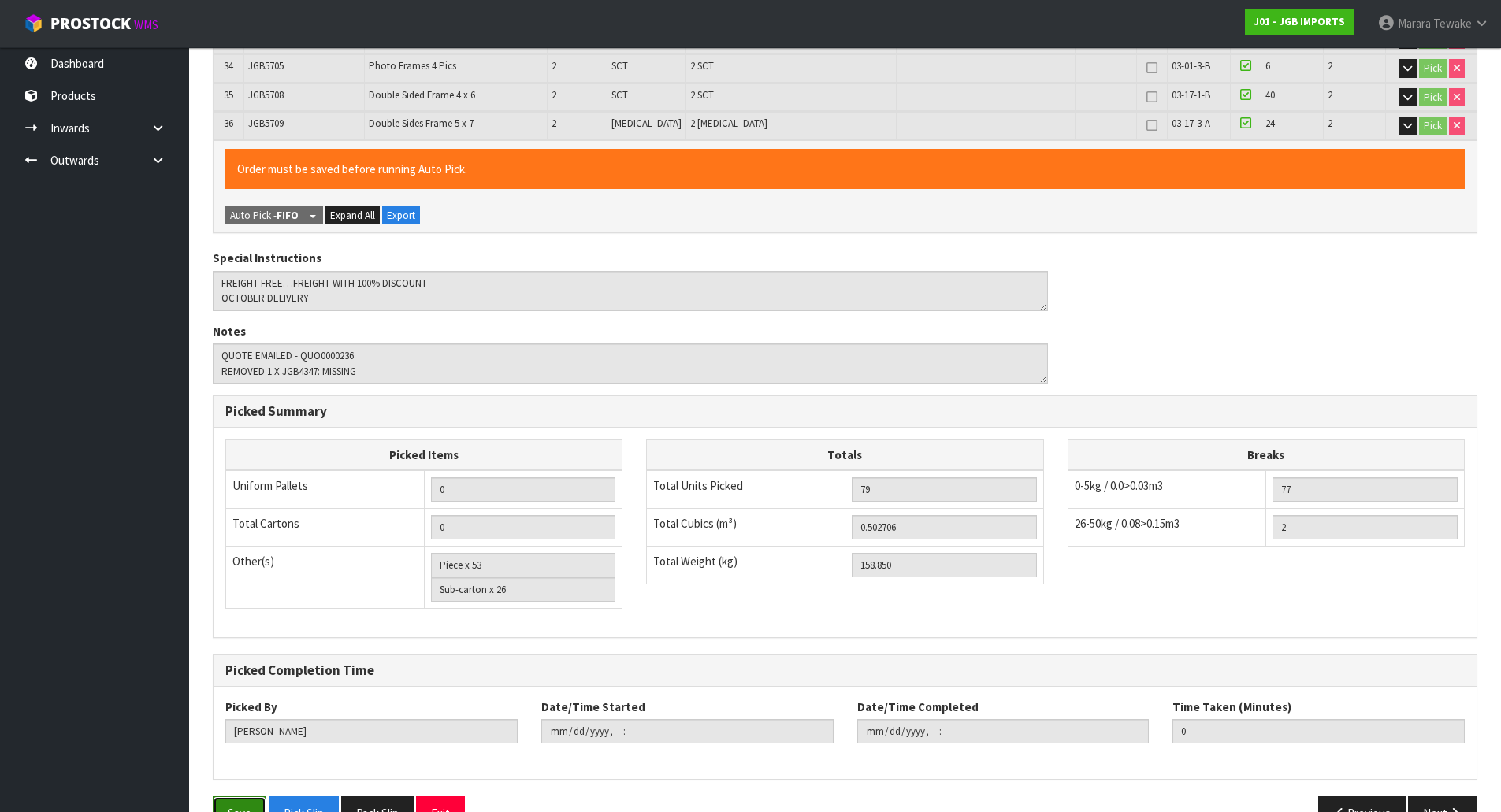
click at [222, 797] on button "Save" at bounding box center [240, 814] width 54 height 34
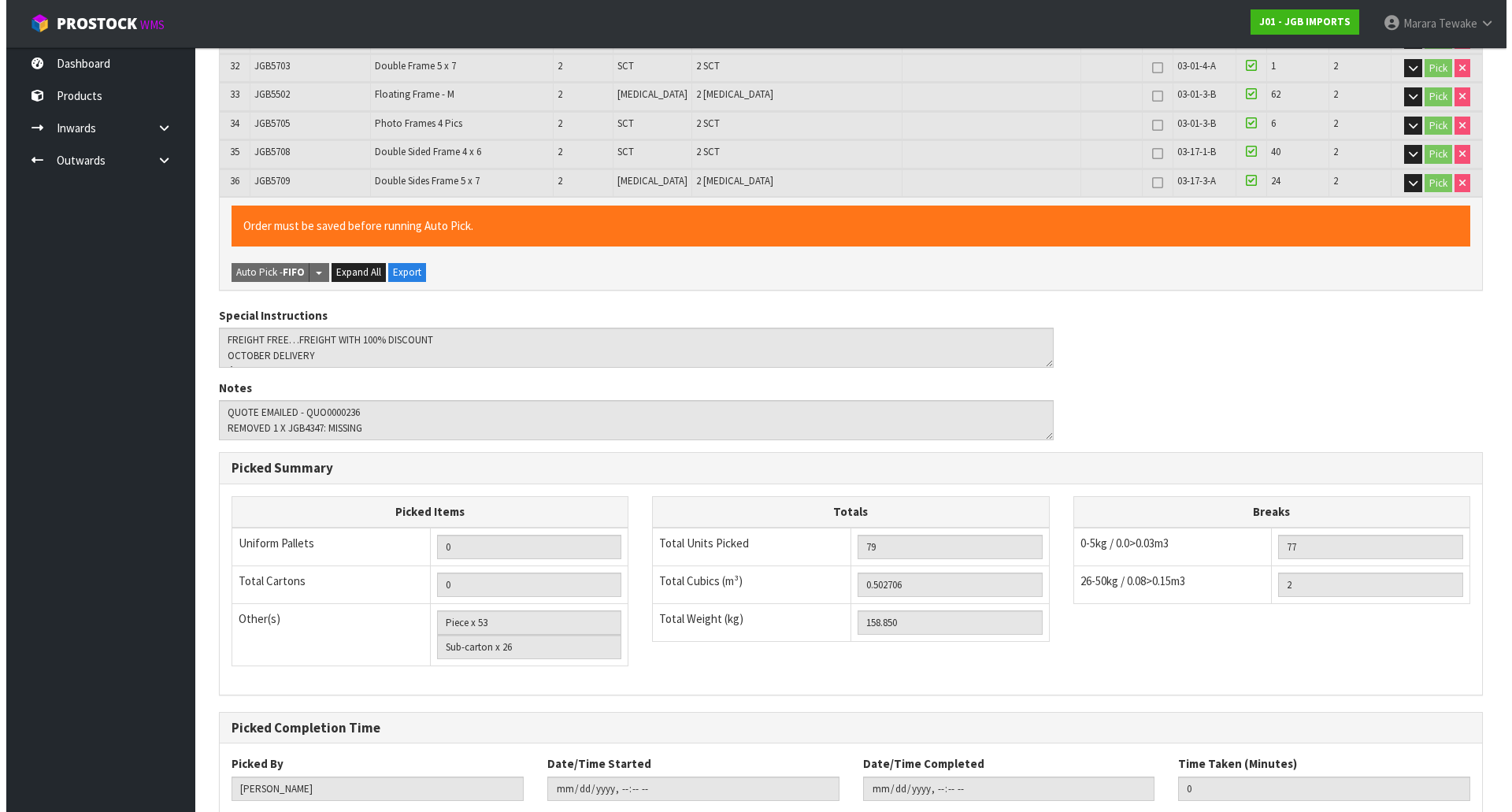
scroll to position [0, 0]
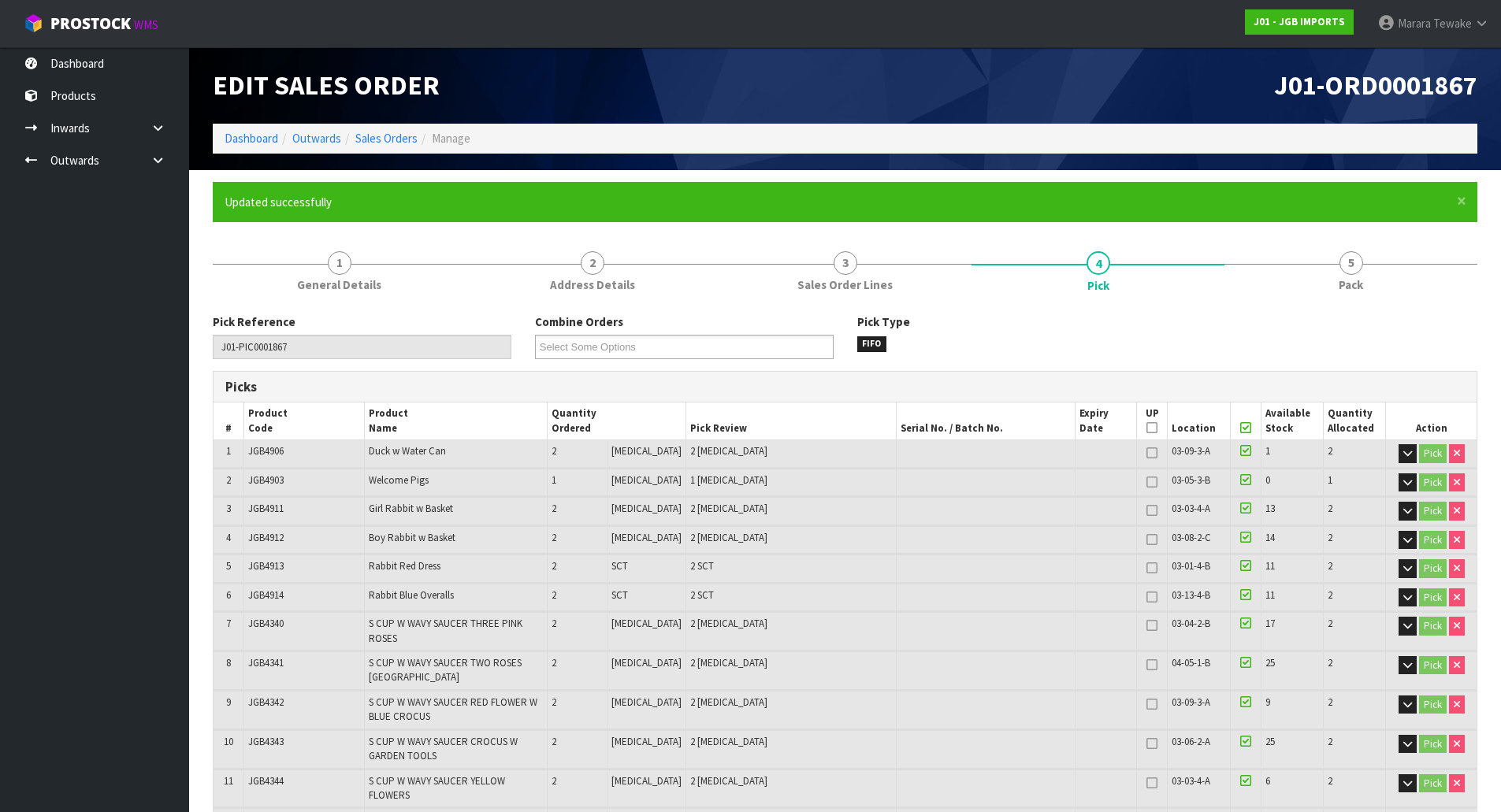
click at [1351, 270] on span "5" at bounding box center [1351, 263] width 24 height 24
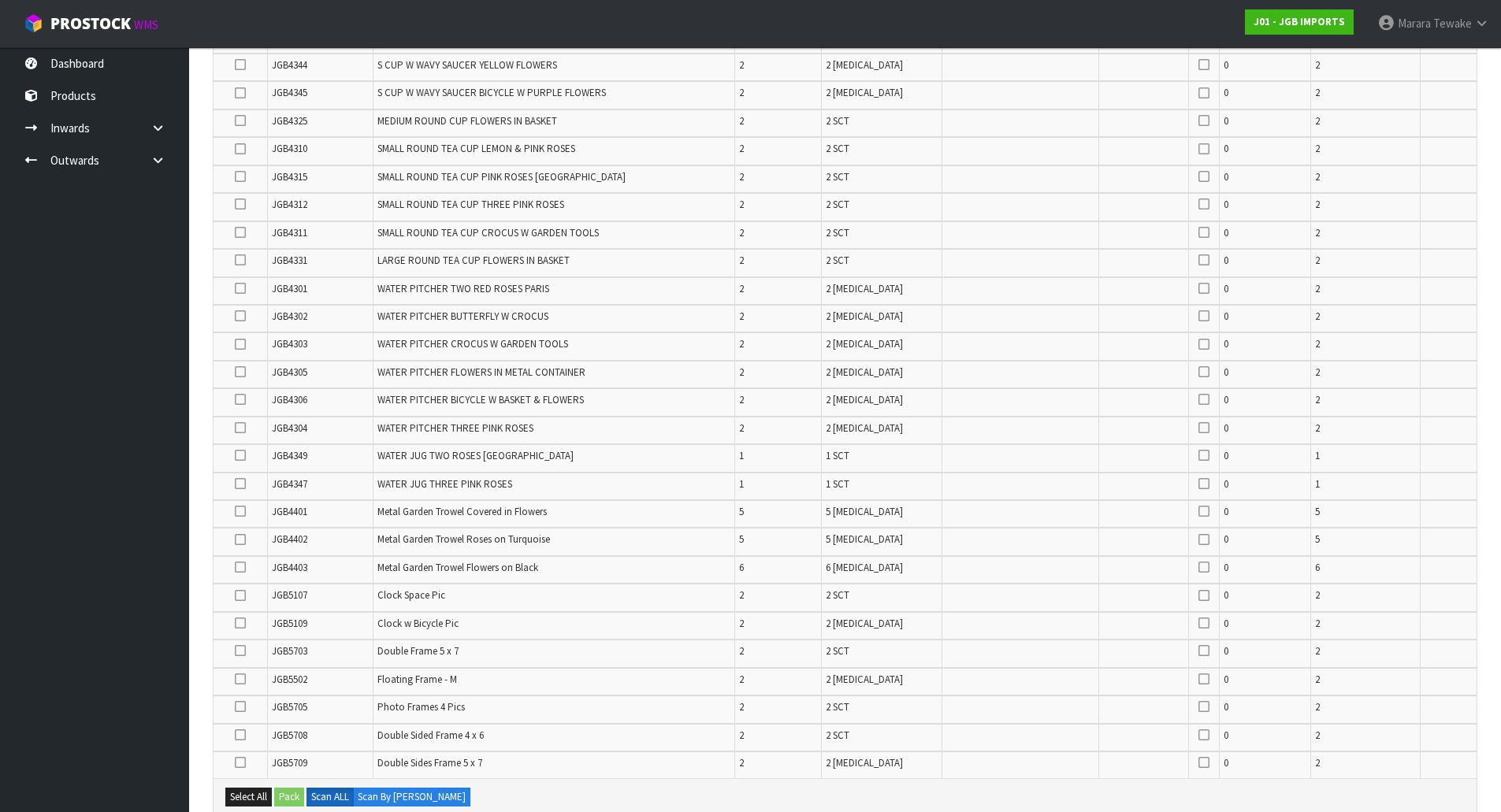
scroll to position [1024, 0]
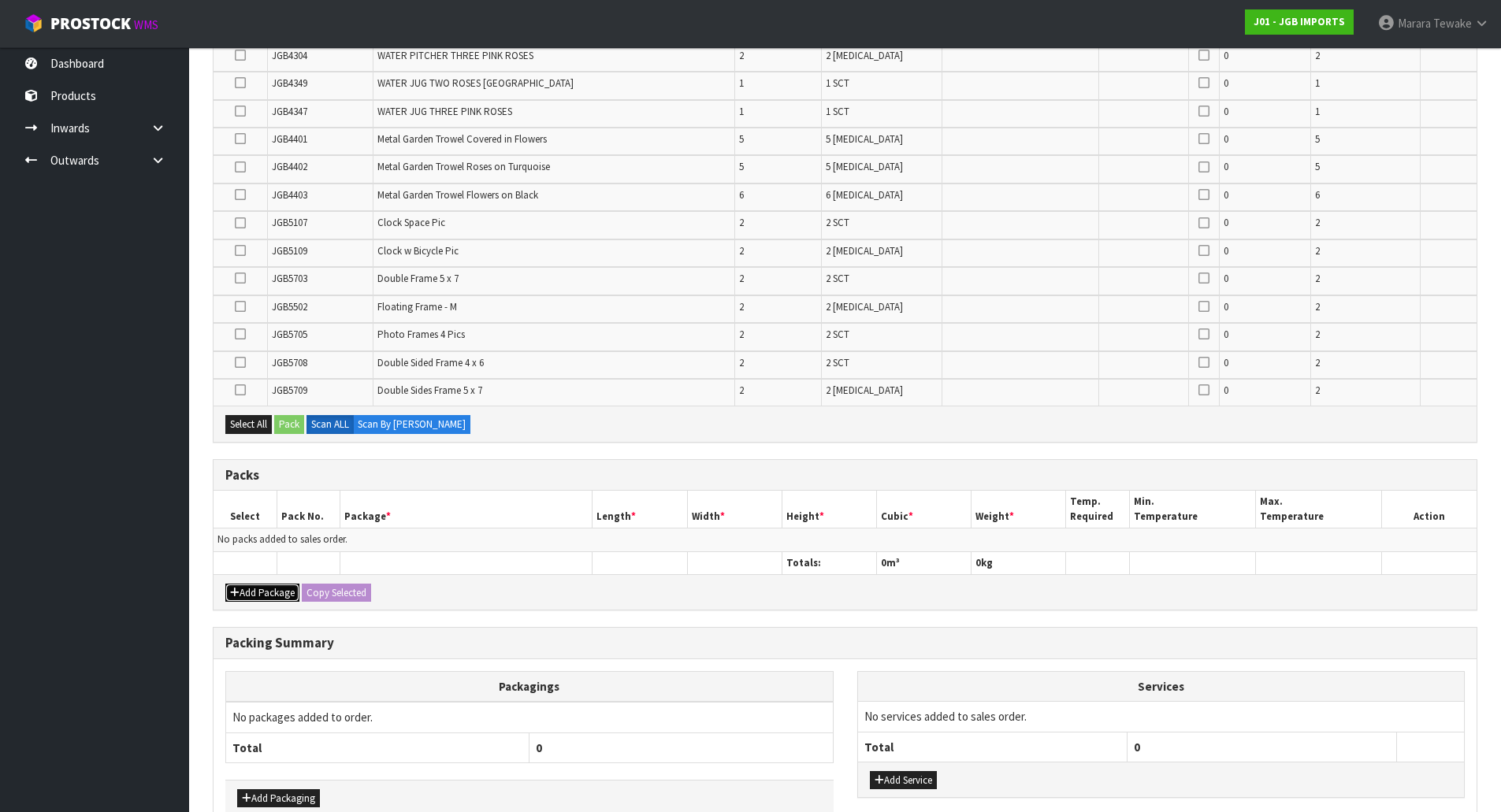
click at [255, 592] on button "Add Package" at bounding box center [262, 593] width 74 height 19
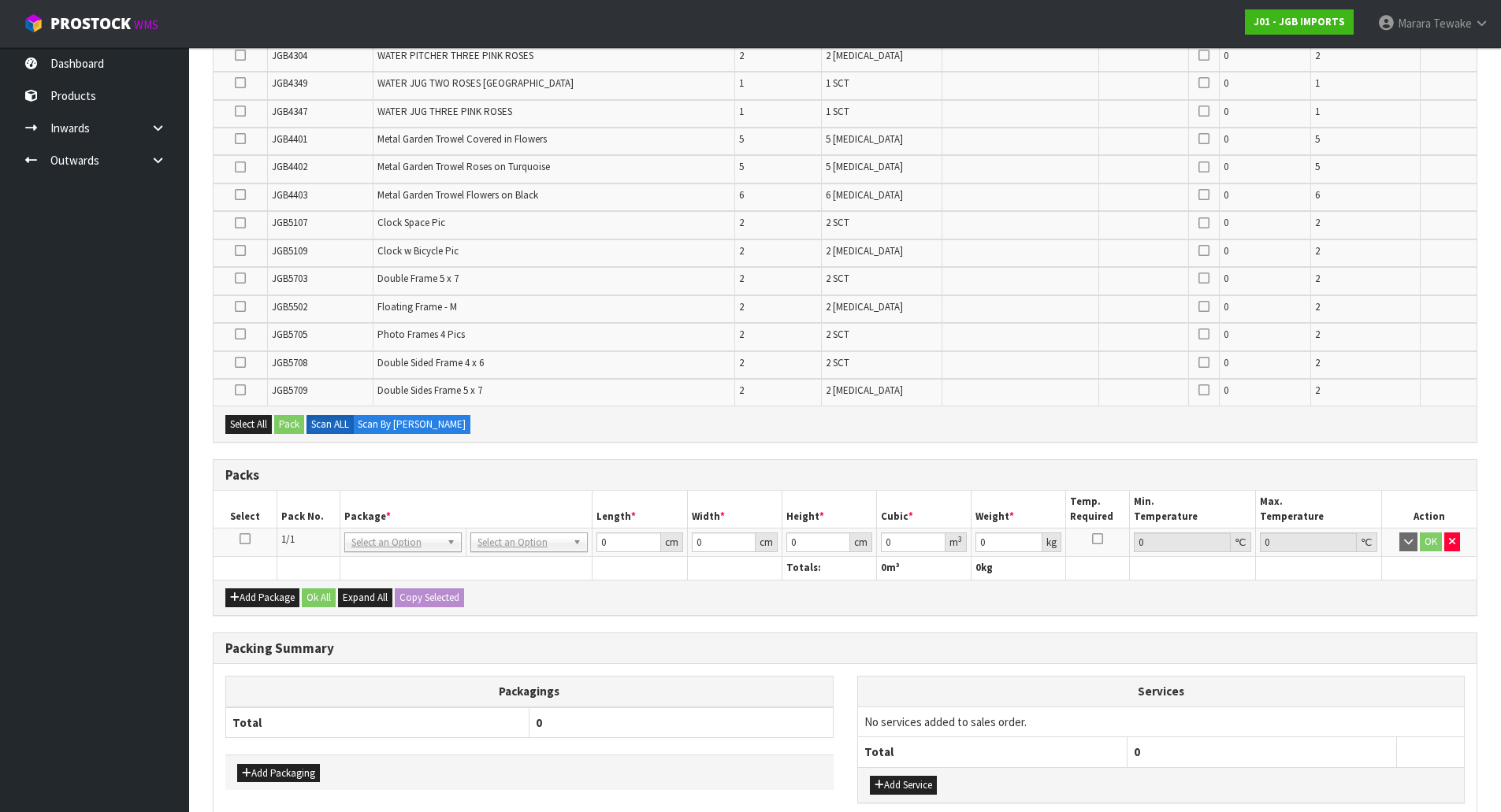
click at [243, 539] on icon at bounding box center [245, 539] width 11 height 1
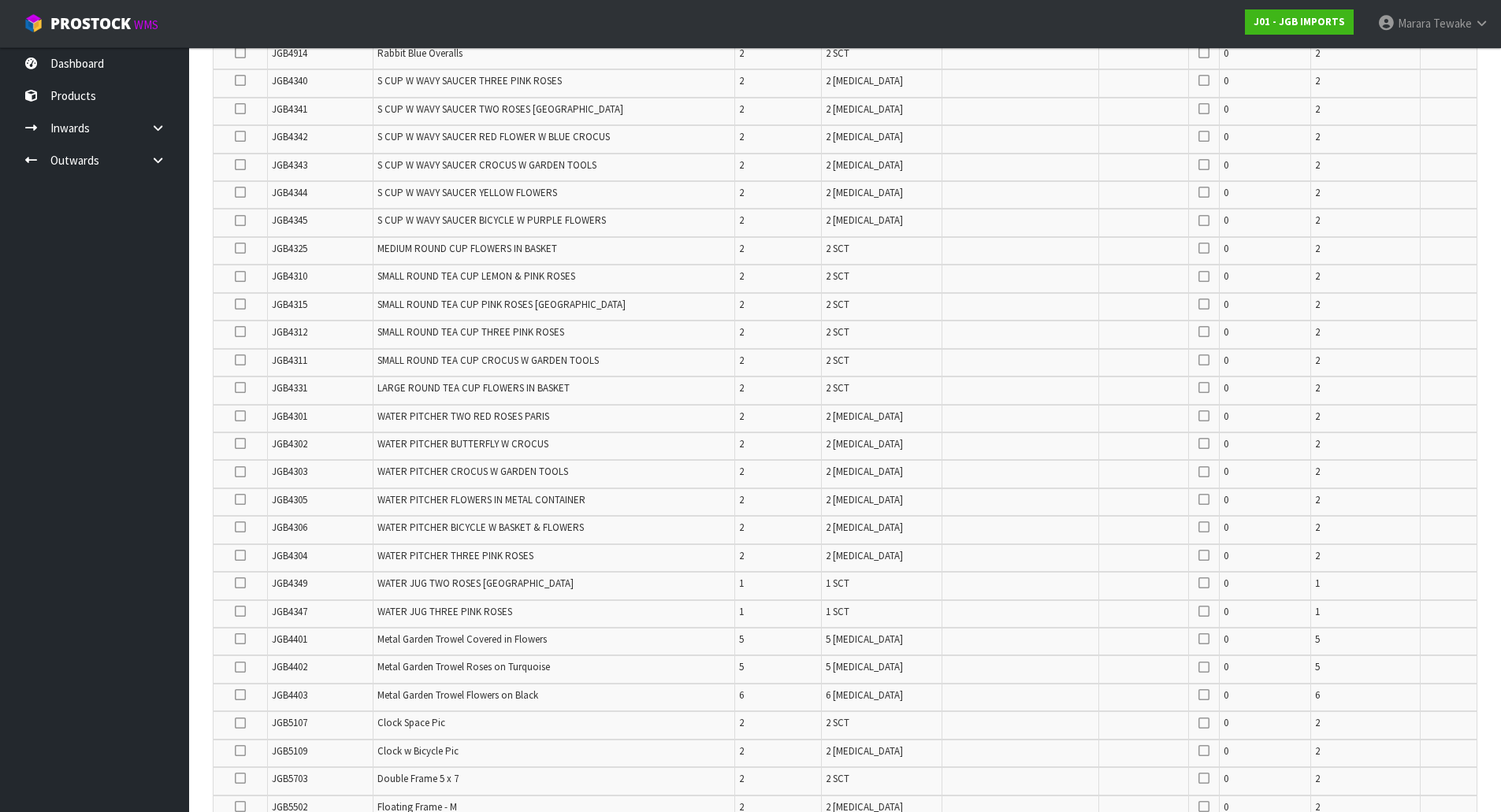
scroll to position [551, 0]
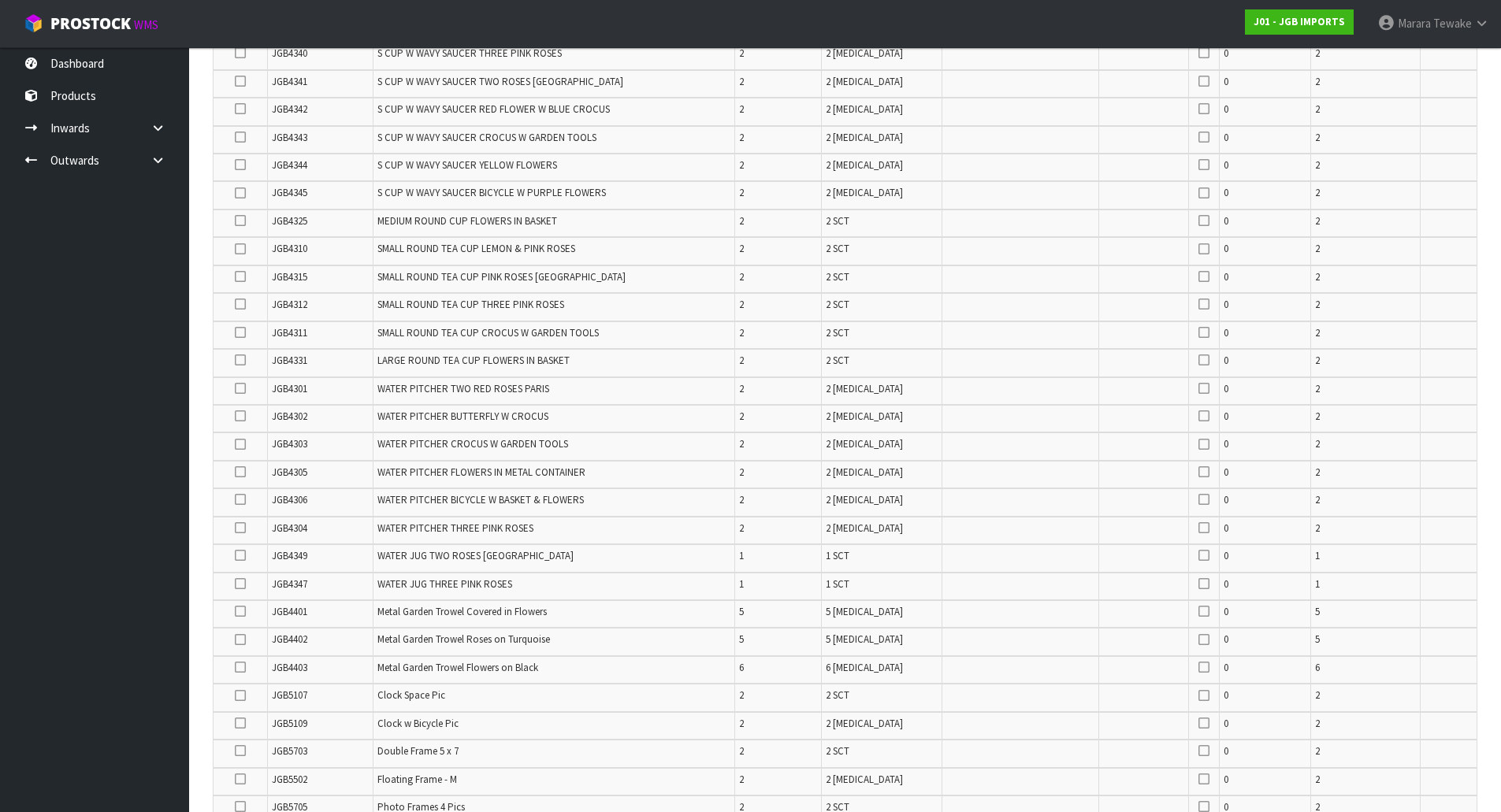
click at [245, 473] on icon at bounding box center [241, 472] width 11 height 1
click at [0, 0] on input "checkbox" at bounding box center [0, 0] width 0 height 0
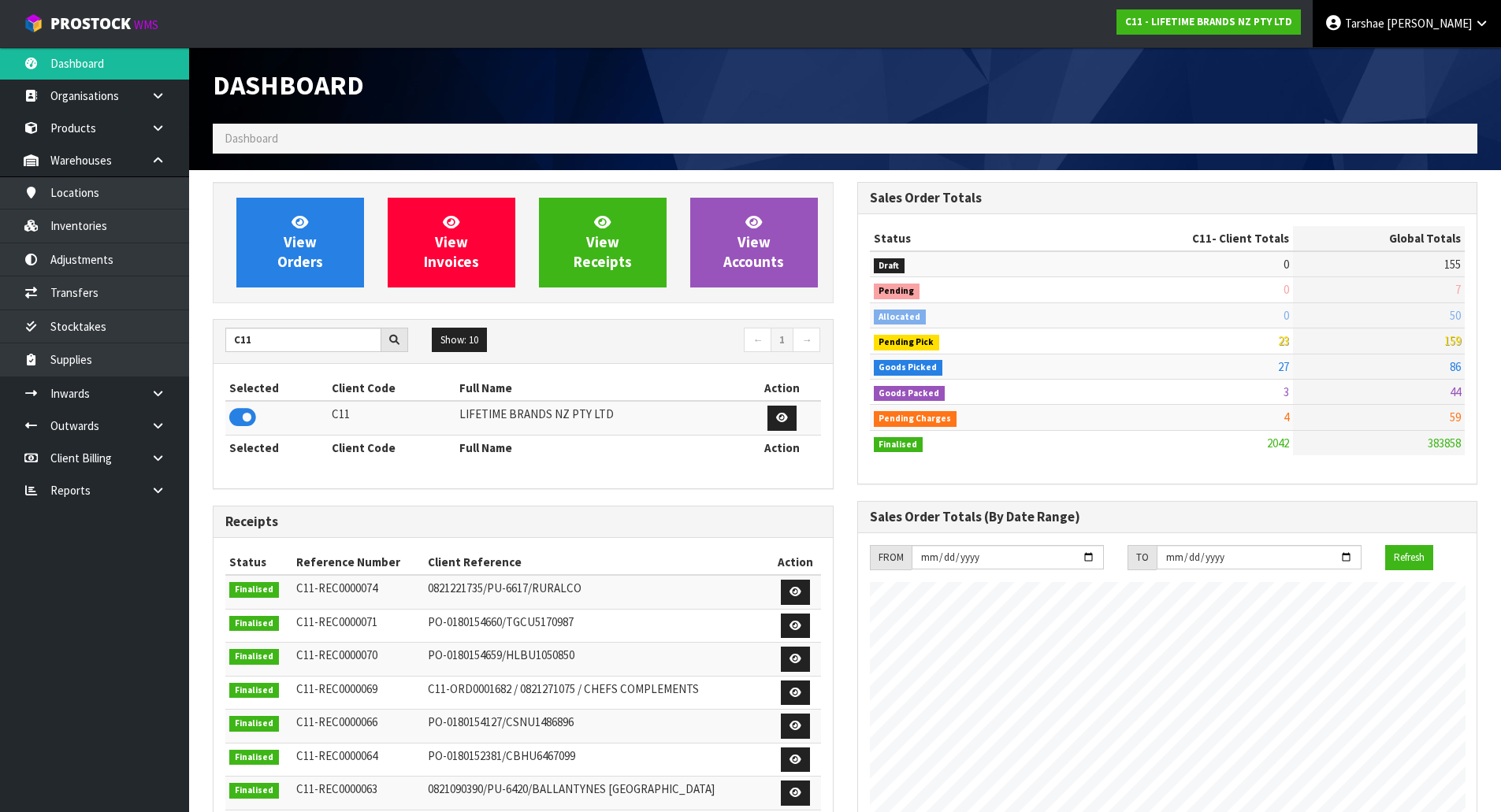
scroll to position [1194, 643]
click at [1380, 33] on link "Tarshae Graydon" at bounding box center [1406, 24] width 188 height 47
drag, startPoint x: 1403, startPoint y: 65, endPoint x: 1192, endPoint y: 84, distance: 211.9
click at [1404, 64] on link "Logout" at bounding box center [1437, 63] width 125 height 21
